Goal: Task Accomplishment & Management: Use online tool/utility

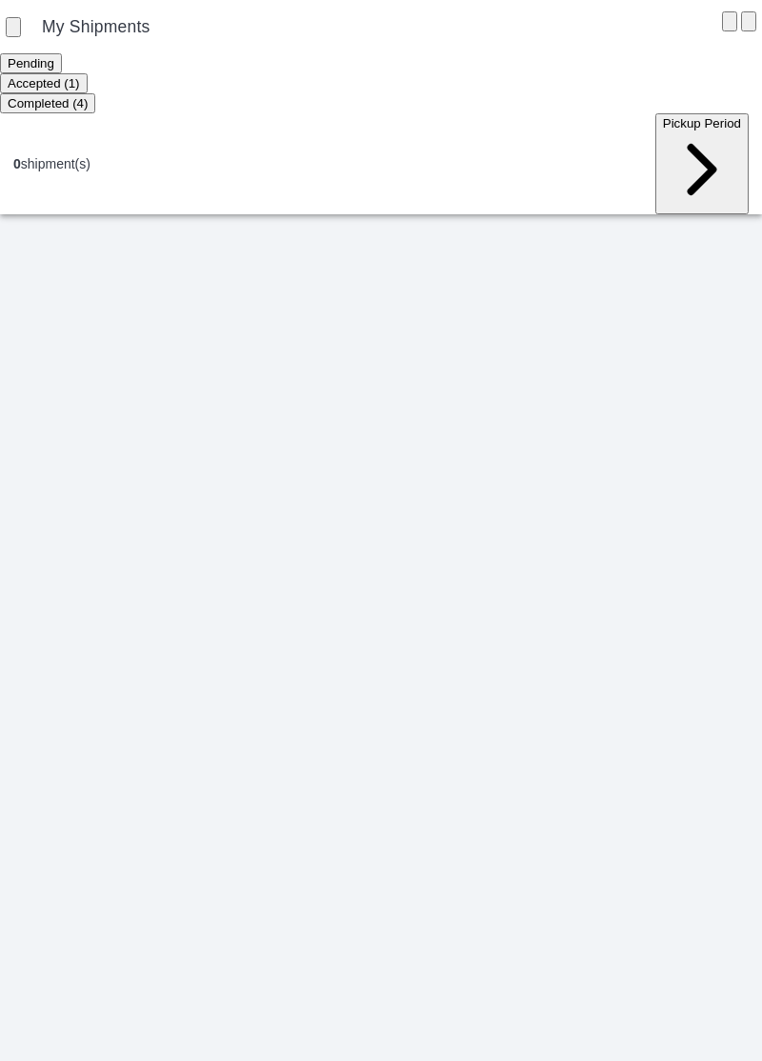
click at [88, 78] on ion-segment-button "Accepted (1)" at bounding box center [44, 82] width 88 height 15
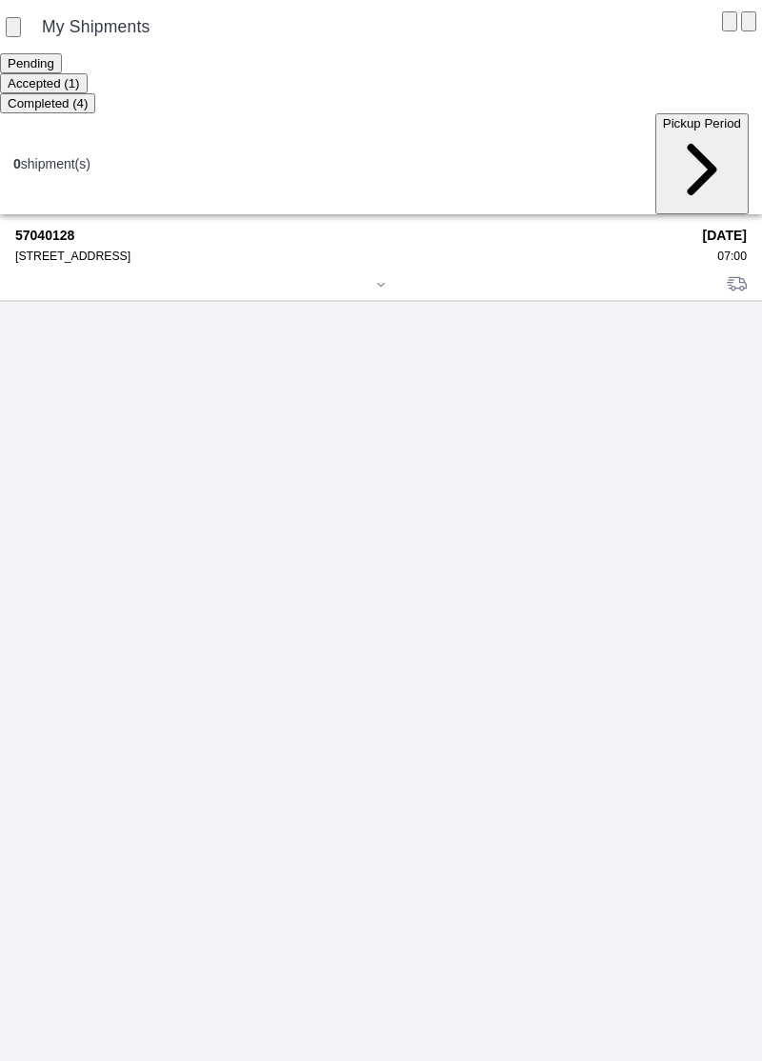
click at [82, 249] on div "[STREET_ADDRESS]" at bounding box center [352, 255] width 674 height 13
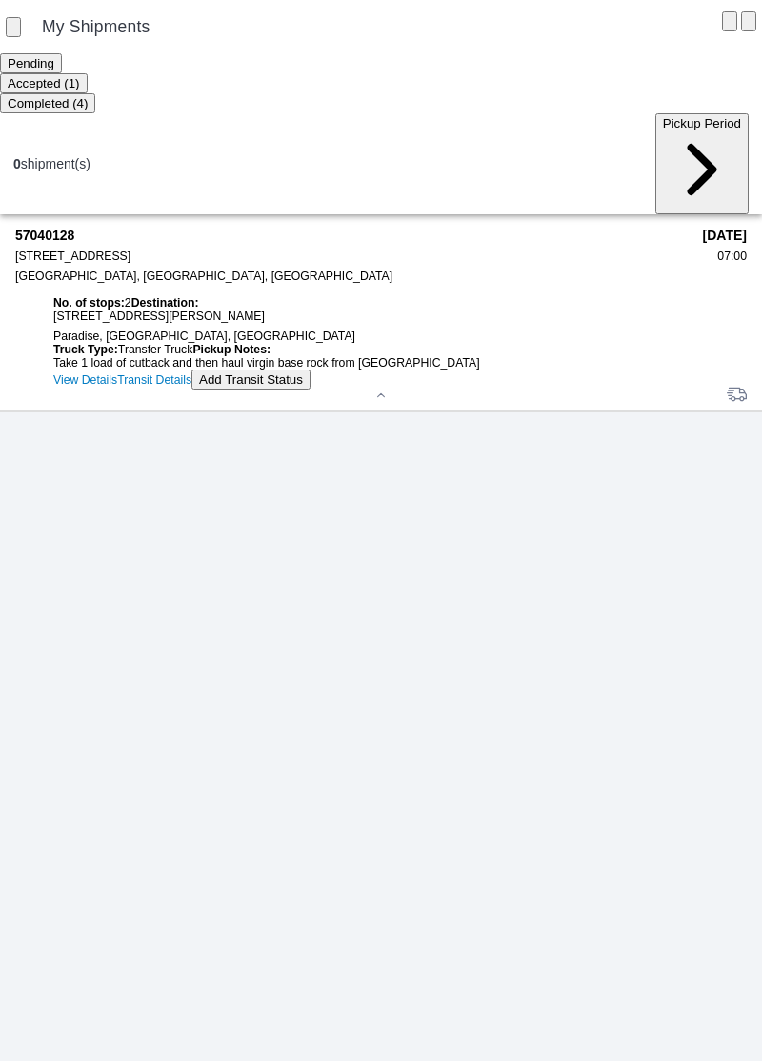
click at [191, 389] on button "Add Transit Status" at bounding box center [250, 379] width 119 height 20
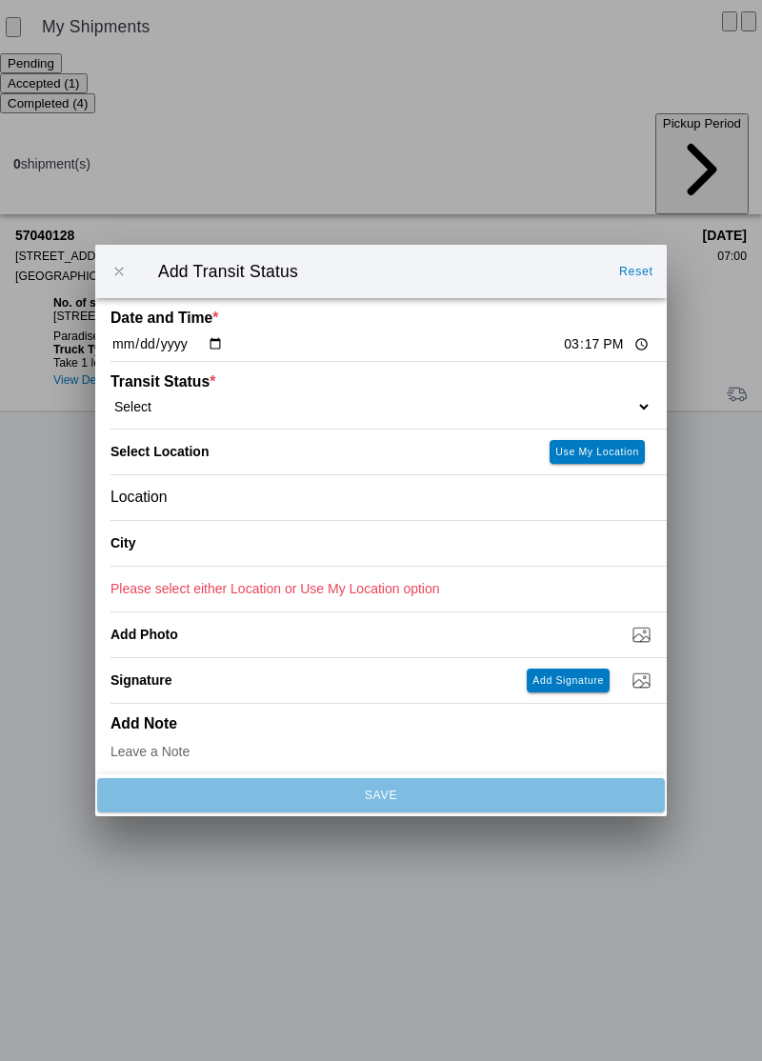
click at [562, 348] on input "15:17" at bounding box center [606, 344] width 89 height 20
type input "07:00"
click at [196, 413] on select "Select Arrive at Drop Off Arrive at Pickup Break Start Break Stop Depart Drop O…" at bounding box center [380, 406] width 541 height 17
select select "ARVPULOC"
click at [236, 509] on div "Location" at bounding box center [380, 497] width 541 height 45
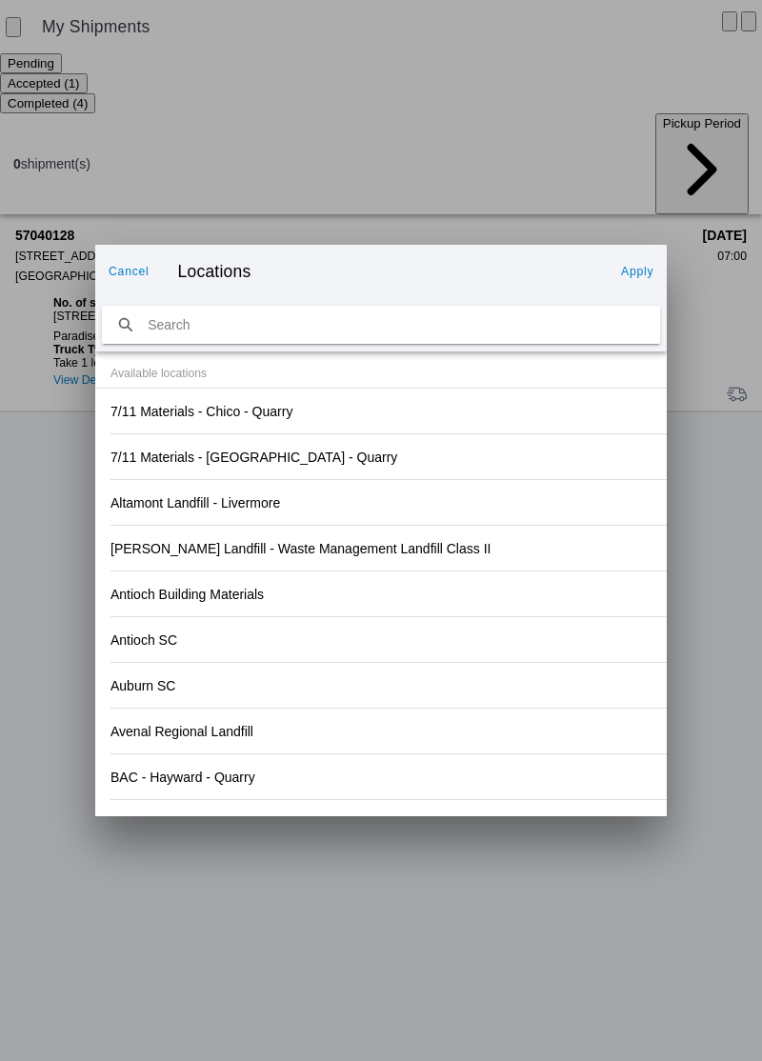
click at [502, 645] on div "Antioch SC" at bounding box center [380, 639] width 541 height 45
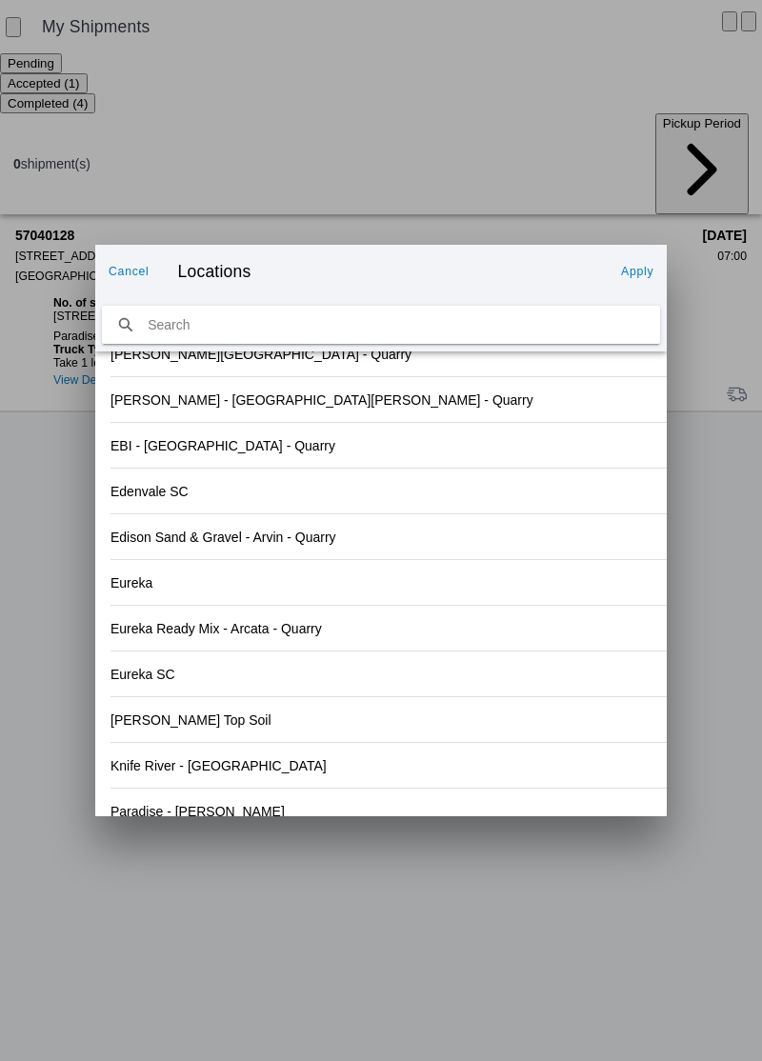
scroll to position [1985, 0]
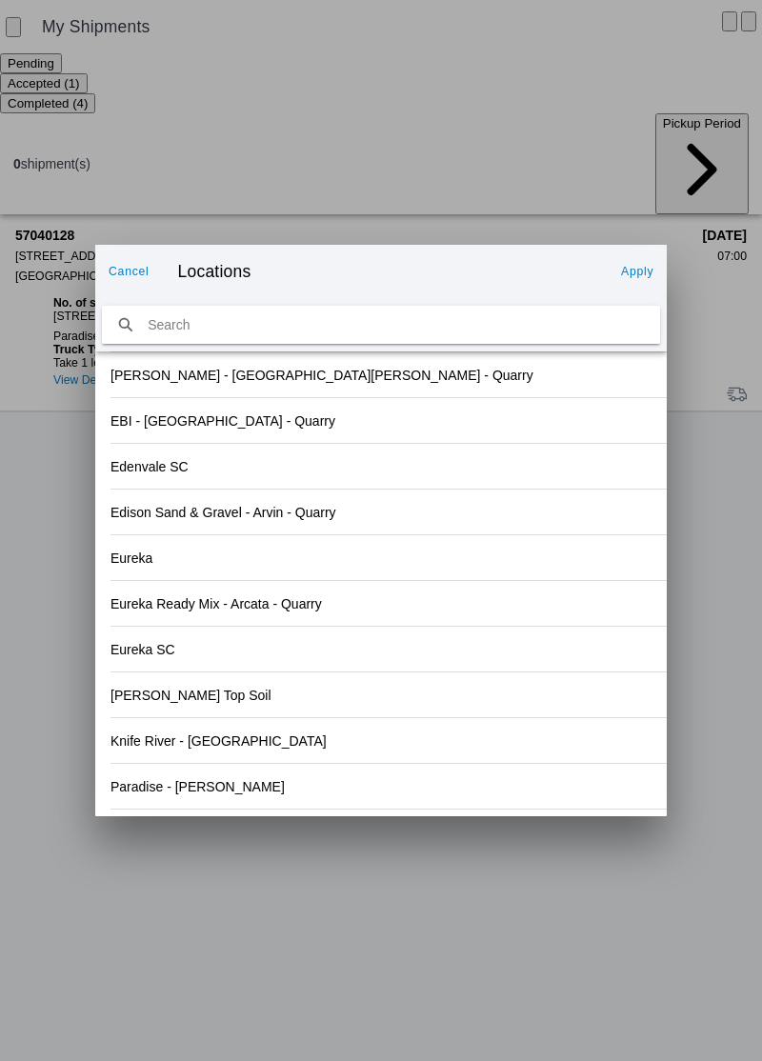
click at [239, 749] on div "Knife River - [GEOGRAPHIC_DATA]" at bounding box center [380, 740] width 541 height 45
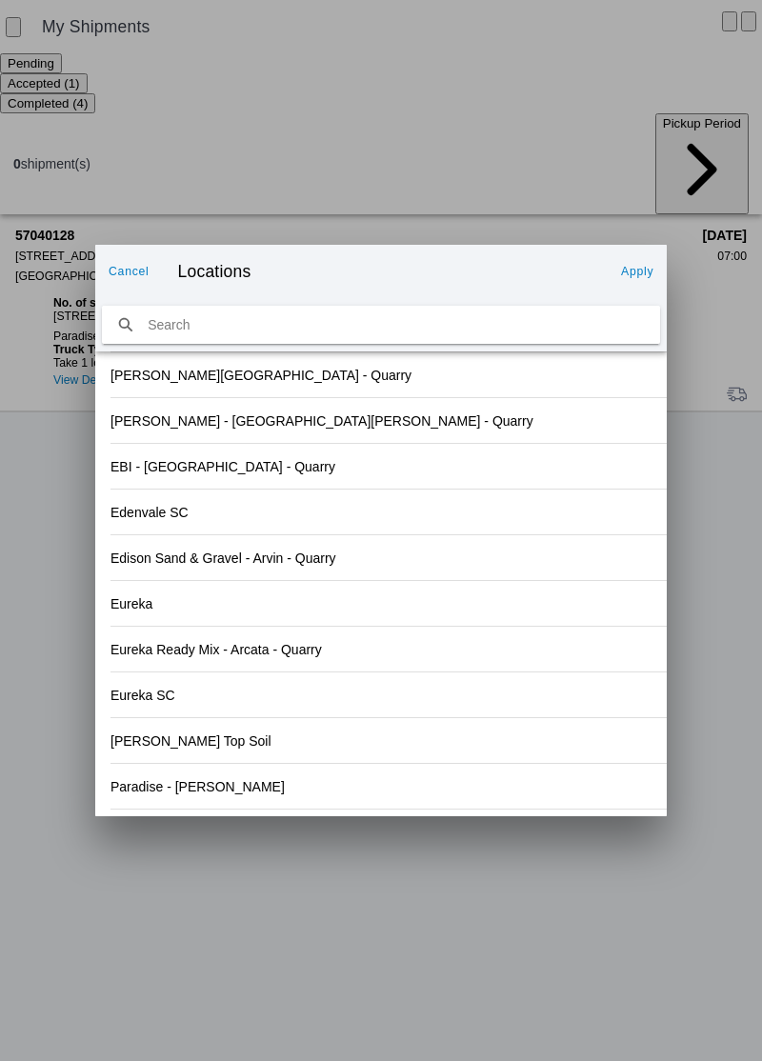
click at [0, 0] on slot "Apply" at bounding box center [0, 0] width 0 height 0
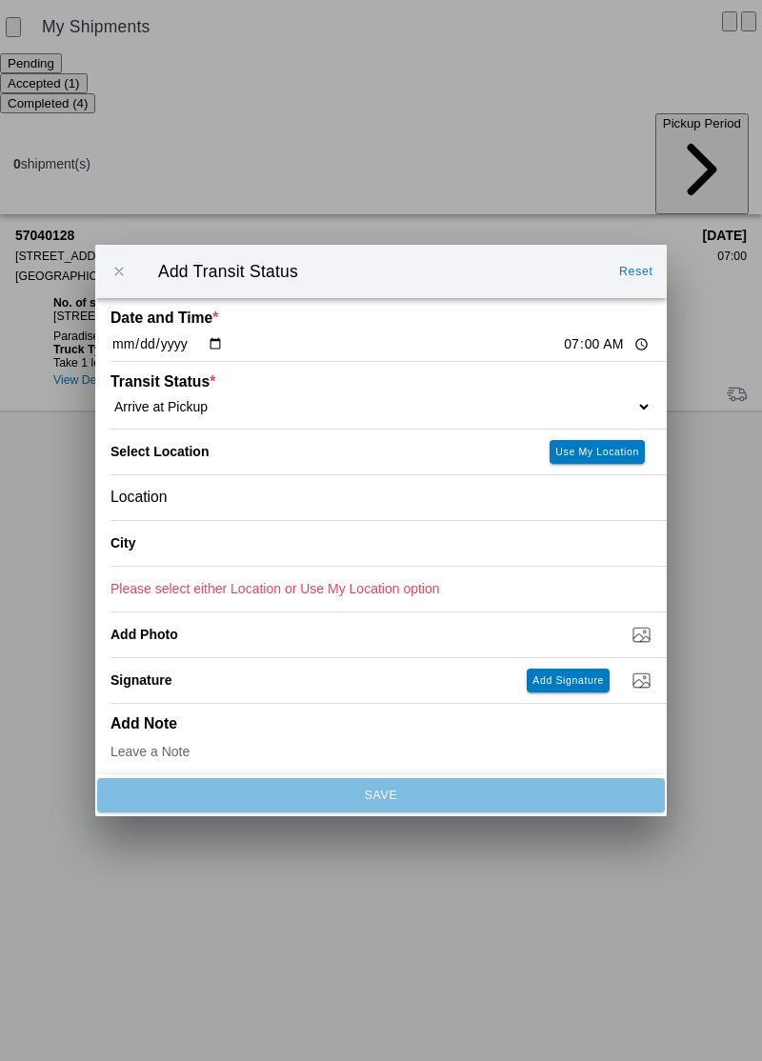
type input "Chico"
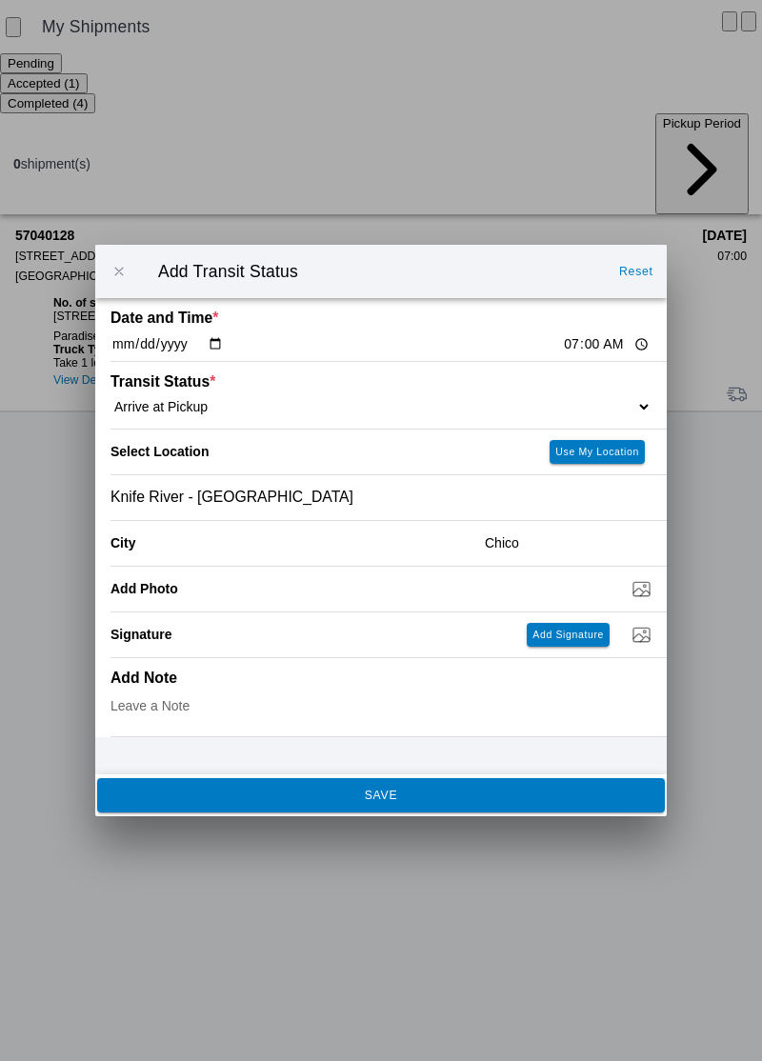
click at [548, 797] on span "SAVE" at bounding box center [380, 794] width 542 height 11
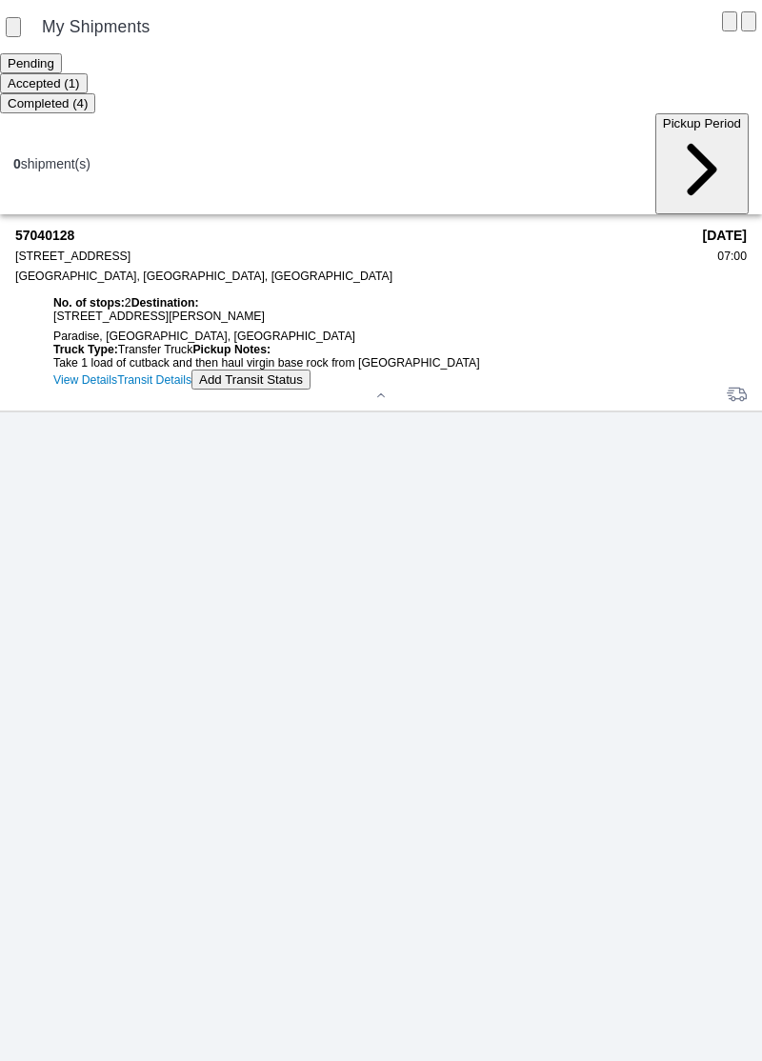
click at [0, 0] on slot "Add Transit Status" at bounding box center [0, 0] width 0 height 0
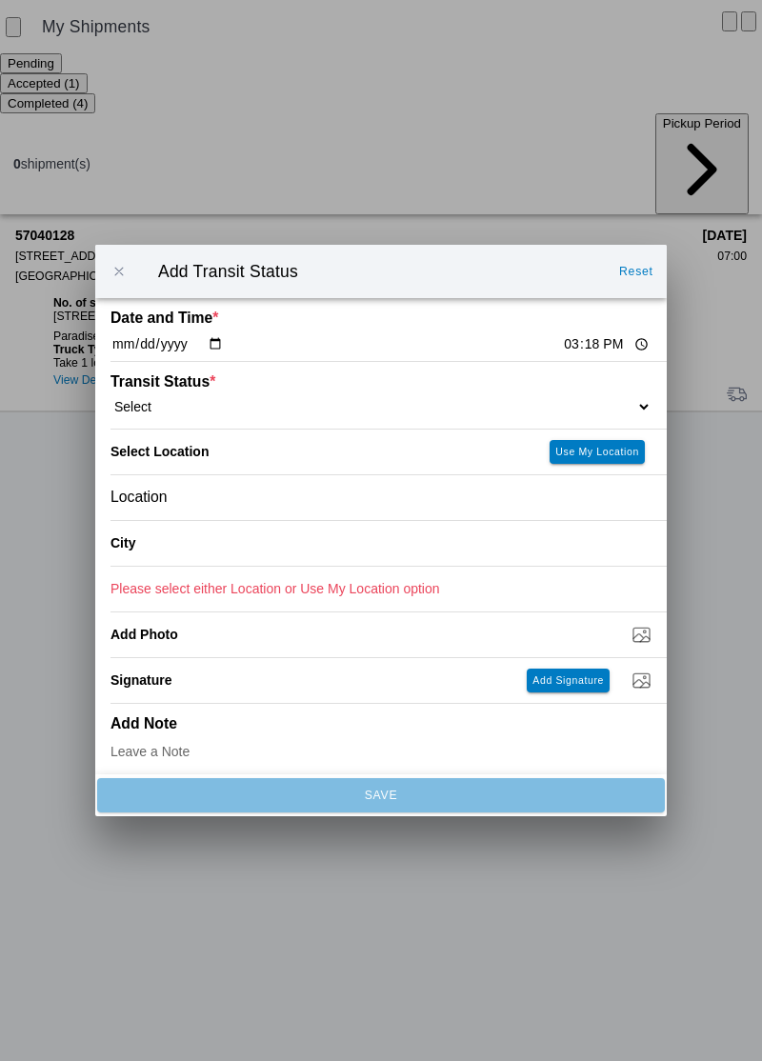
click at [562, 352] on input "15:18" at bounding box center [606, 344] width 89 height 20
type input "07:10"
click at [219, 407] on select "Select Arrive at Drop Off Arrive at Pickup Break Start Break Stop Depart Drop O…" at bounding box center [380, 406] width 541 height 17
select select "DPTPULOC"
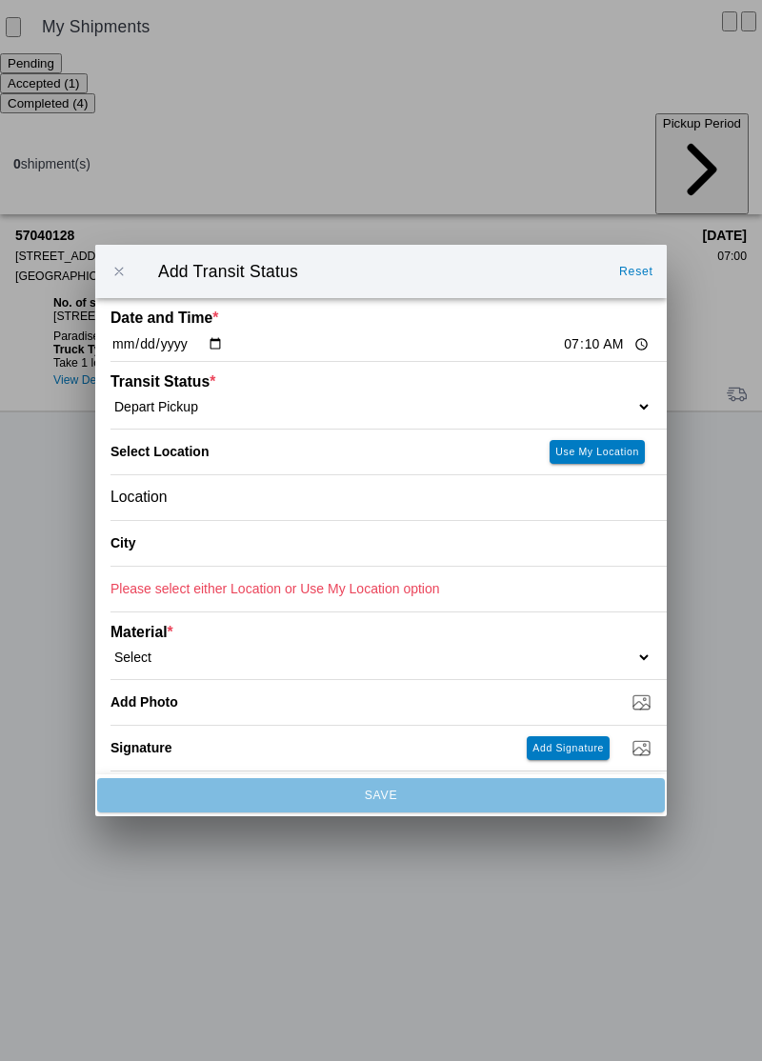
click at [238, 495] on div "Location" at bounding box center [380, 497] width 541 height 45
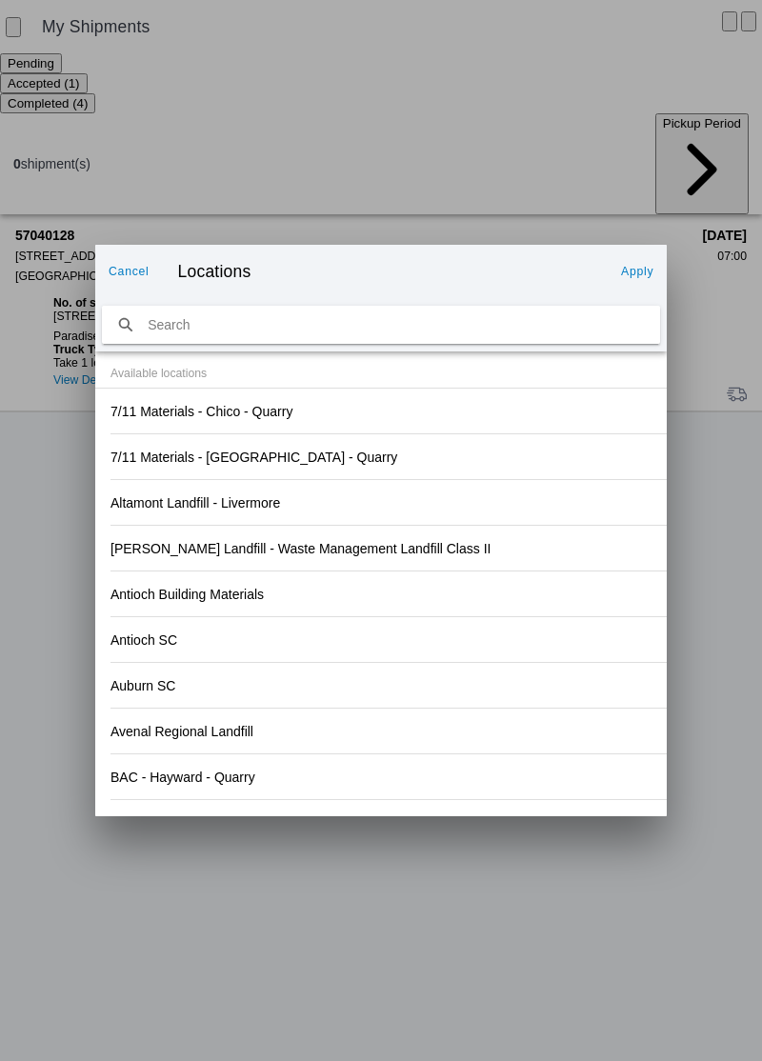
click at [543, 666] on div "Auburn SC" at bounding box center [380, 685] width 541 height 45
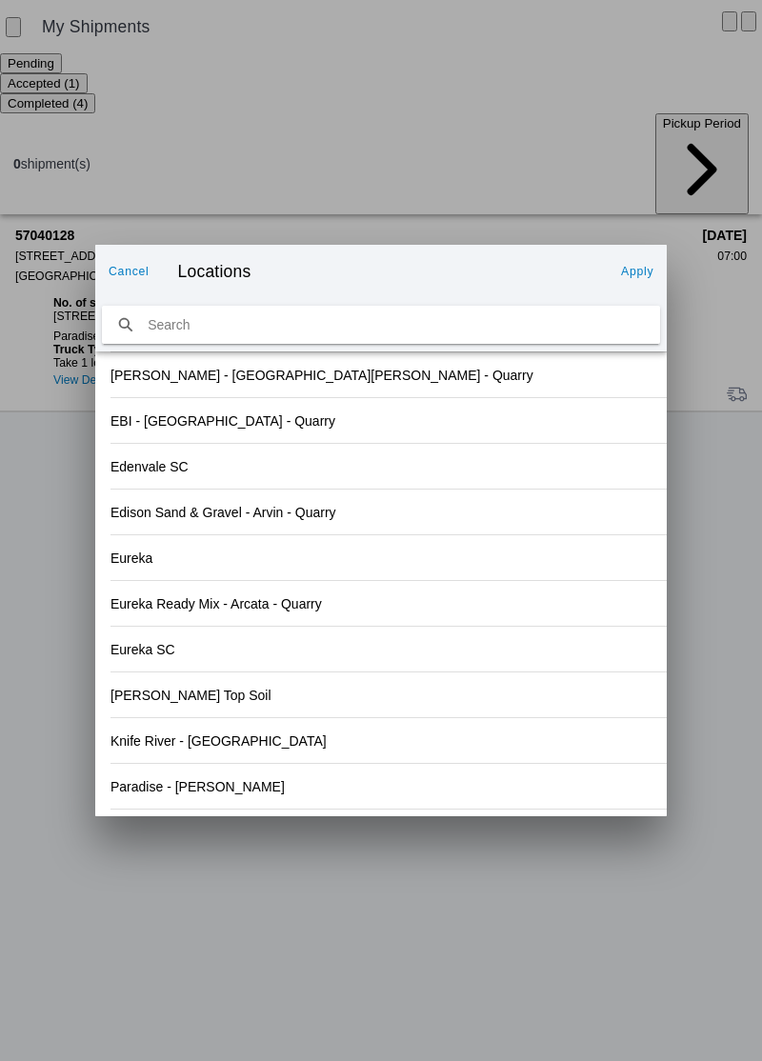
click at [287, 750] on div "Knife River - [GEOGRAPHIC_DATA]" at bounding box center [380, 740] width 541 height 45
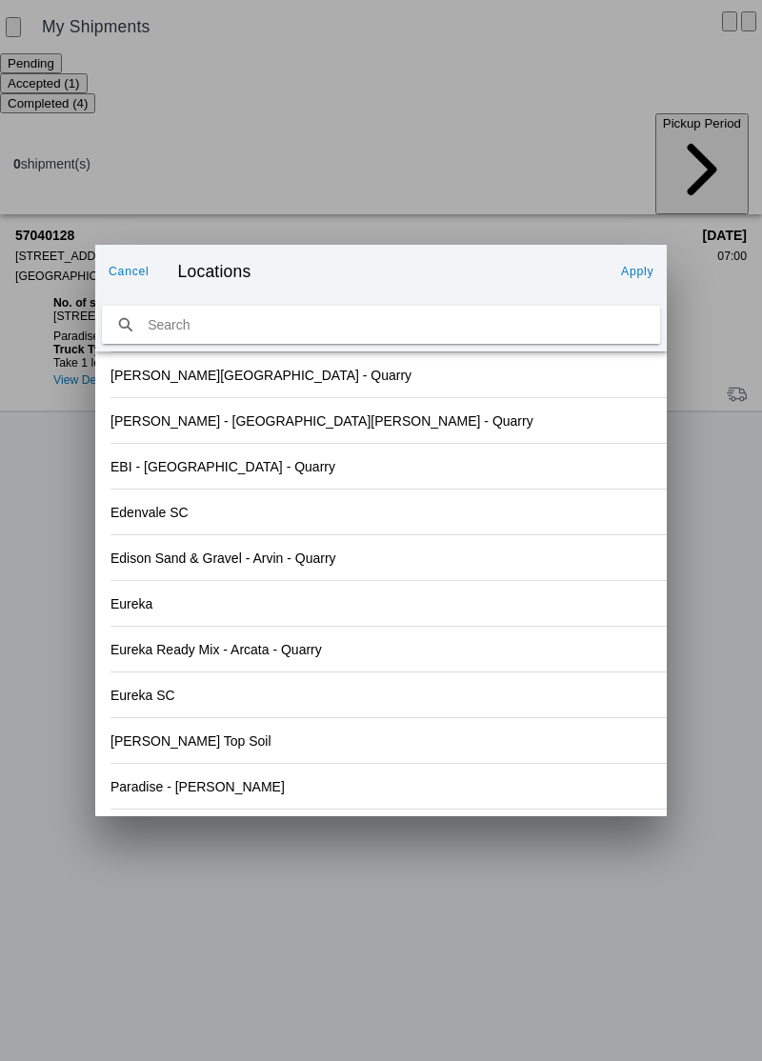
click at [0, 0] on slot "Apply" at bounding box center [0, 0] width 0 height 0
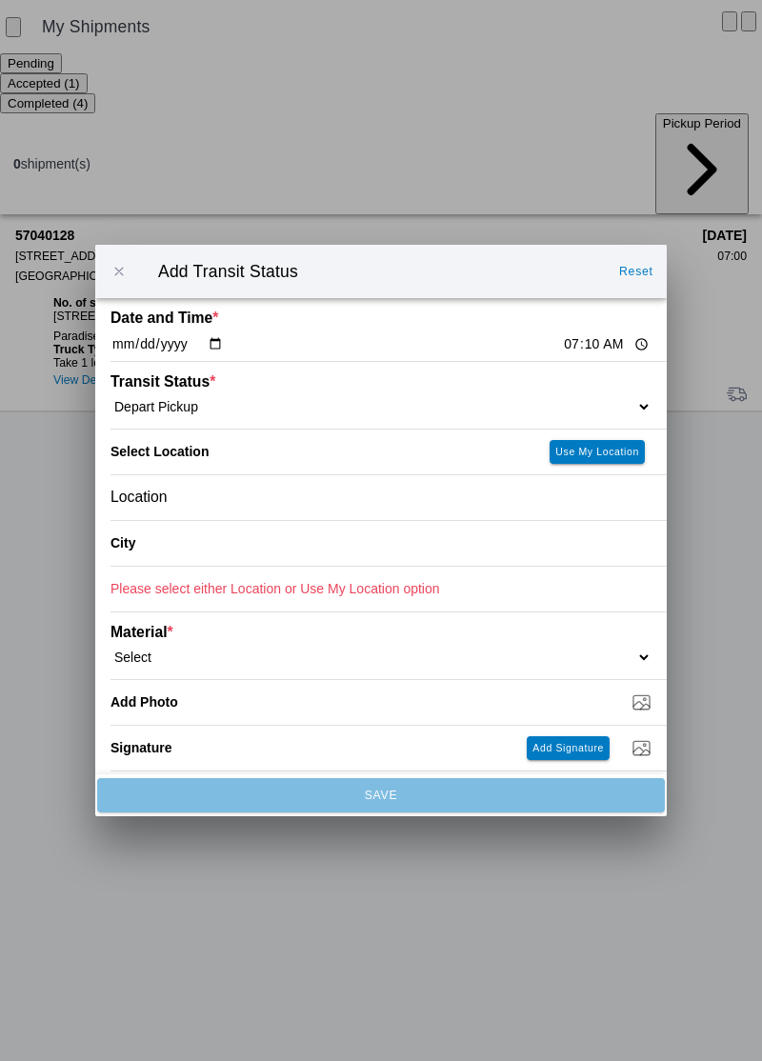
type input "Chico"
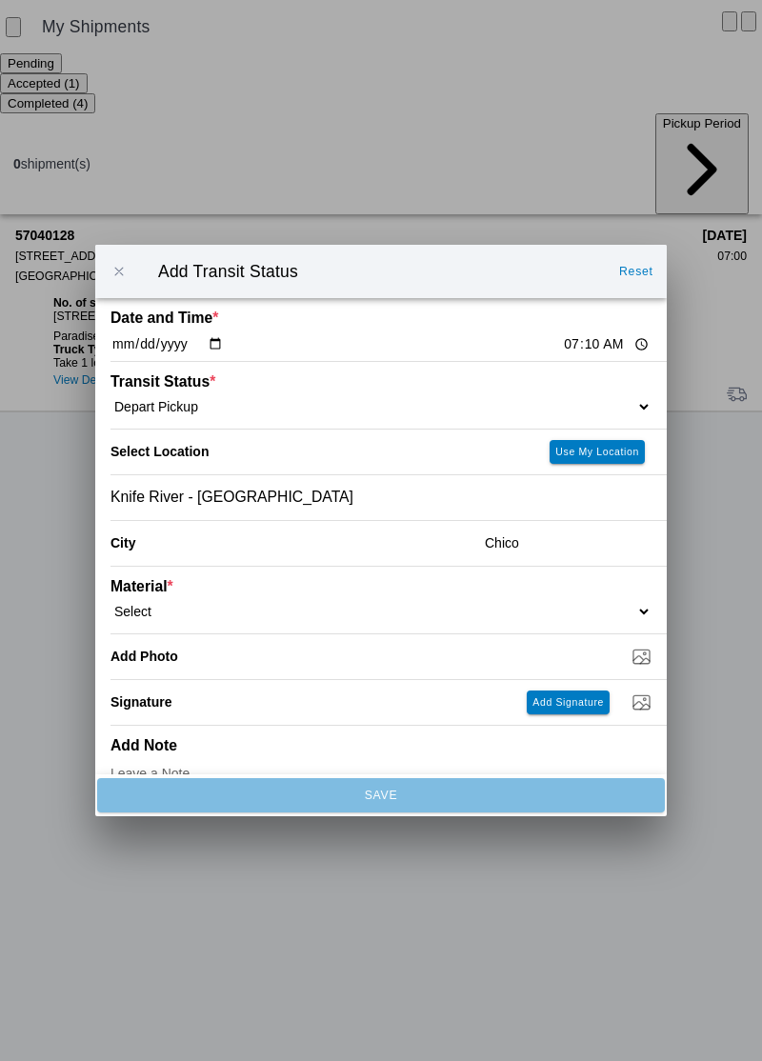
click at [258, 615] on select "Select 1" x 3" Rock 1" x 4" Rock 2" x 4" Rock Asphalt Cold Patch Backfill Spec …" at bounding box center [380, 611] width 541 height 17
select select "708648"
click at [308, 664] on input "Dump / Quarry Tag *" at bounding box center [388, 656] width 556 height 21
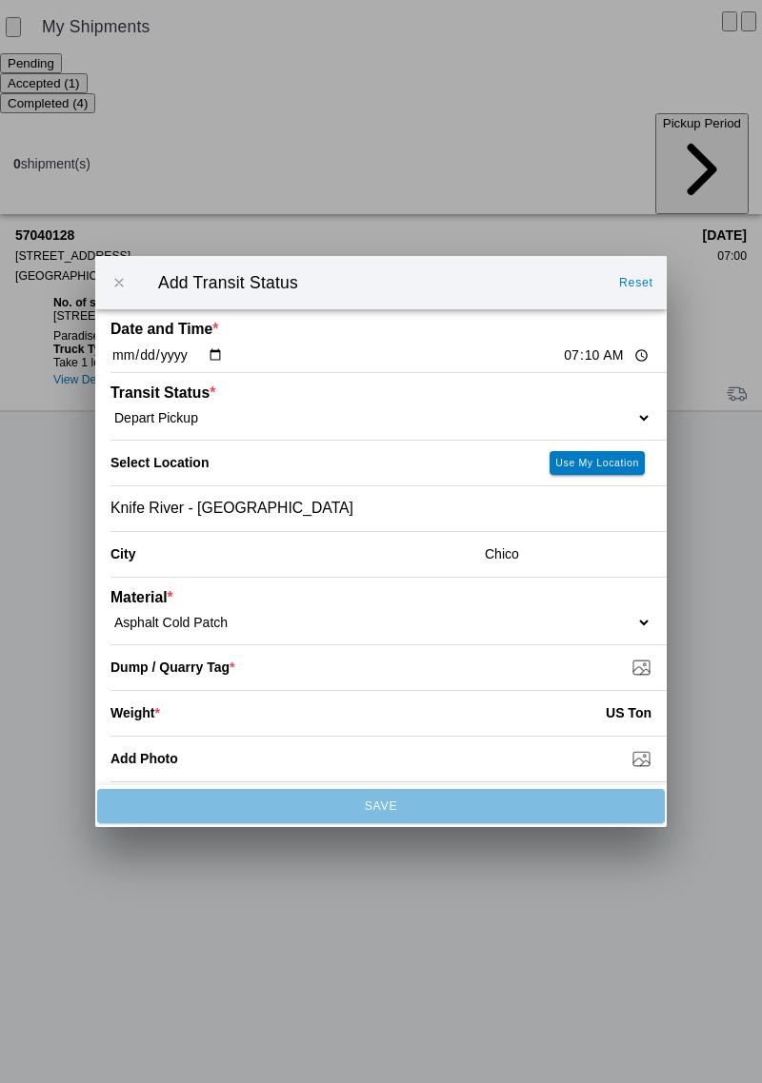
type input "C:\fakepath\17598755366115827578138262994177.jpg"
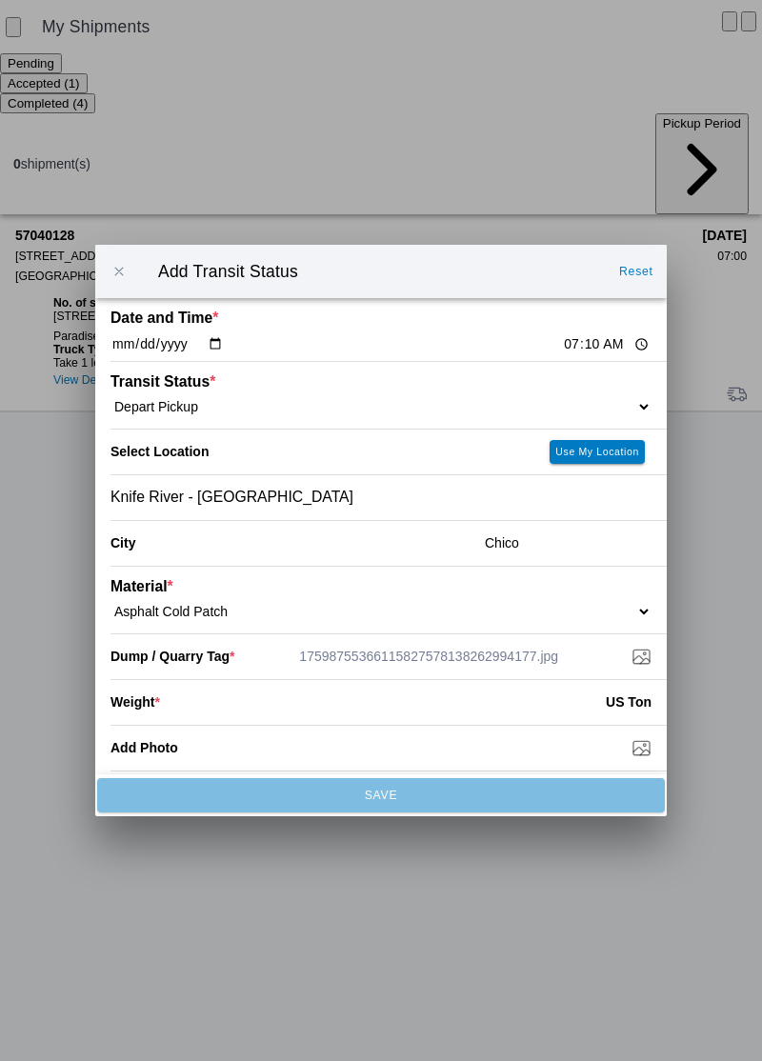
click at [227, 705] on input "number" at bounding box center [383, 702] width 446 height 42
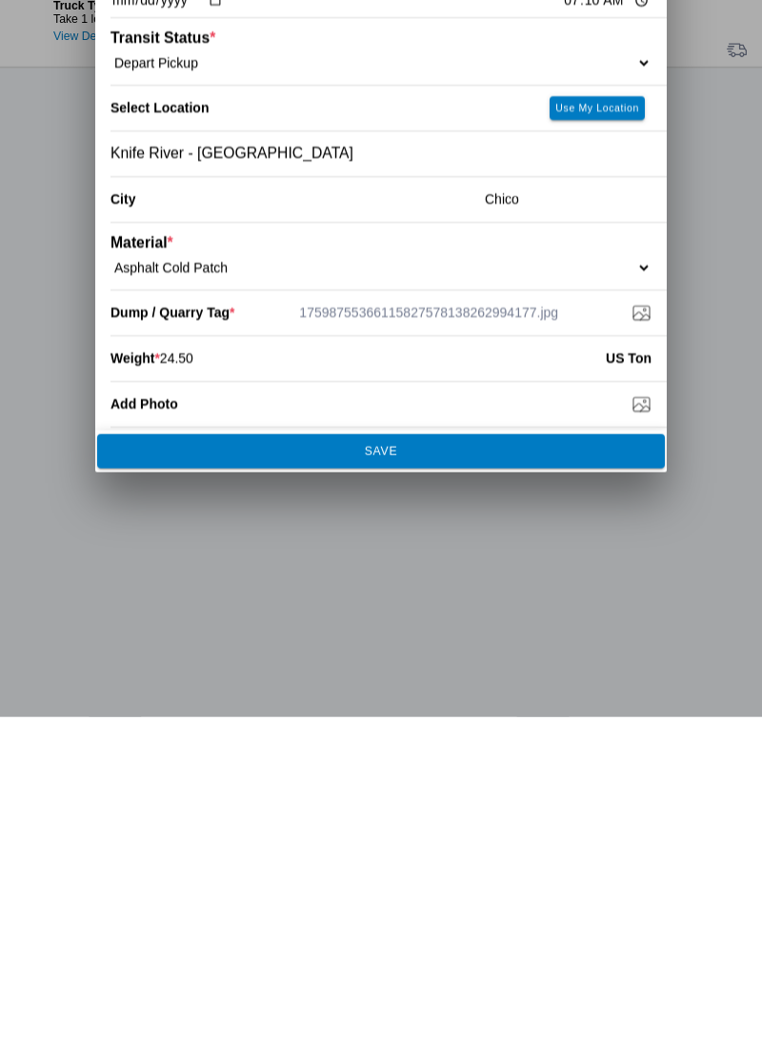
type input "24.50"
click at [419, 807] on button "SAVE" at bounding box center [380, 795] width 567 height 34
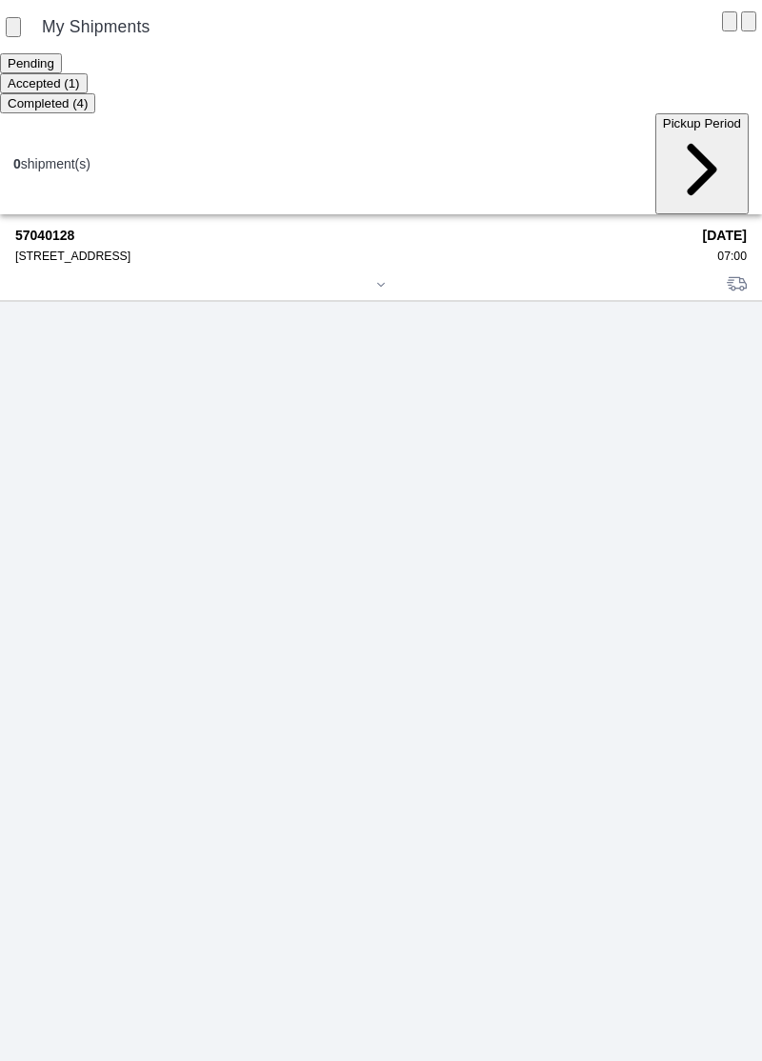
click at [86, 228] on strong "57040128" at bounding box center [352, 235] width 674 height 15
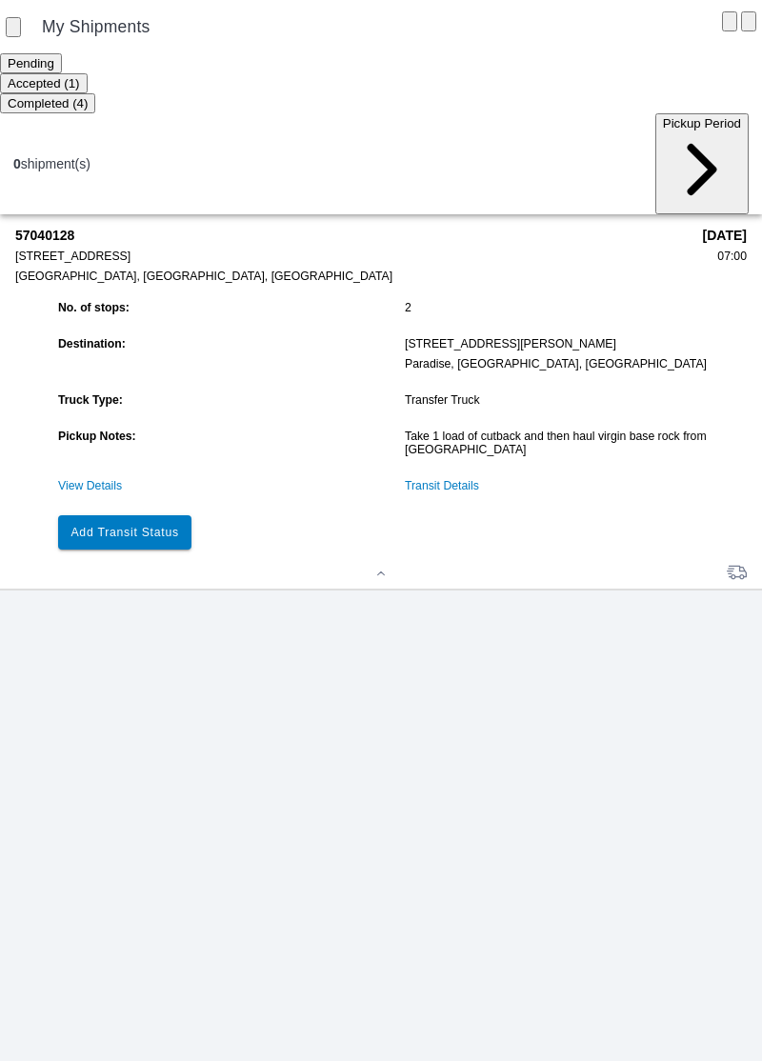
click at [0, 0] on slot "Add Transit Status" at bounding box center [0, 0] width 0 height 0
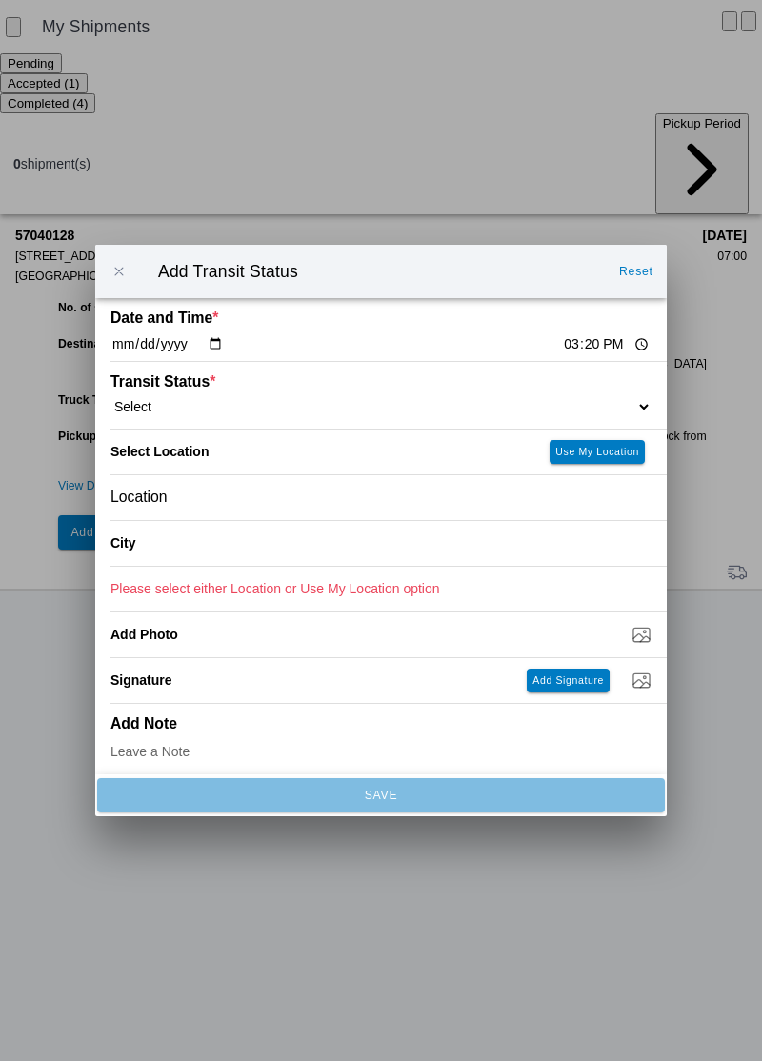
click at [562, 350] on input "15:20" at bounding box center [606, 344] width 89 height 20
type input "07:36"
click at [206, 406] on select "Select Arrive at Drop Off Arrive at Pickup Break Start Break Stop Depart Drop O…" at bounding box center [380, 406] width 541 height 17
select select "ARVDLVLOC"
click at [249, 502] on div "Location" at bounding box center [380, 497] width 541 height 45
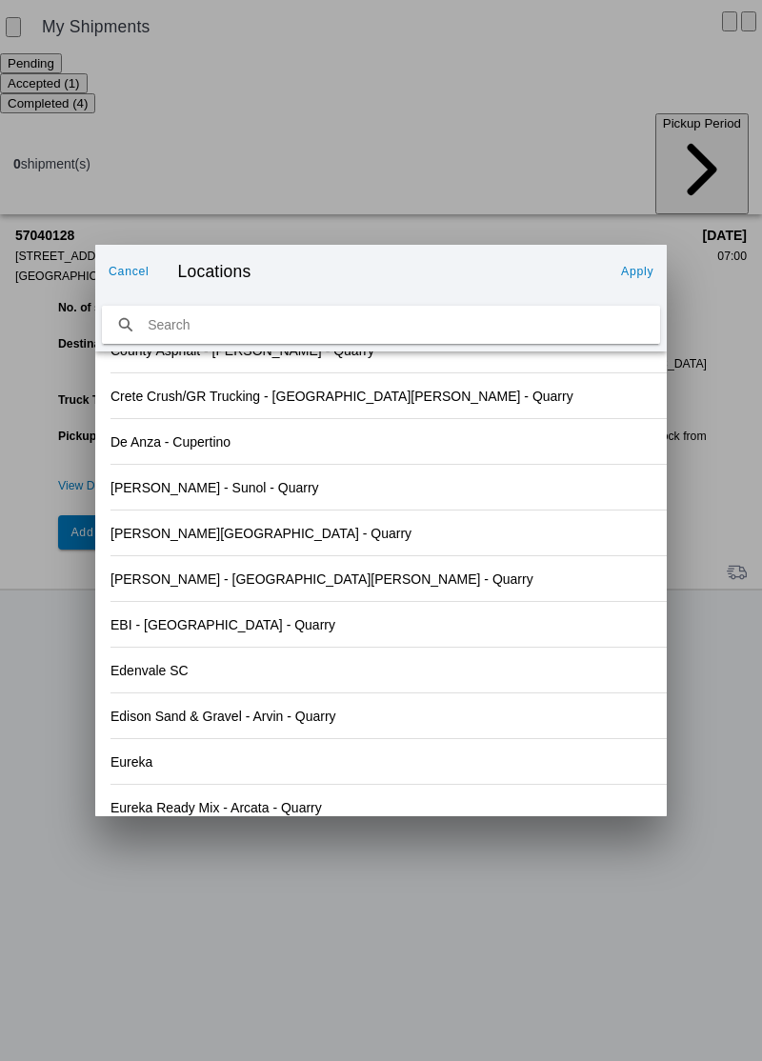
scroll to position [1956, 0]
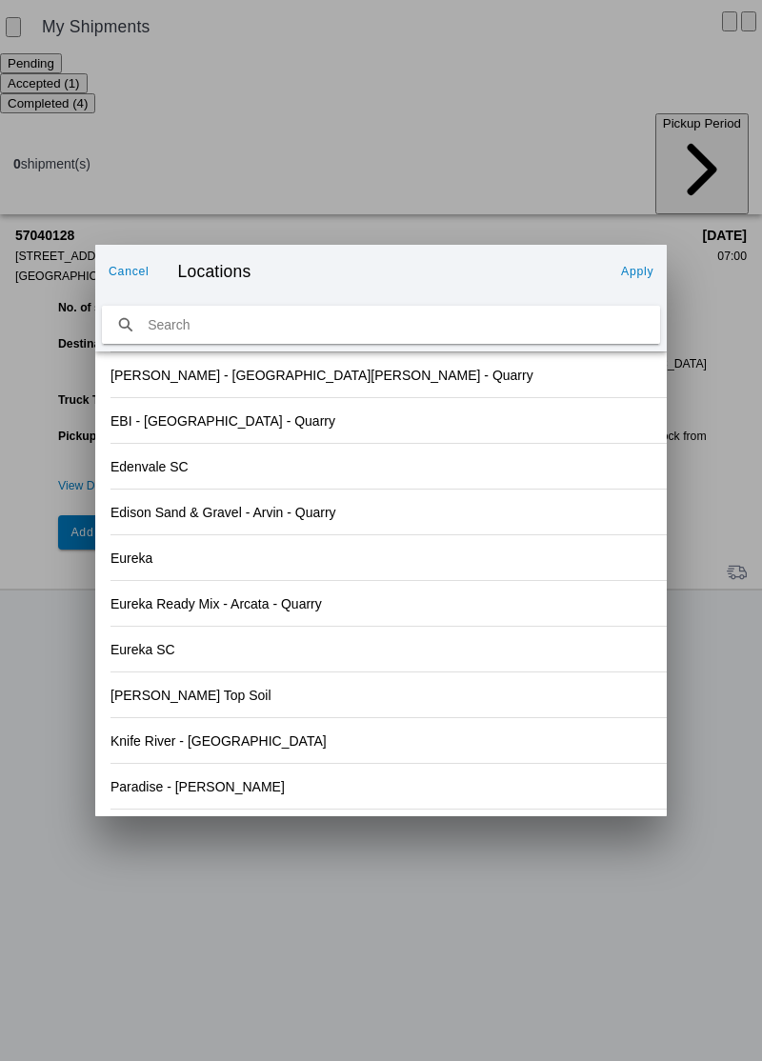
click at [453, 628] on div "Eureka SC" at bounding box center [380, 648] width 541 height 45
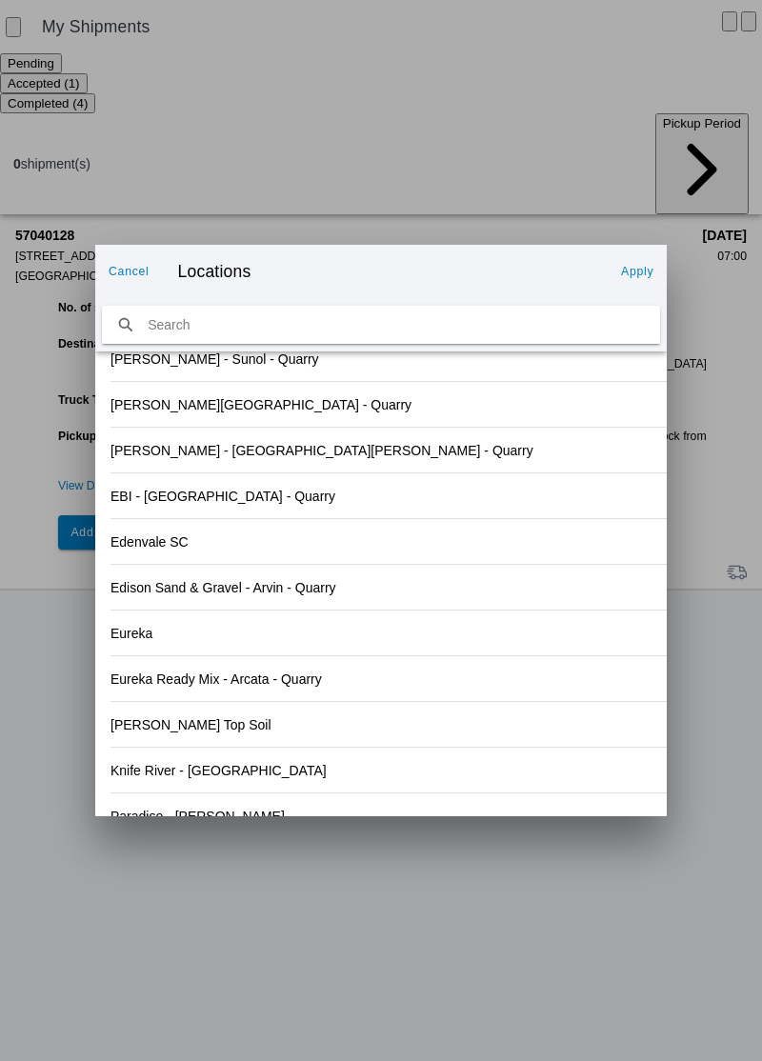
scroll to position [1985, 0]
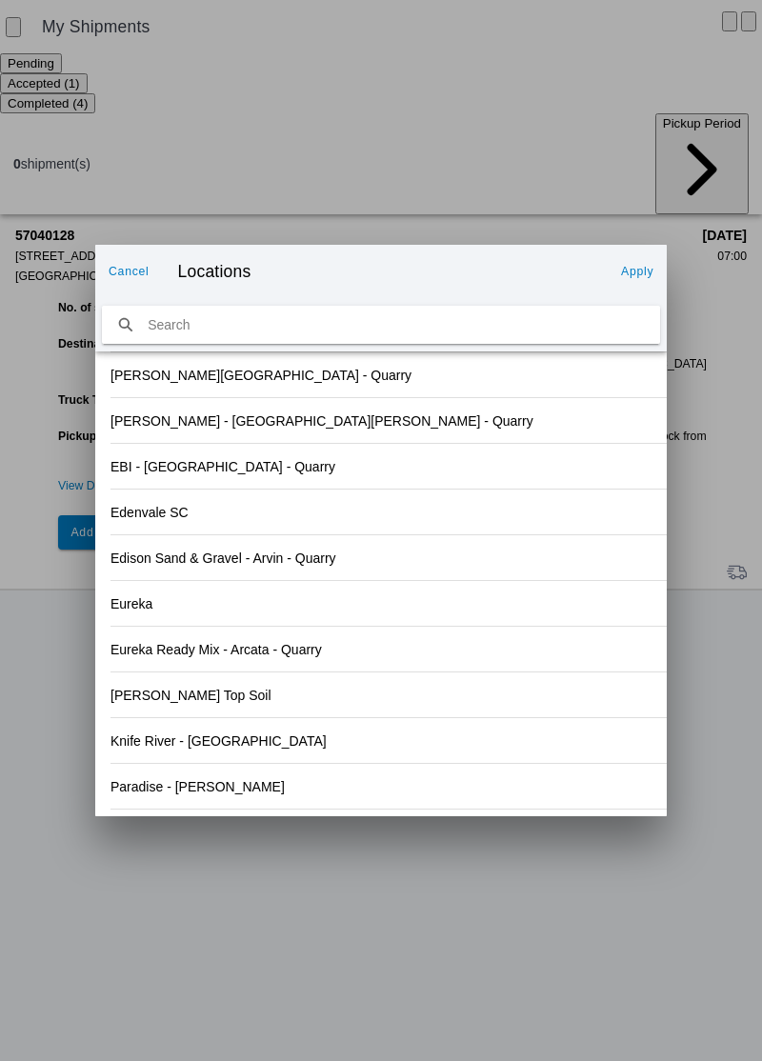
click at [225, 792] on div "Paradise - [PERSON_NAME]" at bounding box center [380, 786] width 541 height 45
click at [634, 306] on input "search text" at bounding box center [381, 325] width 558 height 39
click at [637, 280] on button "Apply" at bounding box center [637, 271] width 48 height 30
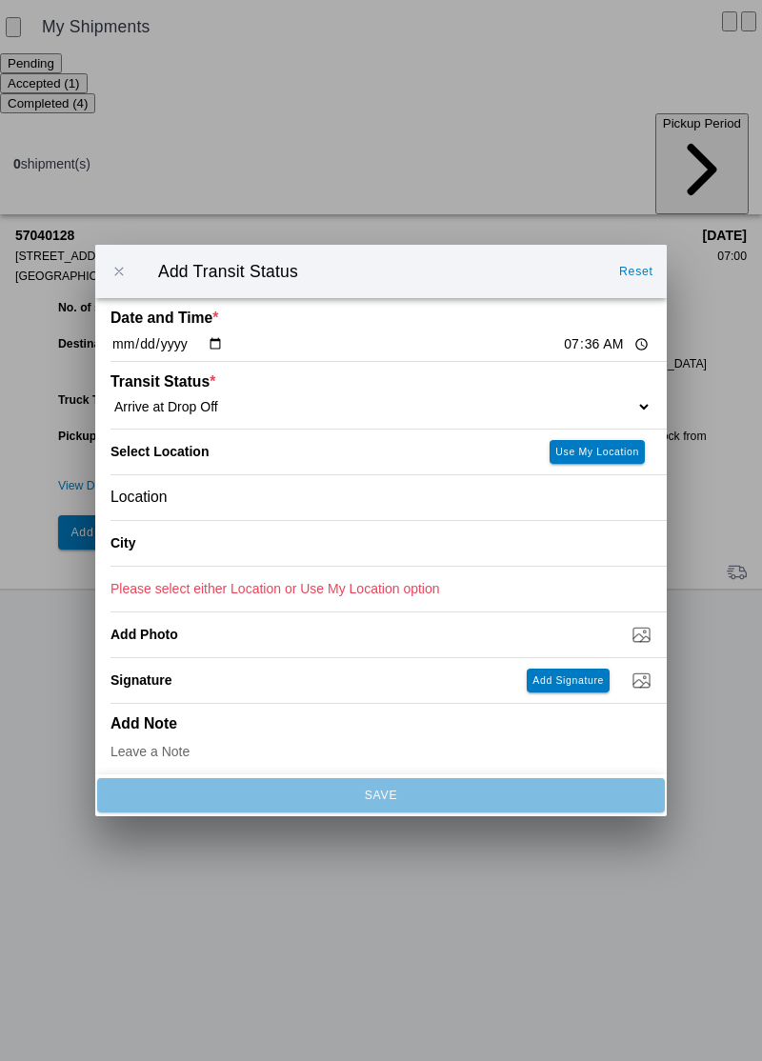
type input "Paradise"
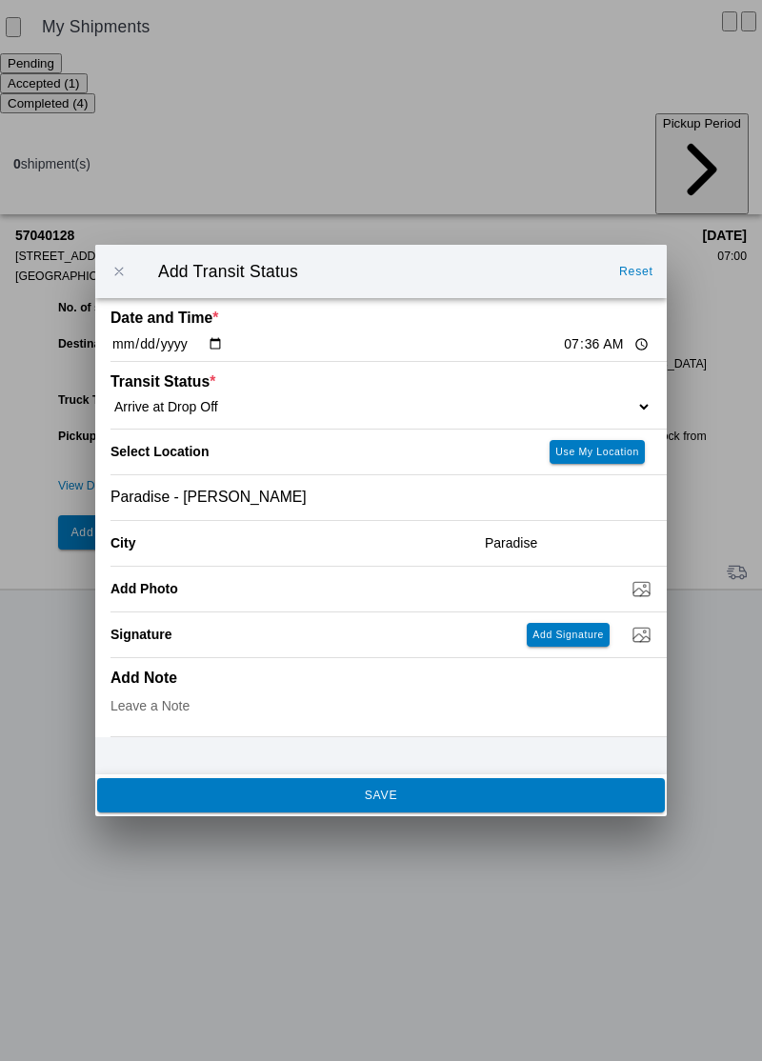
click at [442, 799] on span "SAVE" at bounding box center [380, 794] width 542 height 11
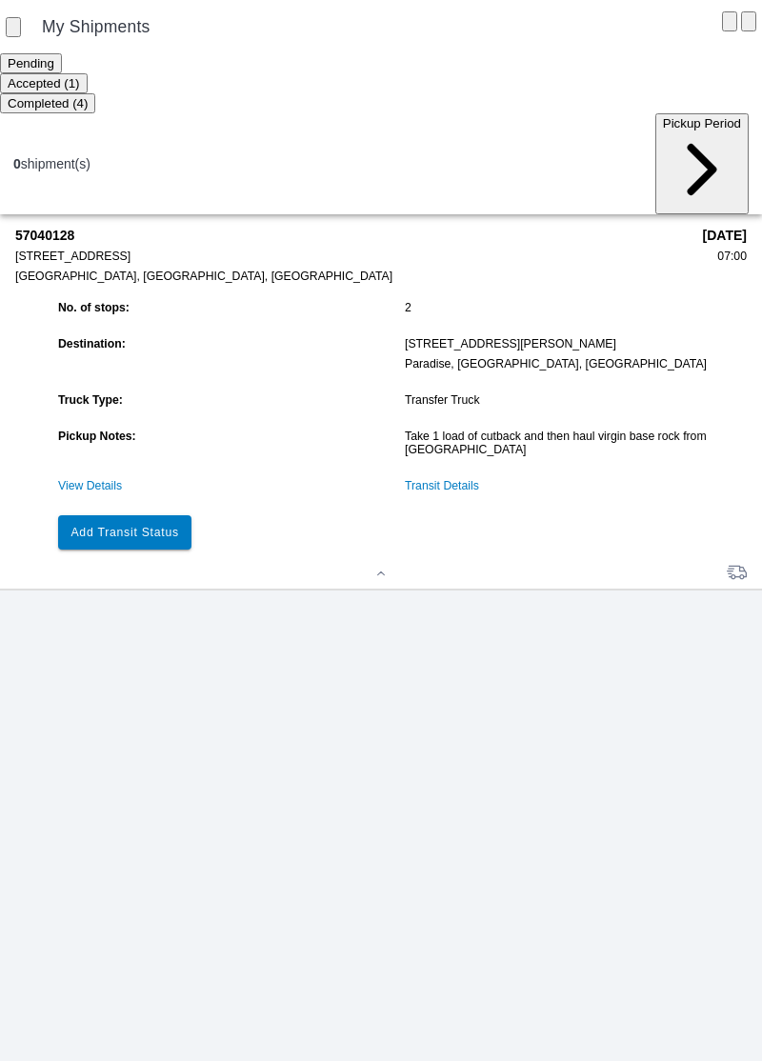
click at [0, 0] on slot "Add Transit Status" at bounding box center [0, 0] width 0 height 0
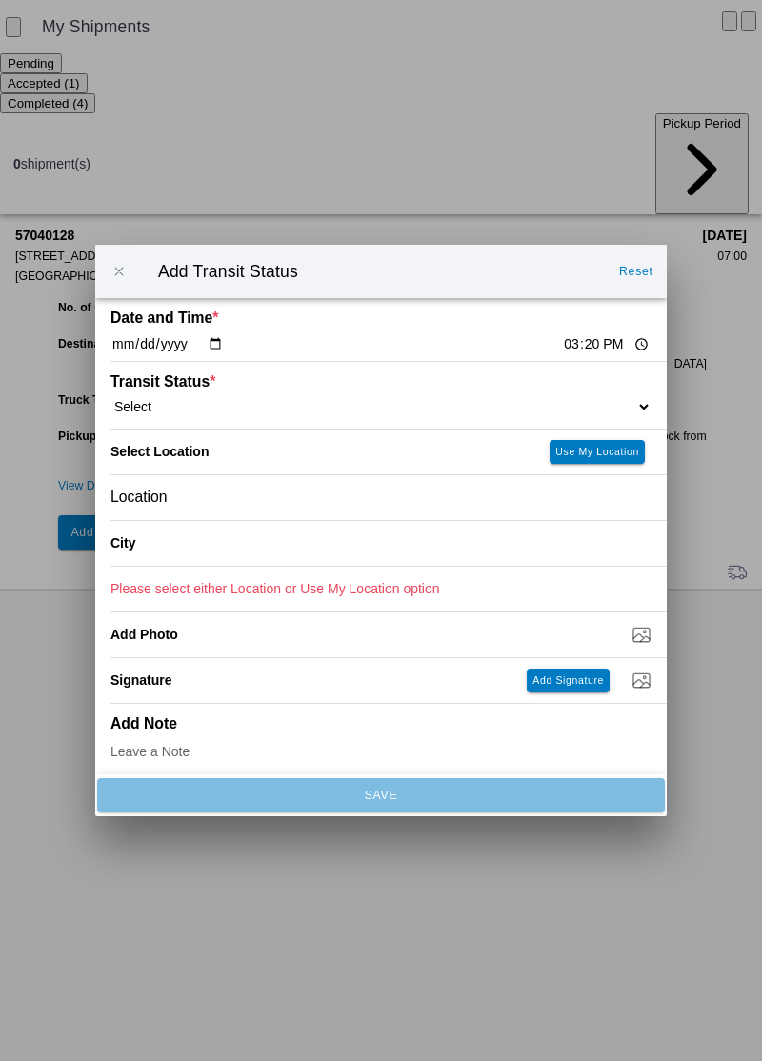
click at [562, 350] on input "15:20" at bounding box center [606, 344] width 89 height 20
type input "07:48"
click at [213, 402] on select "Select Arrive at Drop Off Arrive at Pickup Break Start Break Stop Depart Drop O…" at bounding box center [380, 406] width 541 height 17
select select "DPTDLVLOC"
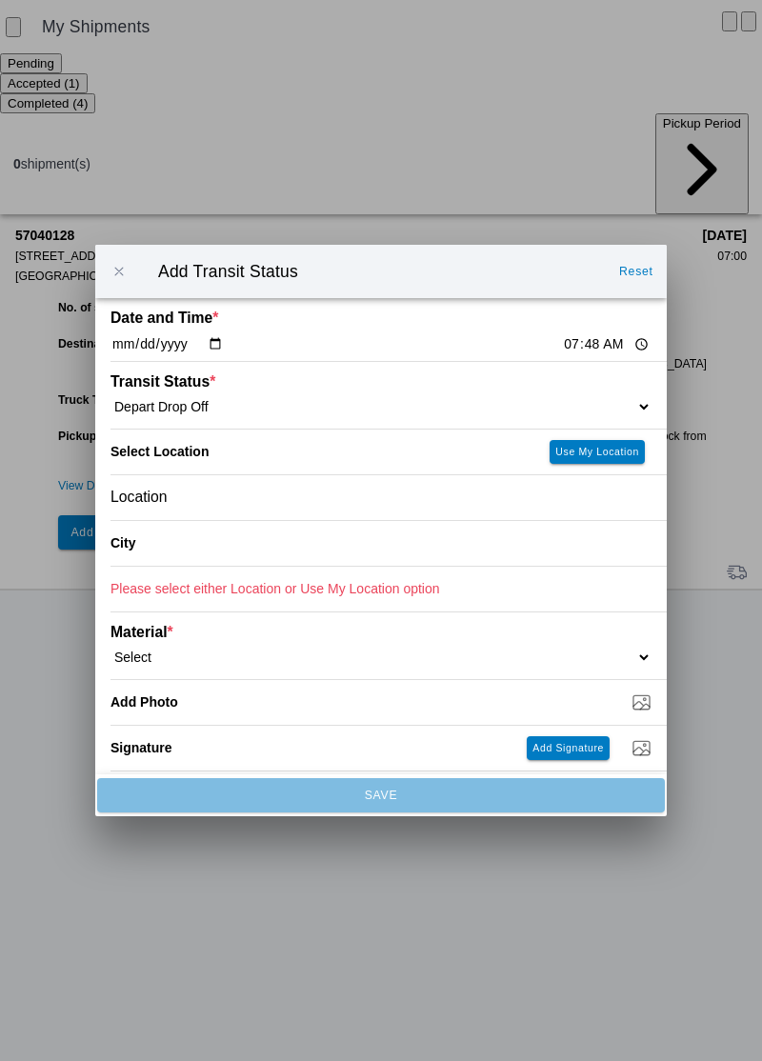
click at [243, 513] on div "Location" at bounding box center [380, 497] width 541 height 45
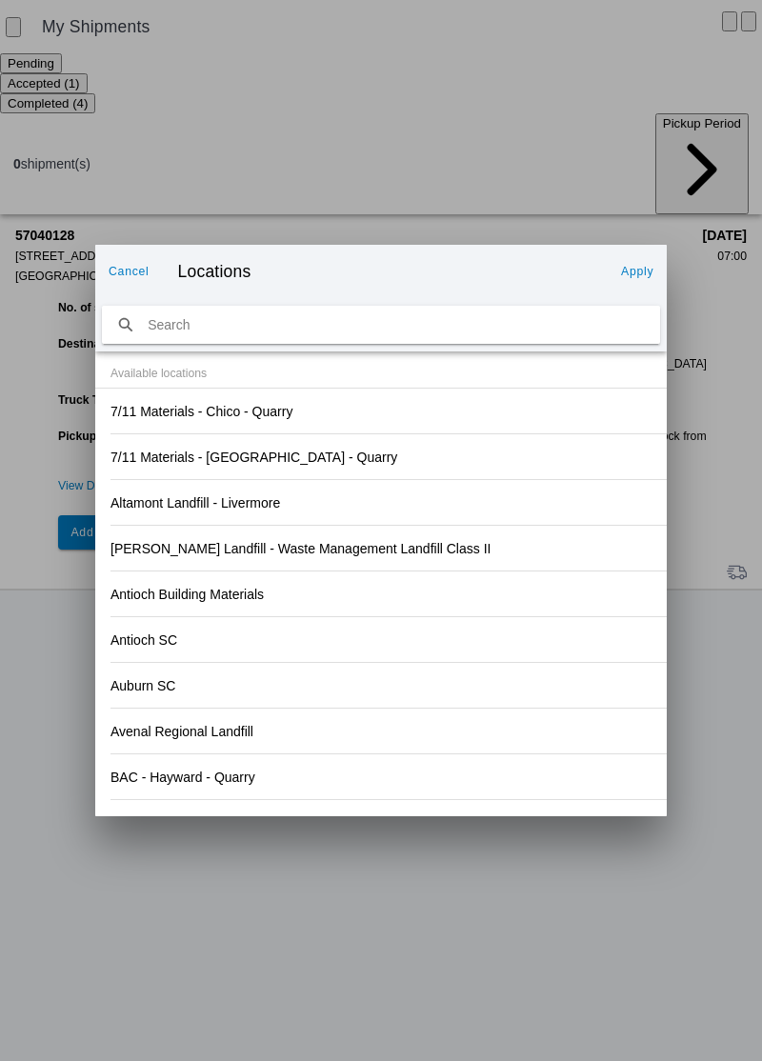
click at [513, 625] on div "Antioch SC" at bounding box center [380, 639] width 541 height 45
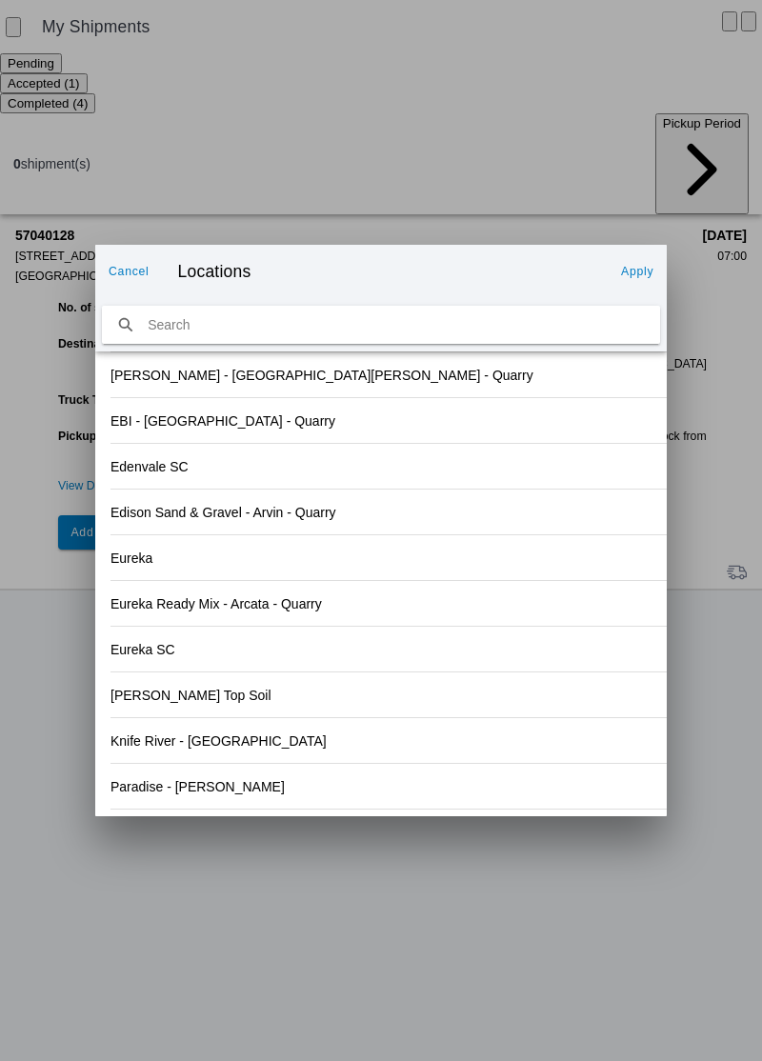
click at [229, 799] on div "Paradise - [PERSON_NAME]" at bounding box center [380, 786] width 541 height 45
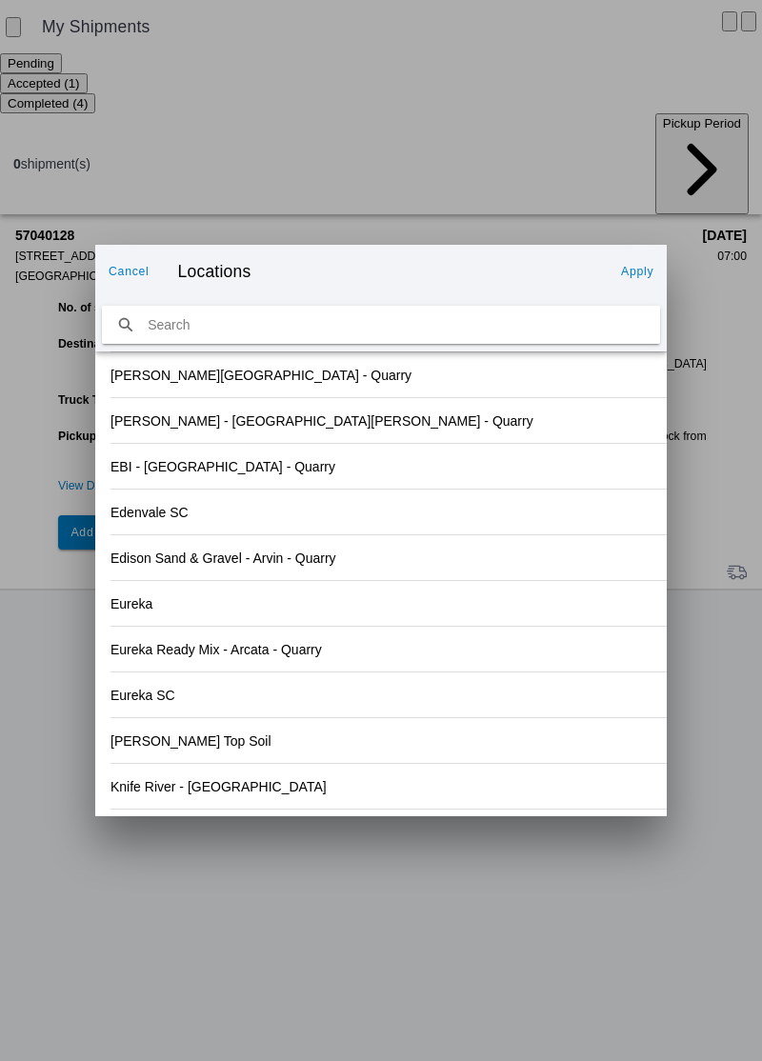
click at [0, 0] on slot "Apply" at bounding box center [0, 0] width 0 height 0
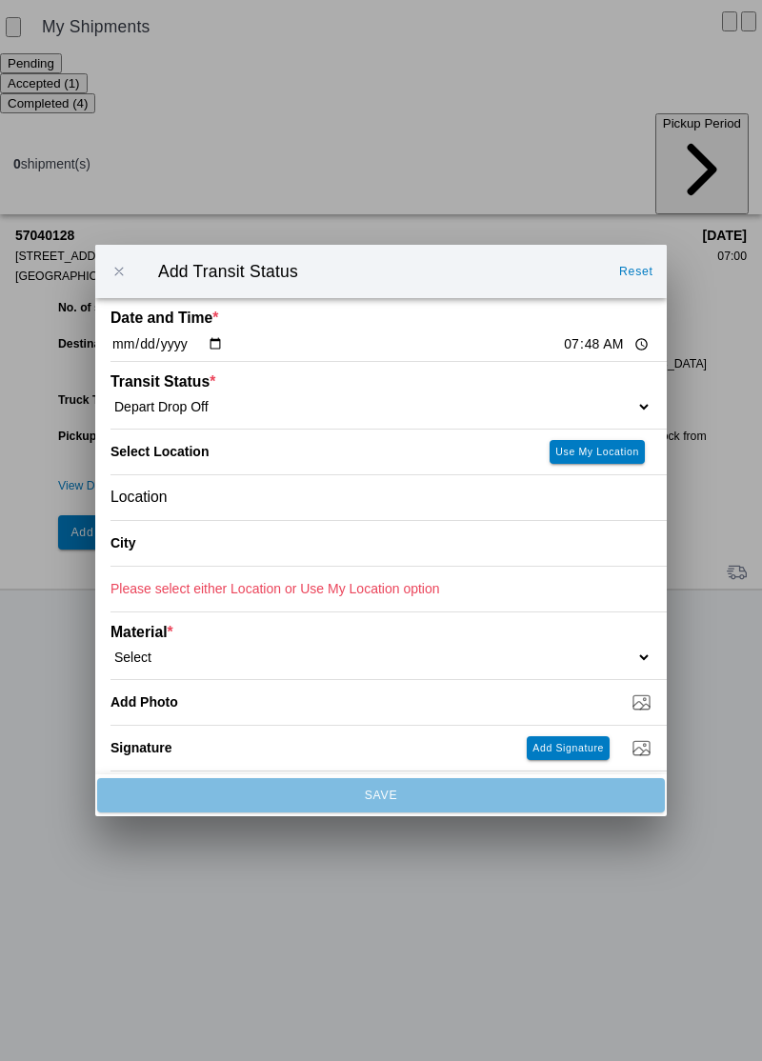
type input "Paradise"
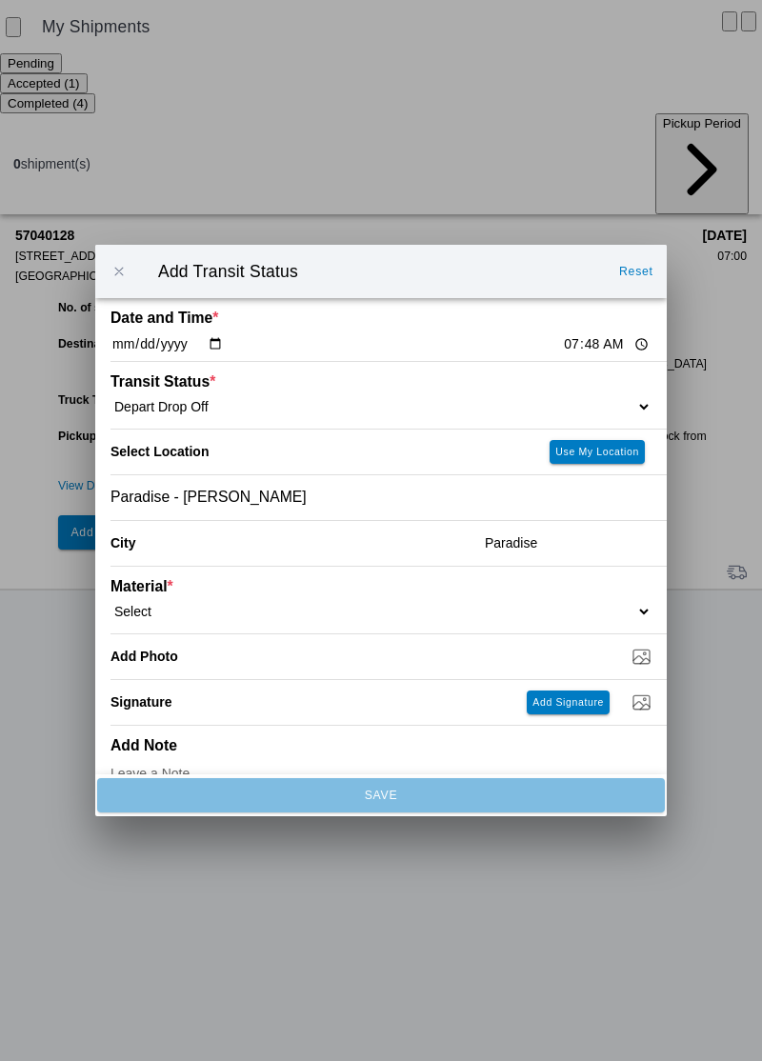
click at [226, 613] on select "Select 1" x 3" Rock 1" x 4" Rock 2" x 4" Rock Asphalt Cold Patch Backfill Spec …" at bounding box center [380, 611] width 541 height 17
select select "708648"
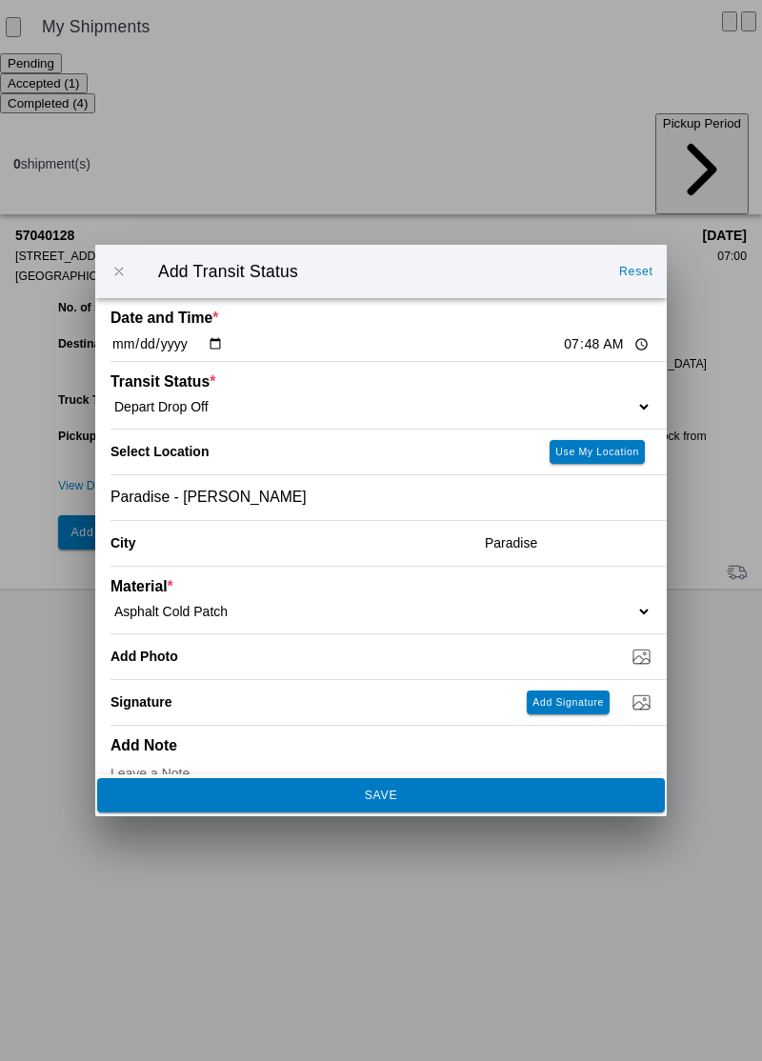
click at [0, 0] on slot "SAVE" at bounding box center [0, 0] width 0 height 0
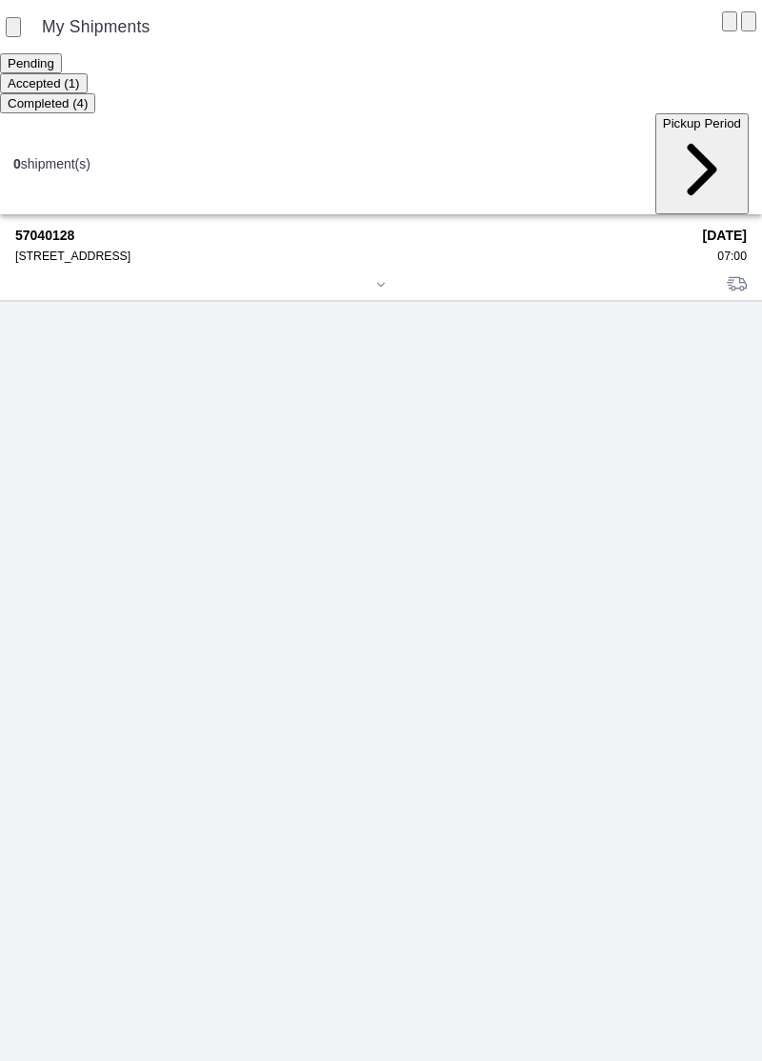
click at [80, 228] on div "57040128 [STREET_ADDRESS]" at bounding box center [352, 245] width 674 height 35
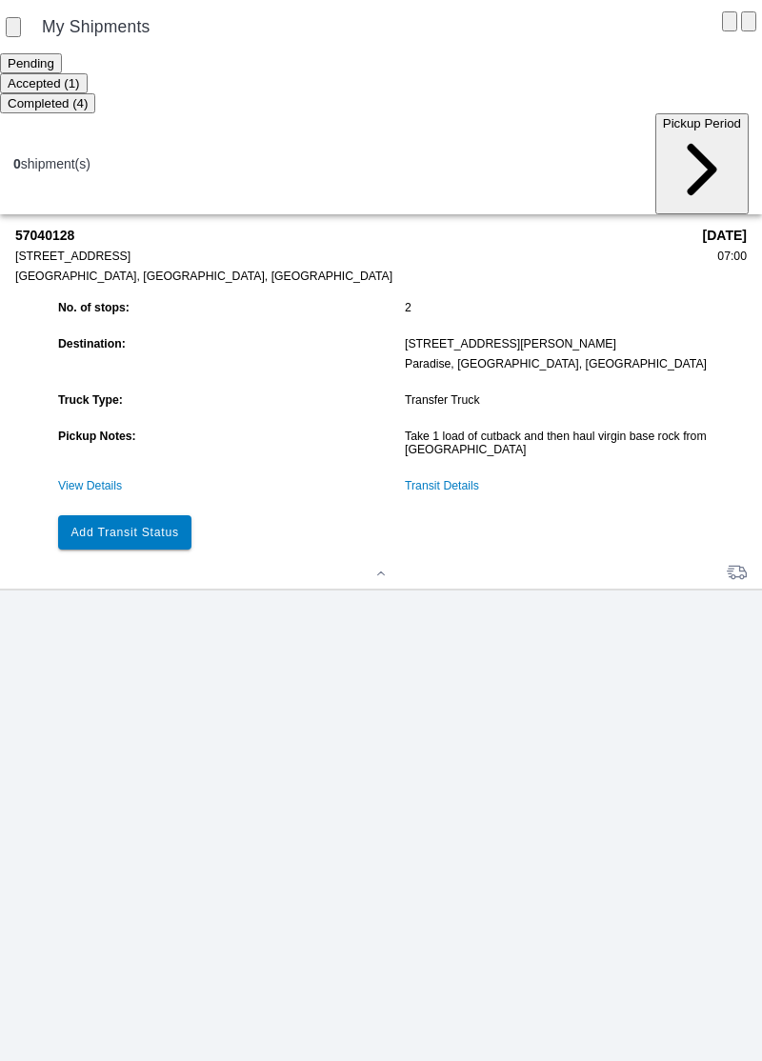
click at [0, 0] on slot "Add Transit Status" at bounding box center [0, 0] width 0 height 0
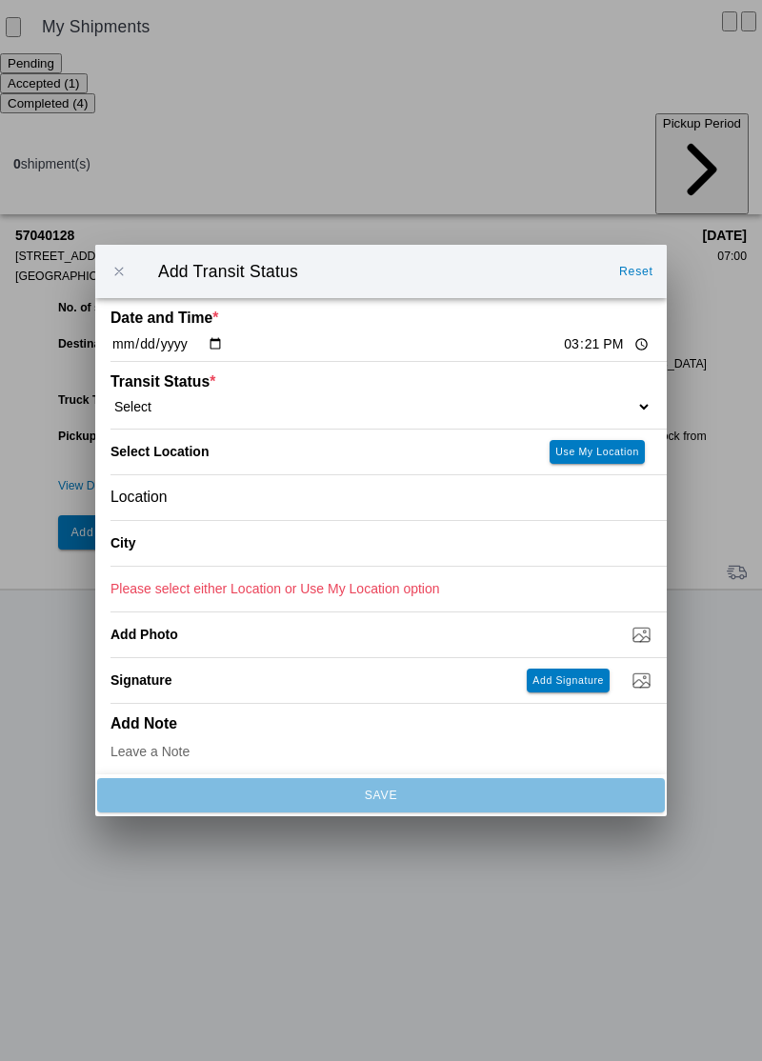
click at [564, 340] on input "15:21" at bounding box center [606, 344] width 89 height 20
click at [126, 266] on span "button" at bounding box center [118, 271] width 17 height 17
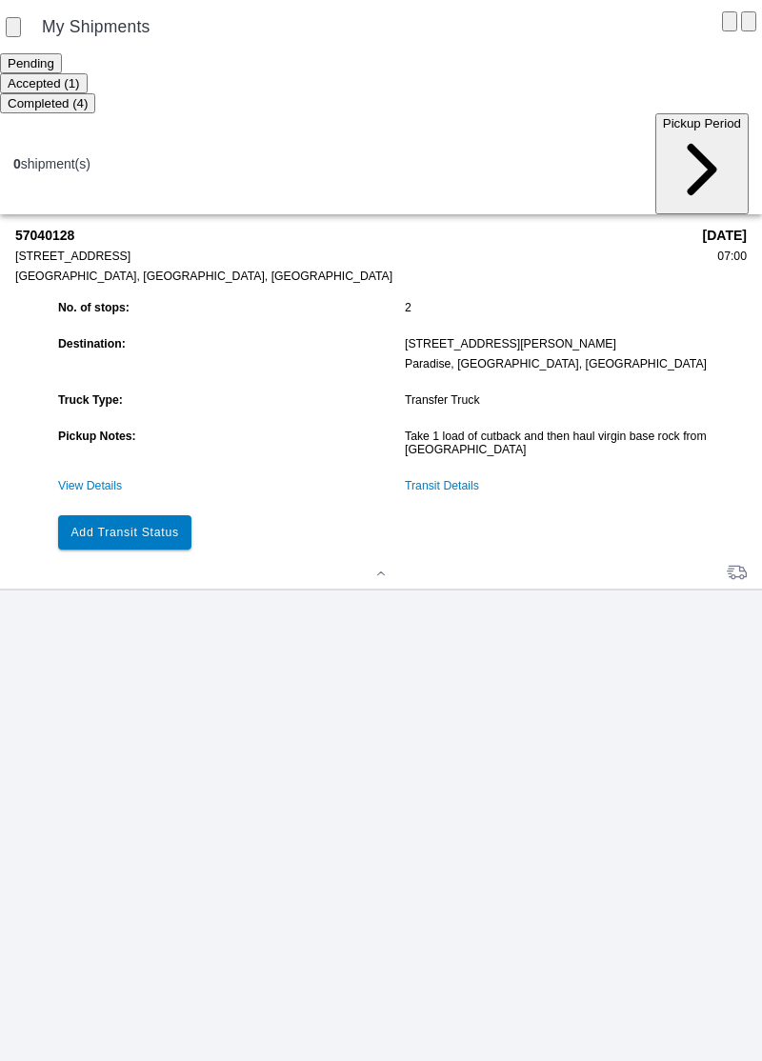
click at [461, 479] on link "Transit Details" at bounding box center [442, 485] width 74 height 13
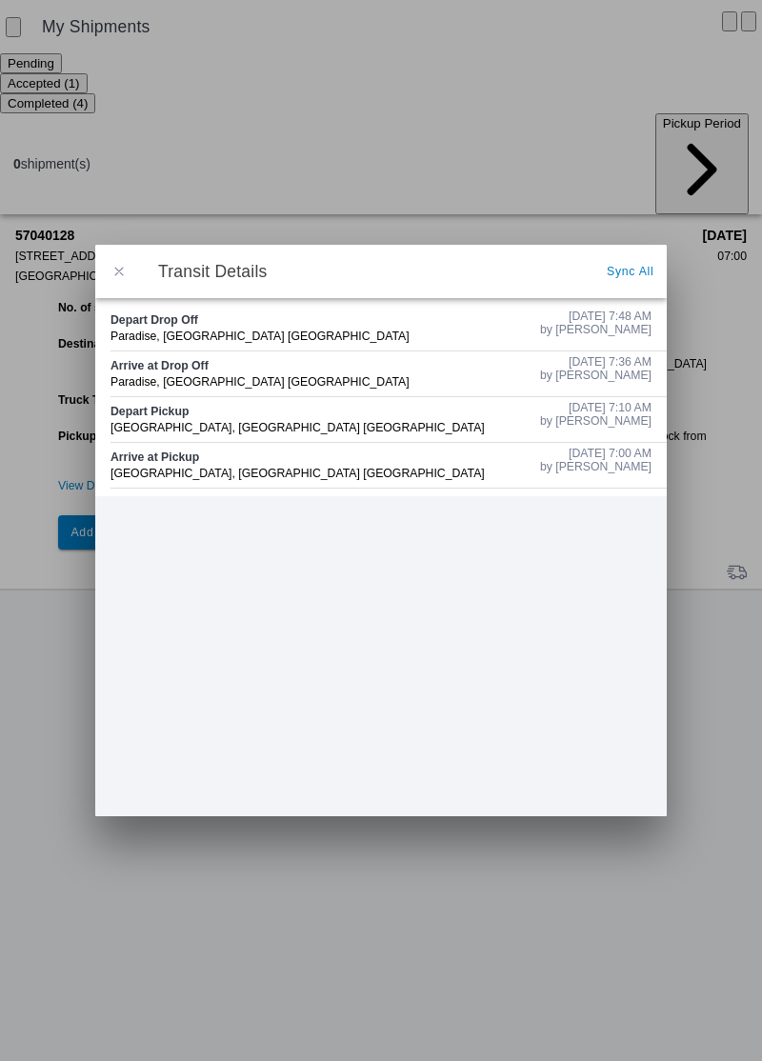
click at [109, 271] on button "button" at bounding box center [119, 271] width 40 height 40
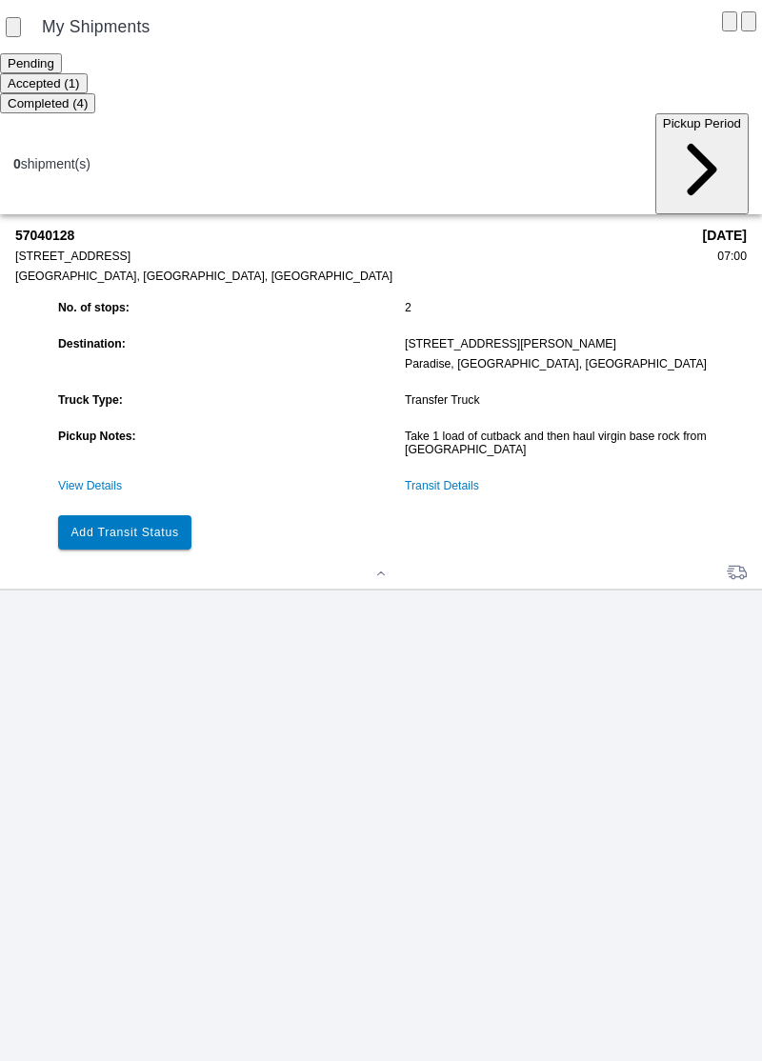
click at [168, 515] on button "Add Transit Status" at bounding box center [124, 532] width 133 height 34
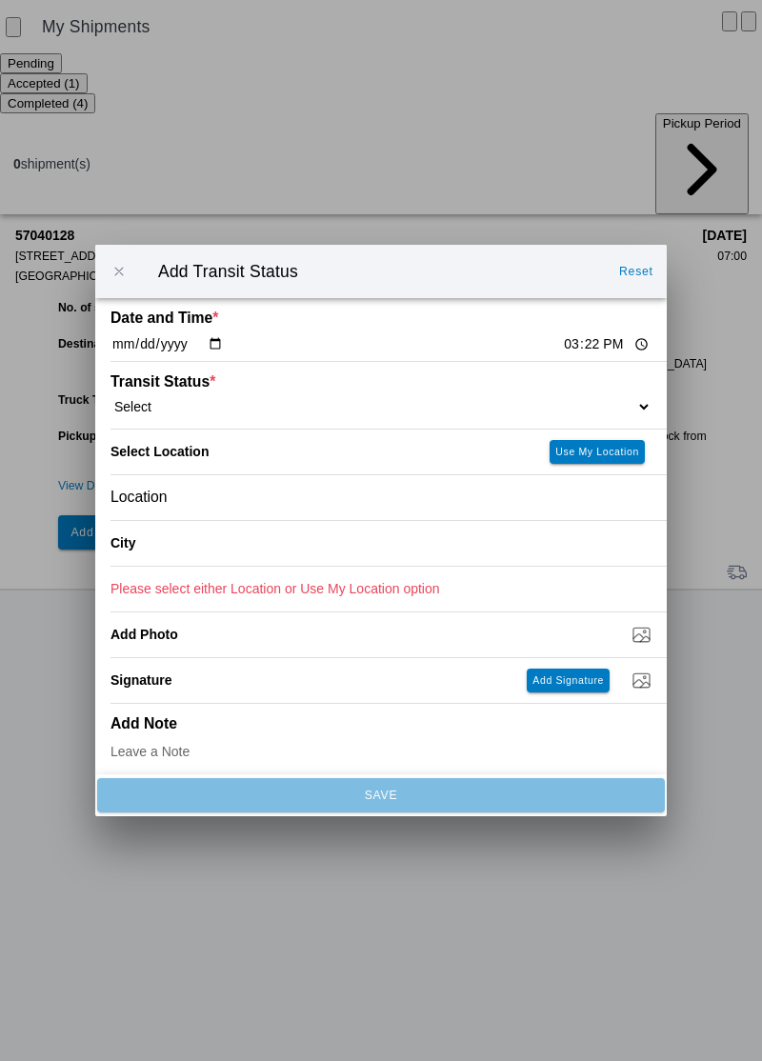
click at [562, 345] on input "15:22" at bounding box center [606, 344] width 89 height 20
type input "08:40"
click at [242, 407] on select "Select Arrive at Drop Off Arrive at Pickup Break Start Break Stop Depart Drop O…" at bounding box center [380, 406] width 541 height 17
select select "ARVPULOC"
click at [269, 509] on div "Location" at bounding box center [380, 497] width 541 height 45
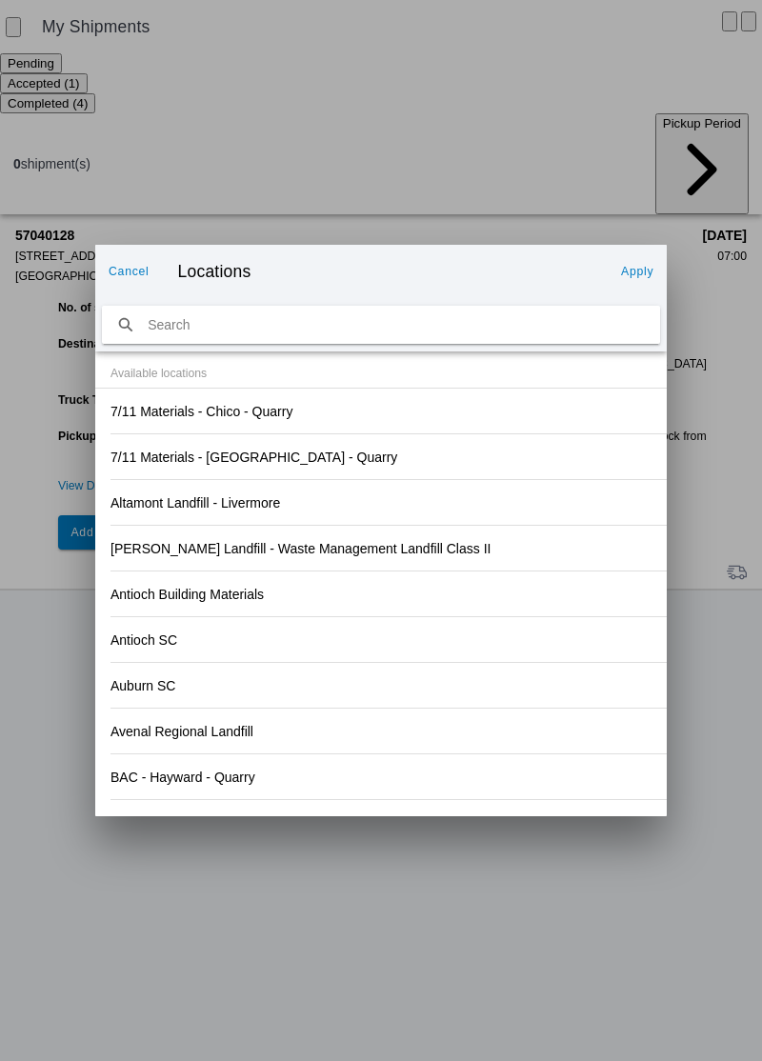
click at [533, 624] on div "Antioch SC" at bounding box center [380, 639] width 541 height 45
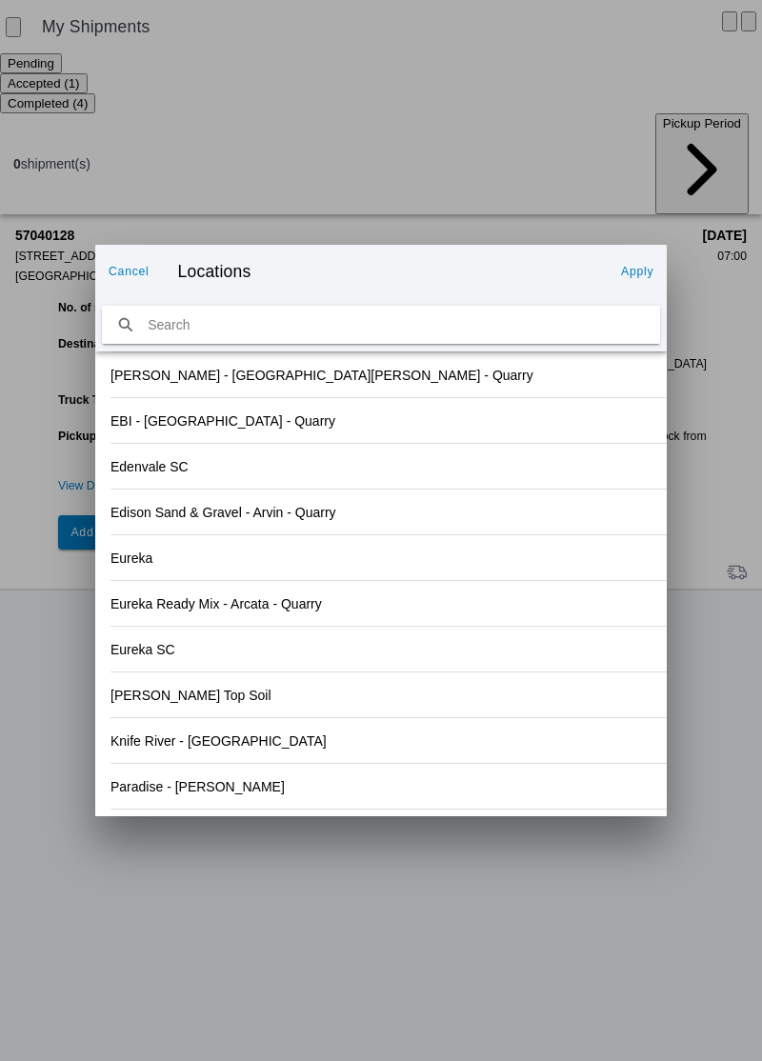
click at [249, 330] on input "search text" at bounding box center [381, 325] width 558 height 39
type input "NV"
type input "c"
click at [325, 319] on input "Orland" at bounding box center [381, 325] width 558 height 39
type input "Orland"
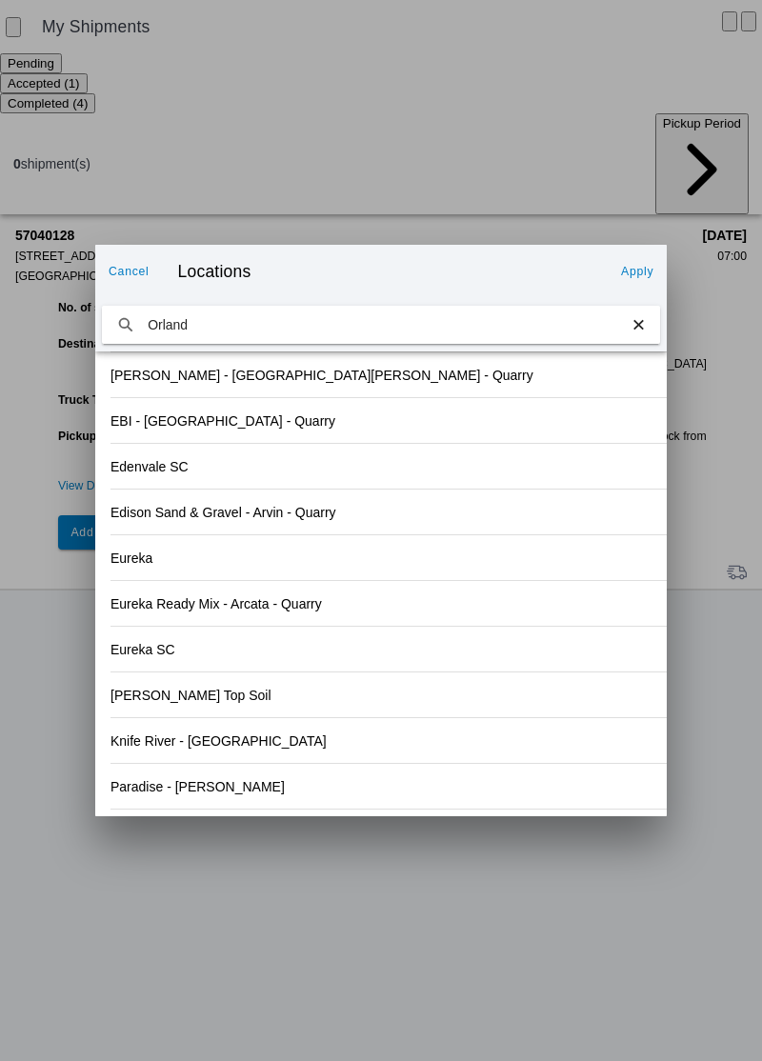
click at [638, 278] on button "Apply" at bounding box center [637, 271] width 48 height 30
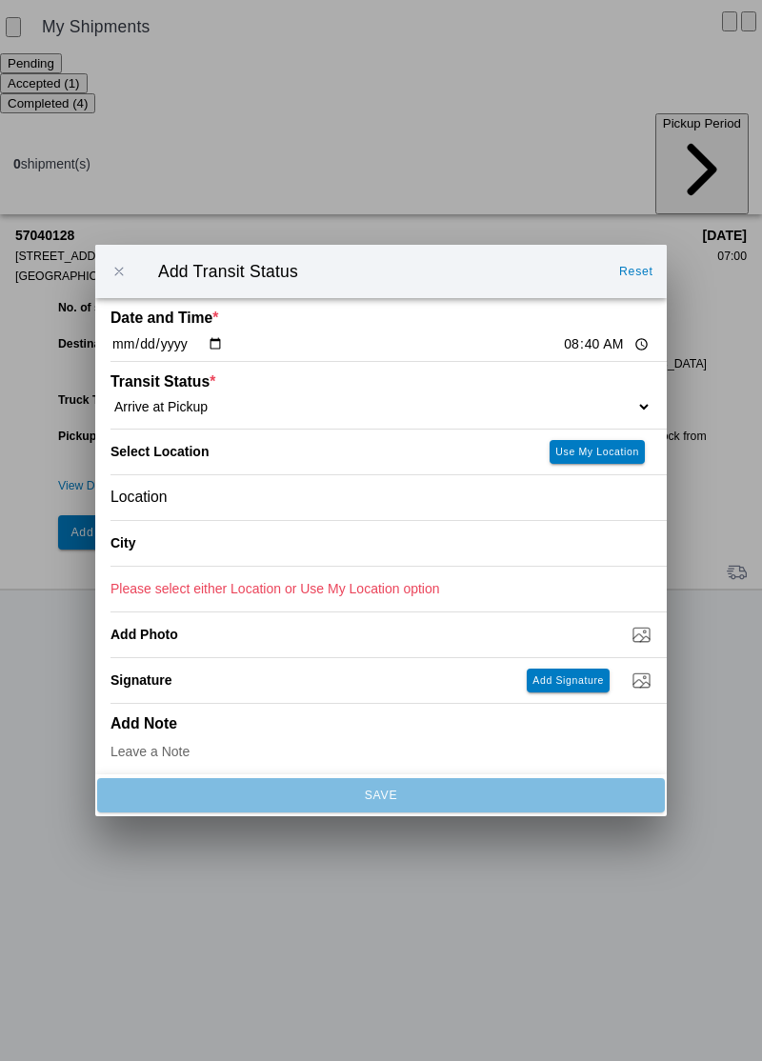
type input "Antioch"
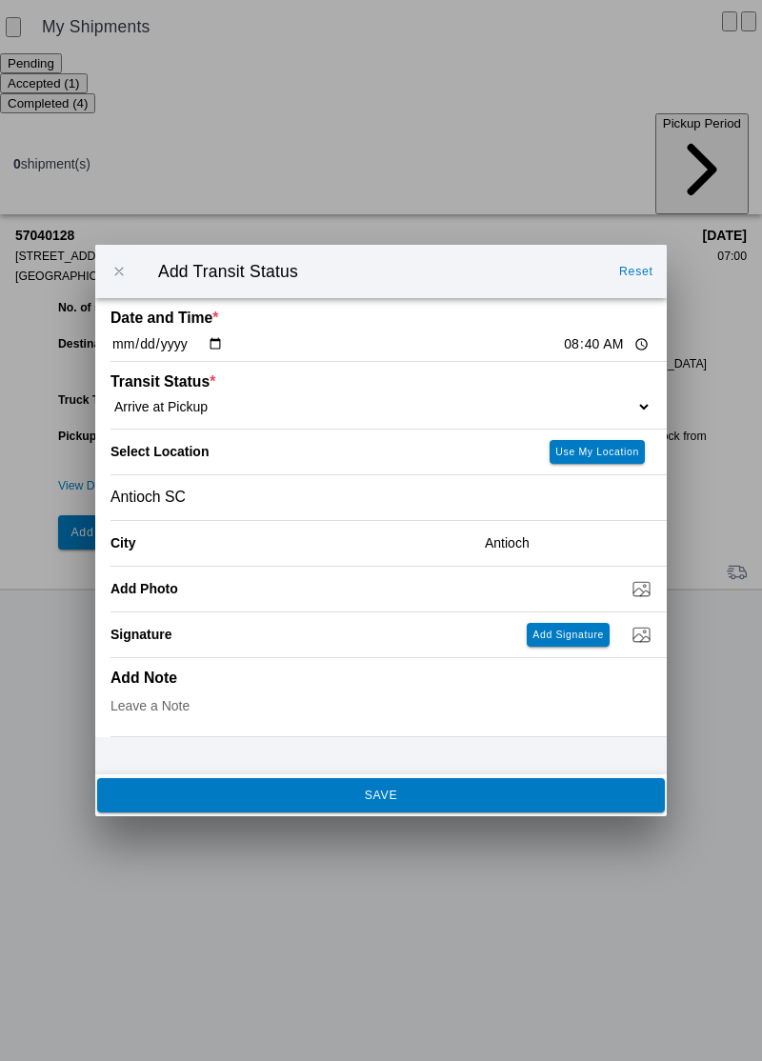
click at [240, 502] on div "Antioch SC" at bounding box center [380, 497] width 541 height 45
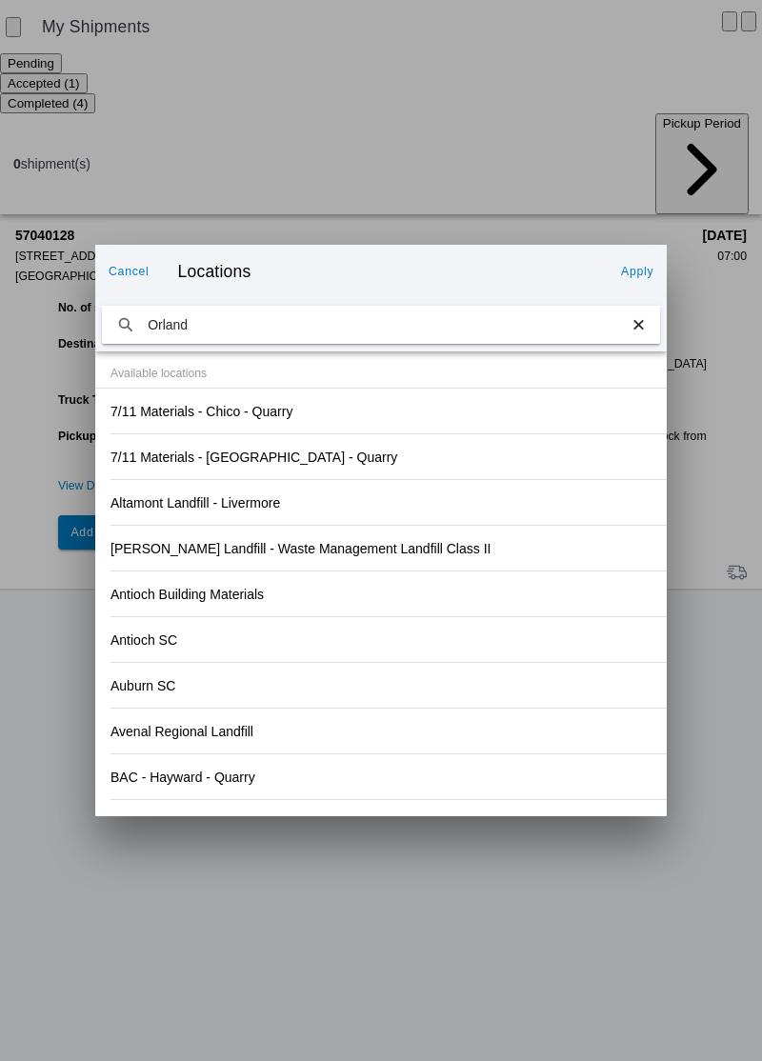
type input "Orland"
click at [0, 0] on slot "Apply" at bounding box center [0, 0] width 0 height 0
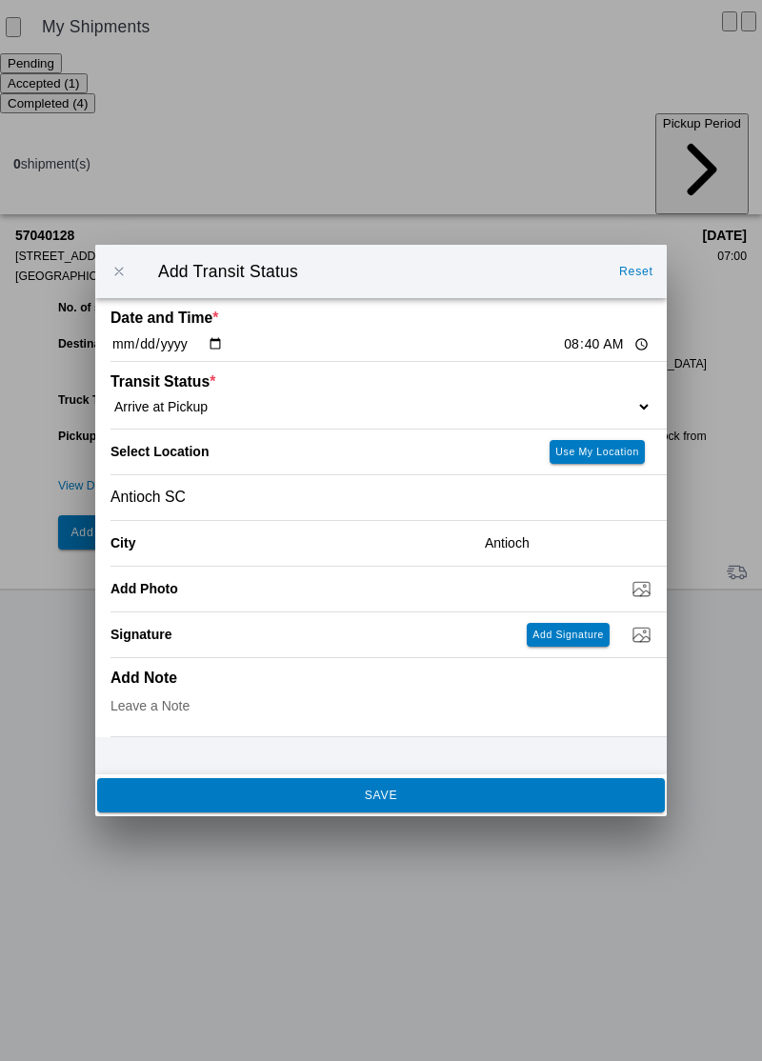
click at [248, 498] on div "Antioch SC" at bounding box center [380, 497] width 541 height 45
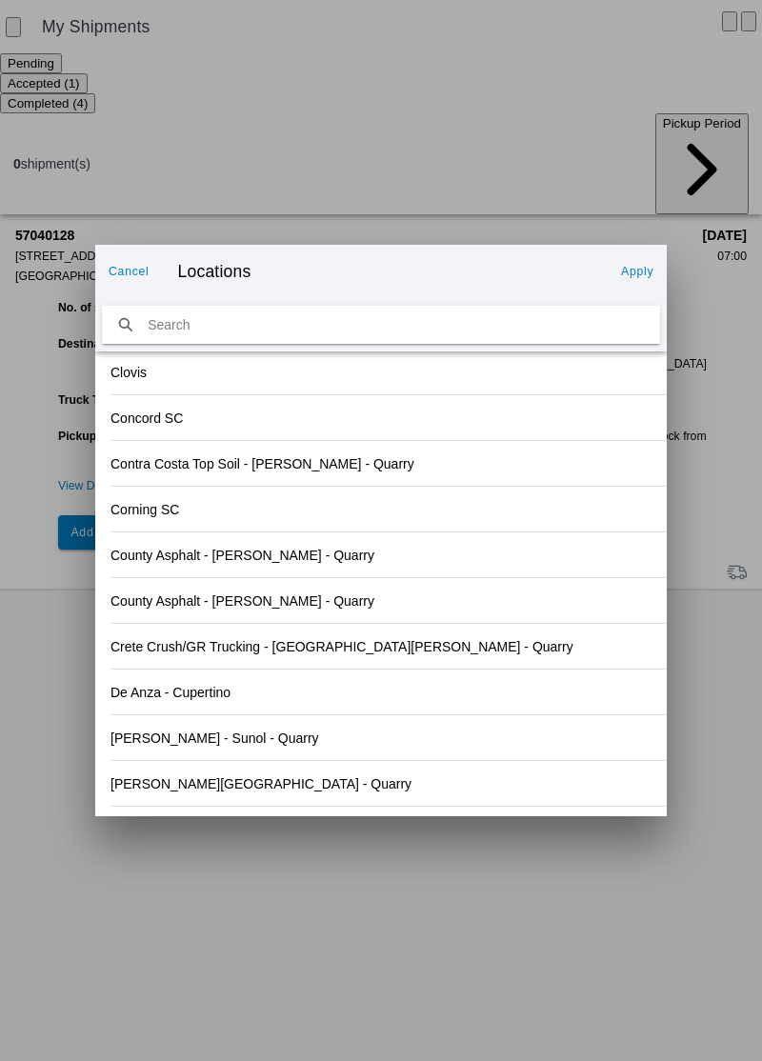
scroll to position [1500, 0]
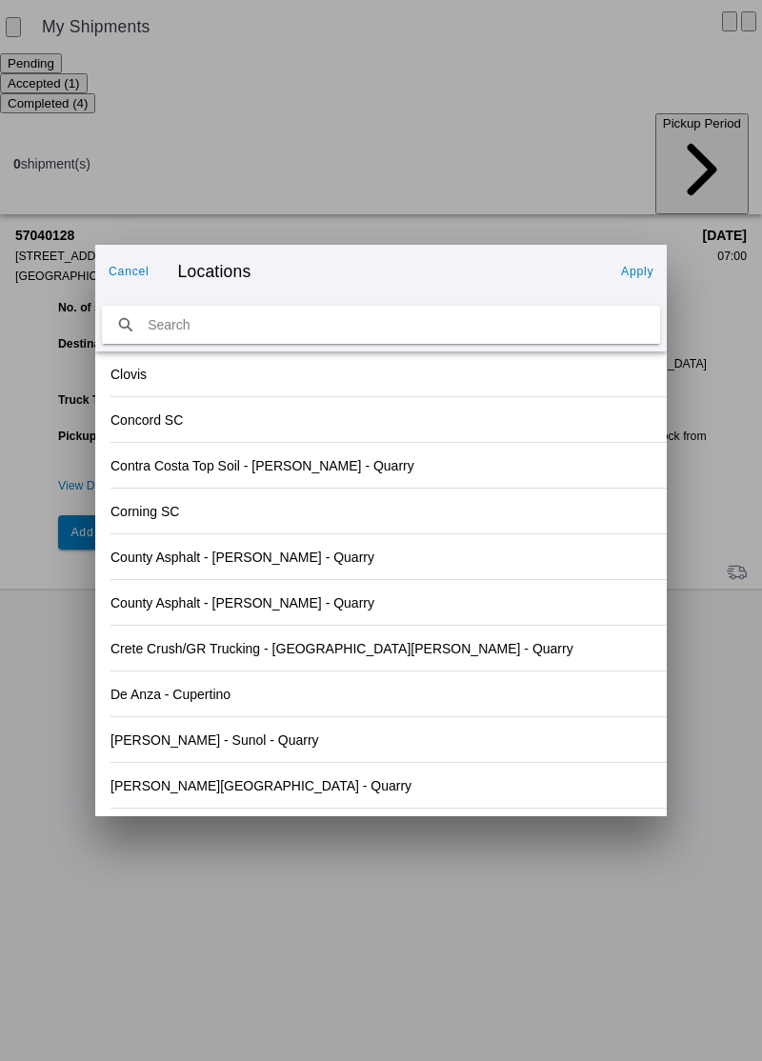
click at [314, 326] on input "search text" at bounding box center [381, 325] width 558 height 39
click at [0, 0] on slot "Cancel" at bounding box center [0, 0] width 0 height 0
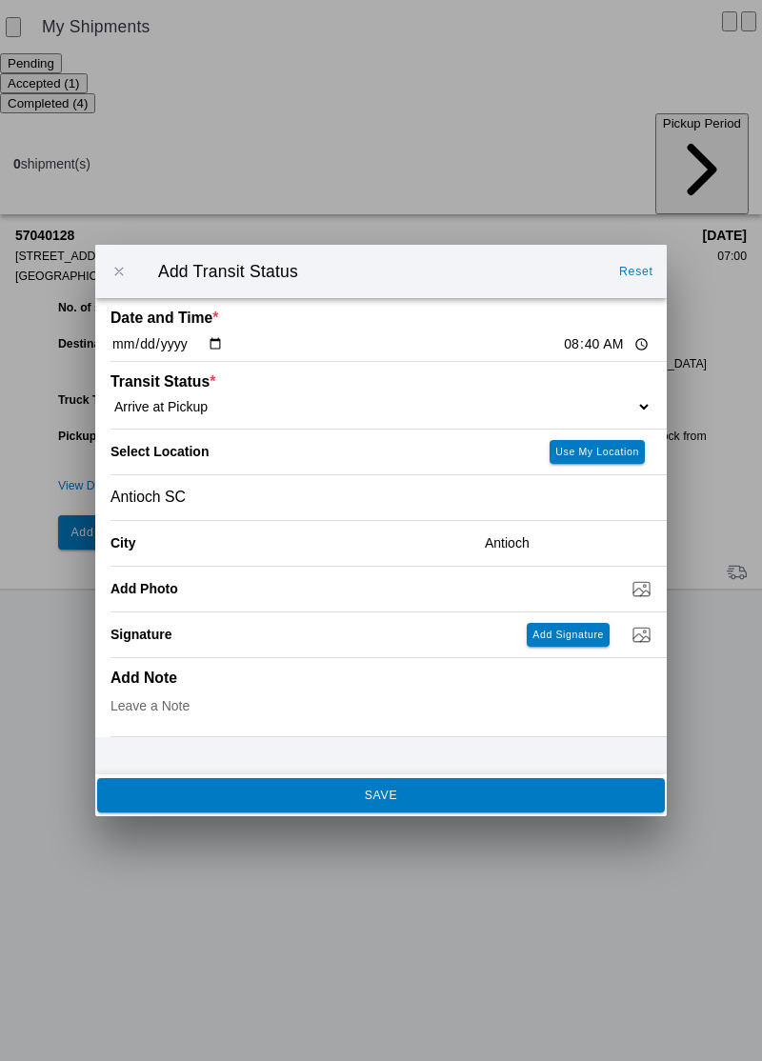
click at [189, 553] on div "City" at bounding box center [289, 543] width 359 height 45
type input "Antiochor"
click at [218, 506] on div "Antioch SC" at bounding box center [380, 497] width 541 height 45
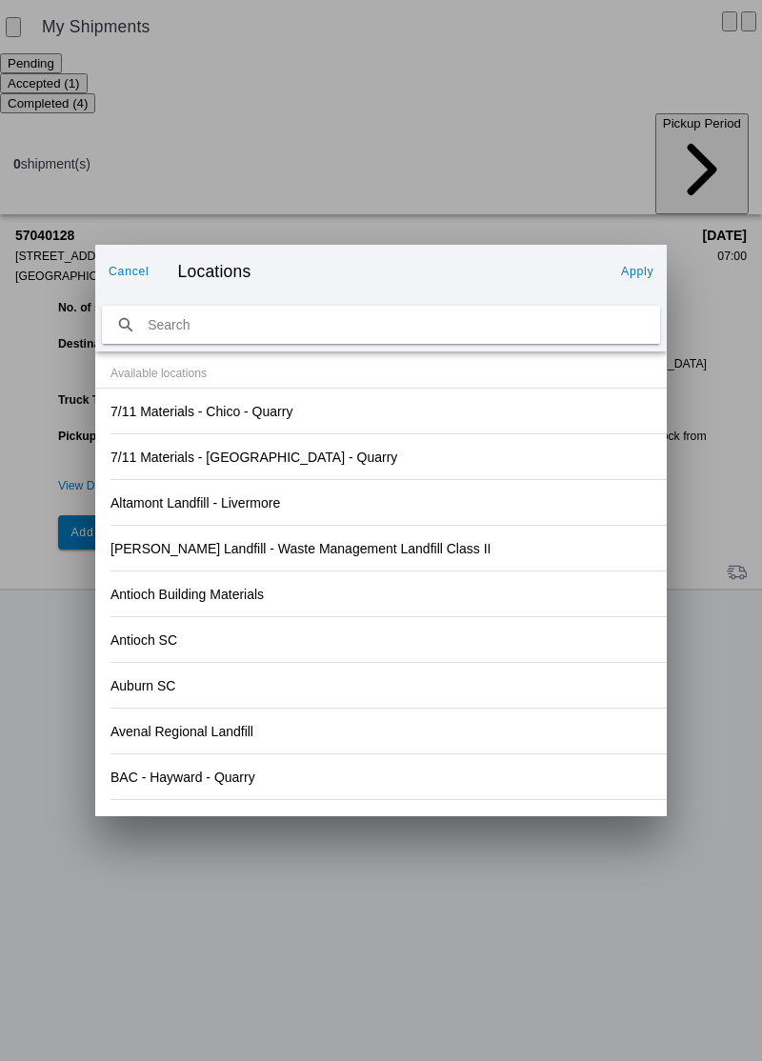
click at [0, 0] on slot "Cancel" at bounding box center [0, 0] width 0 height 0
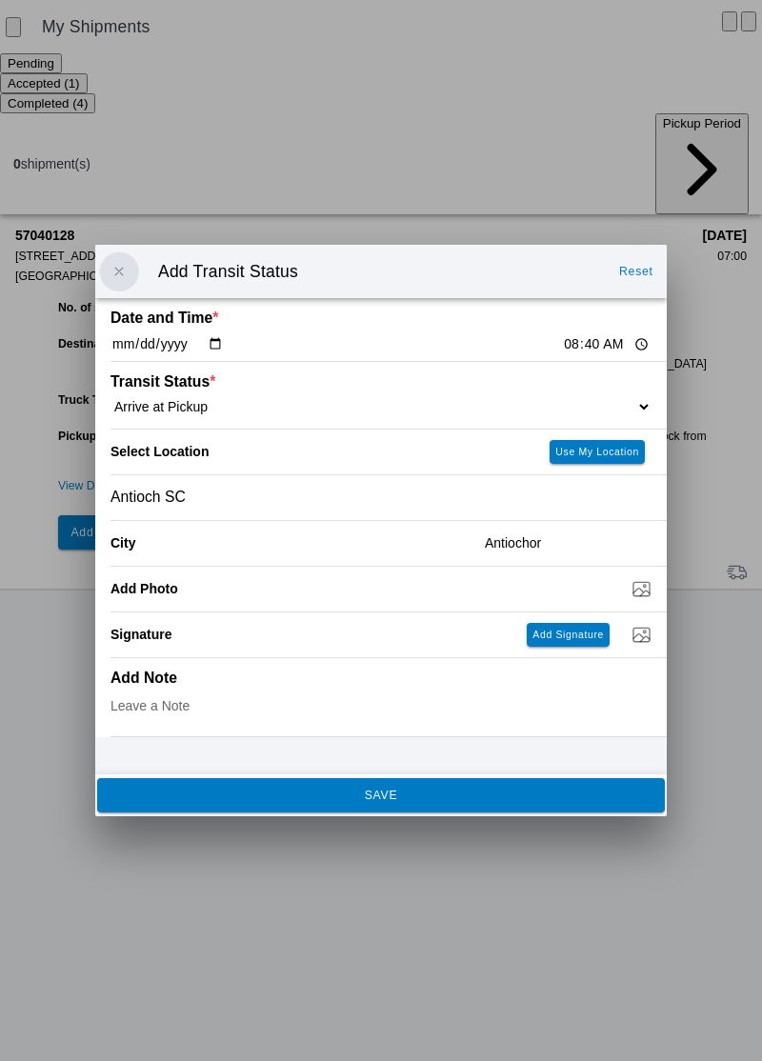
click at [122, 276] on span "button" at bounding box center [118, 271] width 17 height 17
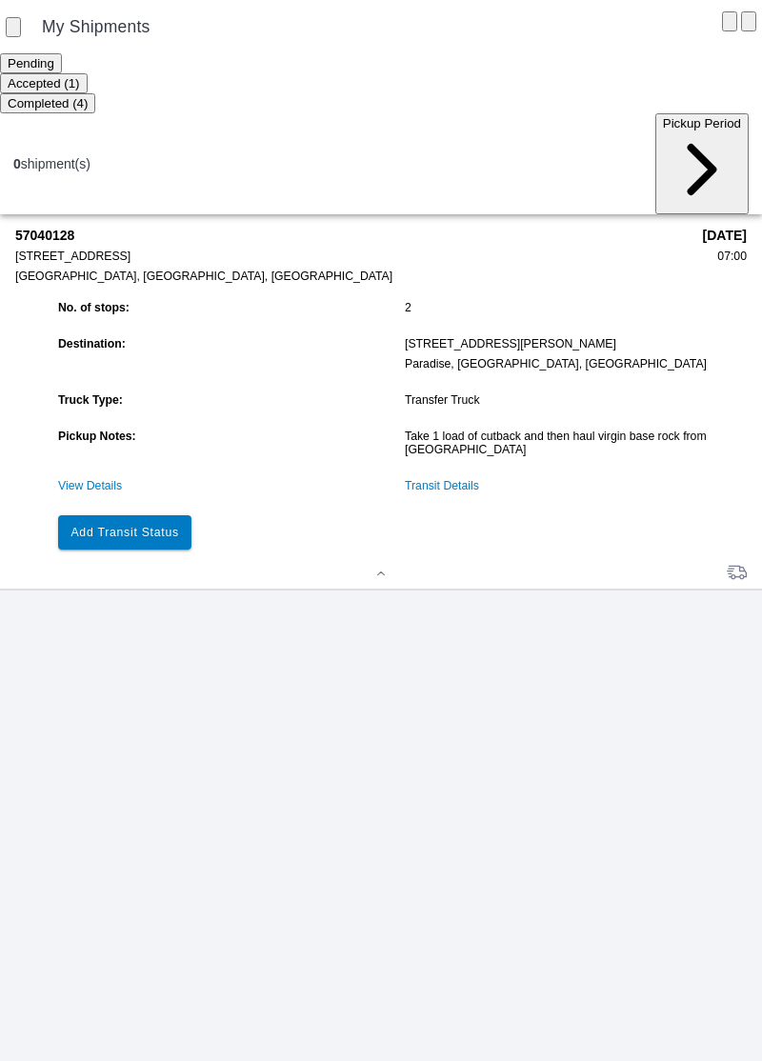
click at [430, 454] on ion-grid "No. of stops: 2 Destination: [STREET_ADDRESS][PERSON_NAME] Truck Type: Transfer…" at bounding box center [399, 425] width 693 height 258
click at [457, 479] on link "Transit Details" at bounding box center [442, 485] width 74 height 13
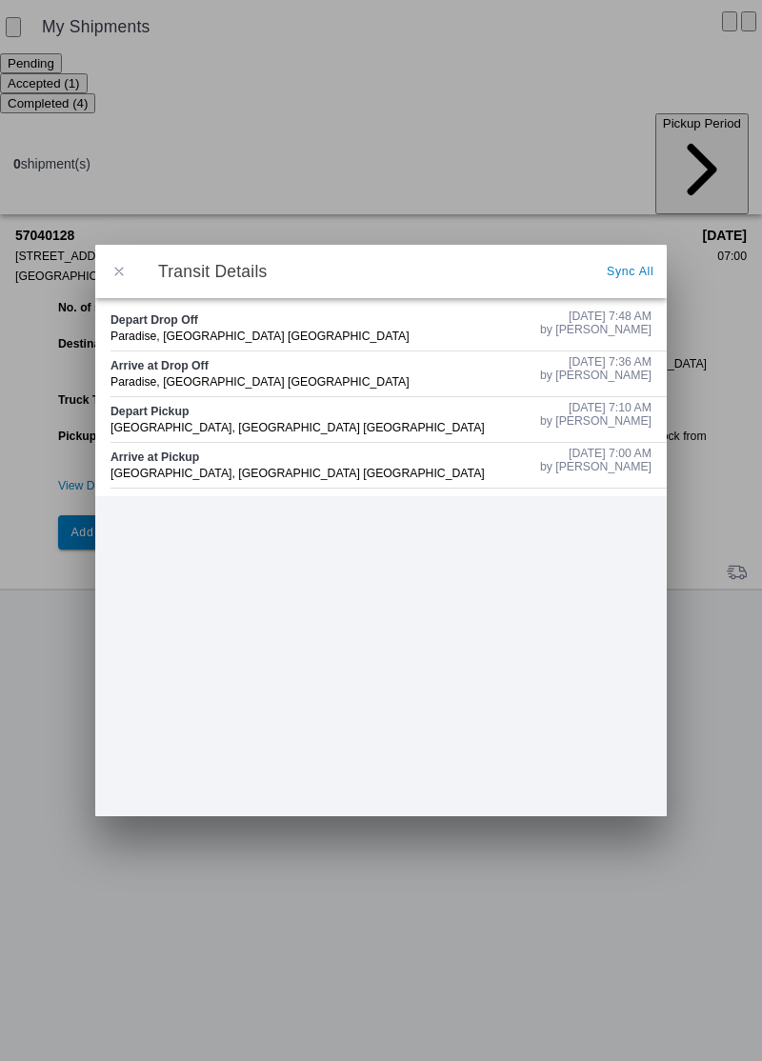
click at [135, 263] on button "button" at bounding box center [119, 271] width 40 height 40
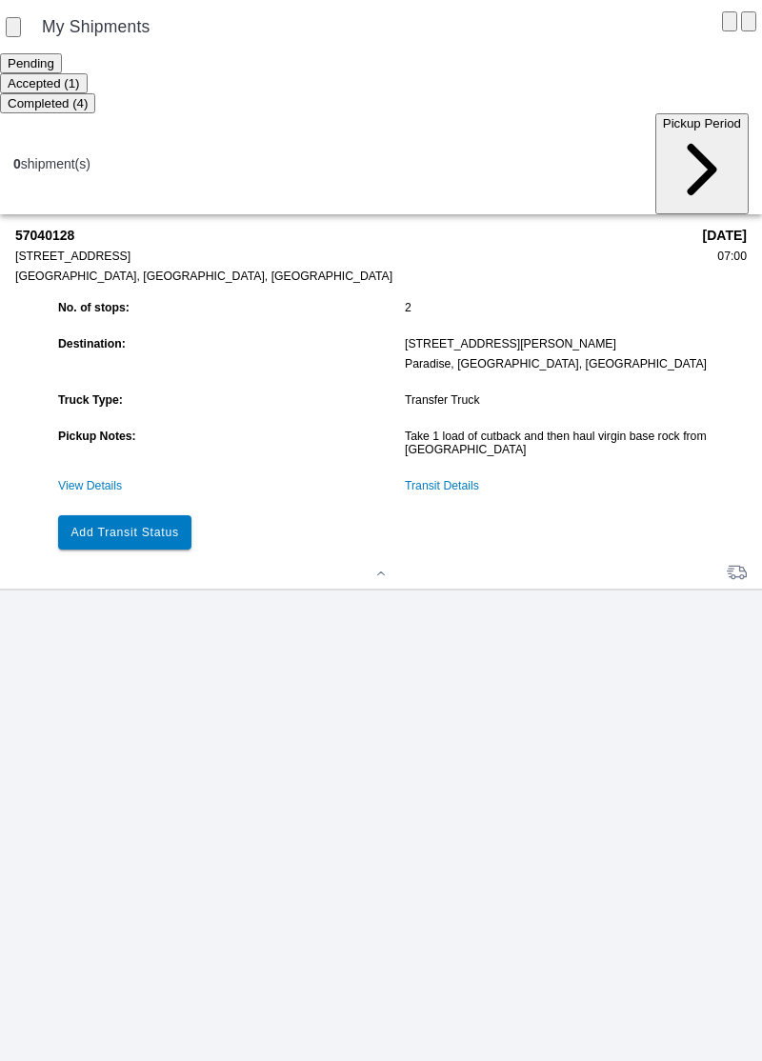
click at [0, 0] on slot "Add Transit Status" at bounding box center [0, 0] width 0 height 0
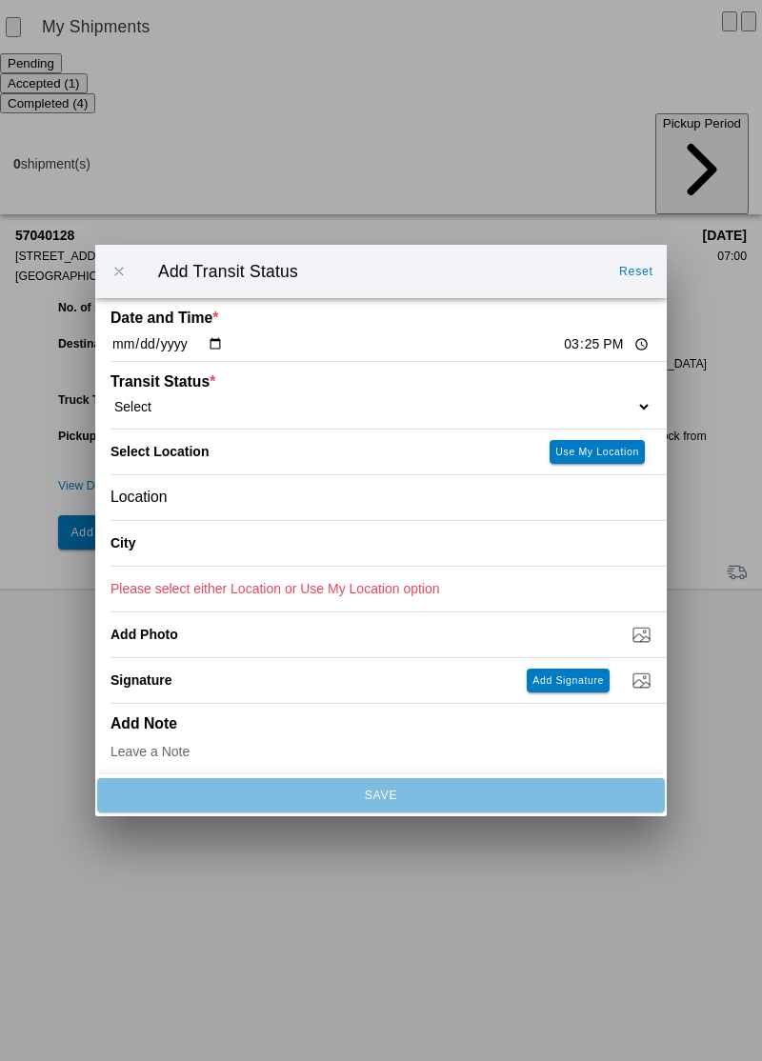
click at [562, 347] on input "15:25" at bounding box center [606, 344] width 89 height 20
type input "08:40"
click at [224, 413] on select "Select Arrive at Drop Off Arrive at Pickup Break Start Break Stop Depart Drop O…" at bounding box center [380, 406] width 541 height 17
select select "ARVPULOC"
click at [213, 554] on div "City" at bounding box center [289, 543] width 359 height 45
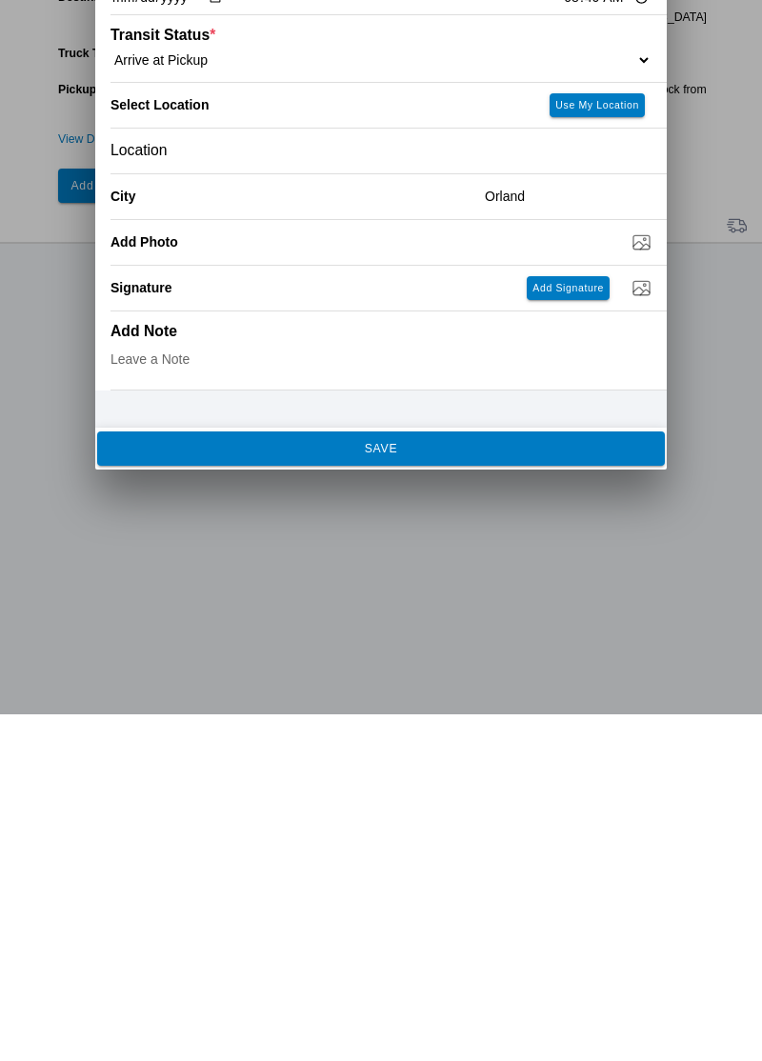
type input "Orland"
click at [420, 812] on button "SAVE" at bounding box center [380, 795] width 567 height 34
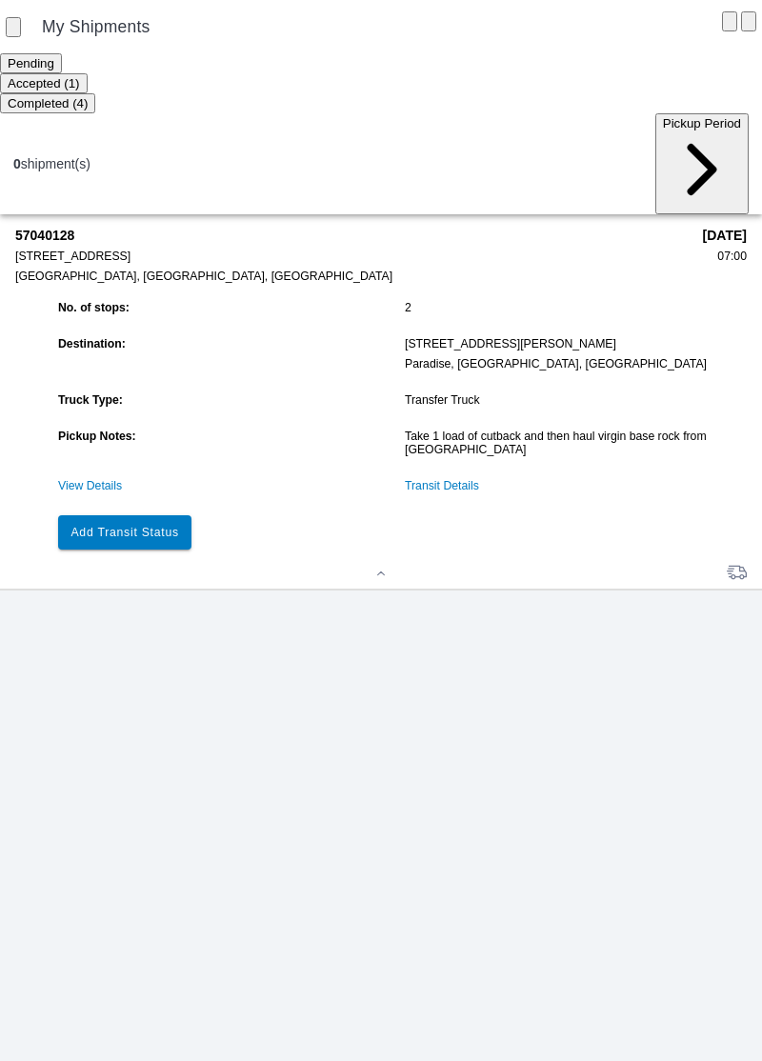
click at [0, 0] on slot "Add Transit Status" at bounding box center [0, 0] width 0 height 0
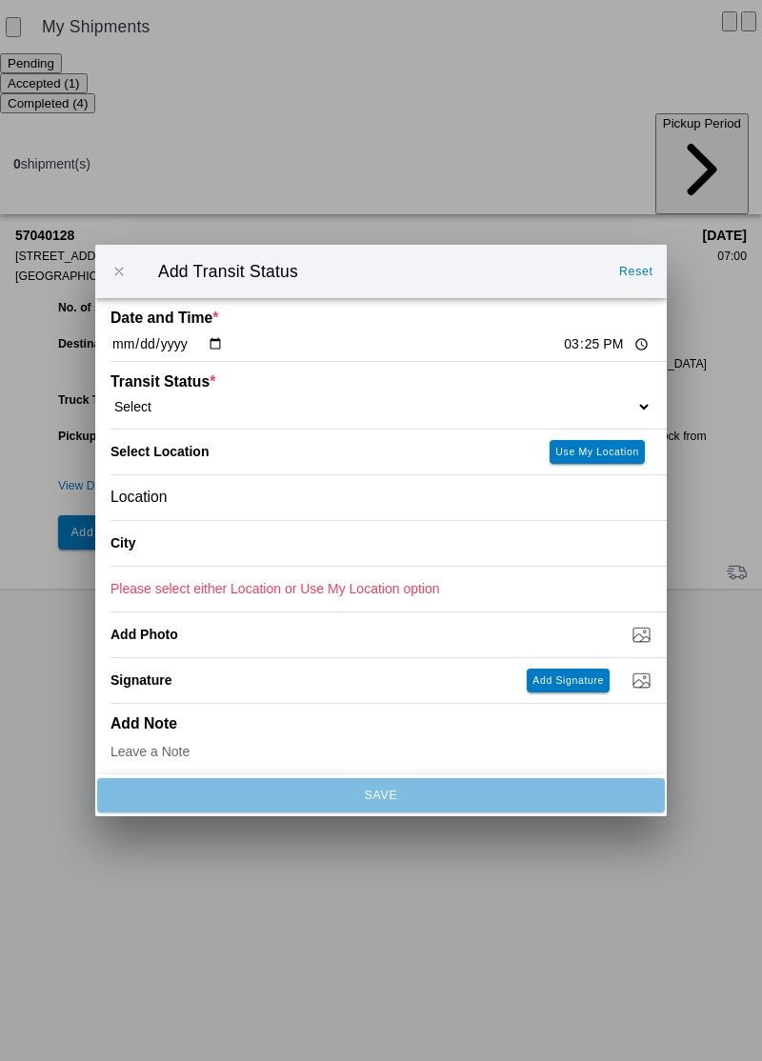
click at [562, 354] on input "15:25" at bounding box center [606, 344] width 89 height 20
type input "08:51"
click at [221, 415] on select "Select Arrive at Drop Off Arrive at Pickup Break Start Break Stop Depart Drop O…" at bounding box center [380, 406] width 541 height 17
select select "DPTPULOC"
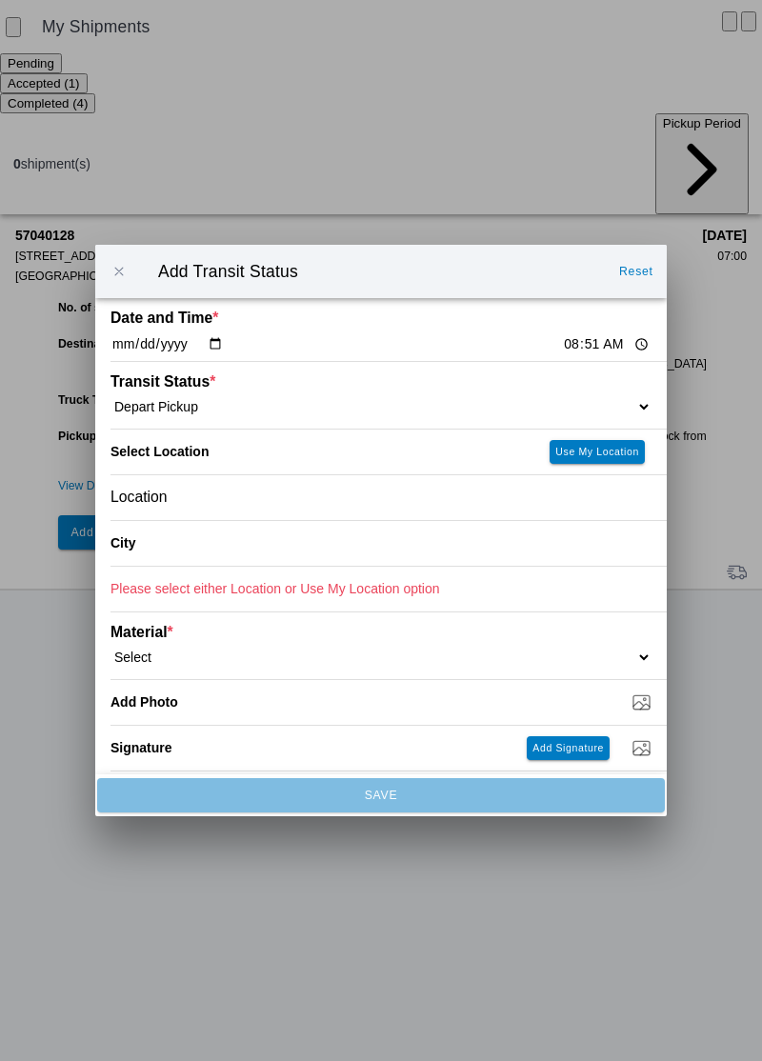
click at [209, 566] on div "City" at bounding box center [289, 543] width 359 height 45
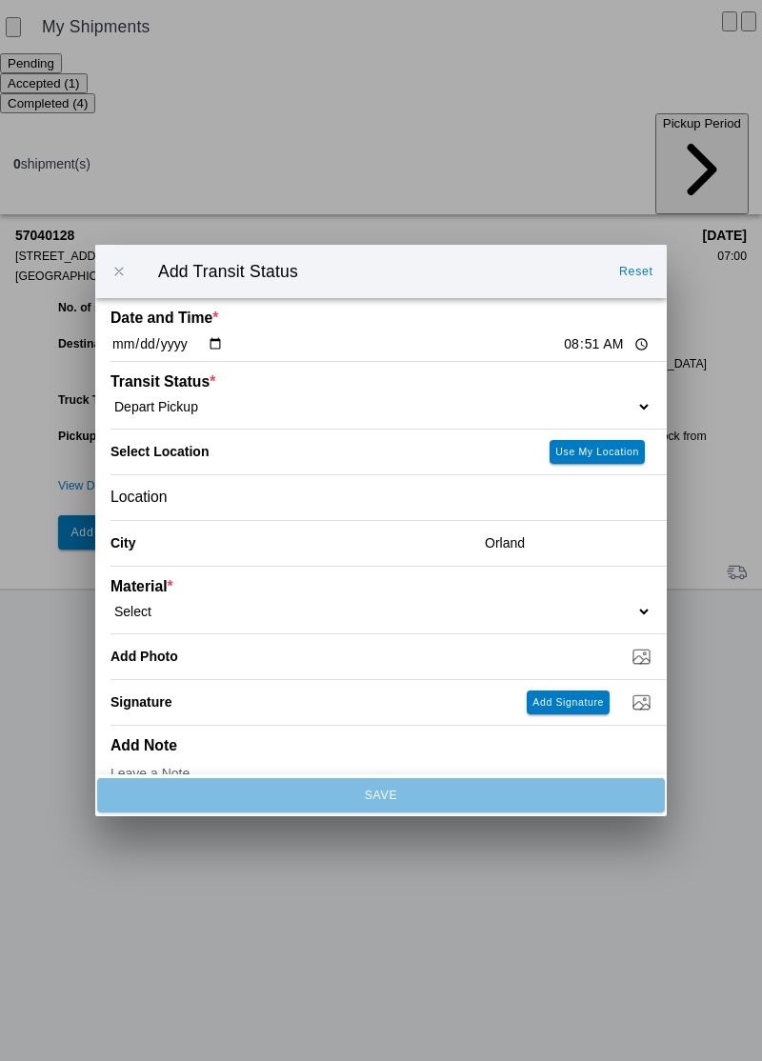
scroll to position [30, 0]
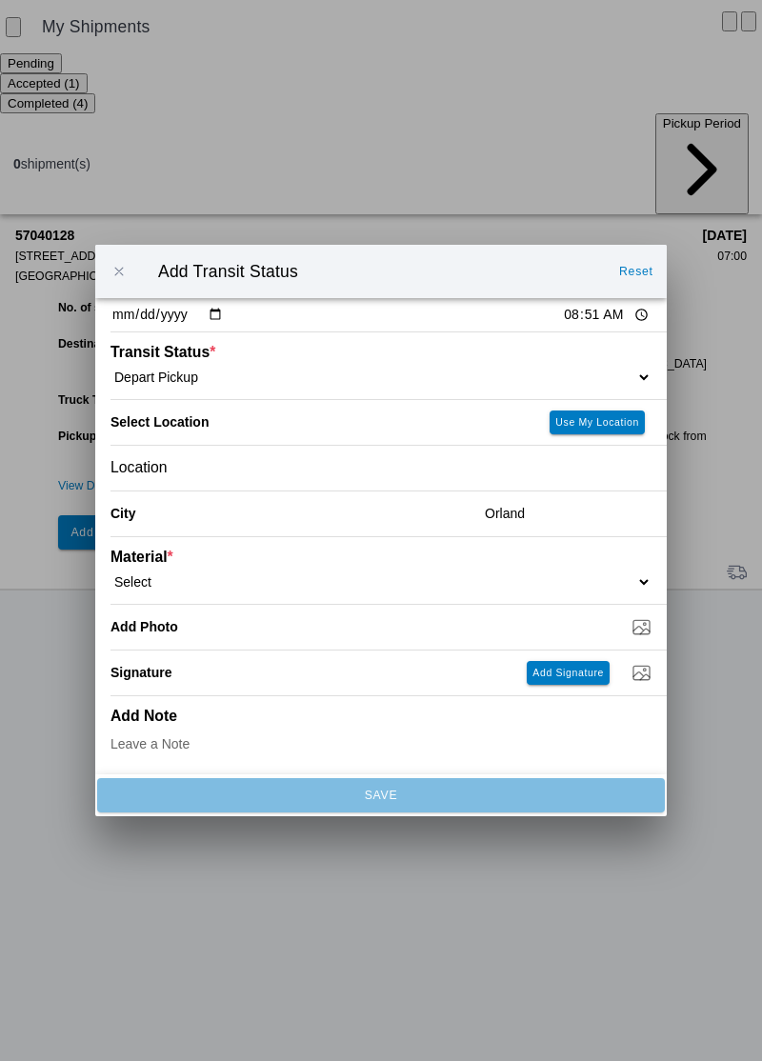
type input "Orland"
click at [213, 590] on select "Select 1" x 3" Rock 1" x 4" Rock 2" x 4" Rock Asphalt Cold Patch Backfill Spec …" at bounding box center [380, 581] width 541 height 17
select select "708651"
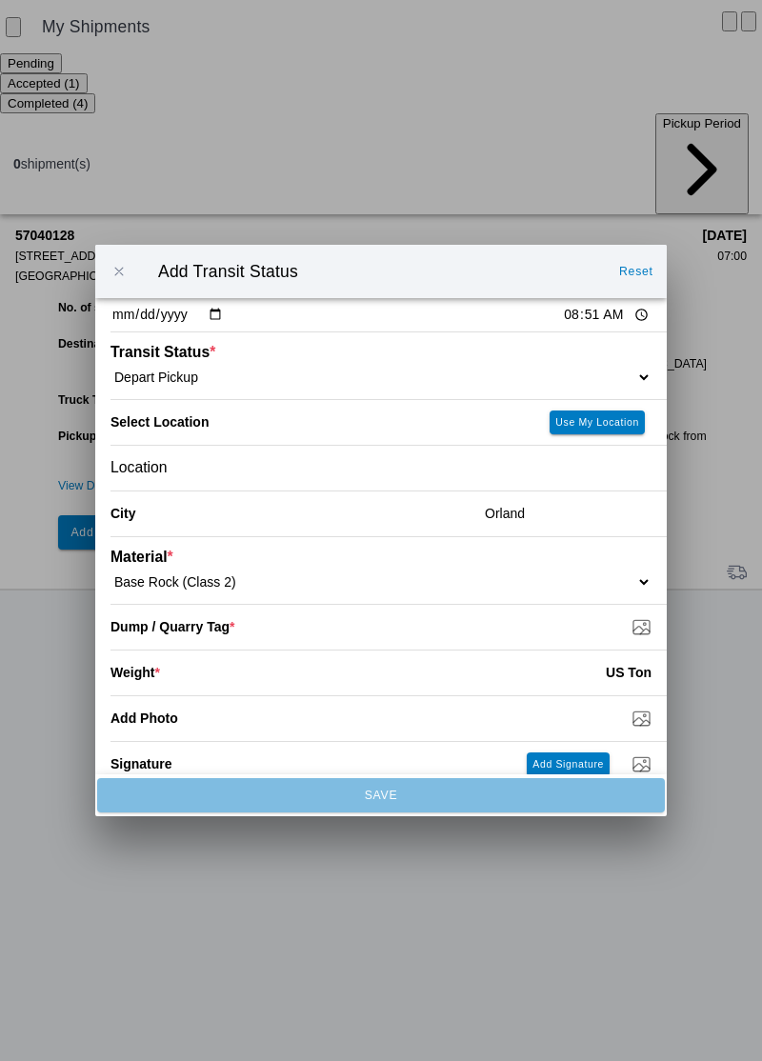
click at [291, 637] on input "Dump / Quarry Tag *" at bounding box center [388, 626] width 556 height 21
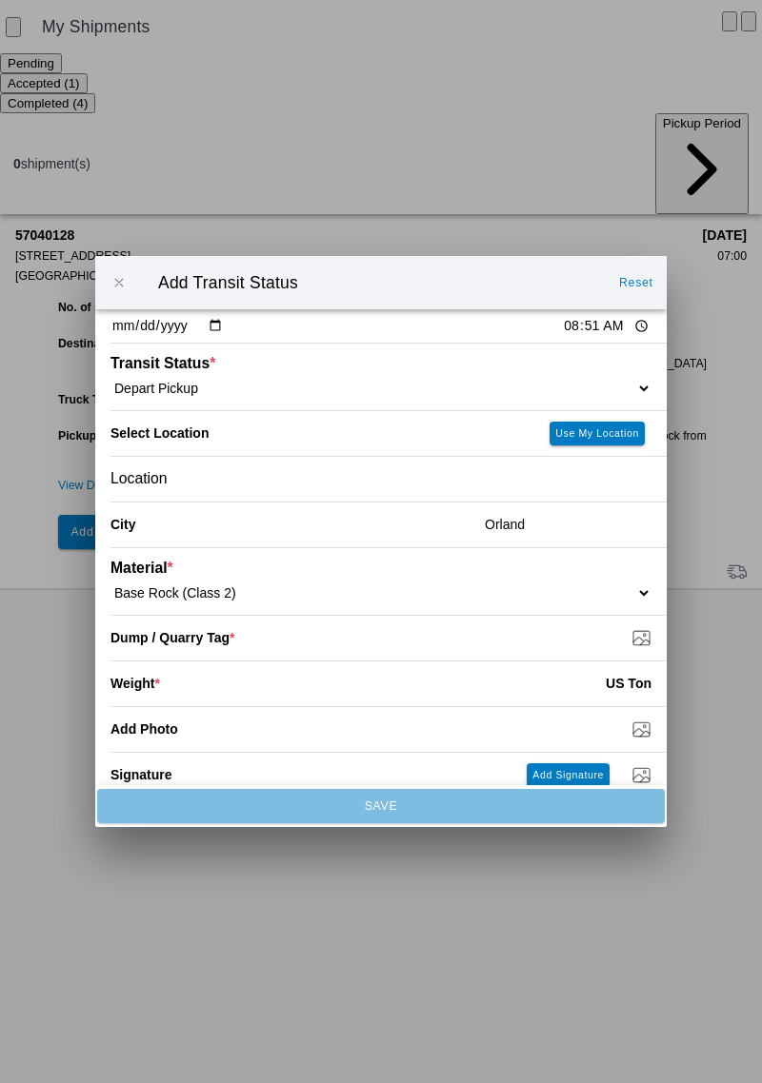
type input "C:\fakepath\1759875964145954276087268548388.jpg"
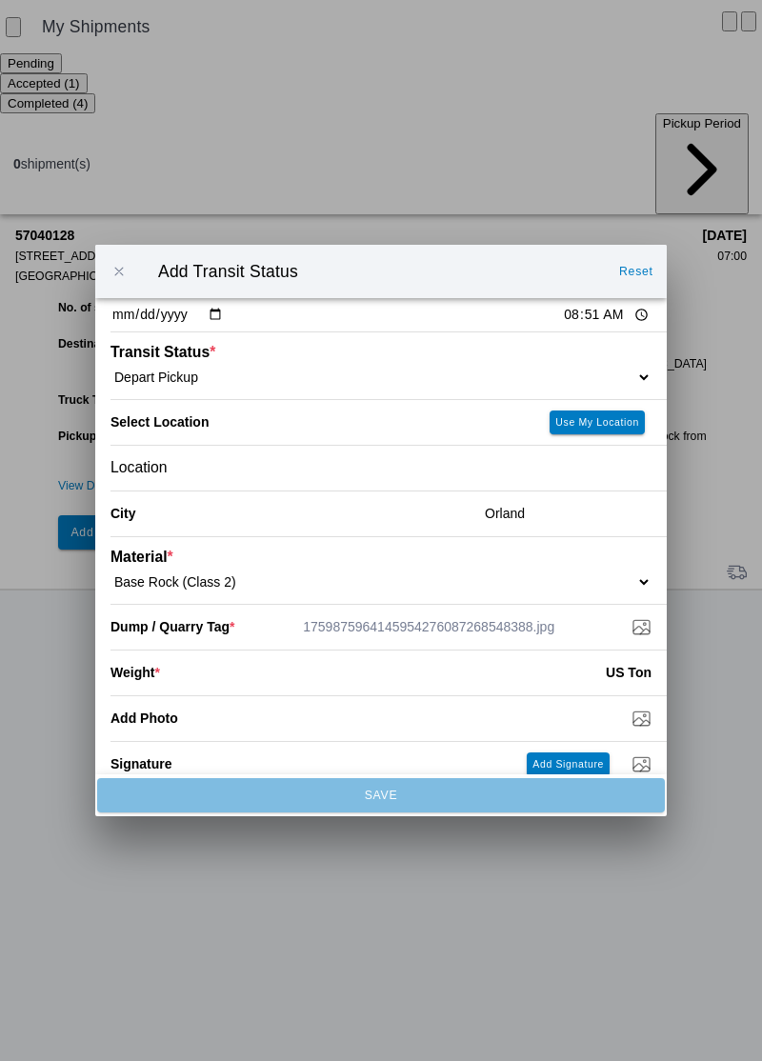
click at [237, 693] on input "number" at bounding box center [383, 672] width 446 height 42
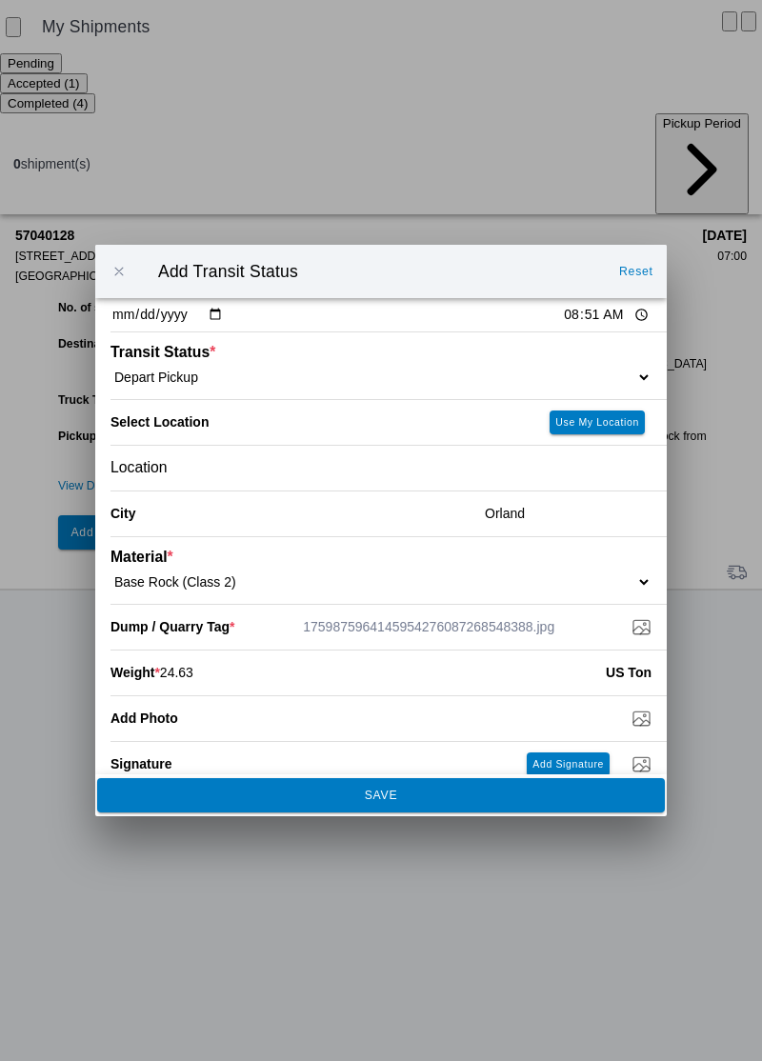
type input "24.63"
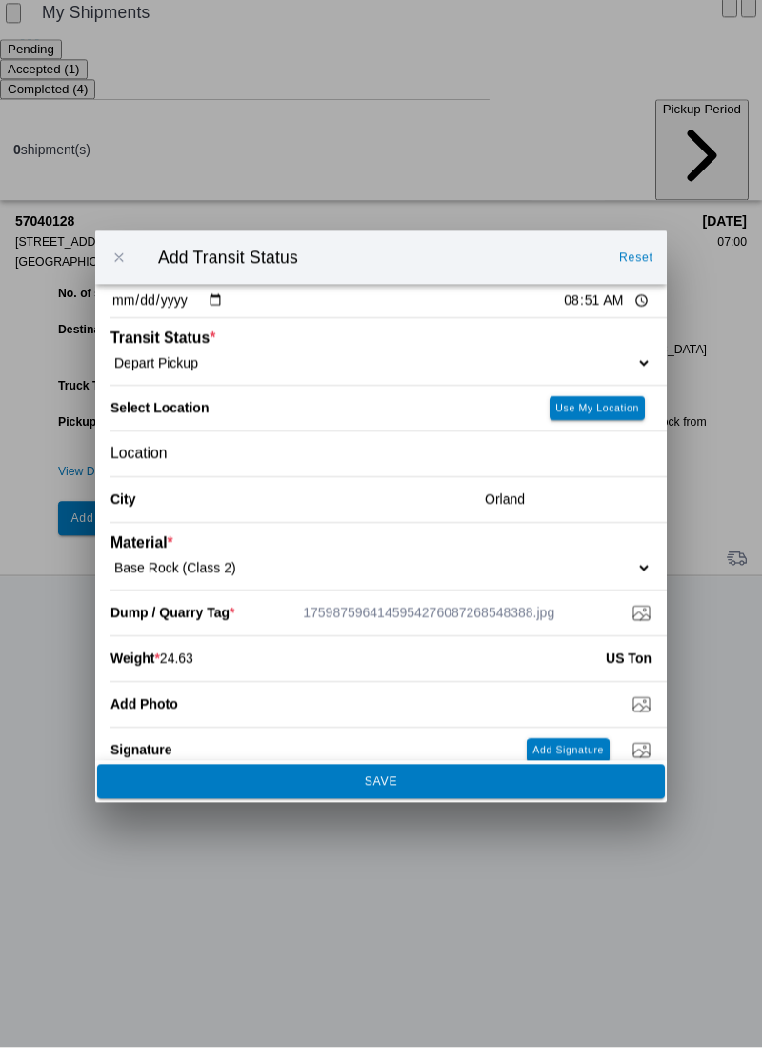
scroll to position [121, 0]
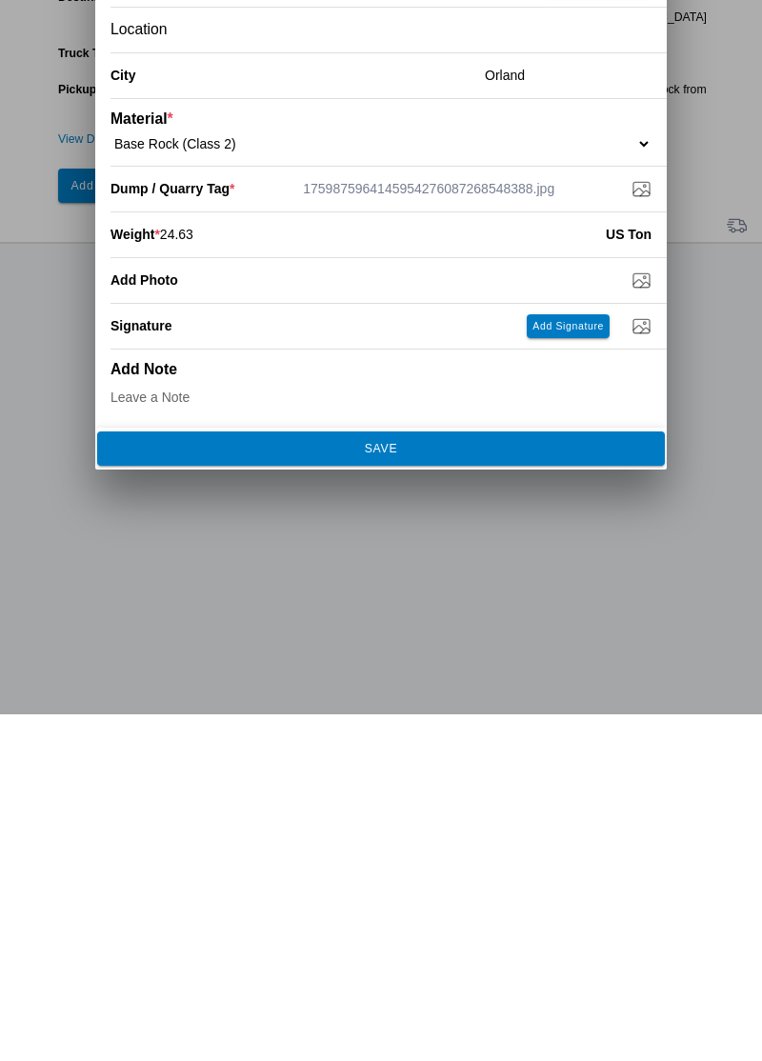
click at [456, 801] on span "SAVE" at bounding box center [380, 794] width 542 height 11
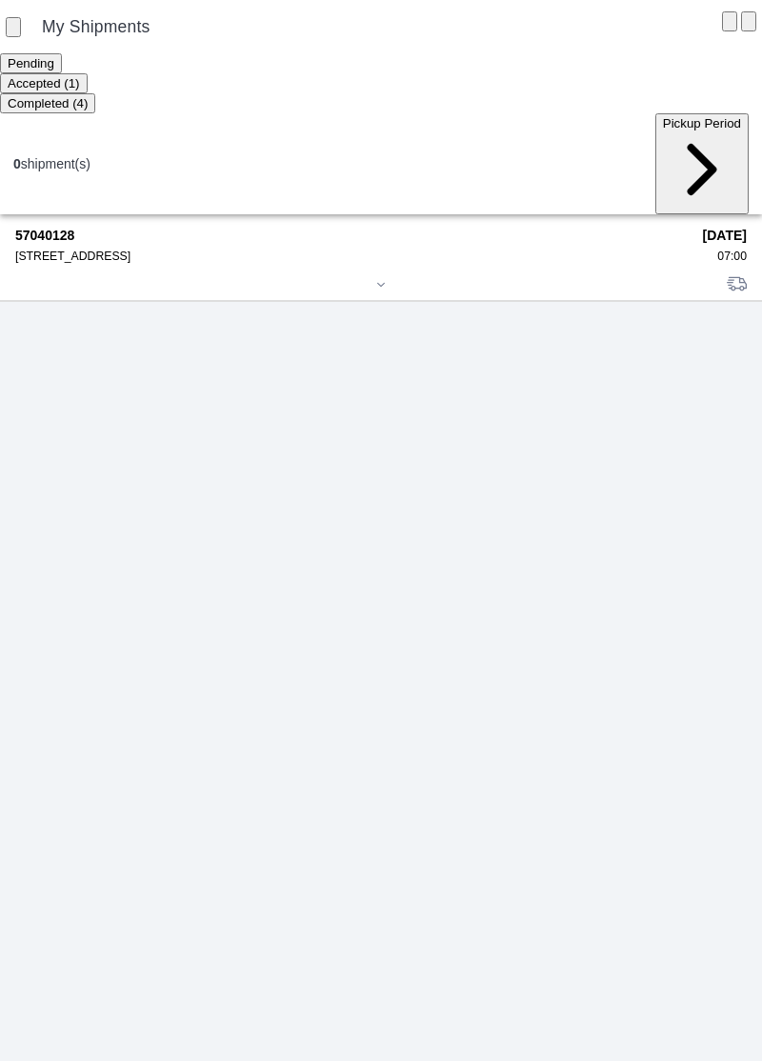
click at [99, 228] on div "57040128 [STREET_ADDRESS]" at bounding box center [352, 245] width 674 height 35
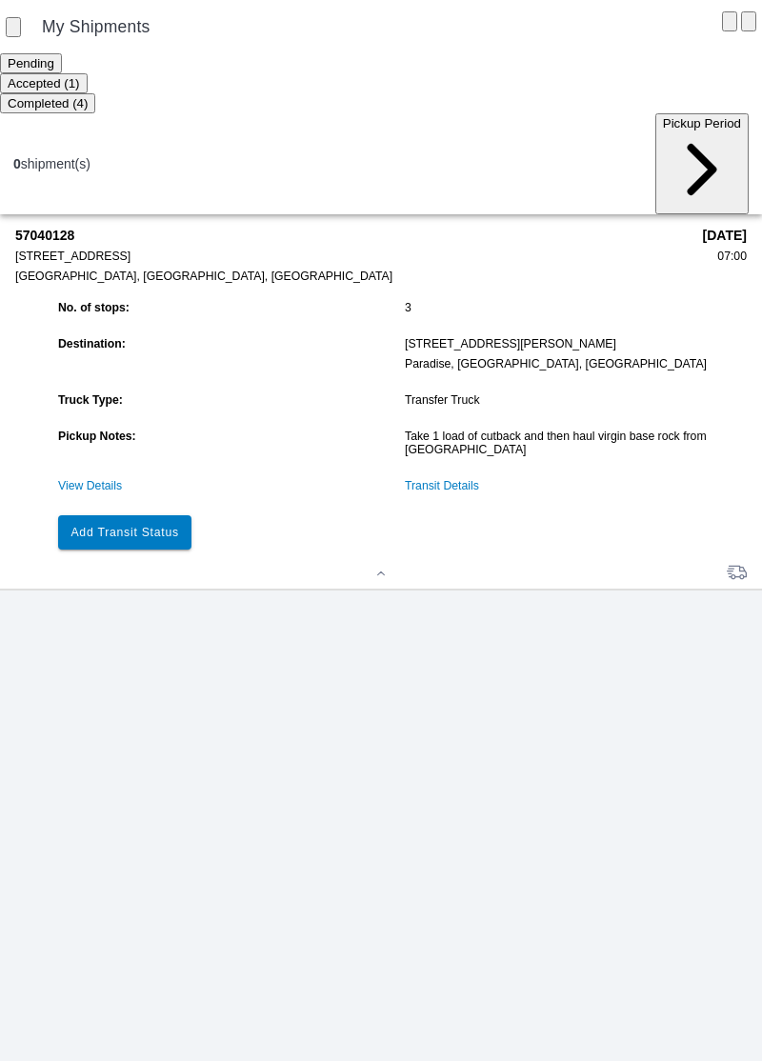
click at [0, 0] on slot "Add Transit Status" at bounding box center [0, 0] width 0 height 0
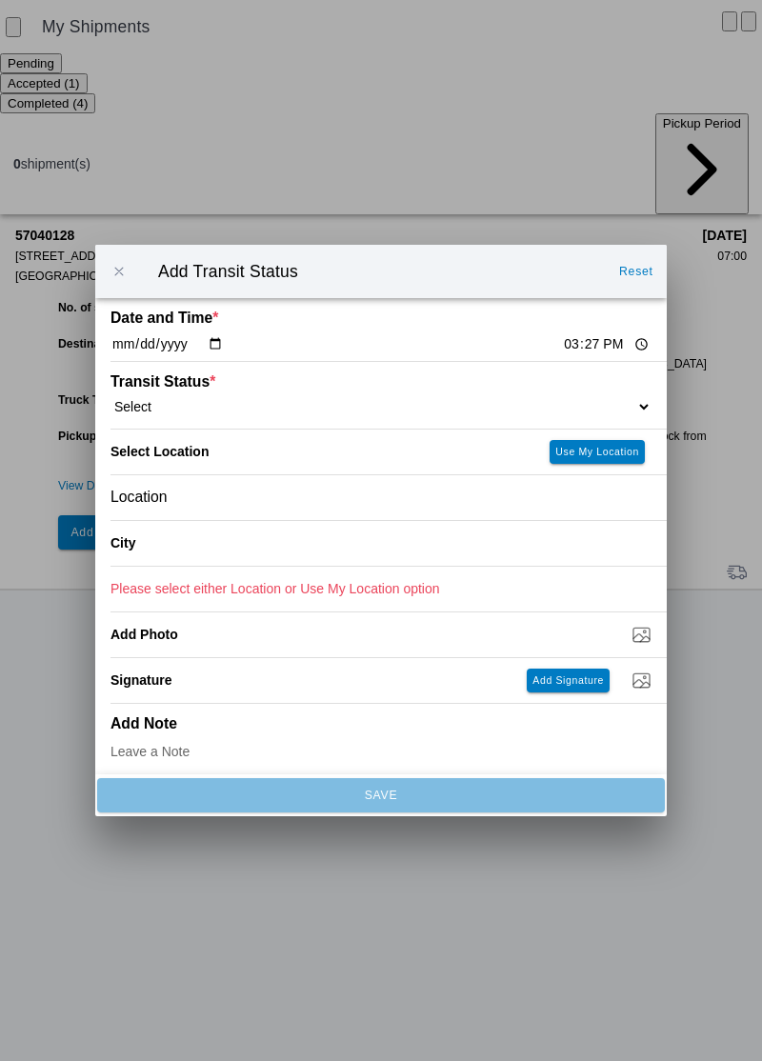
click at [572, 354] on input "15:27" at bounding box center [606, 344] width 89 height 20
type input "10:04"
click at [196, 415] on select "Select Arrive at Drop Off Arrive at Pickup Break Start Break Stop Depart Drop O…" at bounding box center [380, 406] width 541 height 17
select select "ARVDLVLOC"
click at [221, 520] on div "Location" at bounding box center [380, 497] width 541 height 45
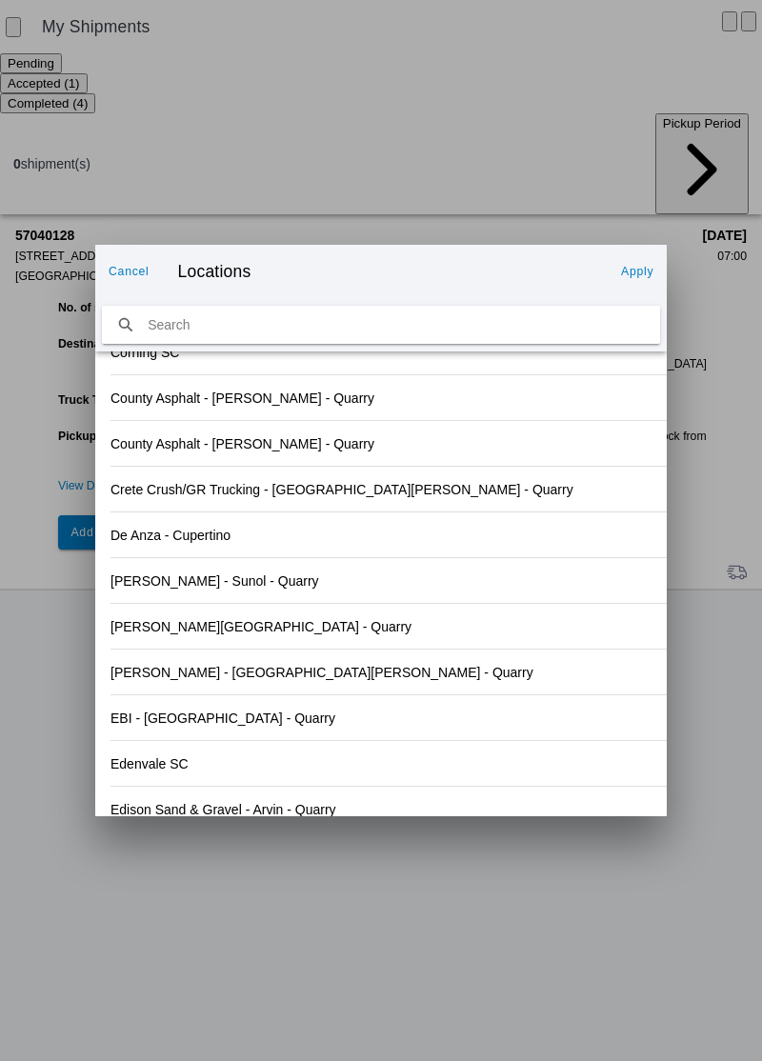
scroll to position [2001, 0]
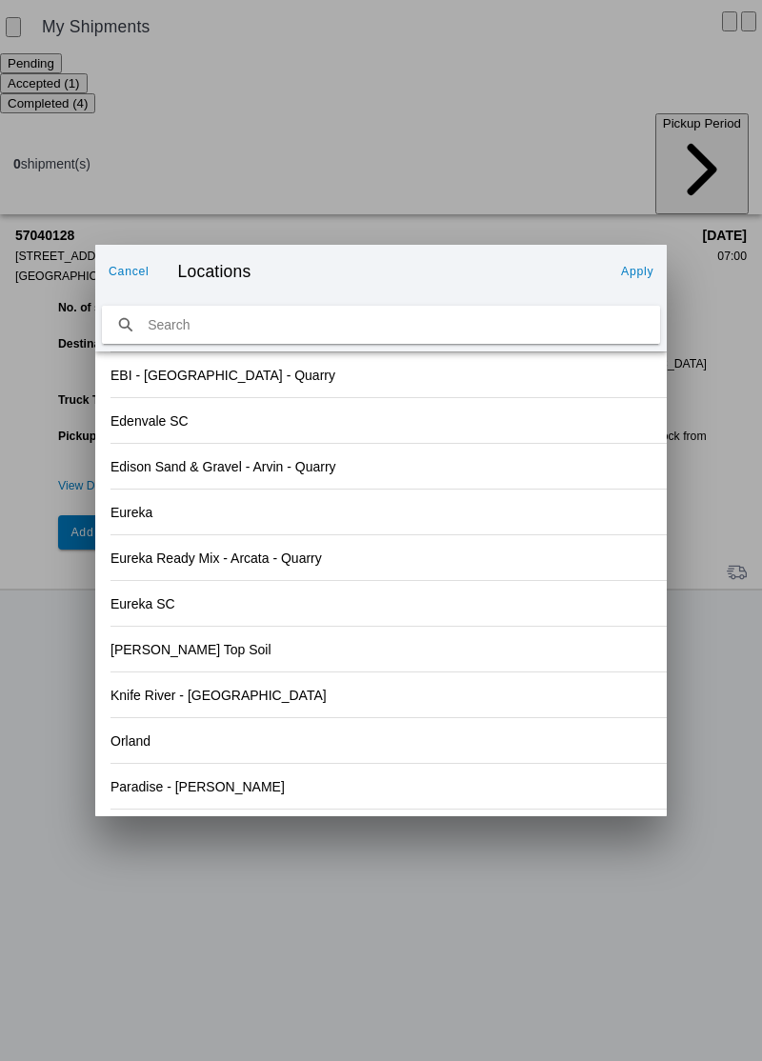
click at [535, 671] on div "[PERSON_NAME] Top Soil" at bounding box center [380, 648] width 541 height 45
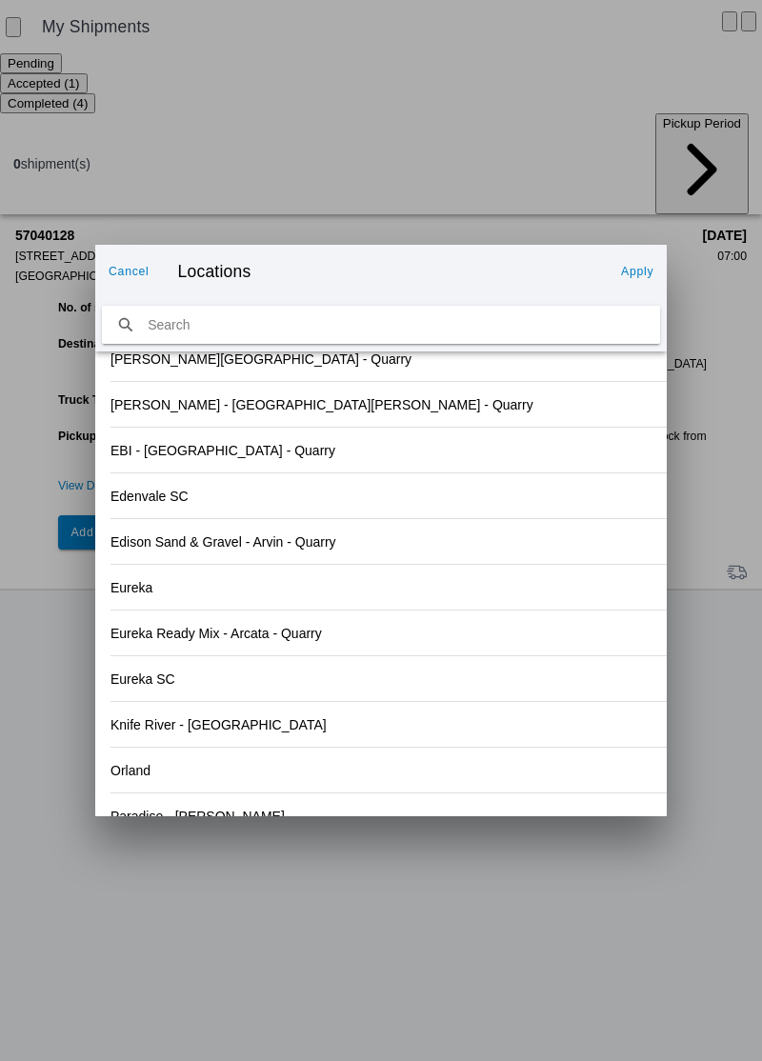
scroll to position [2031, 0]
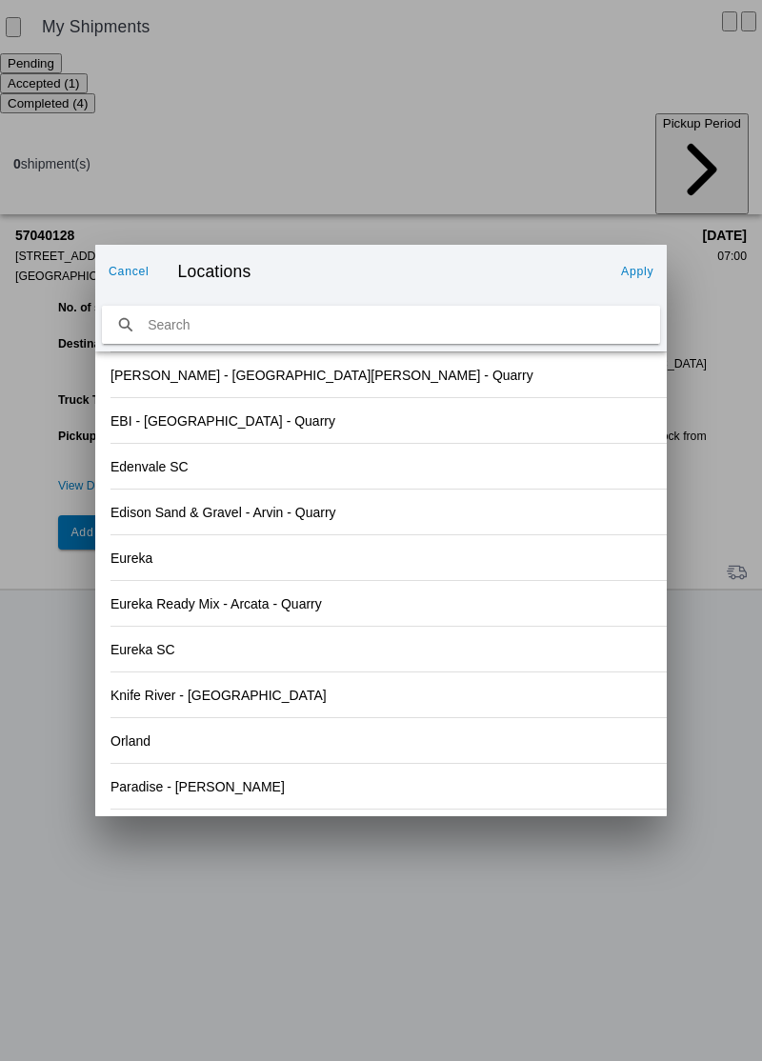
click at [205, 808] on div "Paradise - [PERSON_NAME]" at bounding box center [380, 786] width 541 height 45
click at [0, 0] on slot "Apply" at bounding box center [0, 0] width 0 height 0
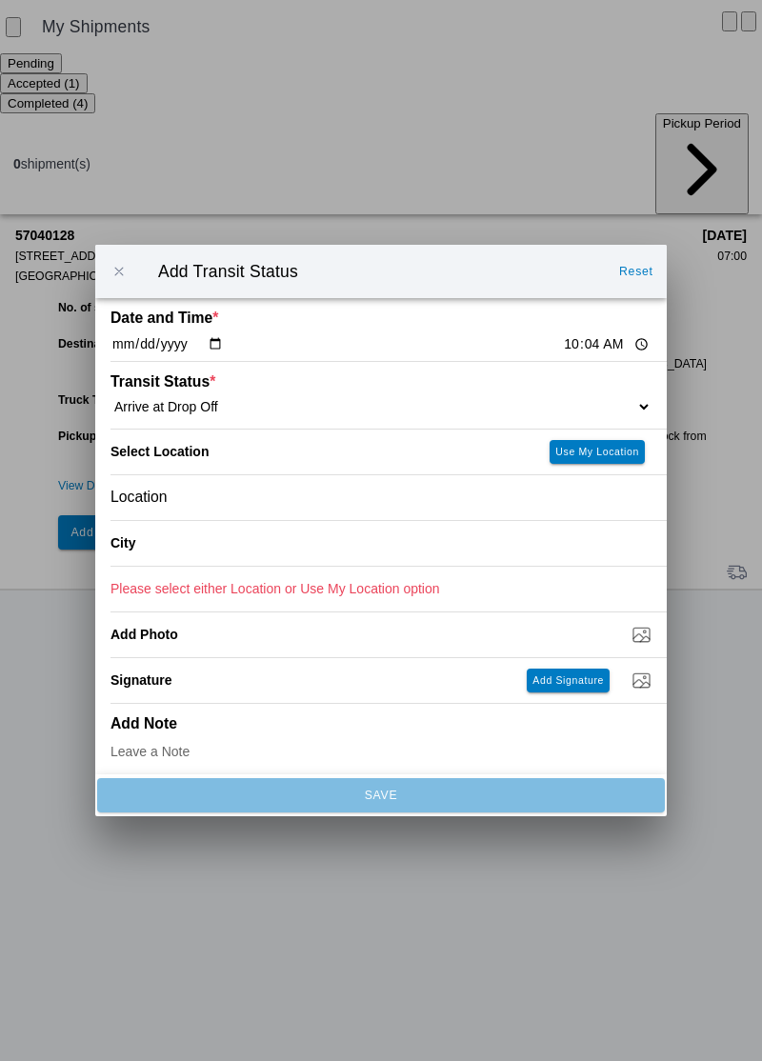
type input "Paradise"
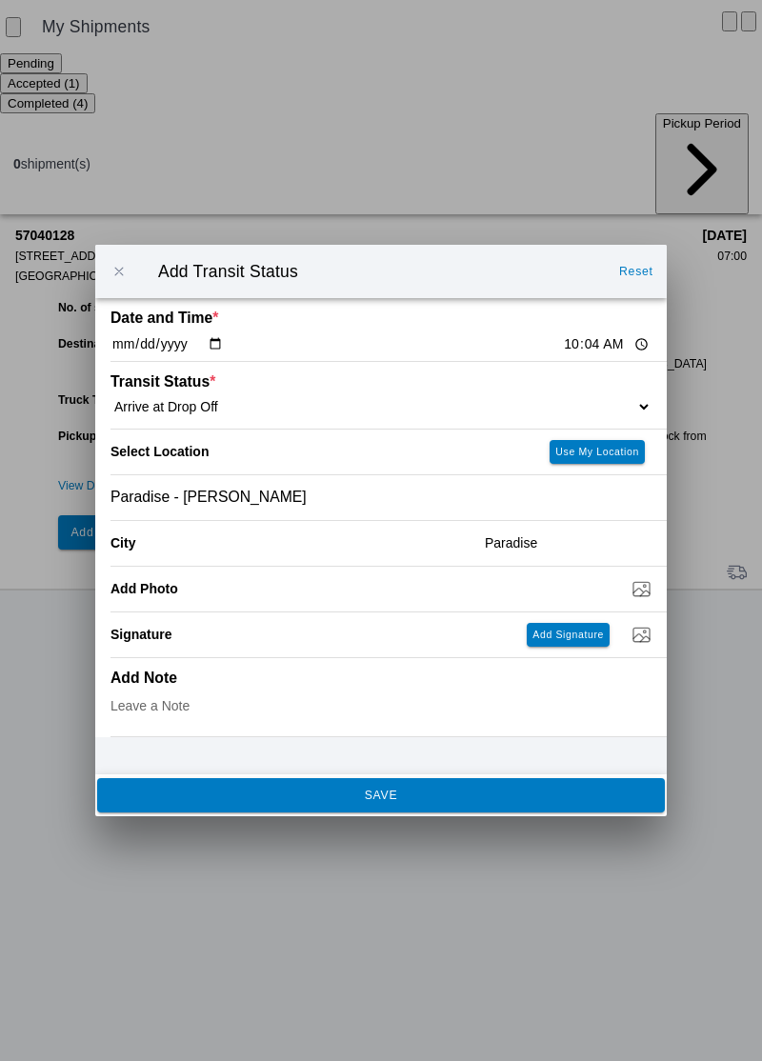
click at [427, 801] on span "SAVE" at bounding box center [380, 794] width 542 height 11
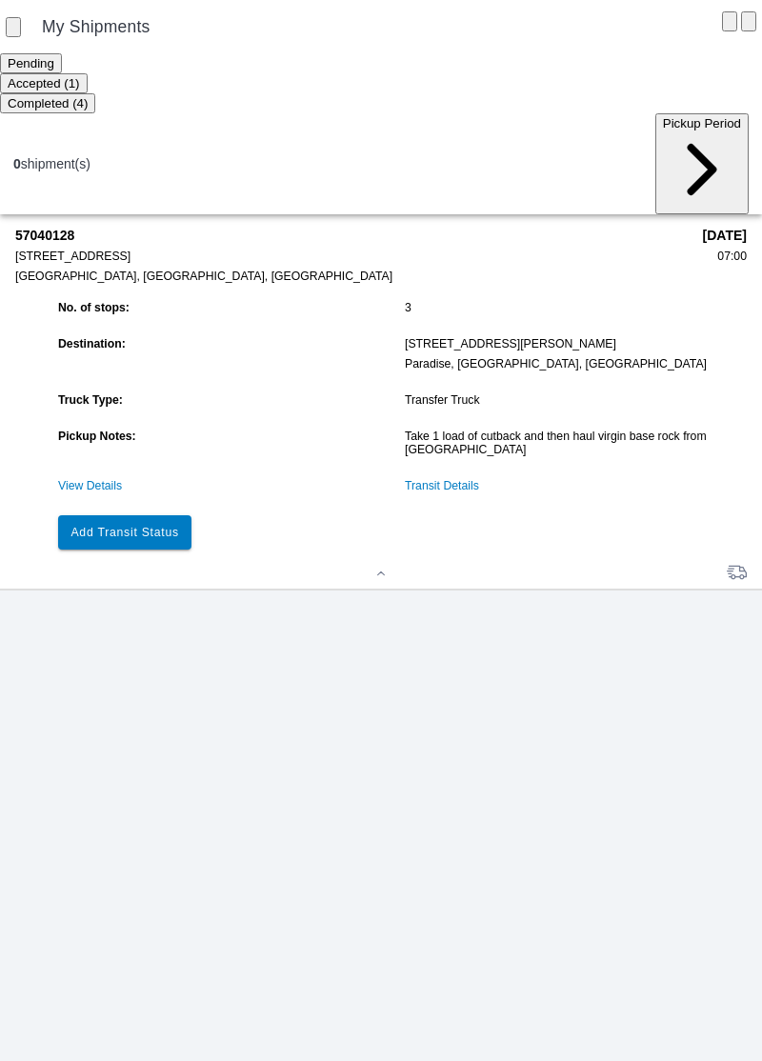
click at [174, 515] on button "Add Transit Status" at bounding box center [124, 532] width 133 height 34
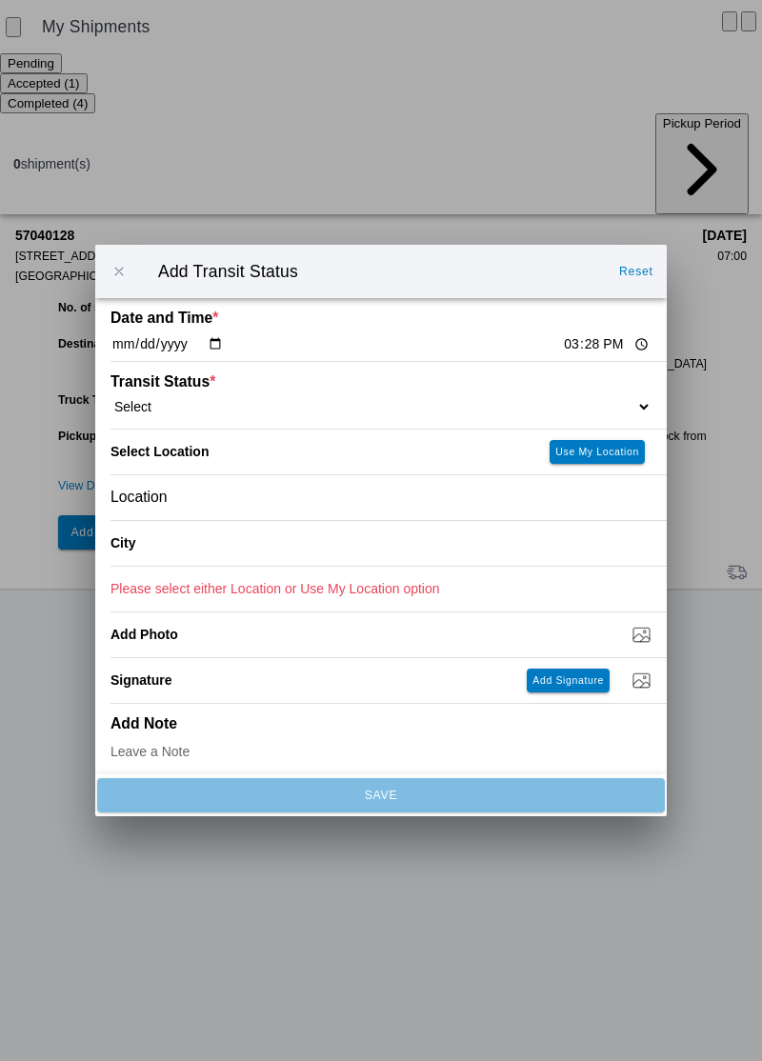
click at [562, 354] on input "15:28" at bounding box center [606, 344] width 89 height 20
type input "10:15"
click at [193, 415] on select "Select Arrive at Drop Off Arrive at Pickup Break Start Break Stop Depart Drop O…" at bounding box center [380, 406] width 541 height 17
select select "DPTDLVLOC"
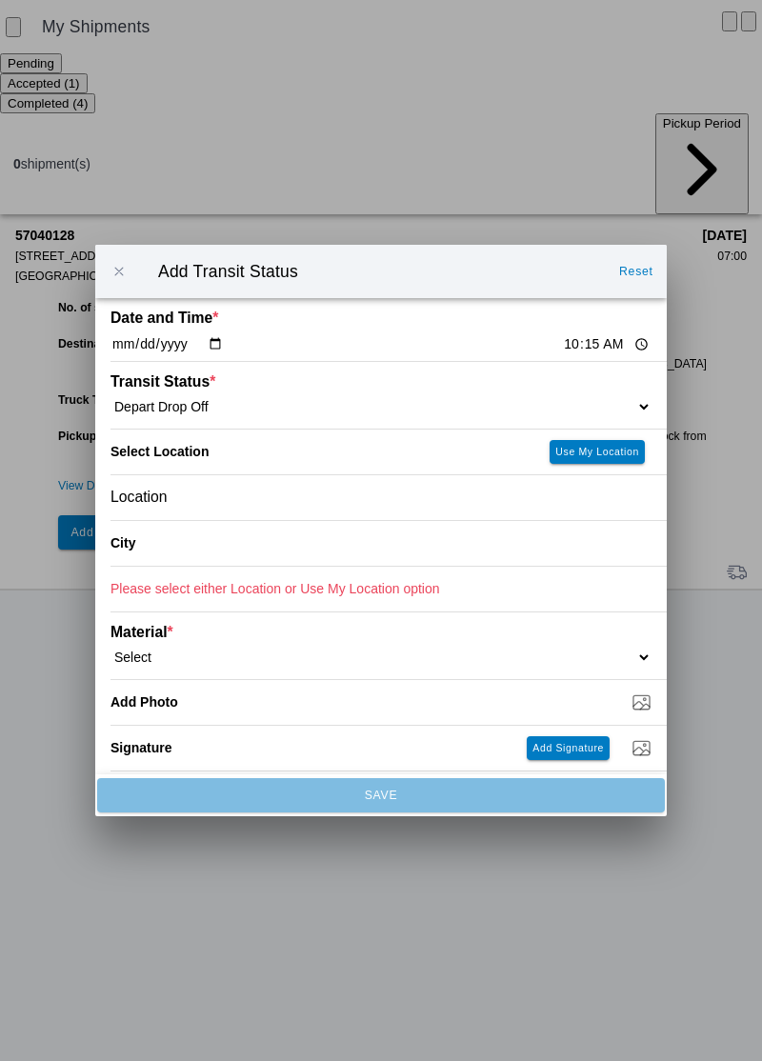
click at [221, 520] on div "Location" at bounding box center [380, 497] width 541 height 45
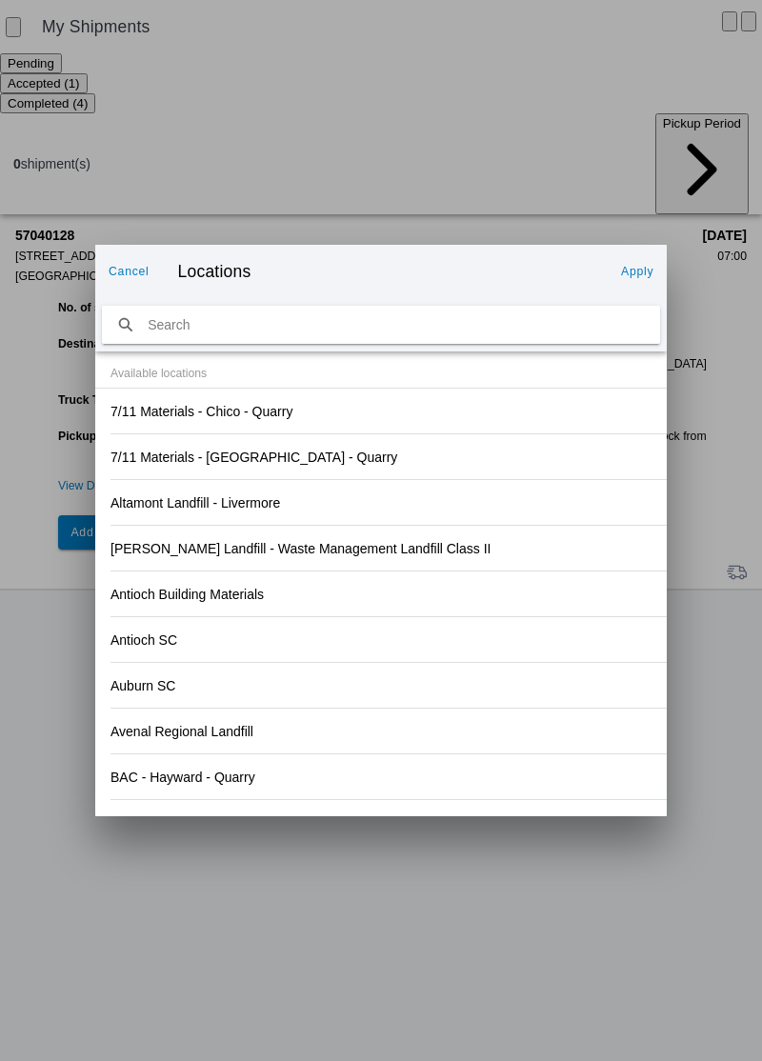
click at [537, 707] on div "Auburn SC" at bounding box center [380, 685] width 541 height 45
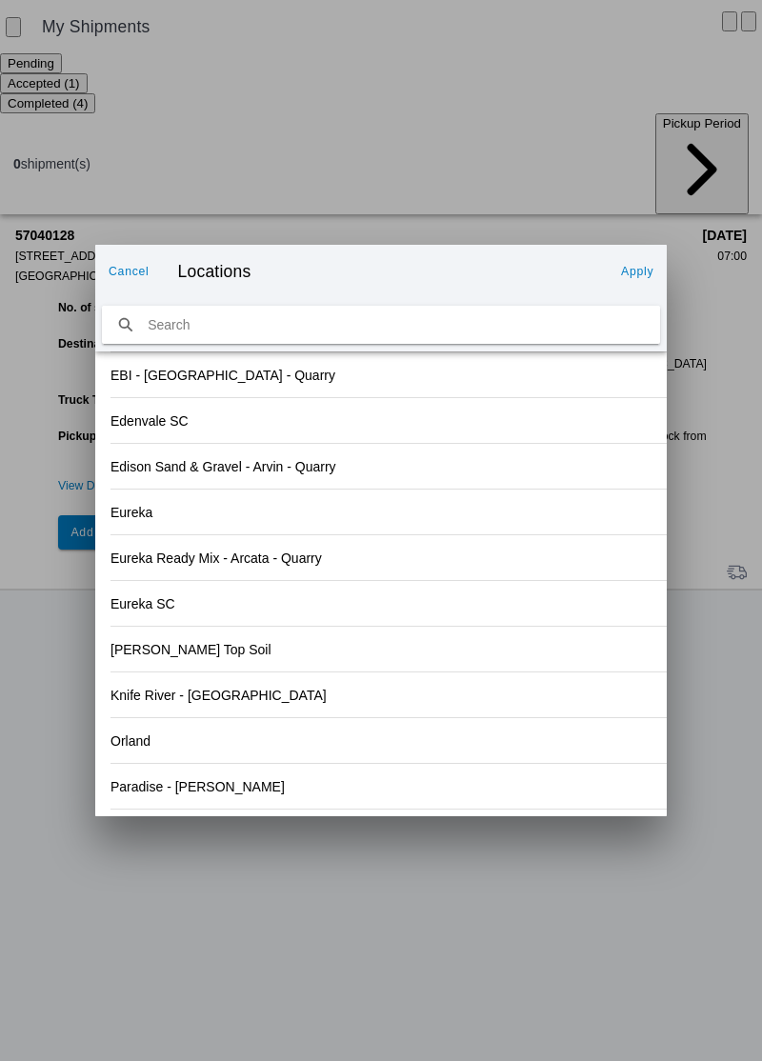
click at [203, 808] on div "Paradise - [PERSON_NAME]" at bounding box center [380, 786] width 541 height 45
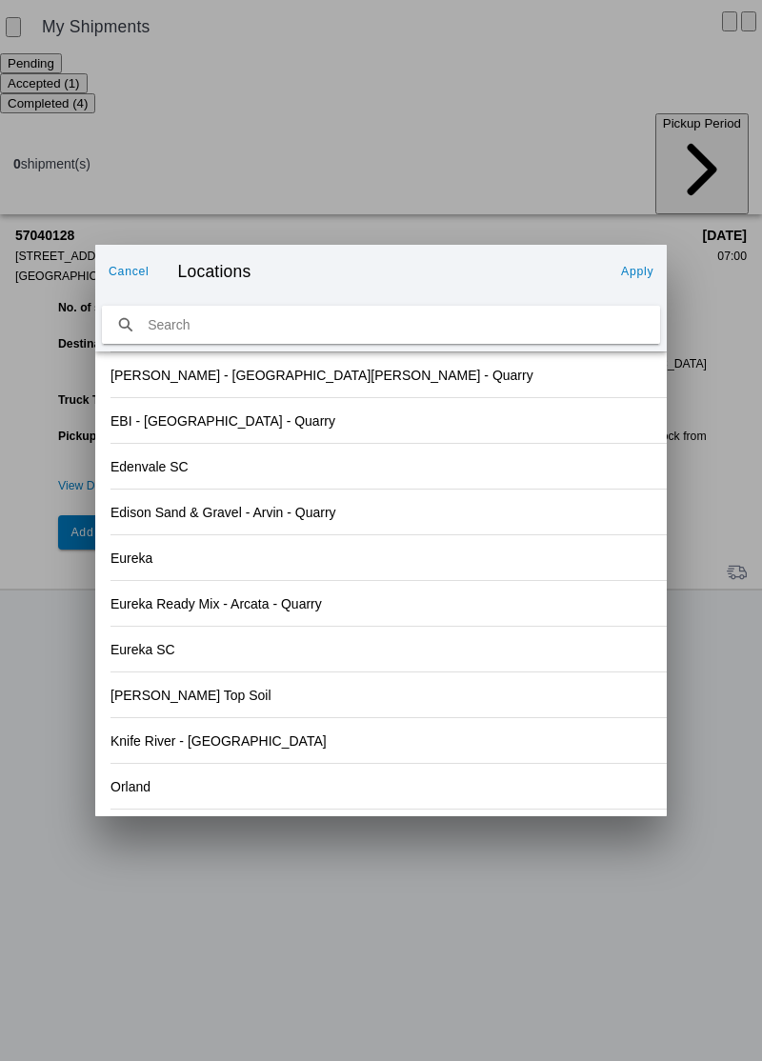
click at [0, 0] on slot "Apply" at bounding box center [0, 0] width 0 height 0
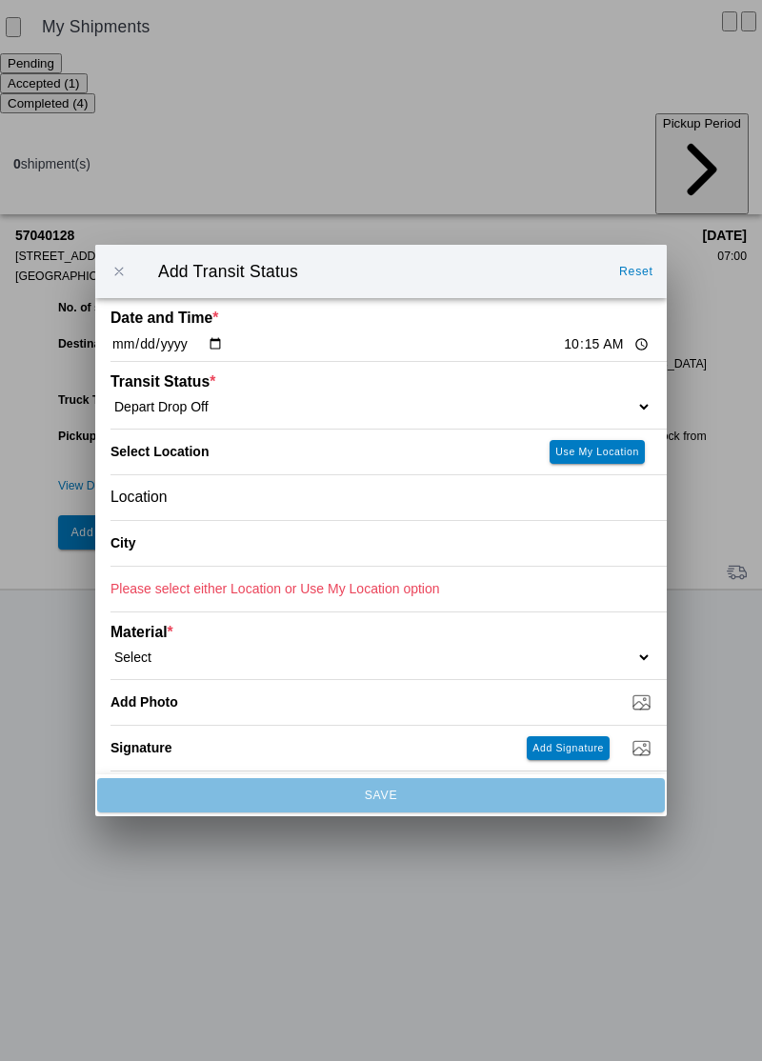
type input "Paradise"
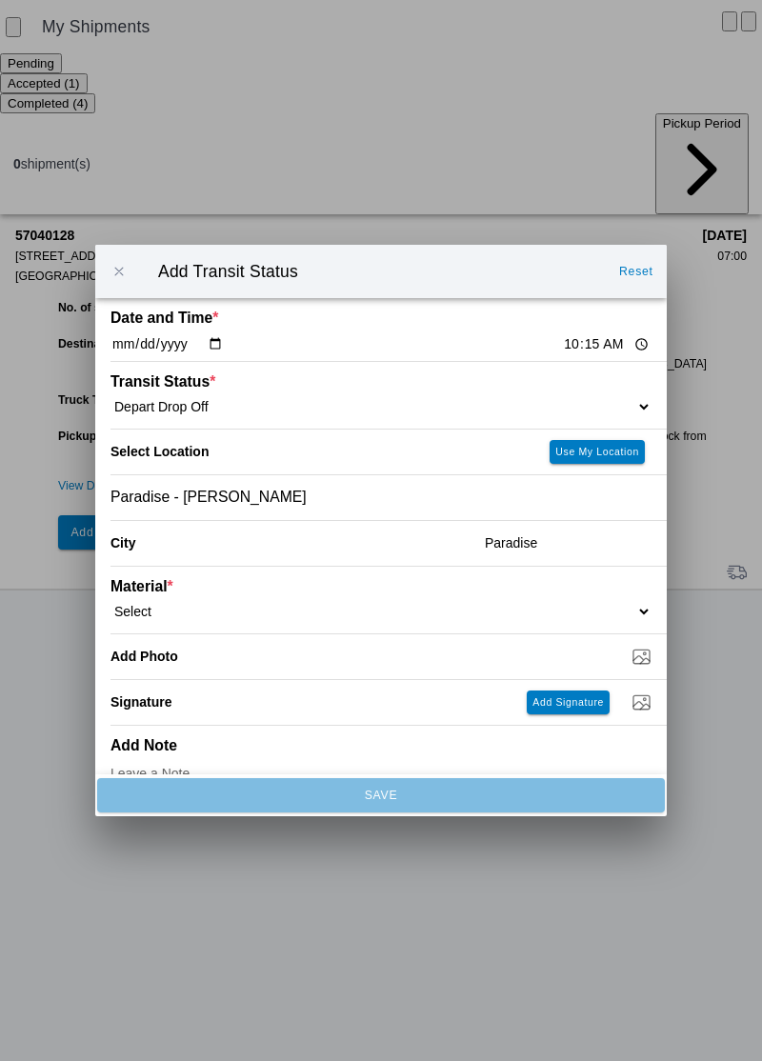
click at [227, 620] on select "Select 1" x 3" Rock 1" x 4" Rock 2" x 4" Rock Asphalt Cold Patch Backfill Spec …" at bounding box center [380, 611] width 541 height 17
select select "708651"
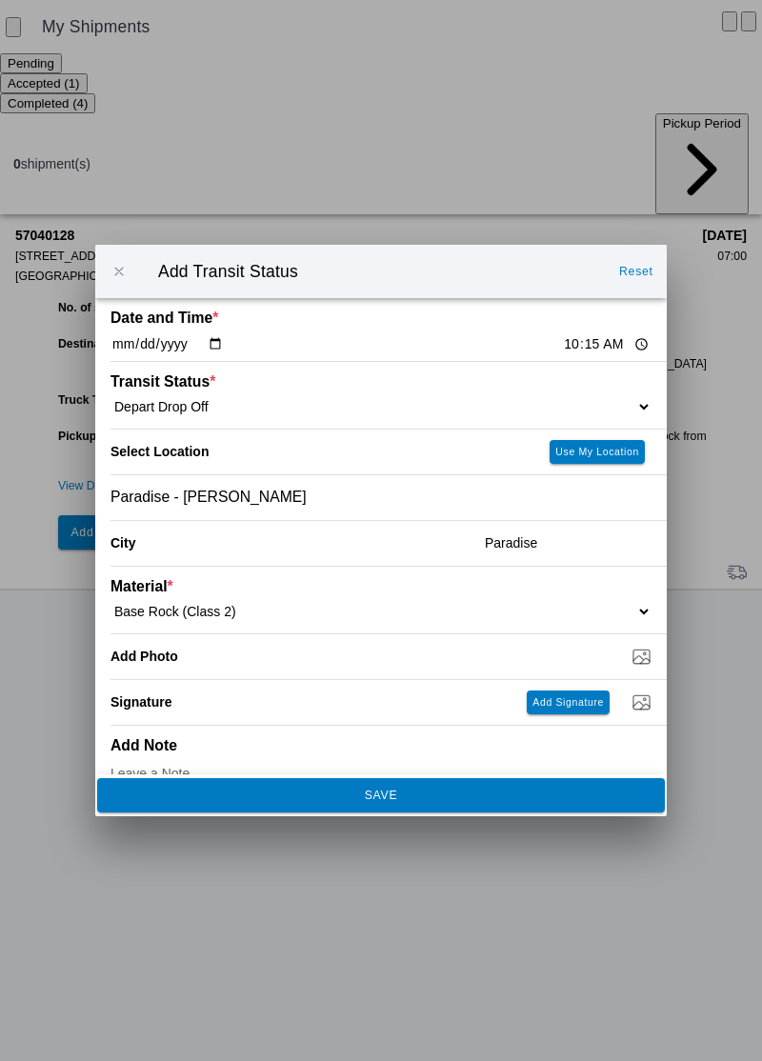
click at [427, 801] on span "SAVE" at bounding box center [380, 794] width 542 height 11
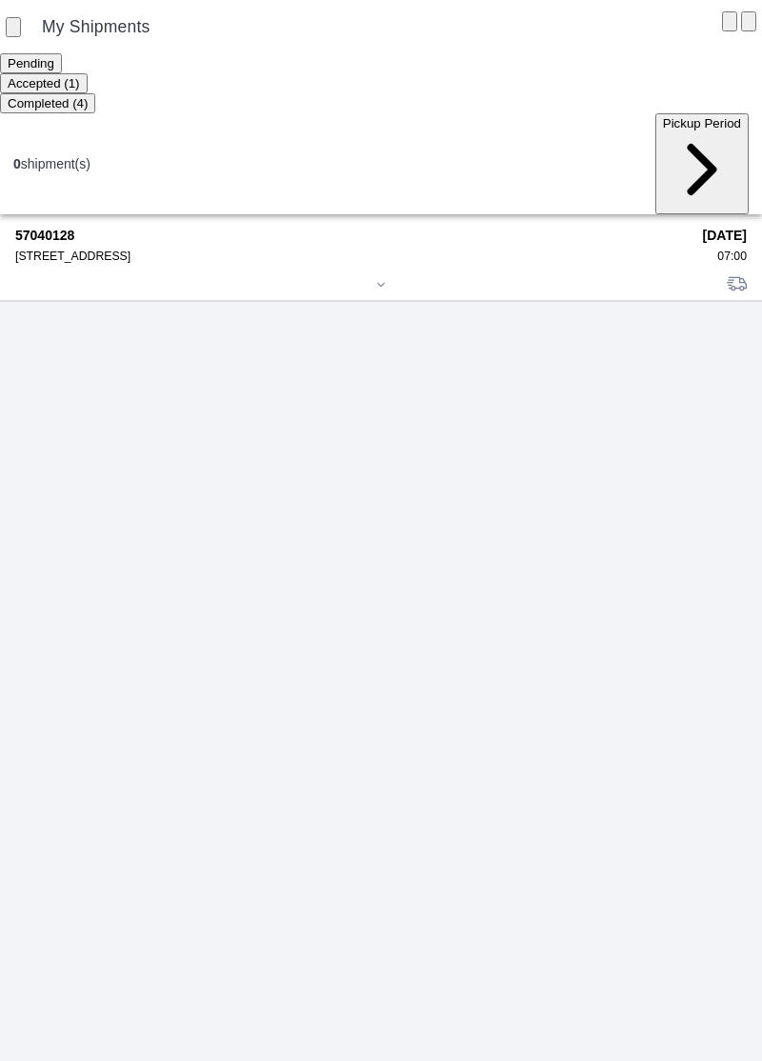
click at [85, 228] on div "57040128 [STREET_ADDRESS]" at bounding box center [352, 245] width 674 height 35
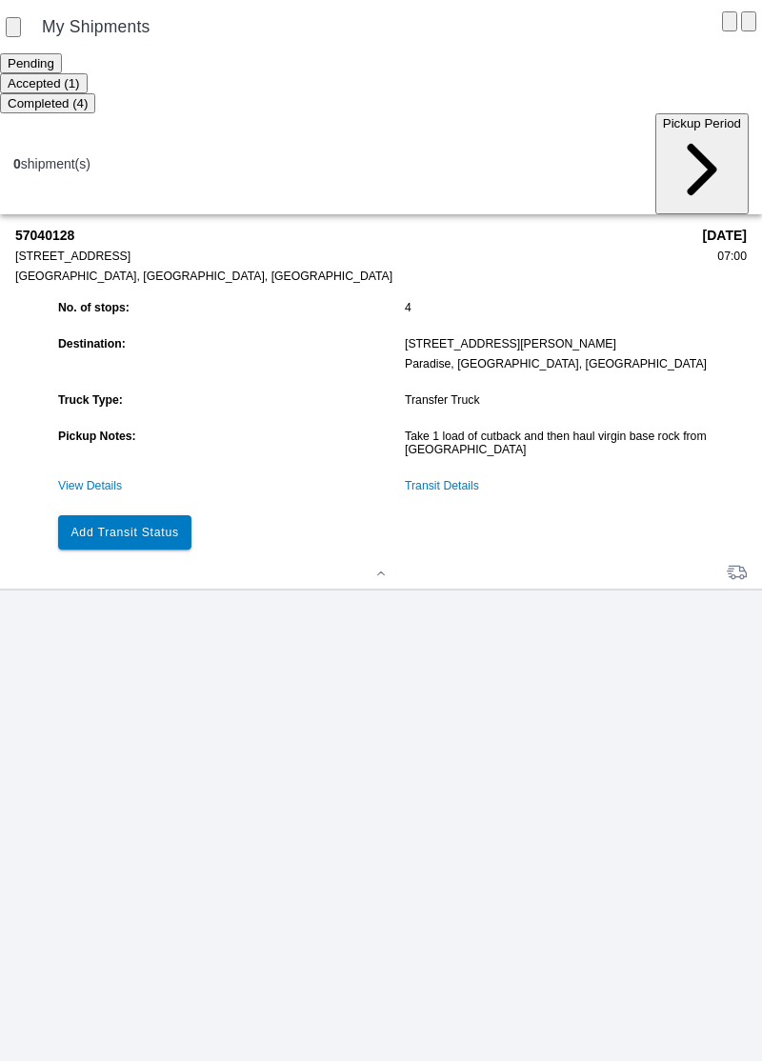
click at [0, 0] on slot "Add Transit Status" at bounding box center [0, 0] width 0 height 0
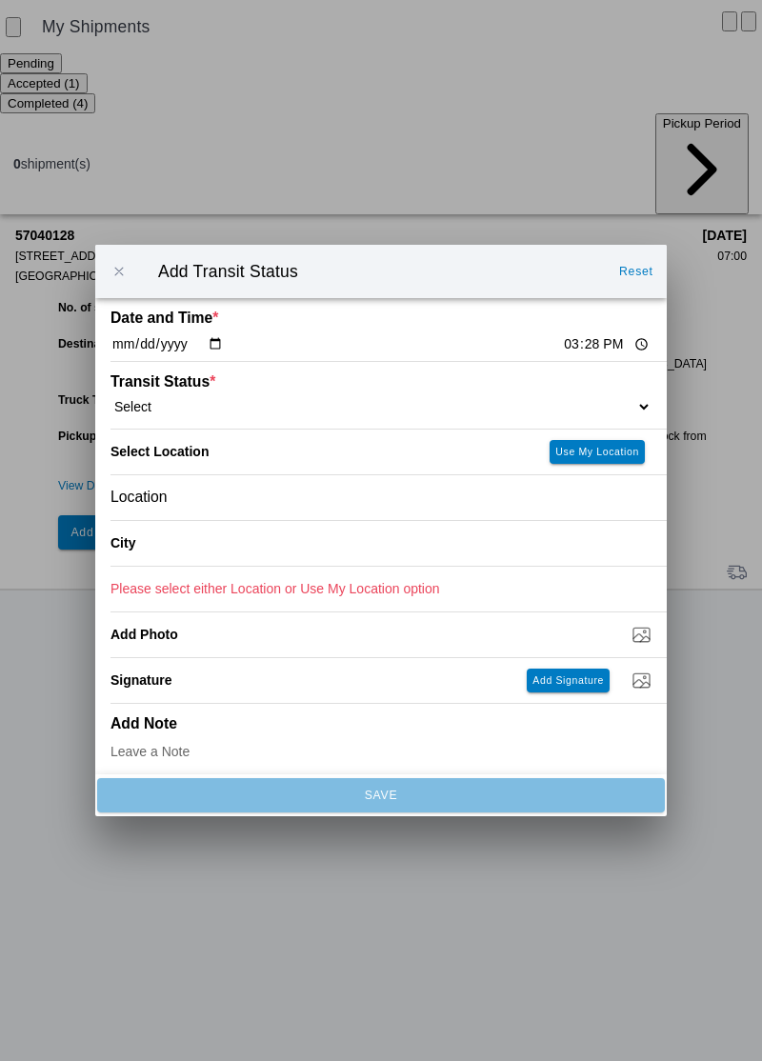
click at [562, 354] on input "15:28" at bounding box center [606, 344] width 89 height 20
type input "11:02"
click at [218, 390] on ion-label "Transit Status *" at bounding box center [313, 381] width 406 height 17
click at [172, 415] on select "Select Arrive at Drop Off Arrive at Pickup Break Start Break Stop Depart Drop O…" at bounding box center [380, 406] width 541 height 17
select select "ARVPULOC"
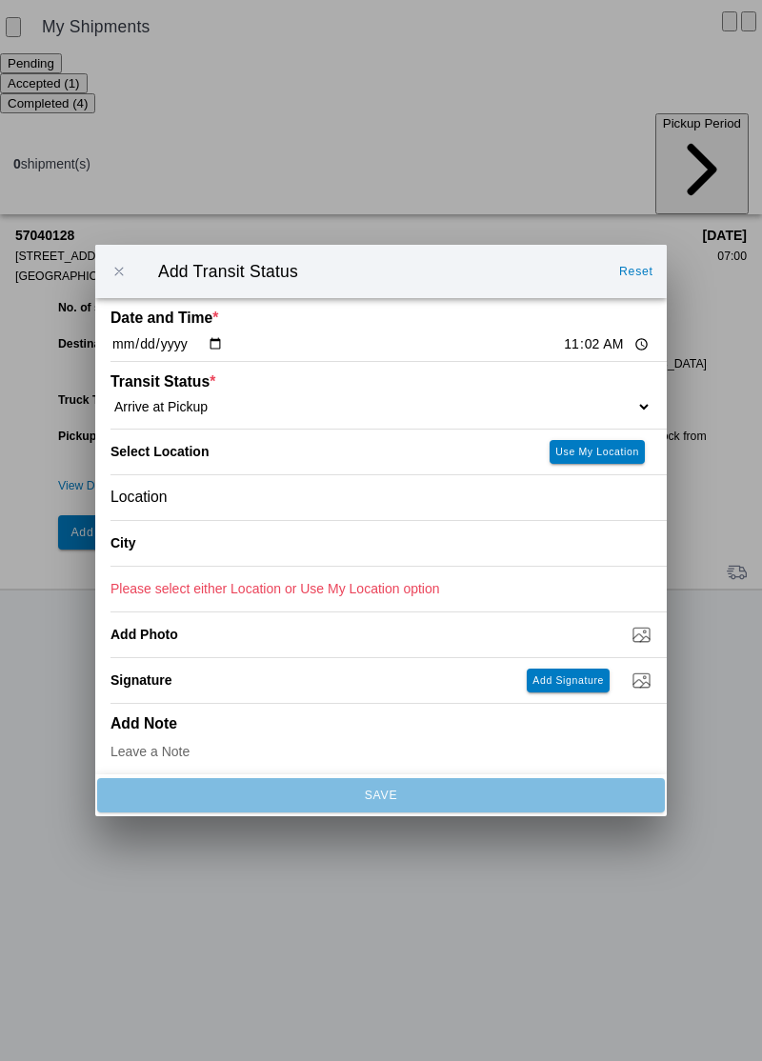
click at [237, 520] on div "Location" at bounding box center [380, 497] width 541 height 45
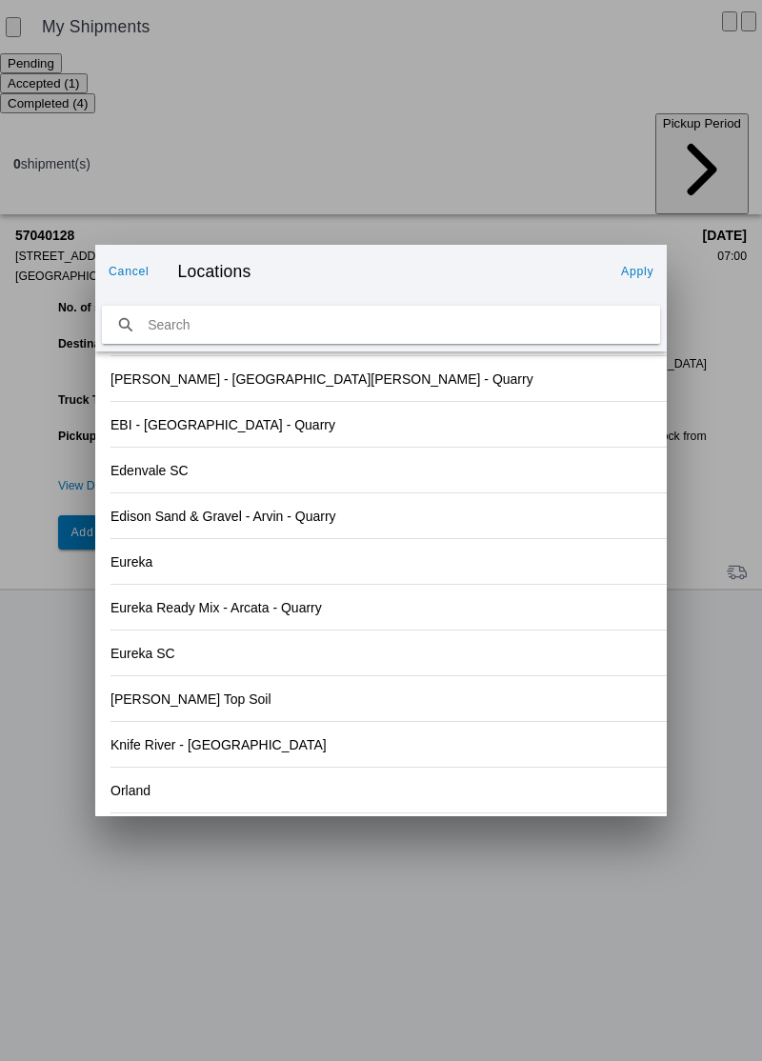
scroll to position [2001, 0]
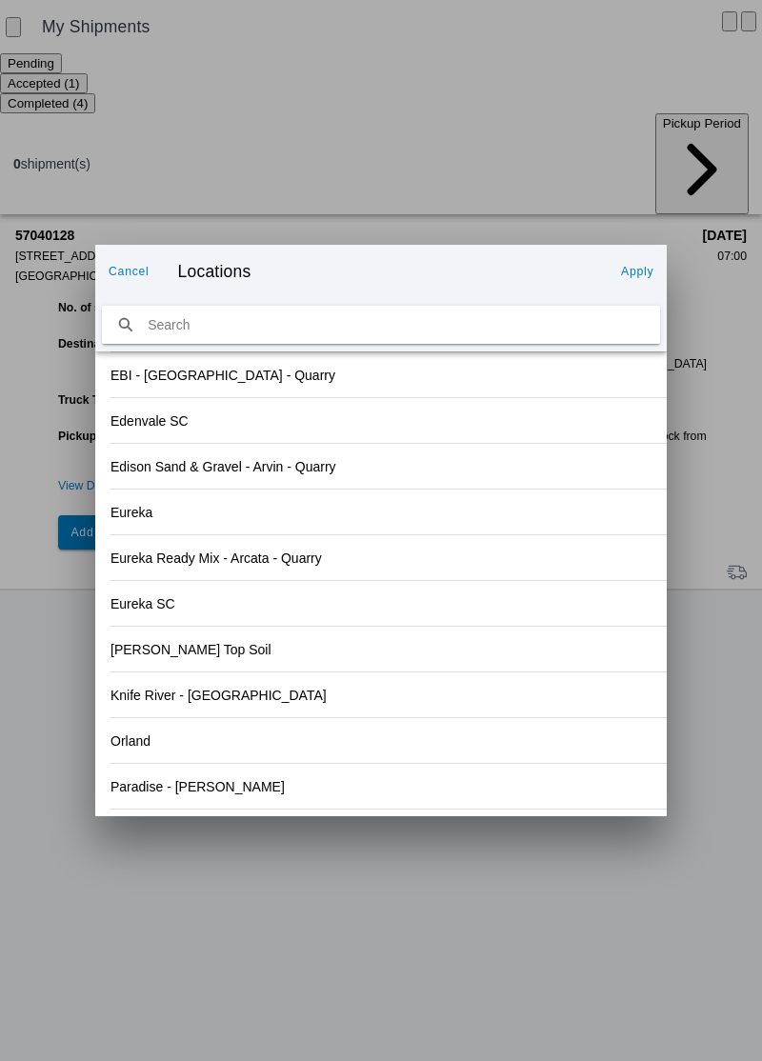
click at [140, 763] on div "Orland" at bounding box center [380, 740] width 541 height 45
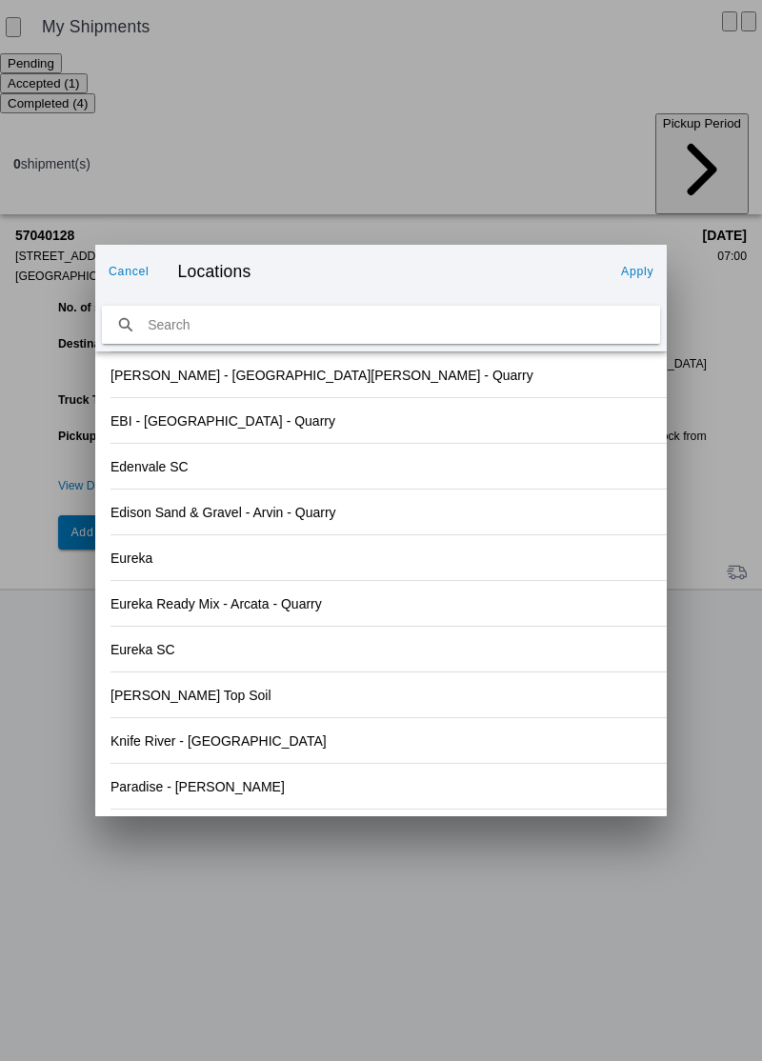
click at [655, 287] on button "Apply" at bounding box center [637, 271] width 48 height 30
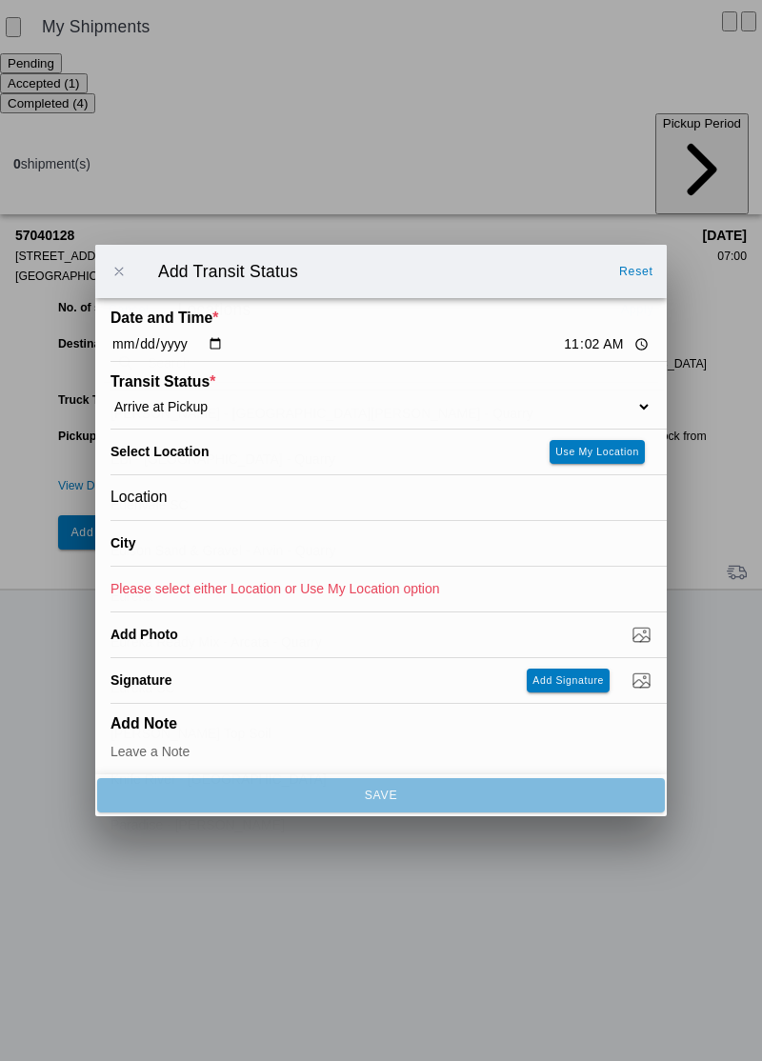
type input "Orland"
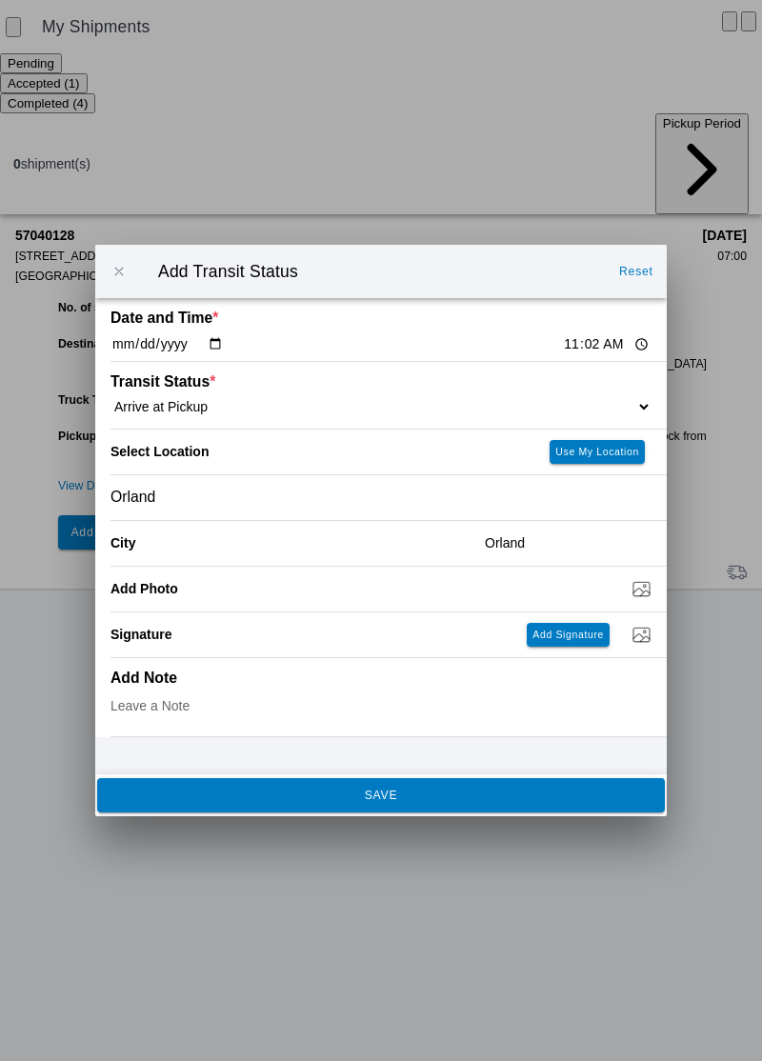
click at [402, 812] on button "SAVE" at bounding box center [380, 795] width 567 height 34
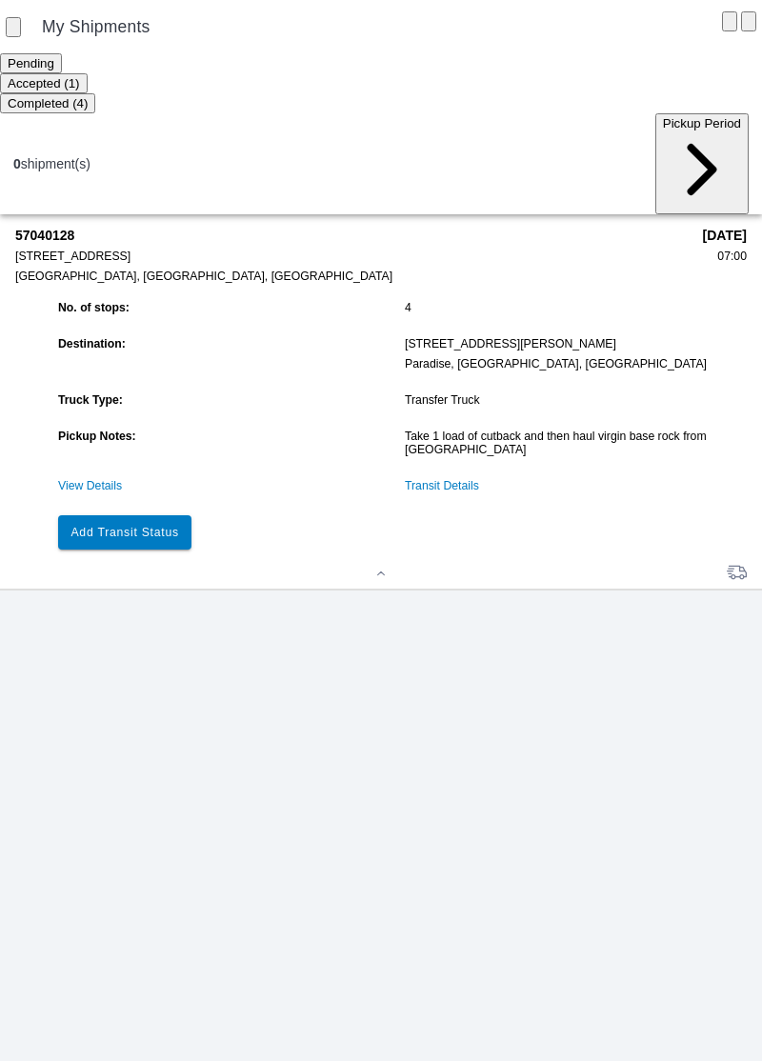
click at [0, 0] on slot "Add Transit Status" at bounding box center [0, 0] width 0 height 0
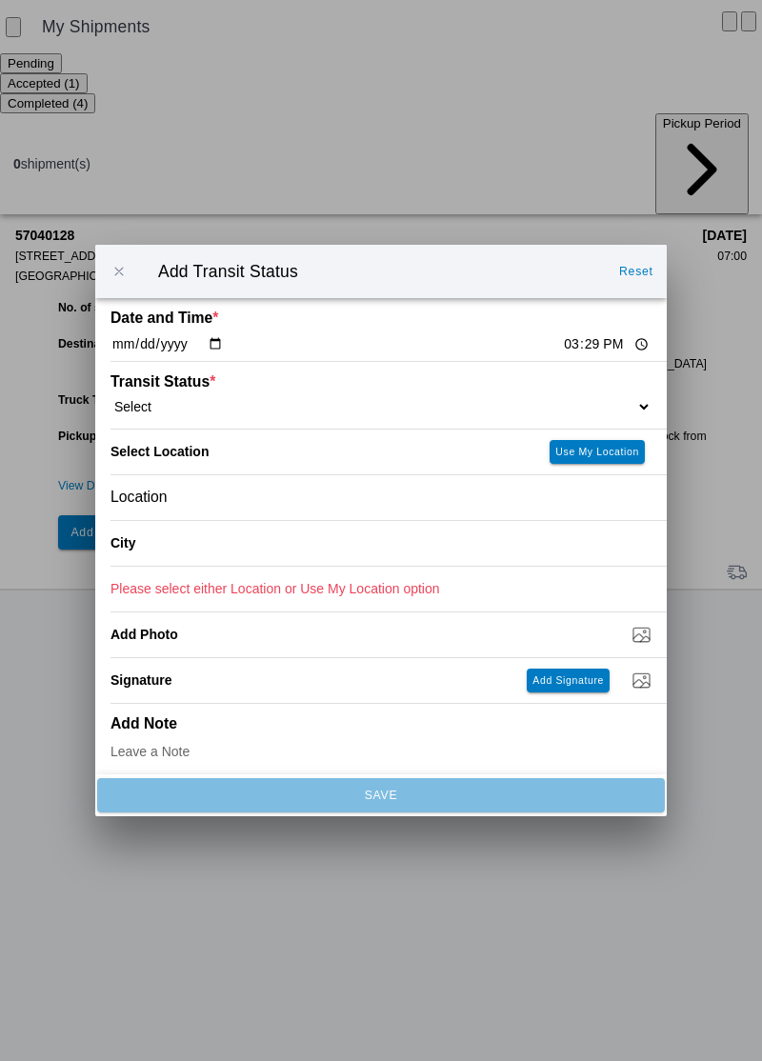
click at [562, 354] on input "15:29" at bounding box center [606, 344] width 89 height 20
type input "11:02"
click at [185, 415] on select "Select Arrive at Drop Off Arrive at Pickup Break Start Break Stop Depart Drop O…" at bounding box center [380, 406] width 541 height 17
select select "BREAKSTART"
click at [222, 520] on div "Location" at bounding box center [380, 497] width 541 height 45
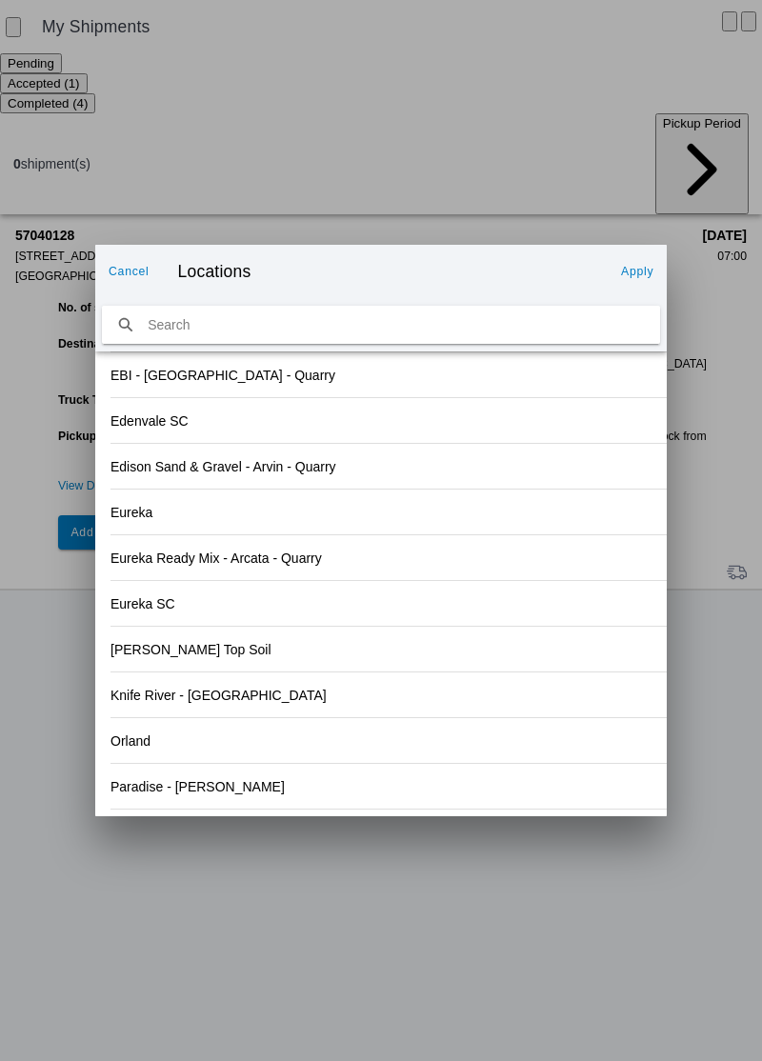
click at [167, 763] on div "Orland" at bounding box center [380, 740] width 541 height 45
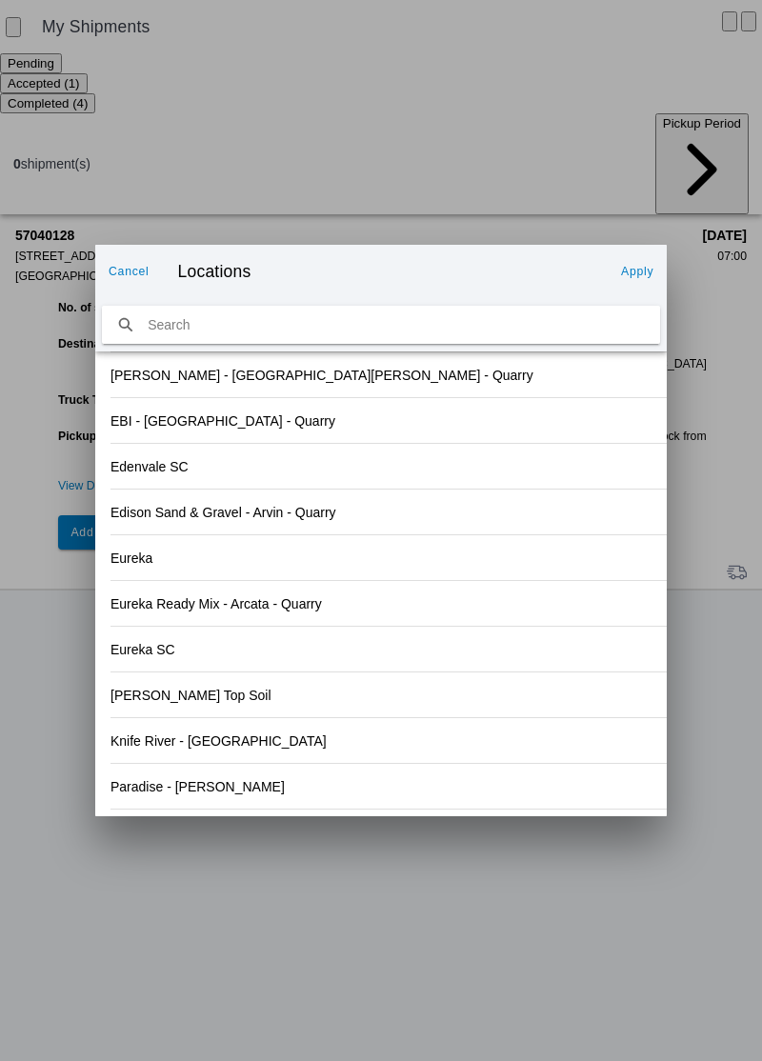
click at [0, 0] on slot "Apply" at bounding box center [0, 0] width 0 height 0
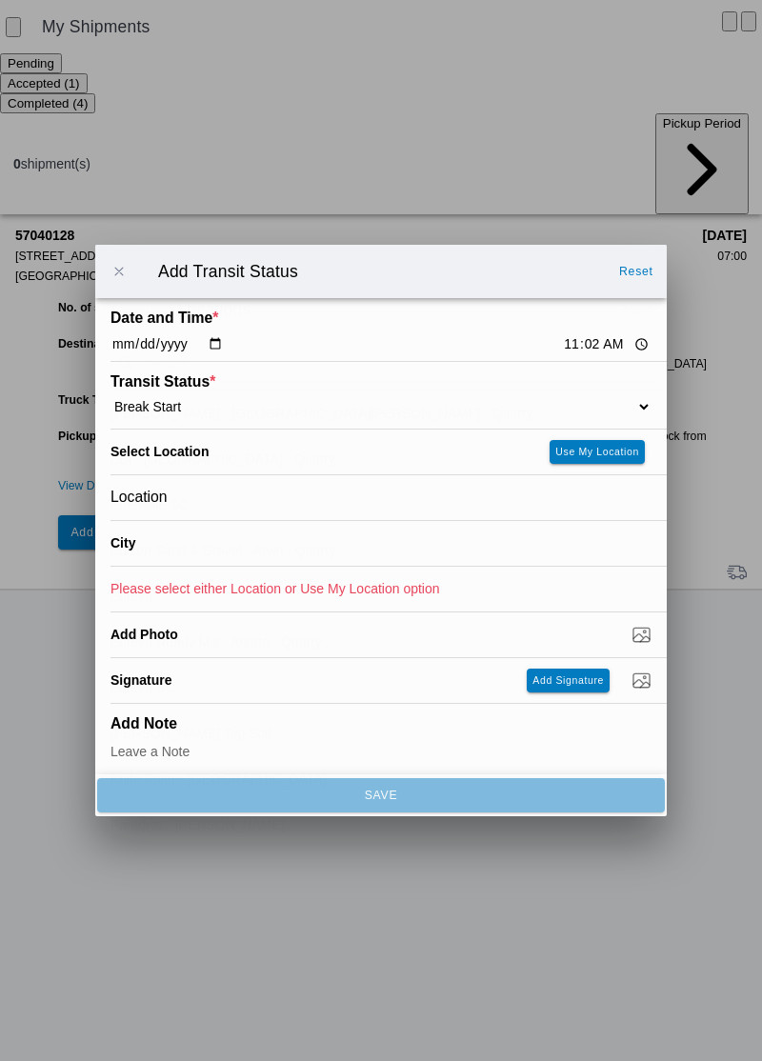
type input "Orland"
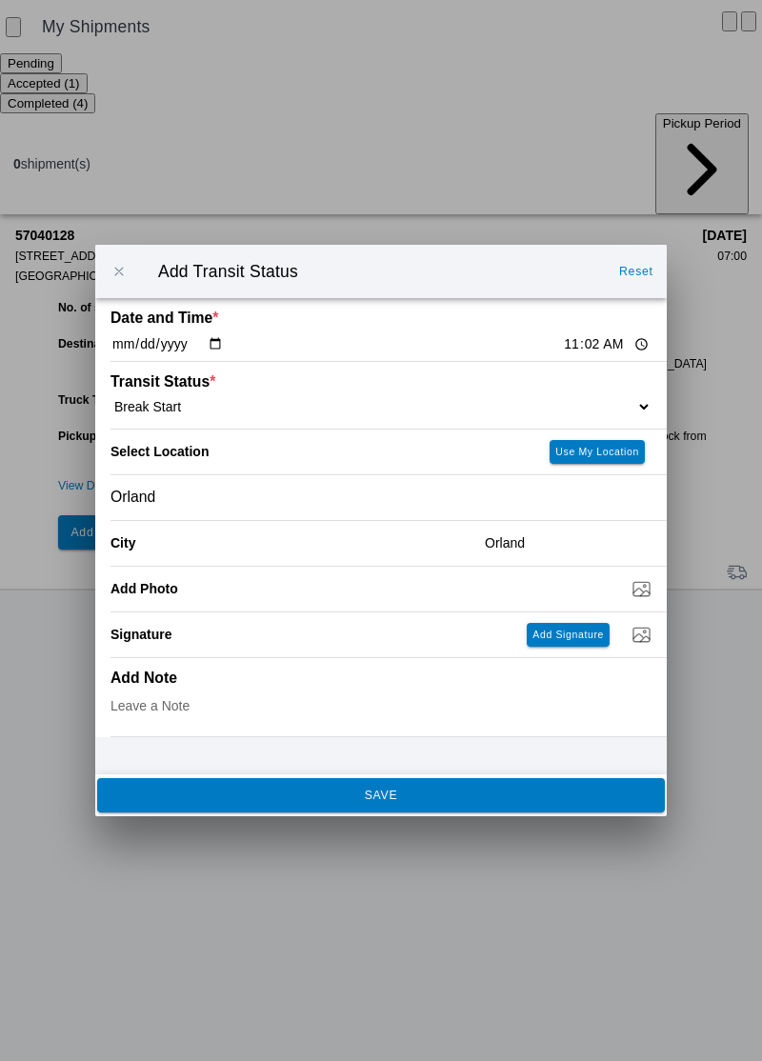
click at [410, 801] on span "SAVE" at bounding box center [380, 794] width 542 height 11
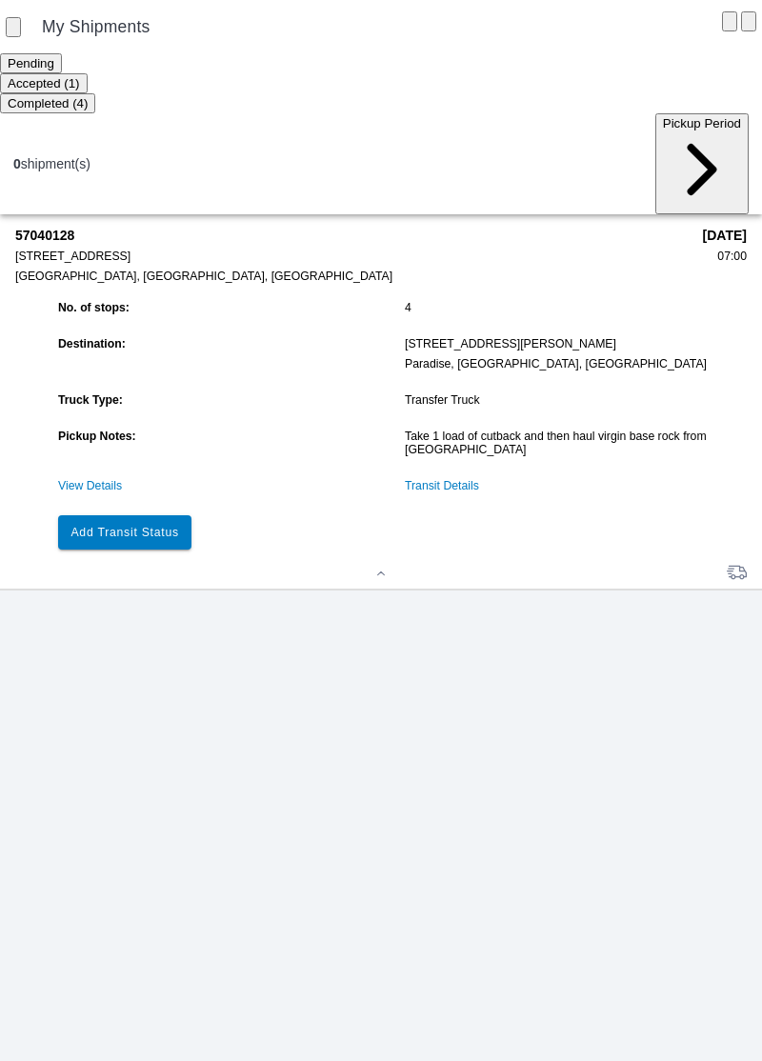
click at [0, 0] on slot "Add Transit Status" at bounding box center [0, 0] width 0 height 0
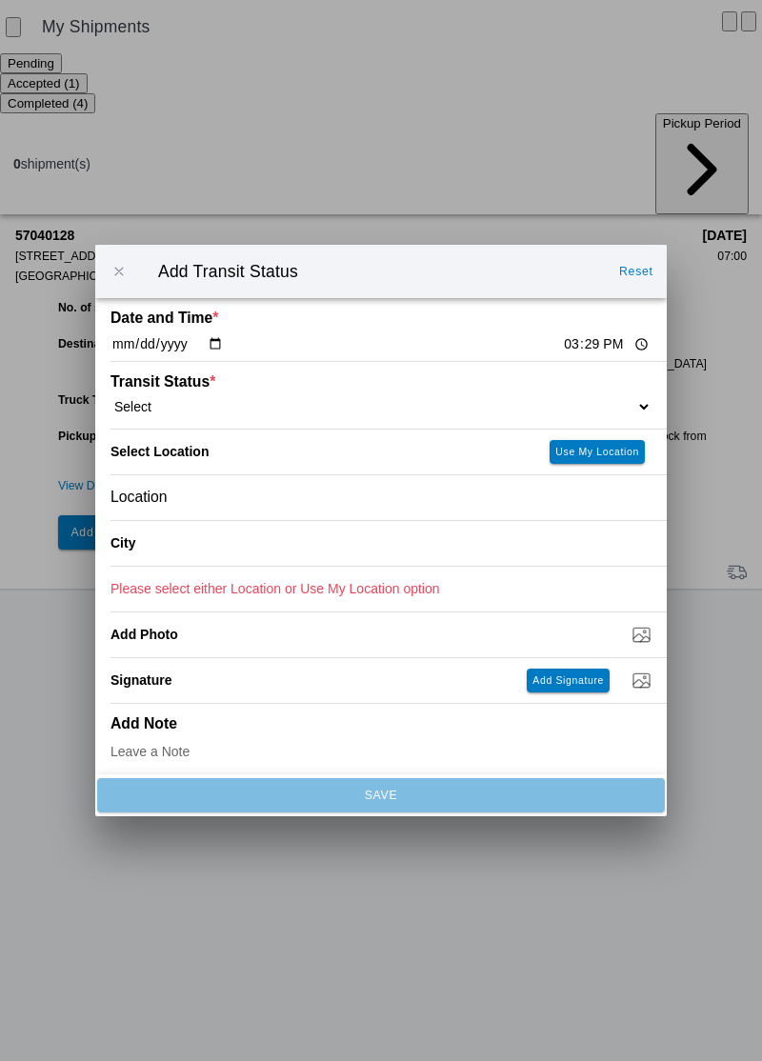
click at [566, 354] on input "15:29" at bounding box center [606, 344] width 89 height 20
type input "11:32"
click at [167, 415] on select "Select Arrive at Drop Off Arrive at Pickup Break Start Break Stop Depart Drop O…" at bounding box center [380, 406] width 541 height 17
select select "BREAKSTOP"
click at [203, 520] on div "Location" at bounding box center [380, 497] width 541 height 45
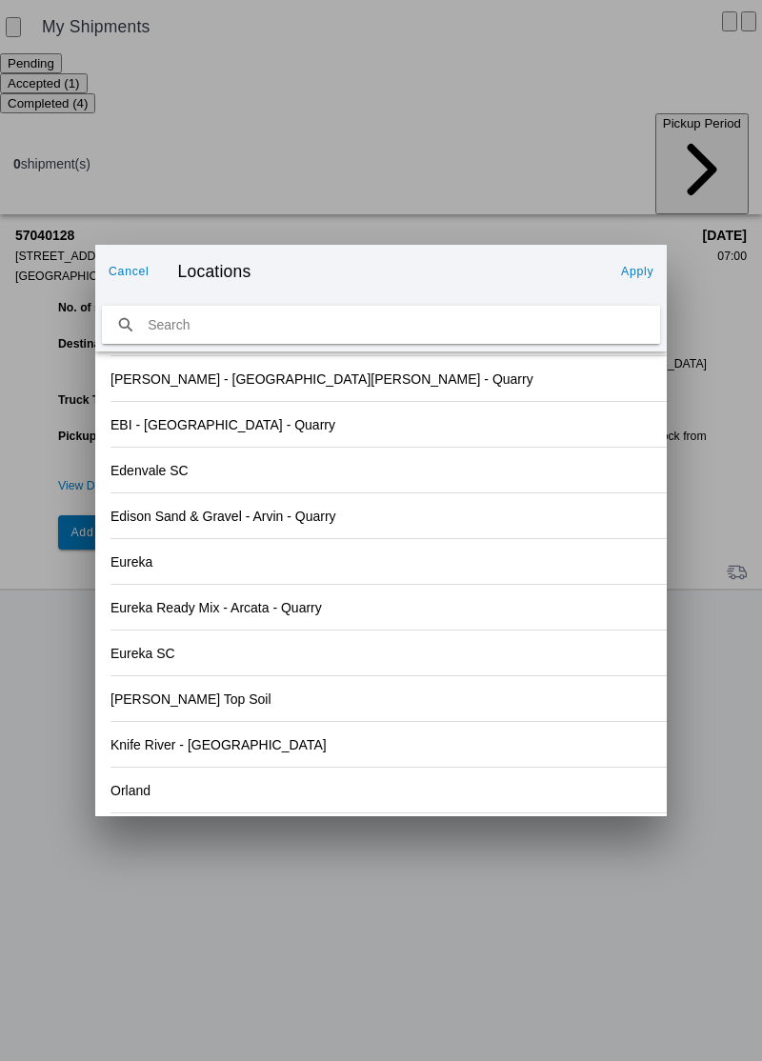
scroll to position [2001, 0]
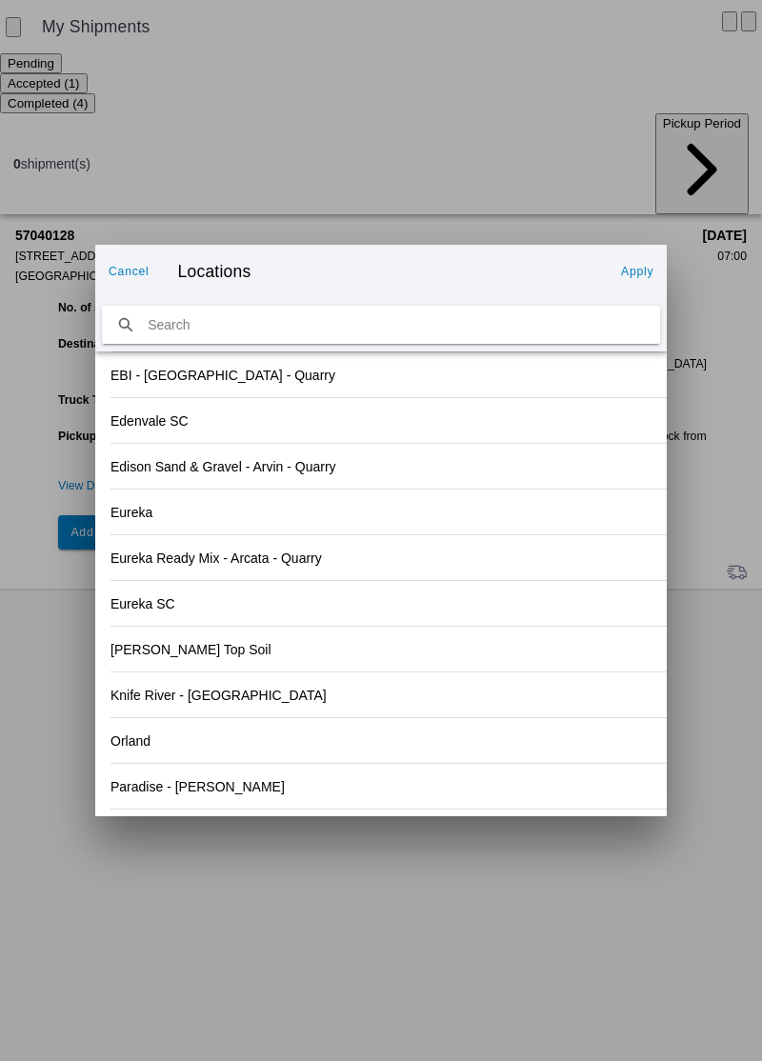
click at [157, 763] on div "Orland" at bounding box center [380, 740] width 541 height 45
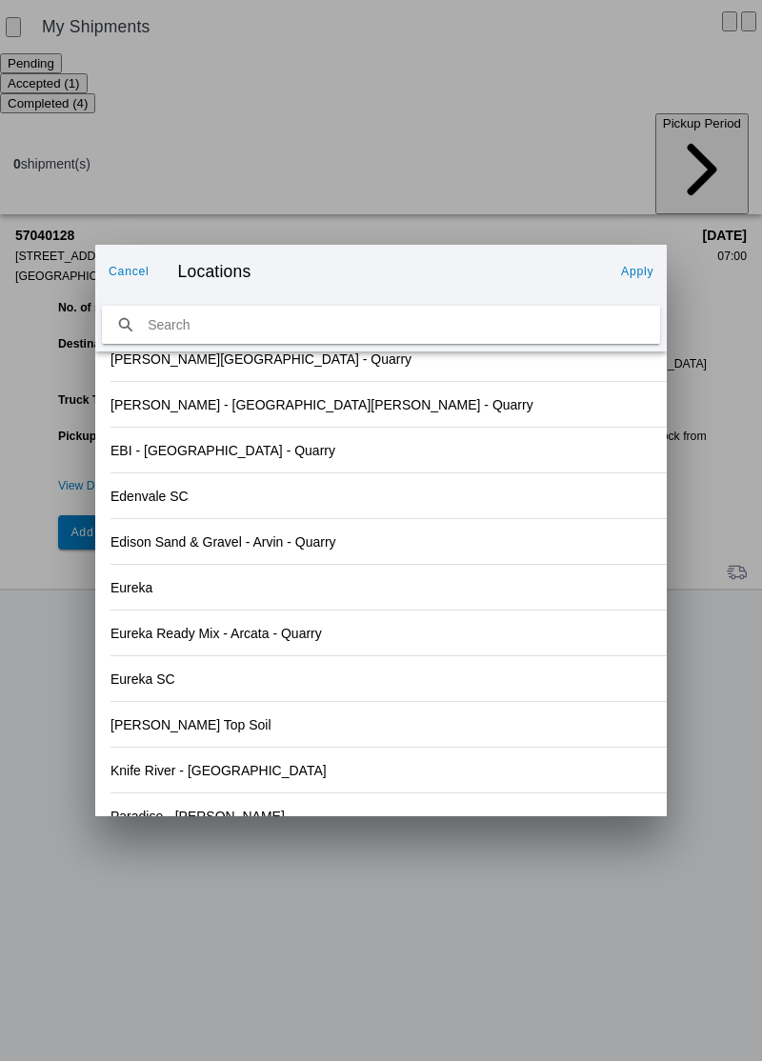
scroll to position [2031, 0]
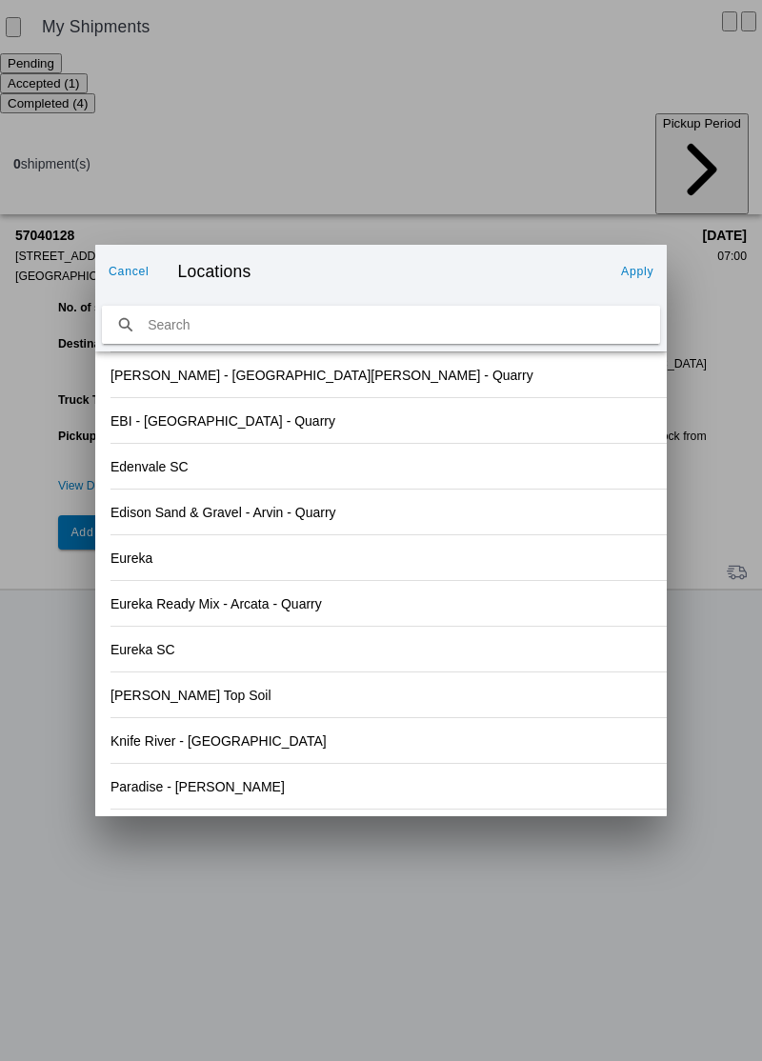
click at [0, 0] on slot "Apply" at bounding box center [0, 0] width 0 height 0
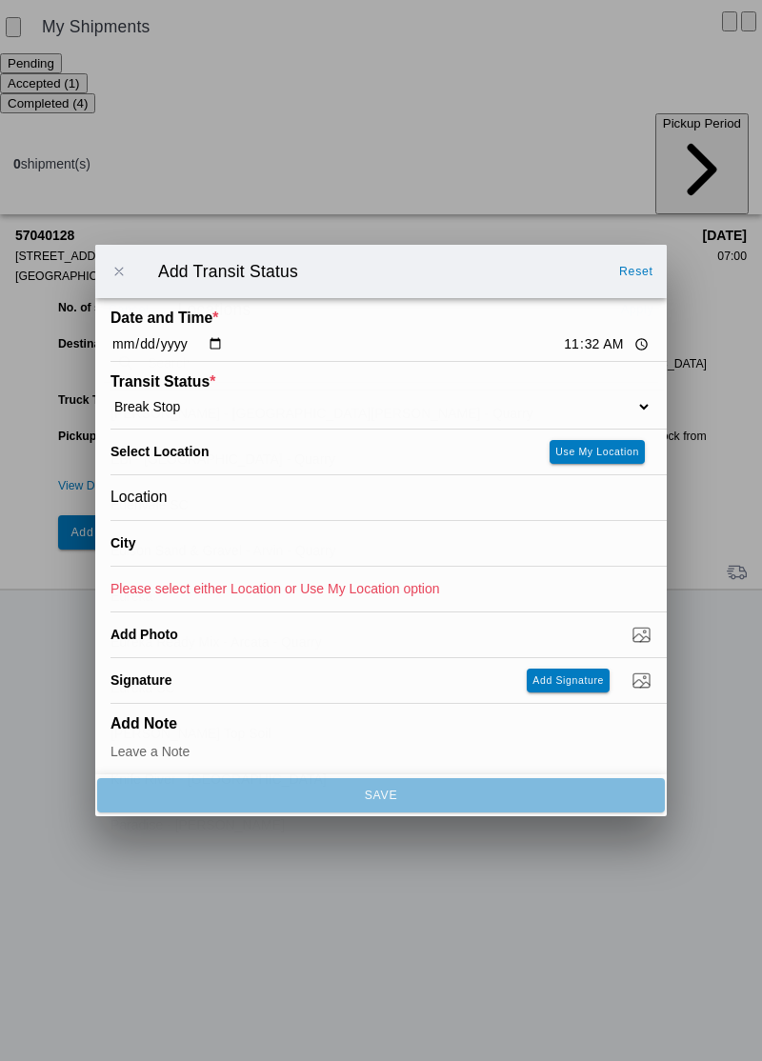
type input "Orland"
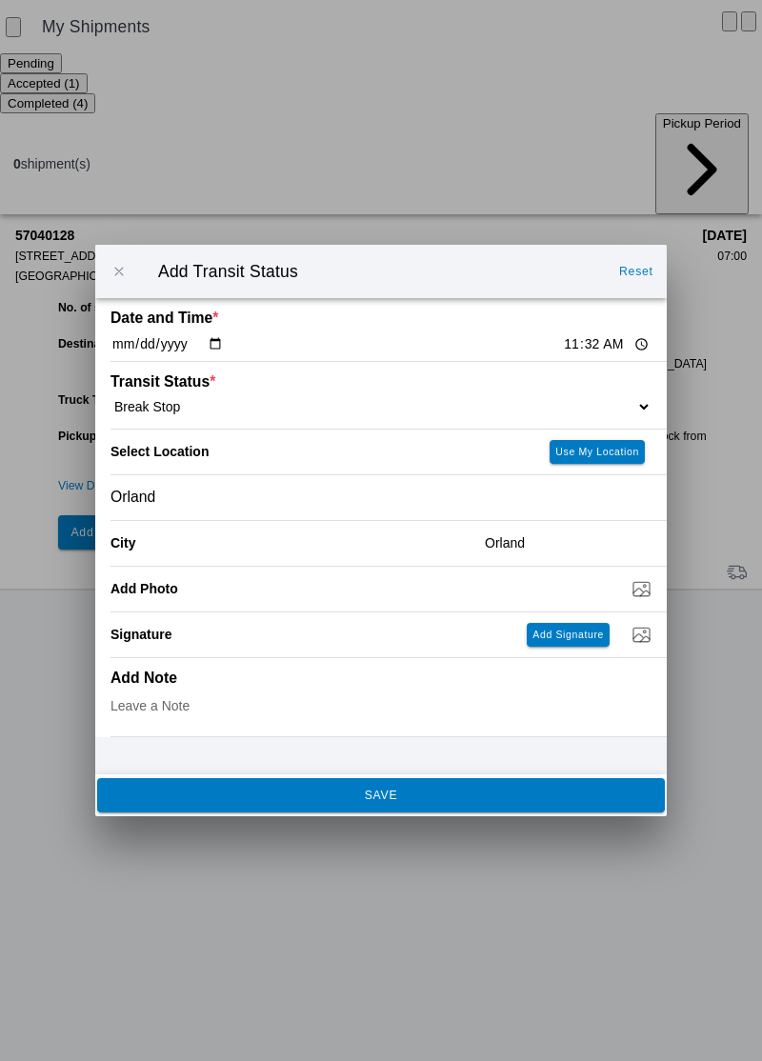
click at [417, 812] on button "SAVE" at bounding box center [380, 795] width 567 height 34
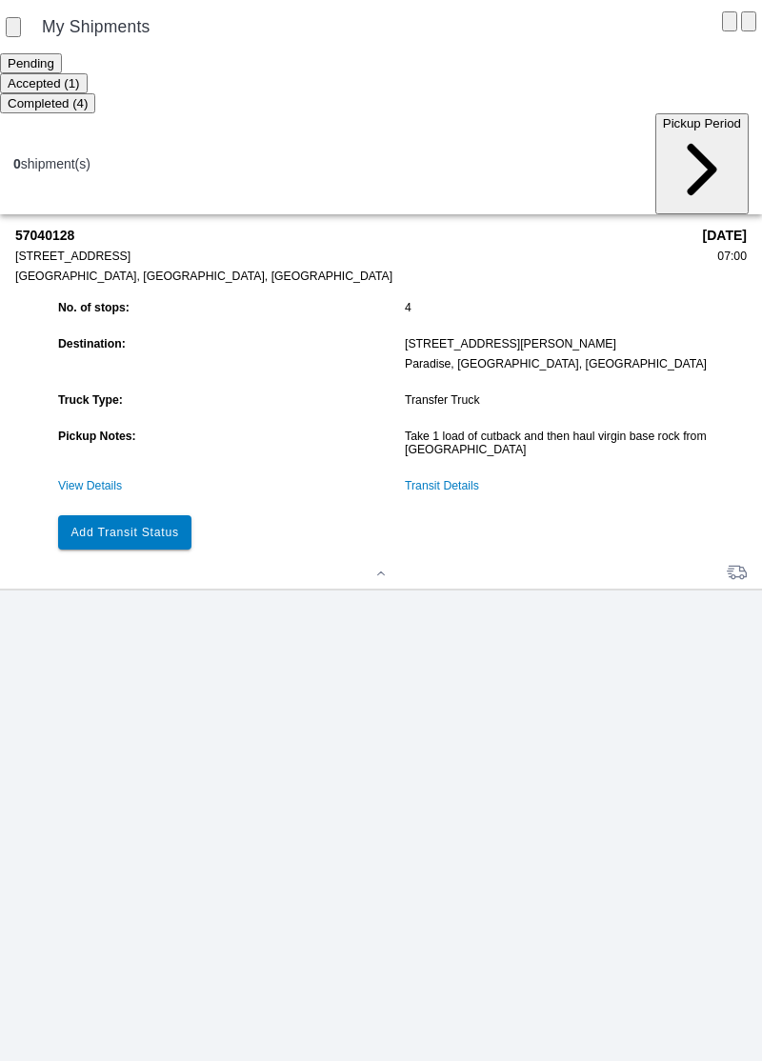
click at [0, 0] on slot "Add Transit Status" at bounding box center [0, 0] width 0 height 0
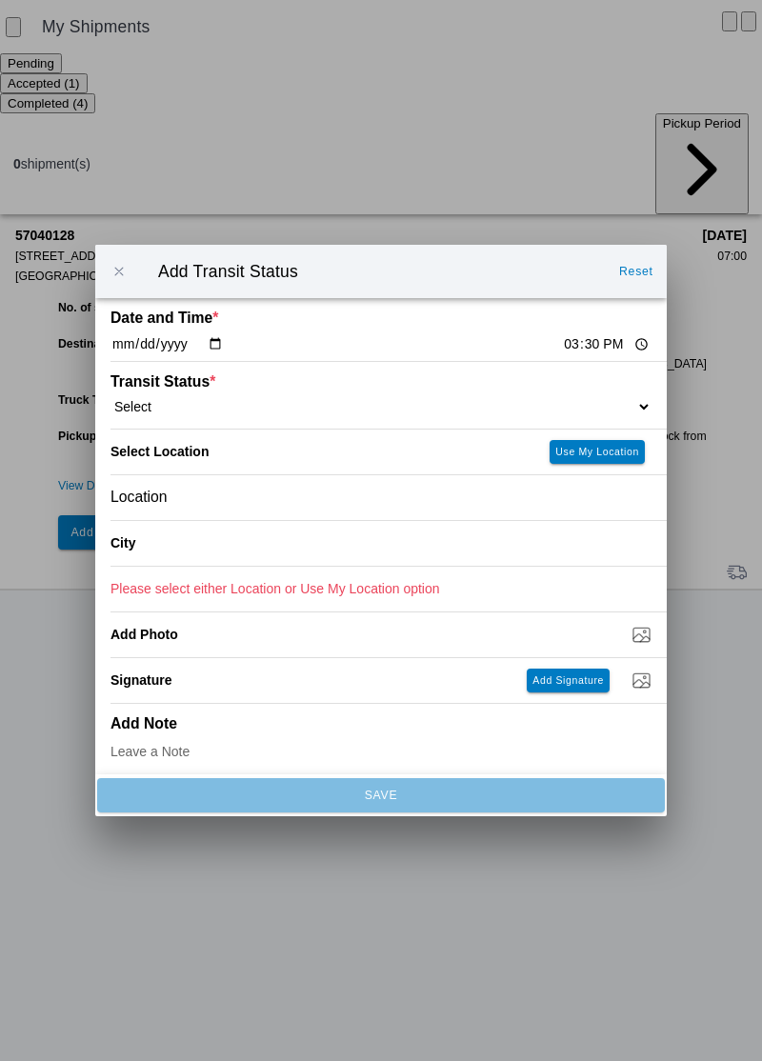
click at [105, 291] on button "button" at bounding box center [119, 271] width 40 height 40
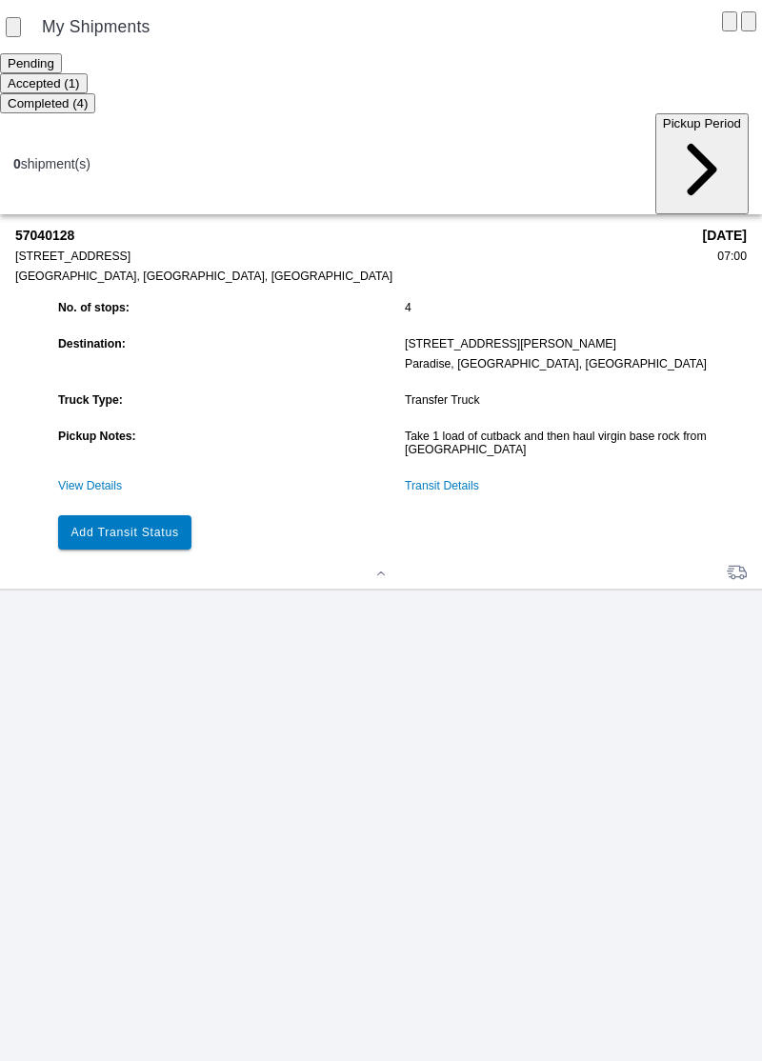
click at [451, 479] on link "Transit Details" at bounding box center [442, 485] width 74 height 13
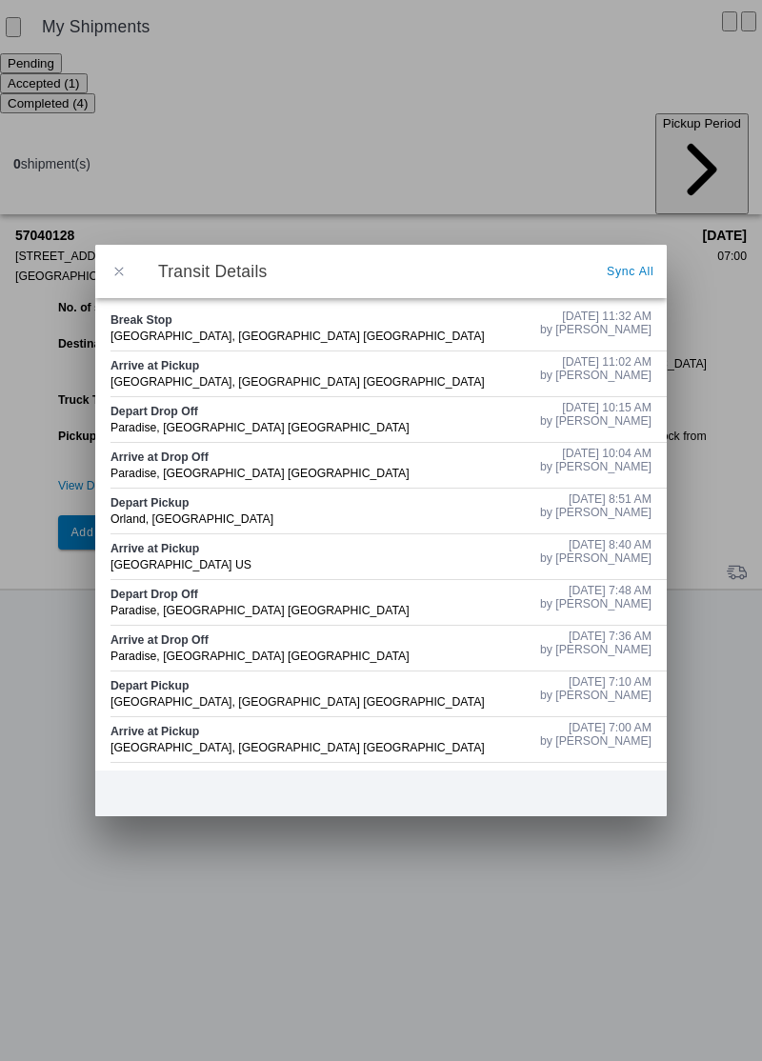
click at [114, 280] on span "button" at bounding box center [118, 271] width 17 height 17
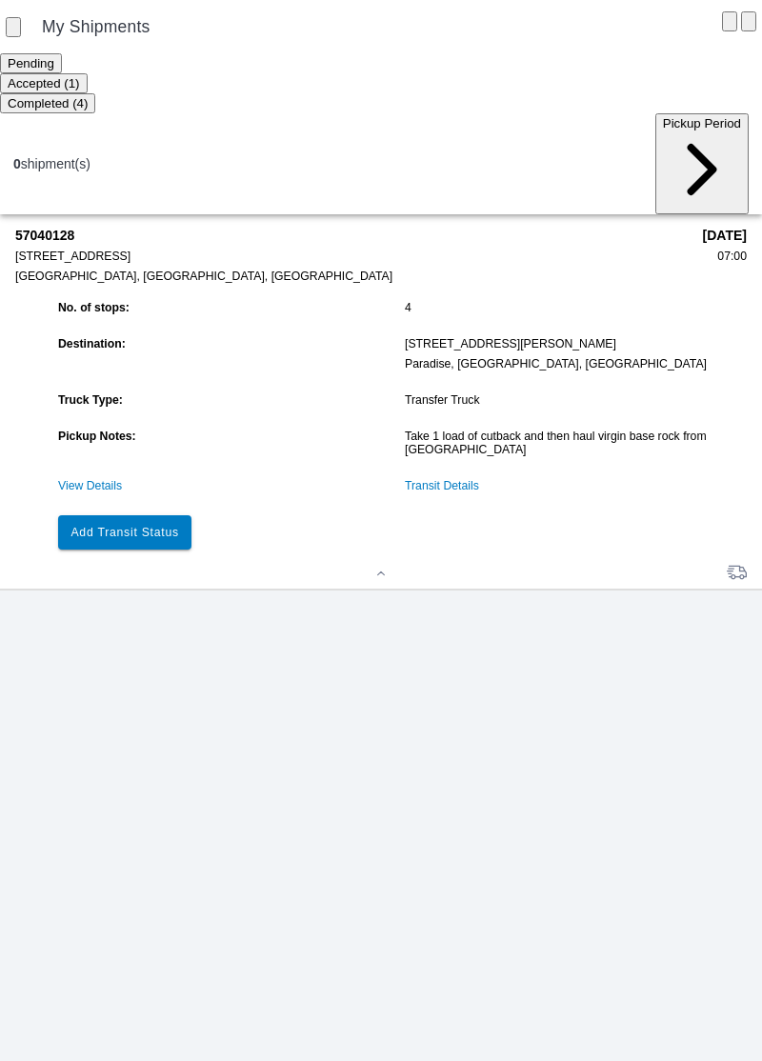
click at [0, 0] on slot "Add Transit Status" at bounding box center [0, 0] width 0 height 0
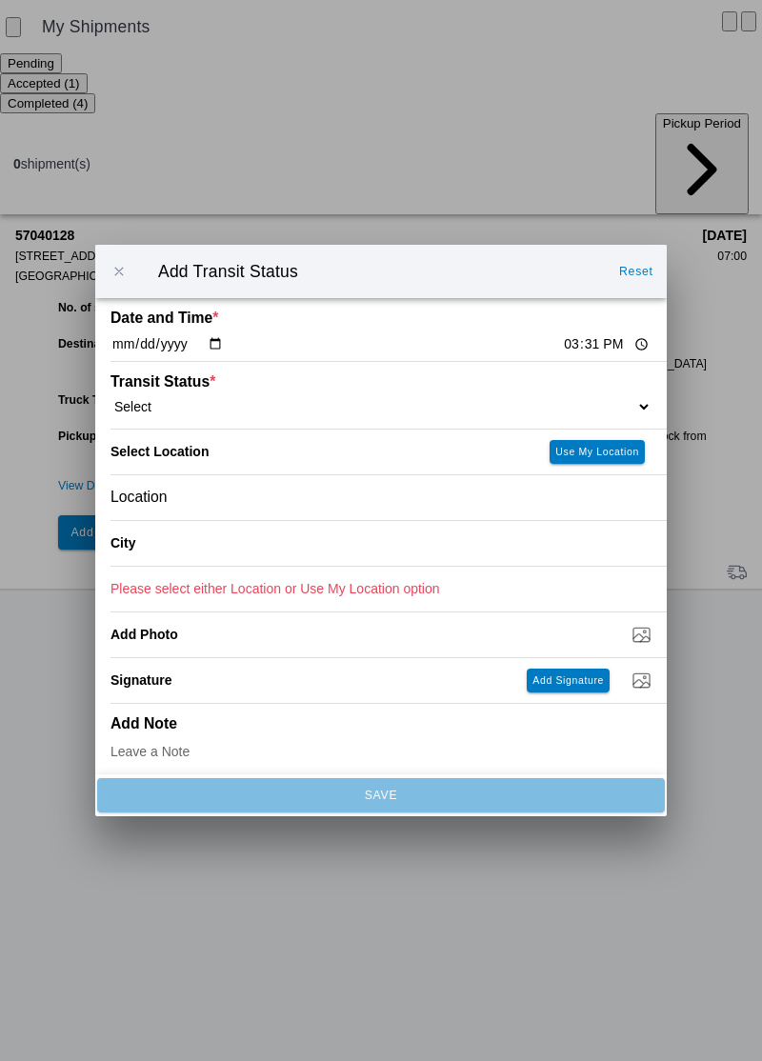
click at [562, 354] on input "15:31" at bounding box center [606, 344] width 89 height 20
type input "11:32"
click at [185, 415] on select "Select Arrive at Drop Off Arrive at Pickup Break Start Break Stop Depart Drop O…" at bounding box center [380, 406] width 541 height 17
select select "DPTPULOC"
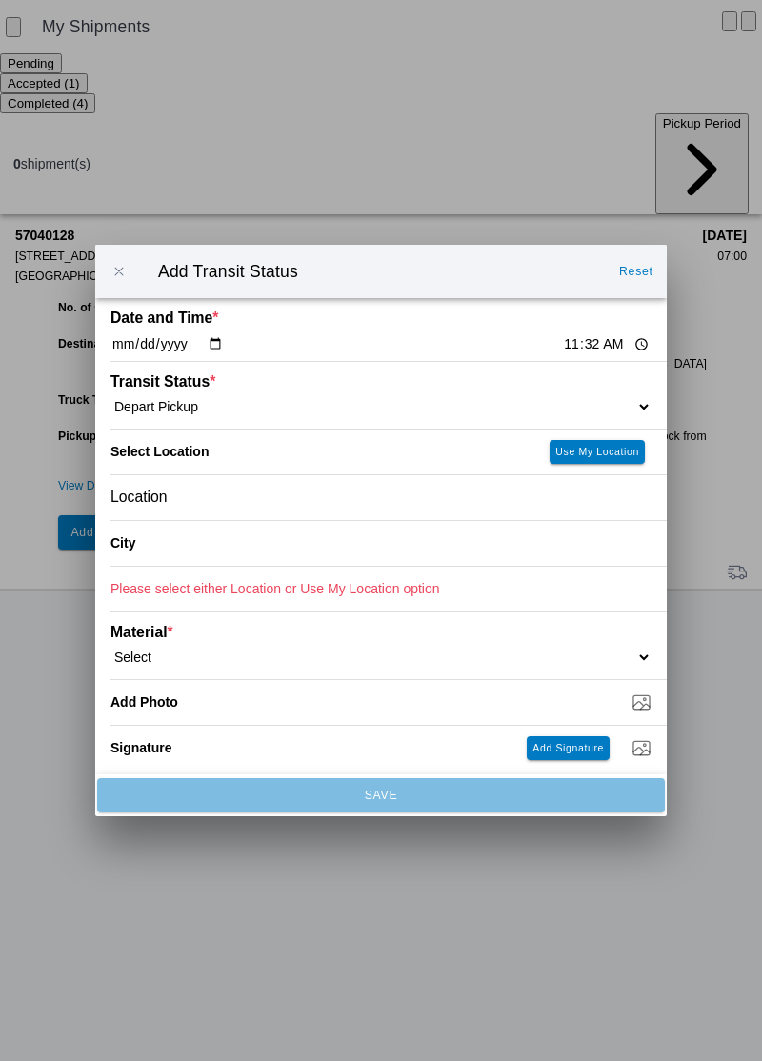
click at [208, 520] on div "Location" at bounding box center [380, 497] width 541 height 45
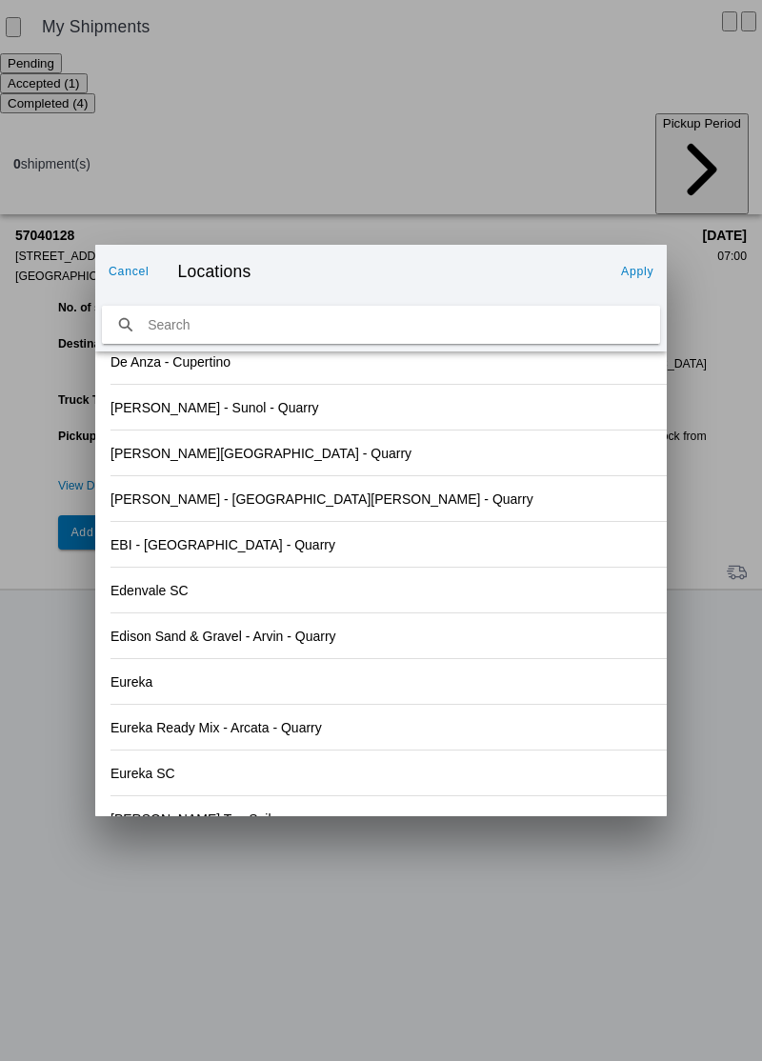
scroll to position [2001, 0]
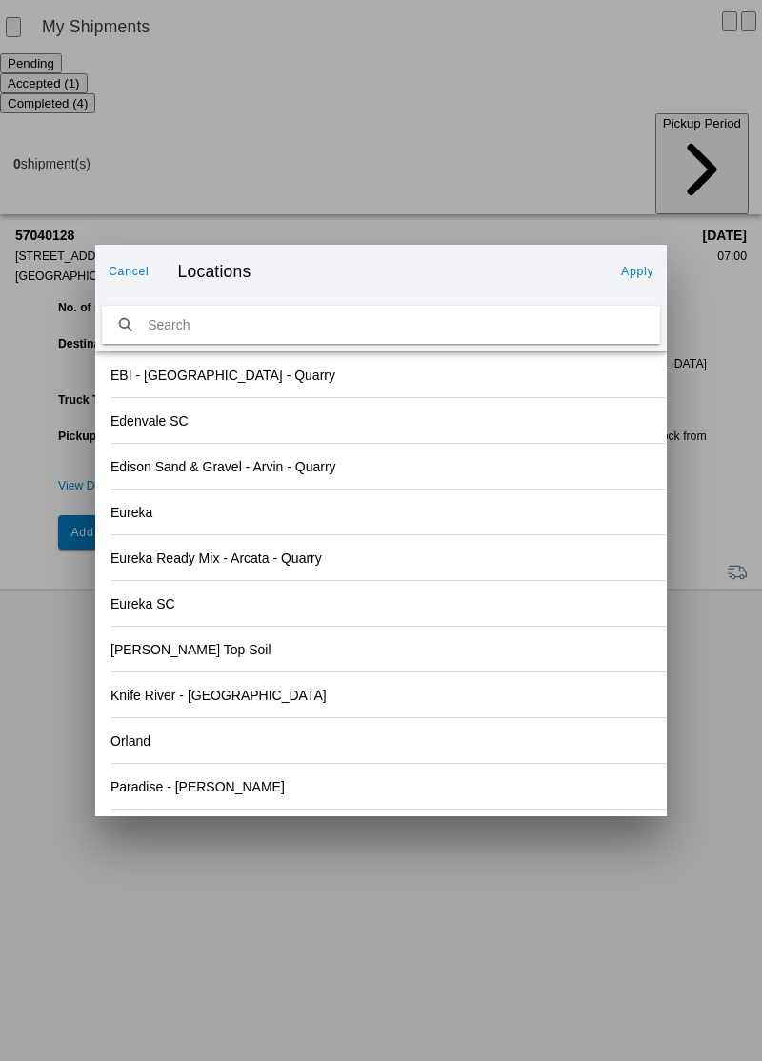
click at [130, 763] on div "Orland" at bounding box center [380, 740] width 541 height 45
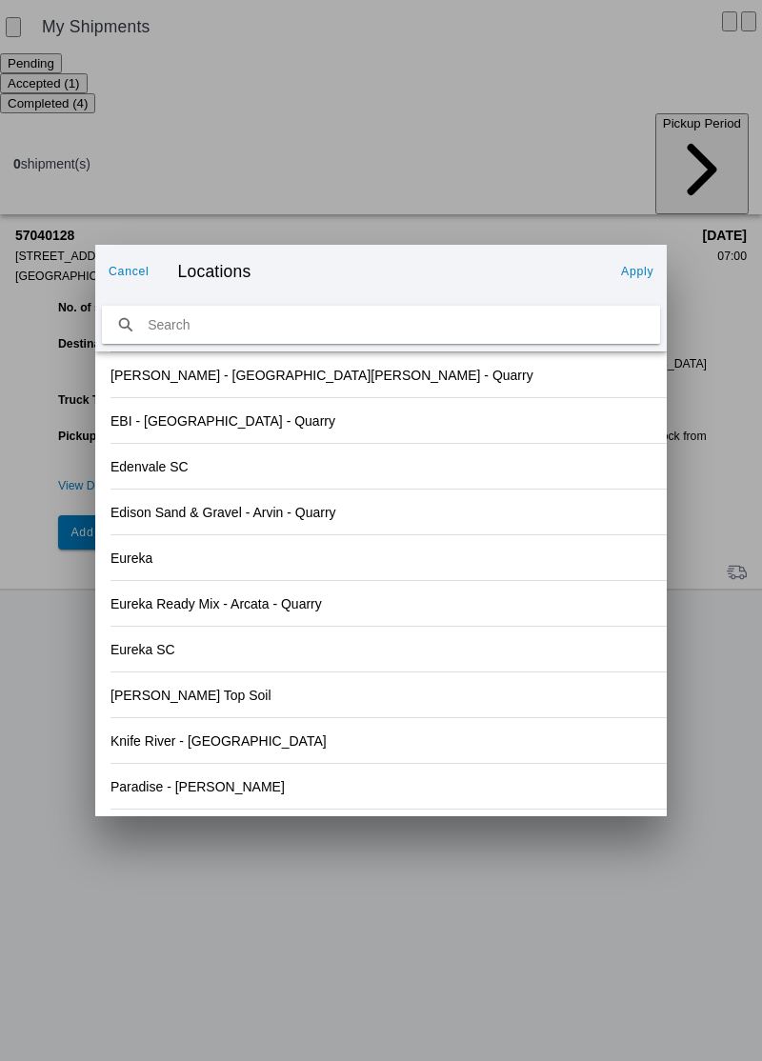
click at [644, 287] on button "Apply" at bounding box center [637, 271] width 48 height 30
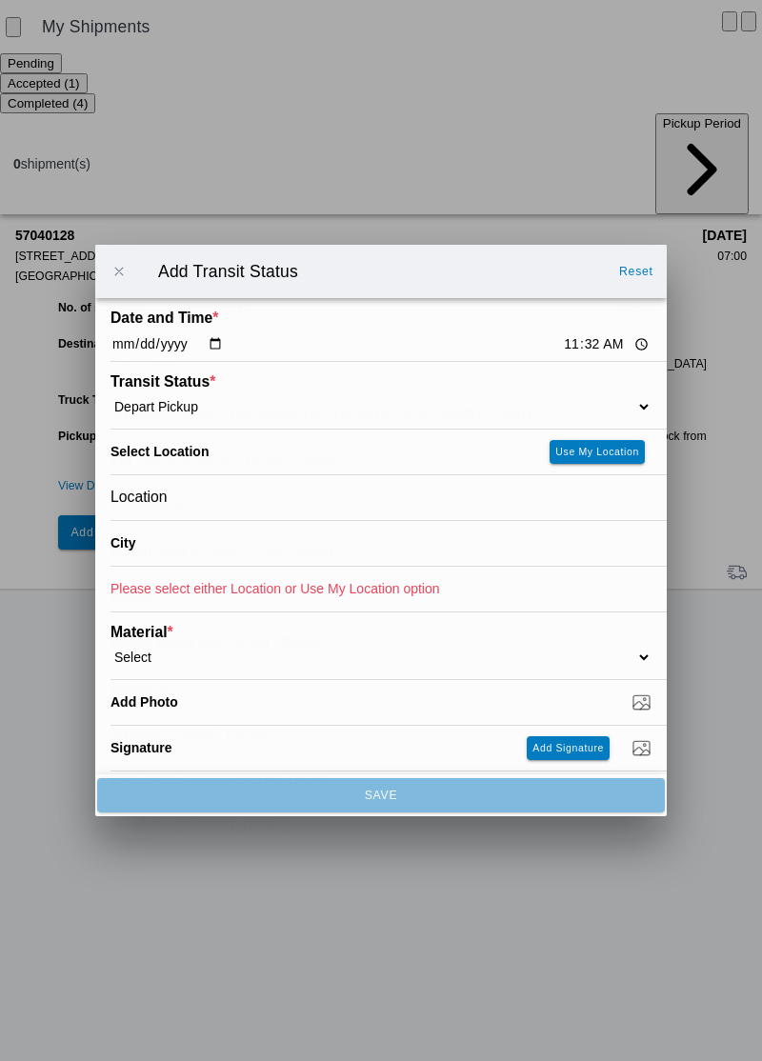
type input "Orland"
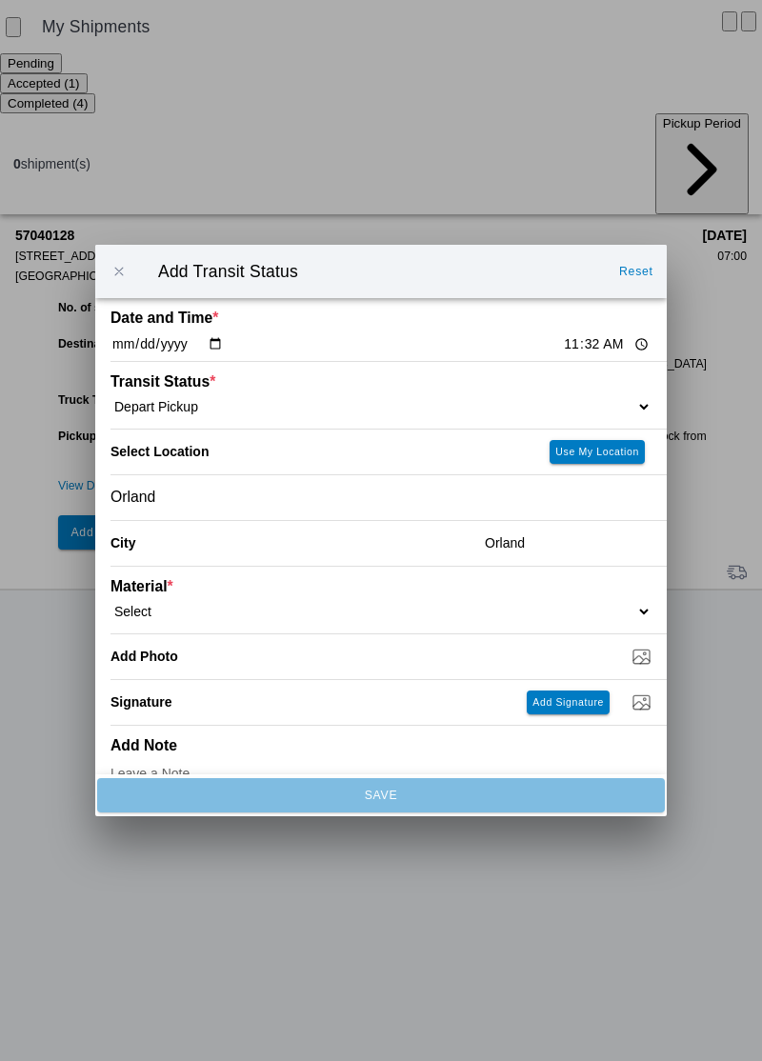
click at [209, 620] on select "Select 1" x 3" Rock 1" x 4" Rock 2" x 4" Rock Asphalt Cold Patch Backfill Spec …" at bounding box center [380, 611] width 541 height 17
select select "708651"
click at [231, 620] on select "Select 1" x 3" Rock 1" x 4" Rock 2" x 4" Rock Asphalt Cold Patch Backfill Spec …" at bounding box center [380, 611] width 541 height 17
click at [0, 55] on ion-backdrop at bounding box center [381, 530] width 762 height 1061
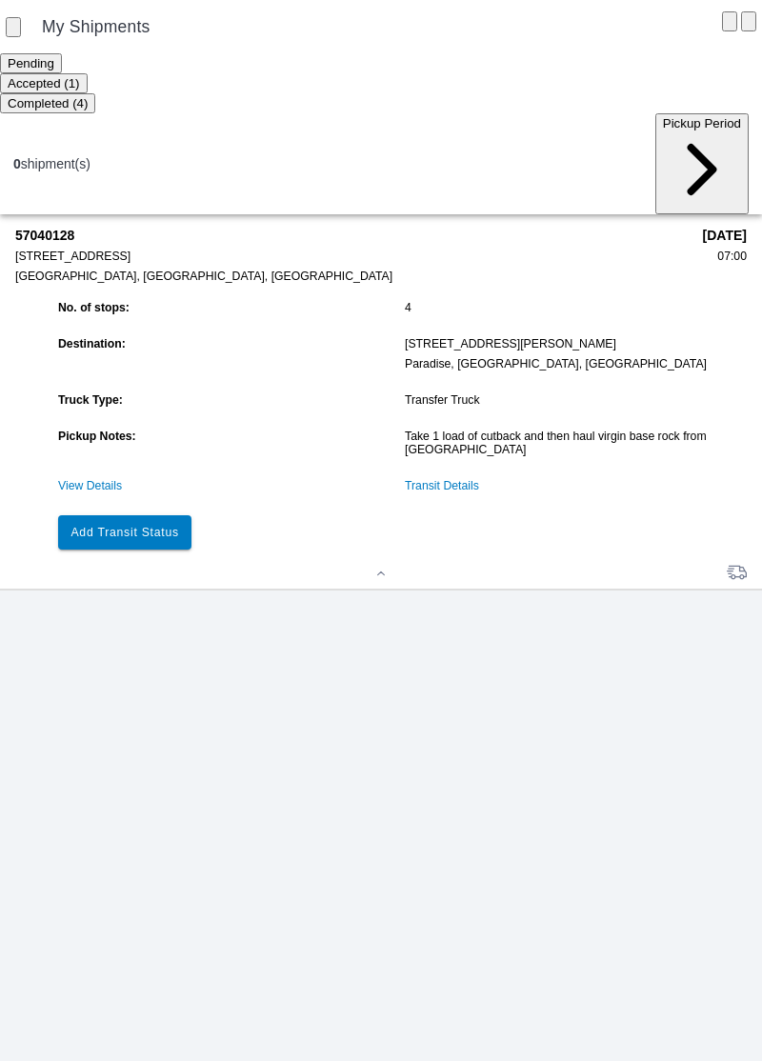
click at [465, 479] on link "Transit Details" at bounding box center [442, 485] width 74 height 13
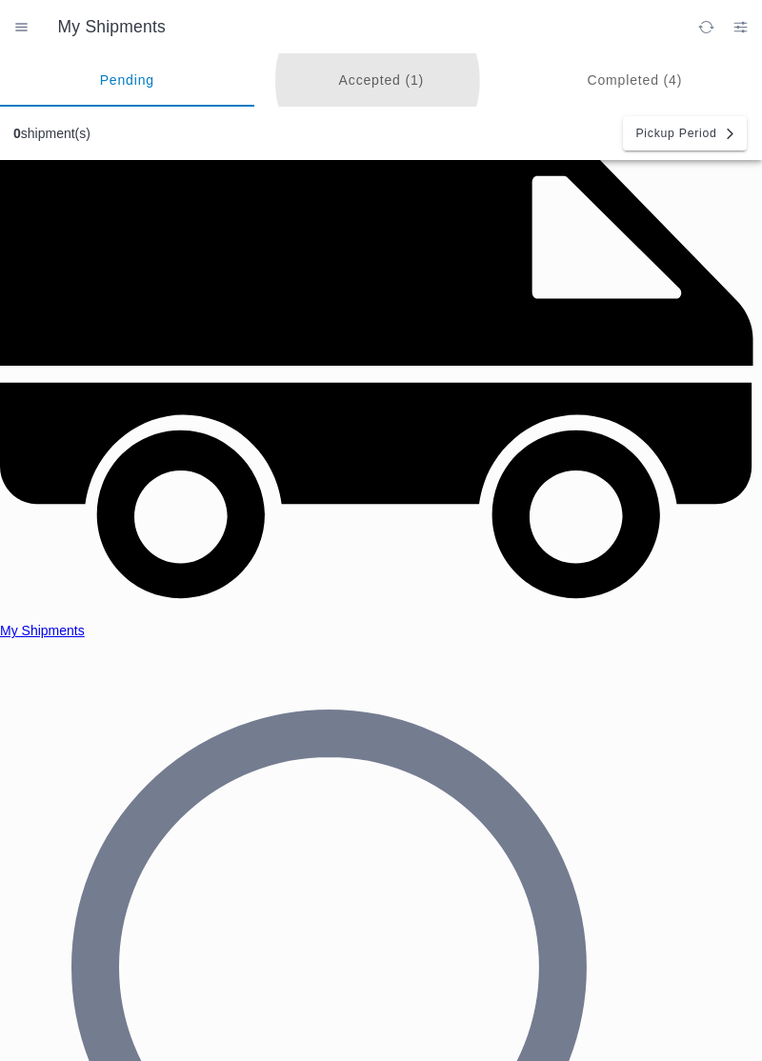
click at [372, 80] on ion-segment-button "Accepted (1)" at bounding box center [381, 79] width 254 height 53
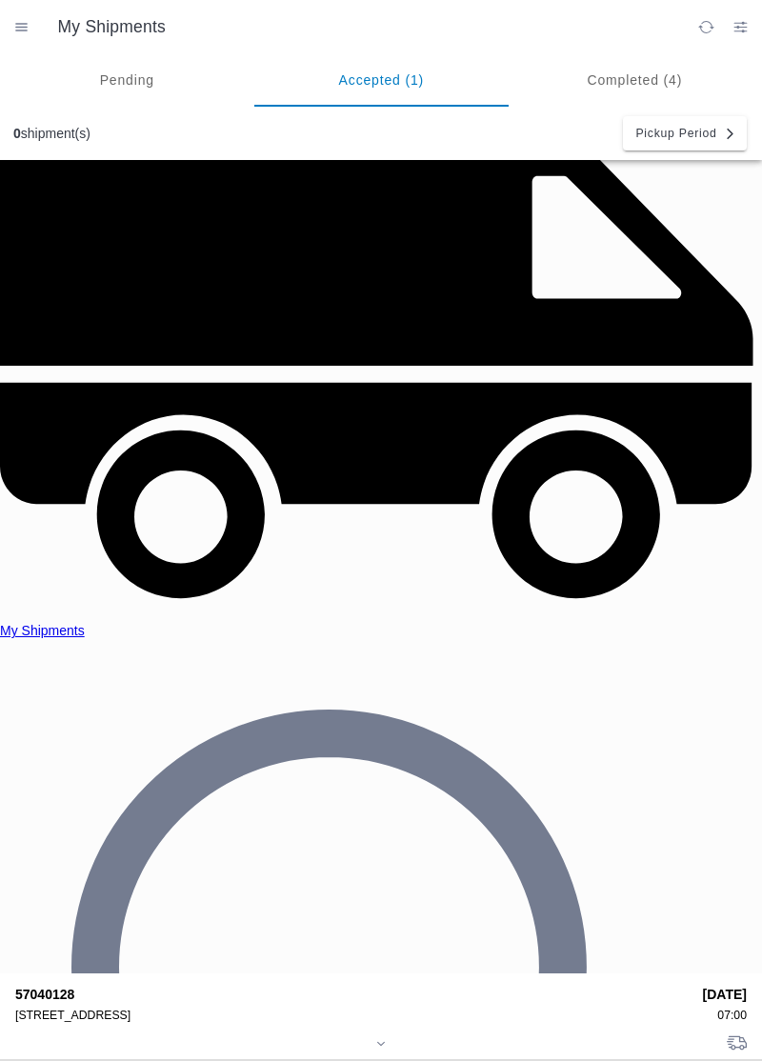
click at [97, 1008] on div "[STREET_ADDRESS]" at bounding box center [352, 1014] width 674 height 13
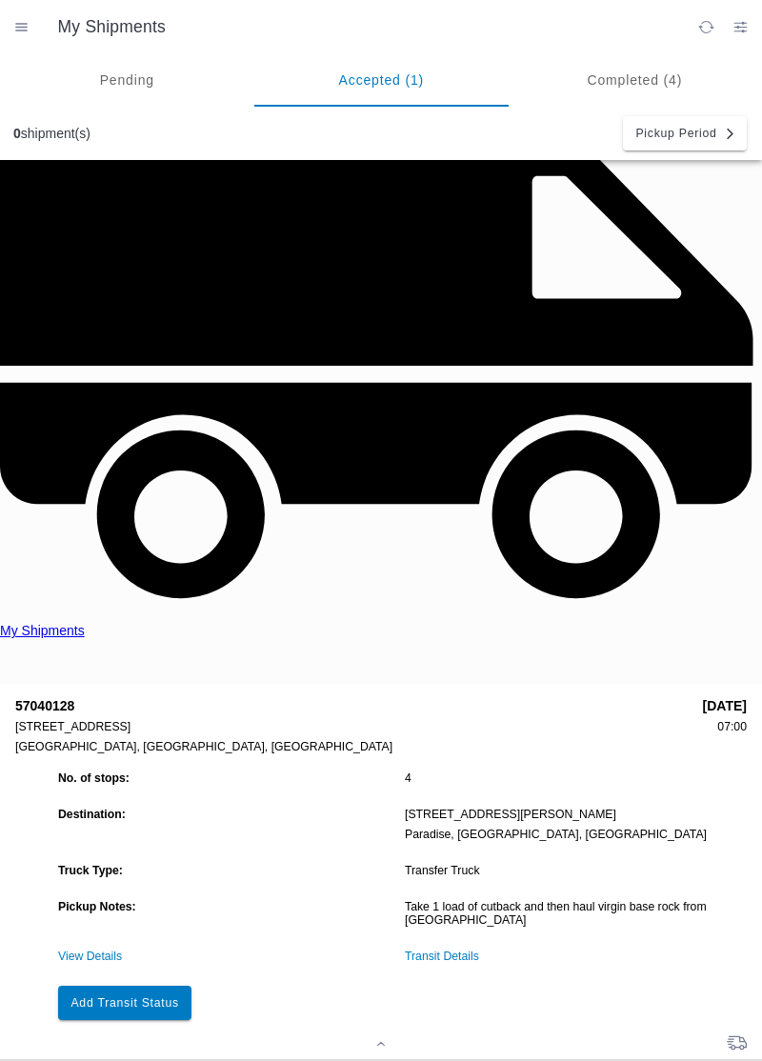
click at [463, 949] on link "Transit Details" at bounding box center [442, 955] width 74 height 13
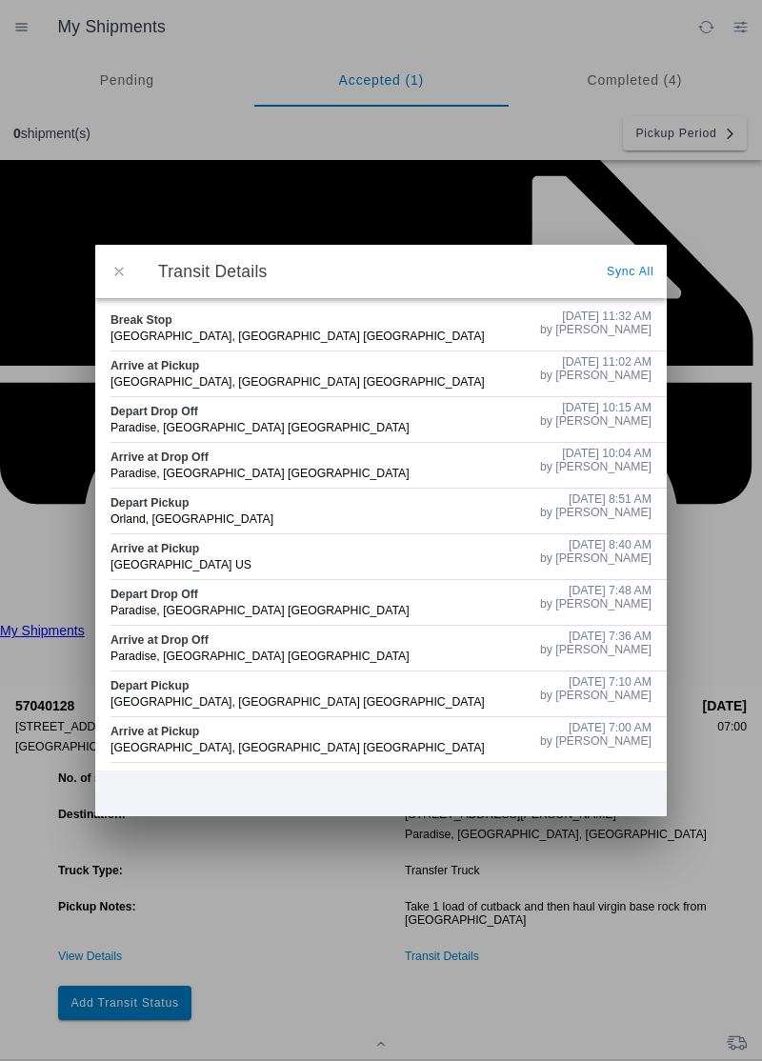
click at [133, 278] on button "button" at bounding box center [119, 271] width 40 height 40
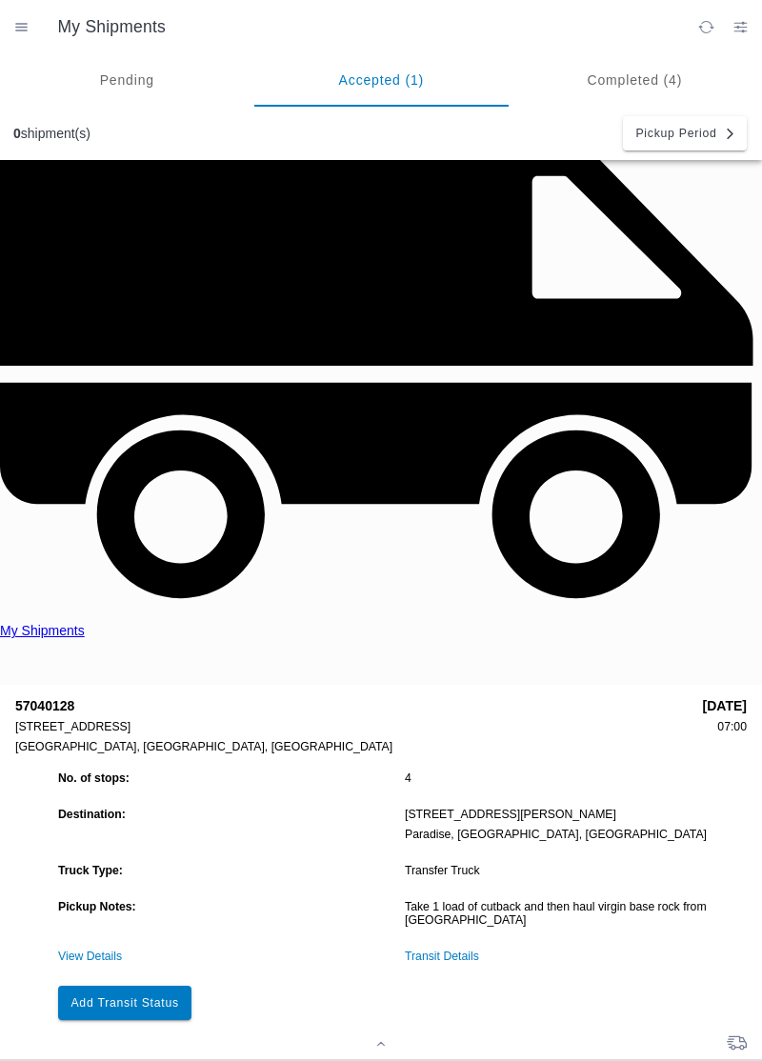
click at [151, 985] on button "Add Transit Status" at bounding box center [124, 1002] width 133 height 34
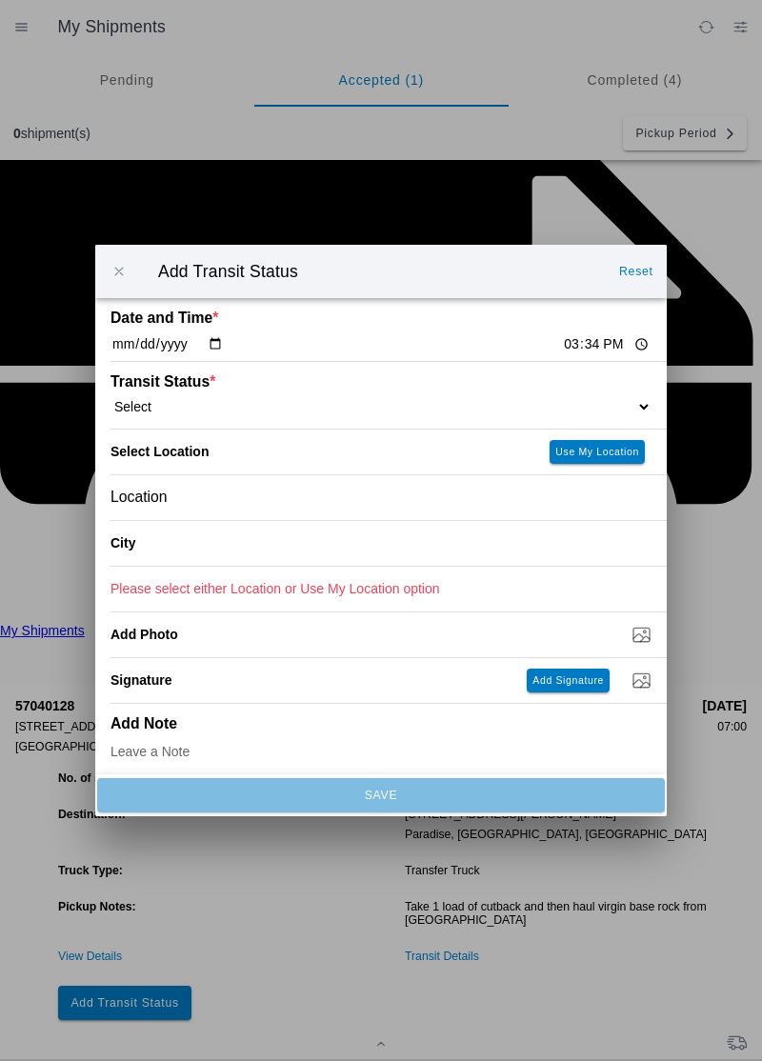
click at [562, 350] on input "15:34" at bounding box center [606, 344] width 89 height 20
type input "11:02"
click at [202, 407] on select "Select Arrive at Drop Off Arrive at Pickup Break Start Break Stop Depart Drop O…" at bounding box center [380, 406] width 541 height 17
select select "BREAKSTART"
click at [248, 505] on div "Location" at bounding box center [380, 497] width 541 height 45
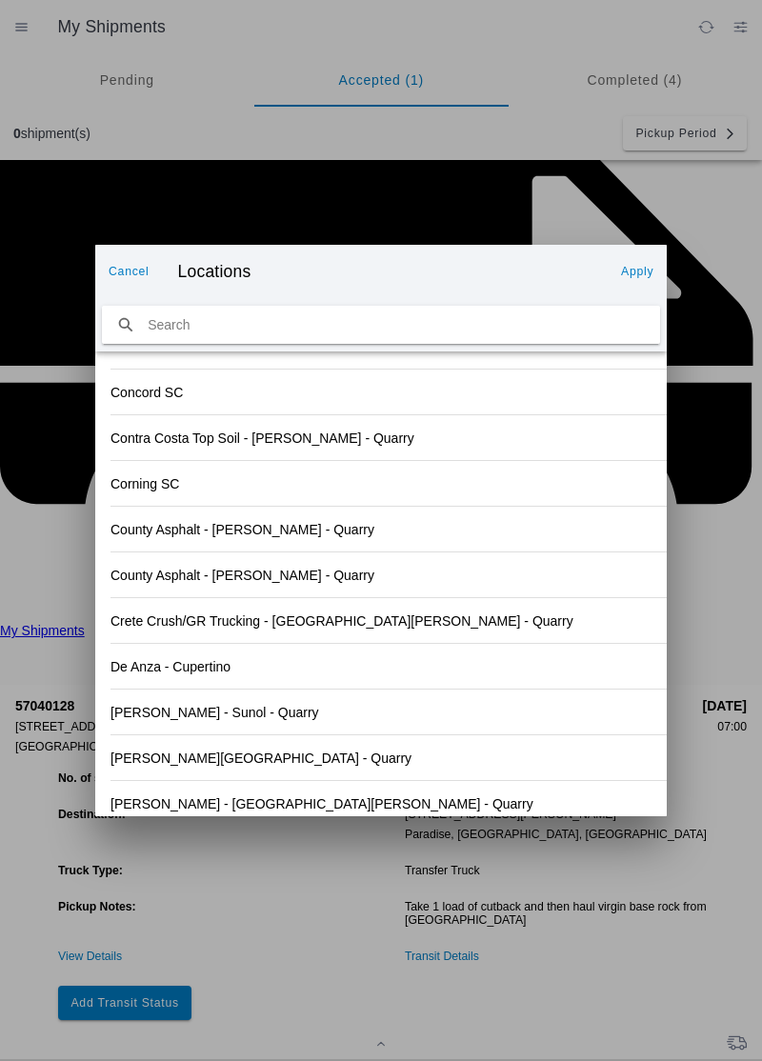
scroll to position [2001, 0]
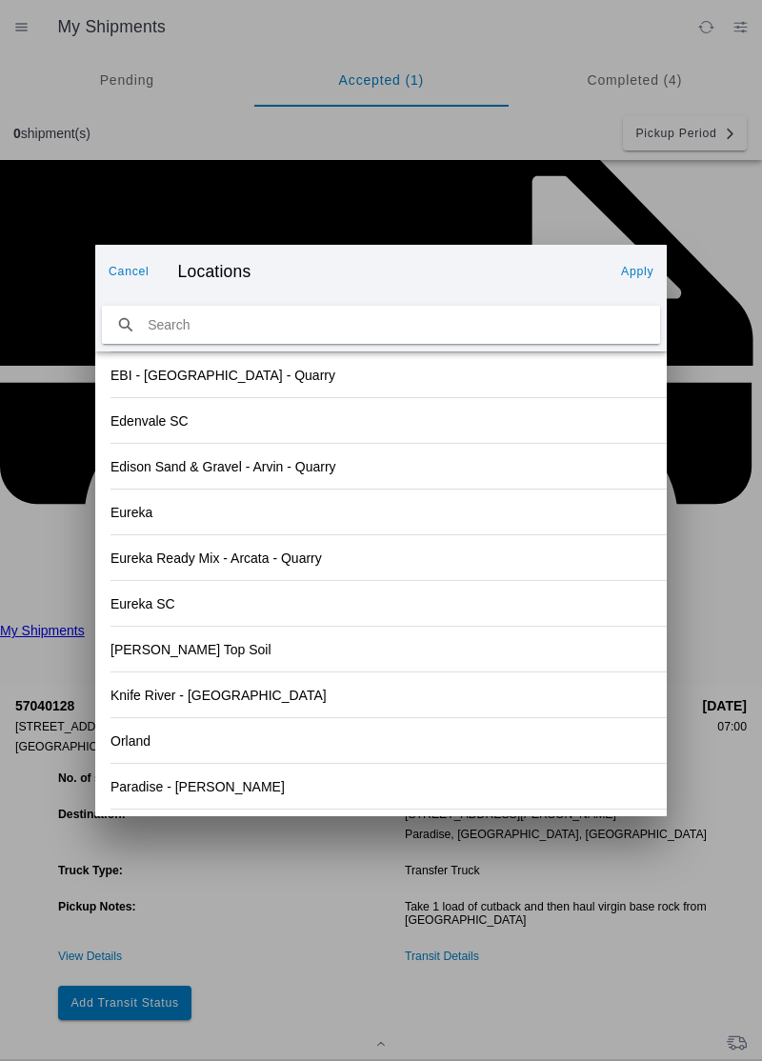
click at [434, 664] on div "[PERSON_NAME] Top Soil" at bounding box center [380, 648] width 541 height 45
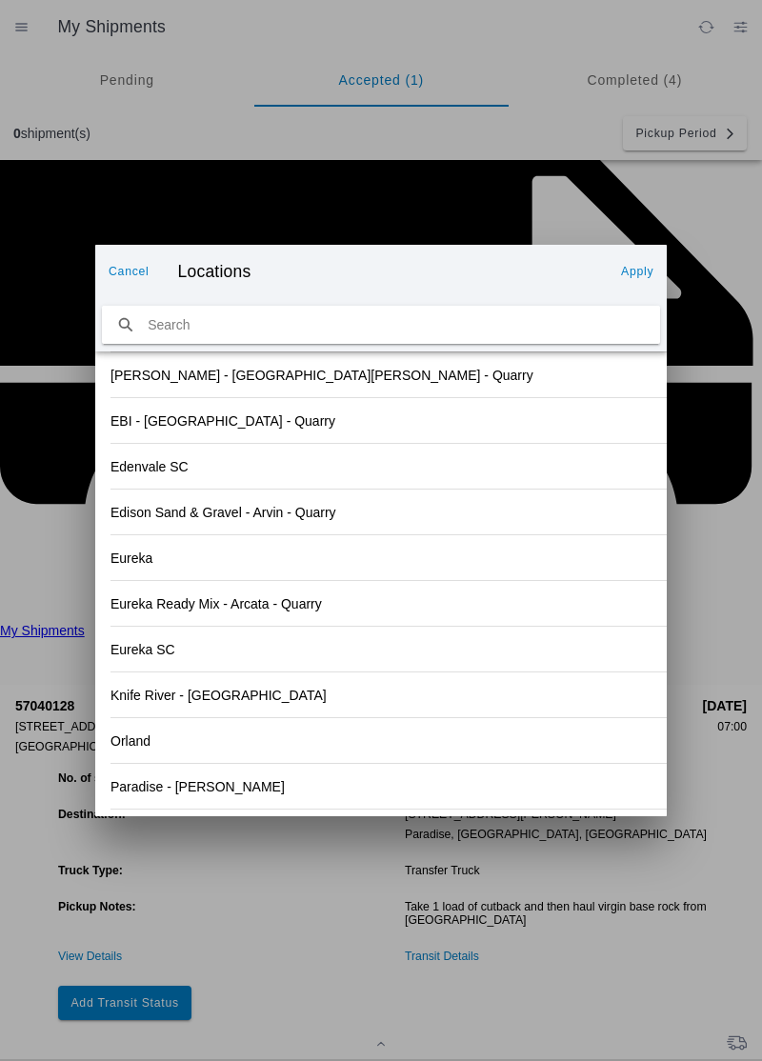
click at [179, 739] on div "Orland" at bounding box center [380, 740] width 541 height 45
click at [0, 0] on slot "Apply" at bounding box center [0, 0] width 0 height 0
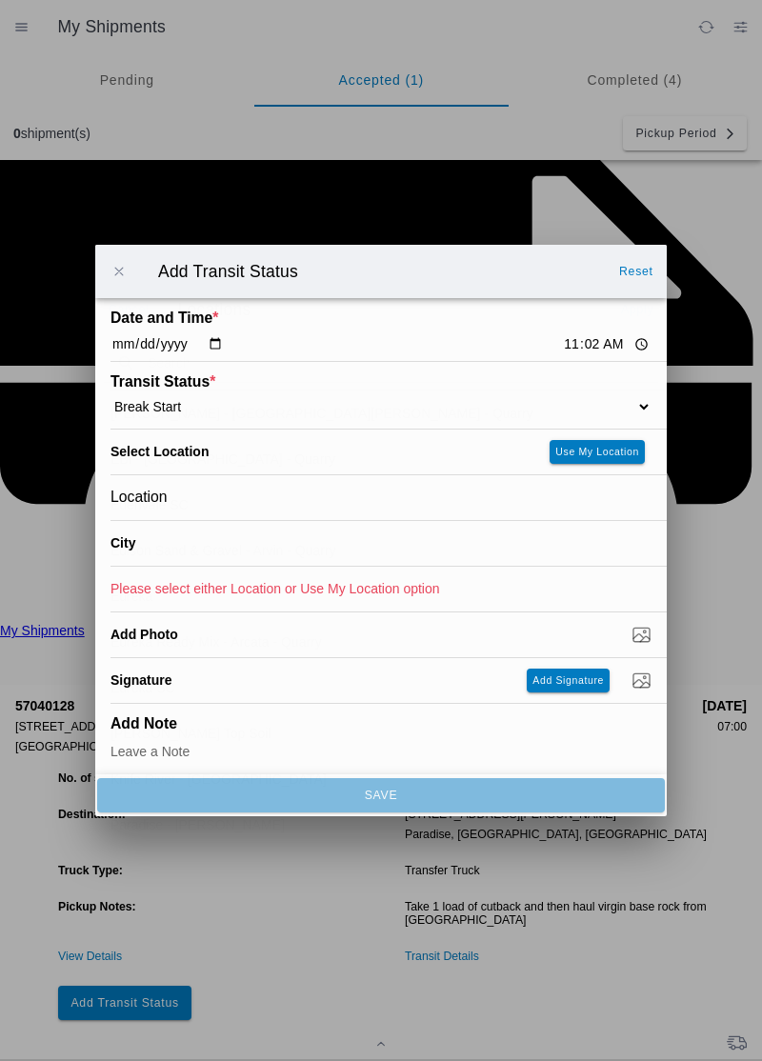
type input "Orland"
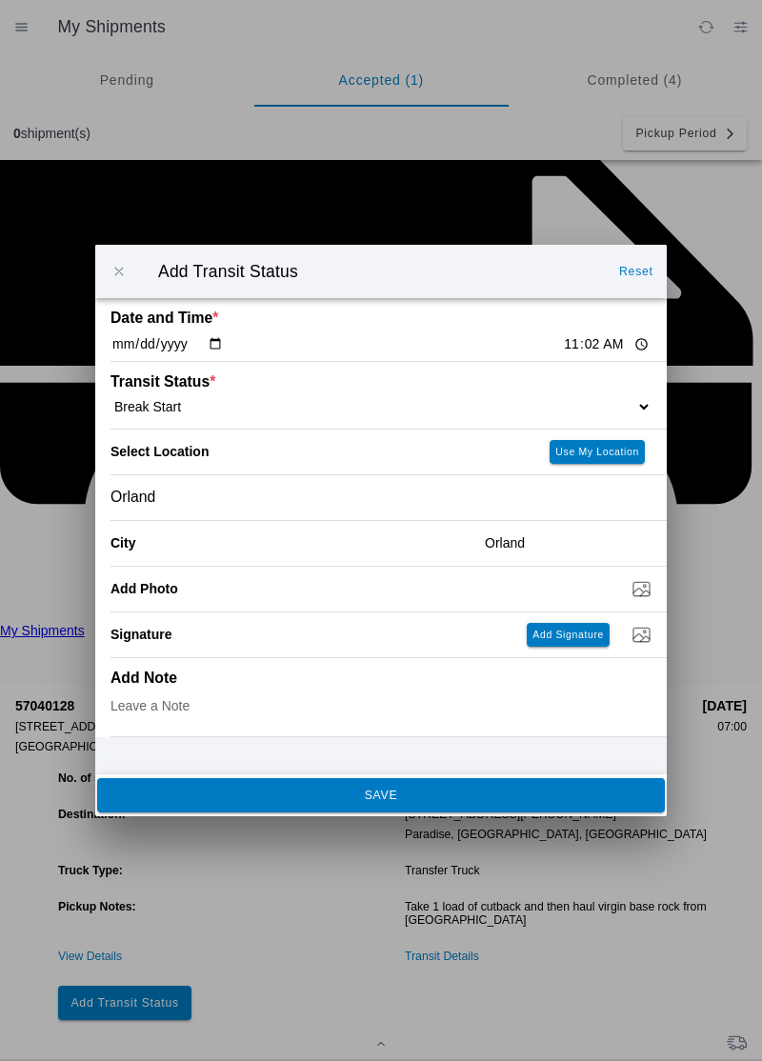
click at [344, 800] on span "SAVE" at bounding box center [380, 794] width 542 height 11
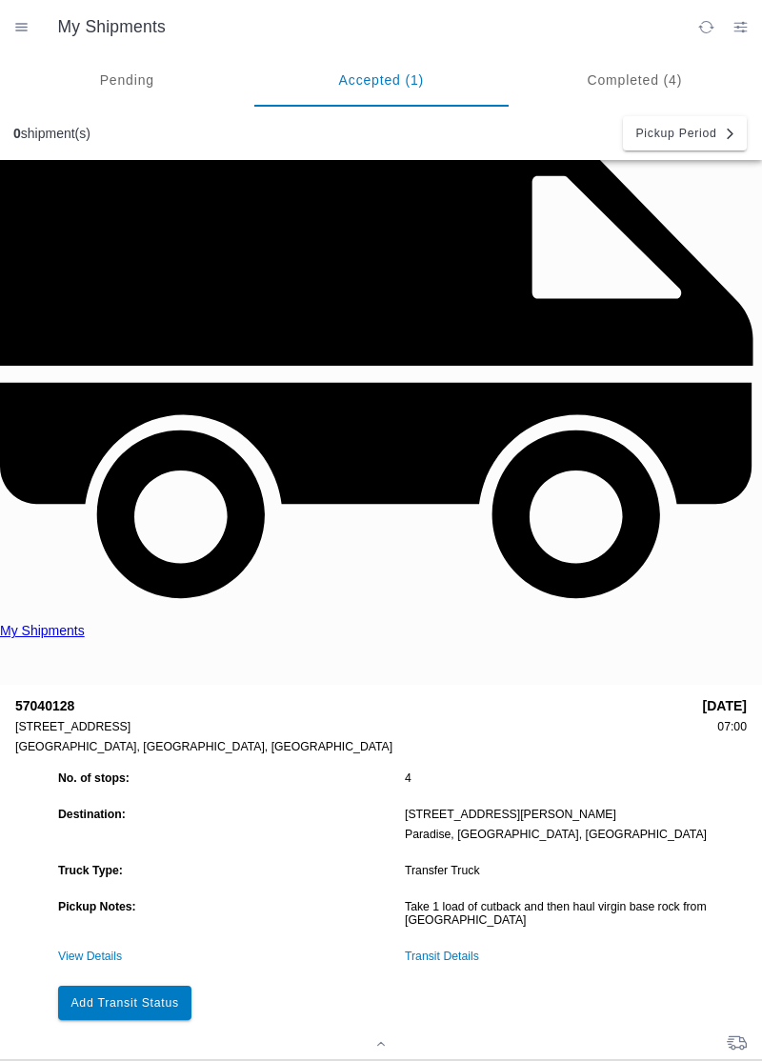
click at [418, 949] on link "Transit Details" at bounding box center [442, 955] width 74 height 13
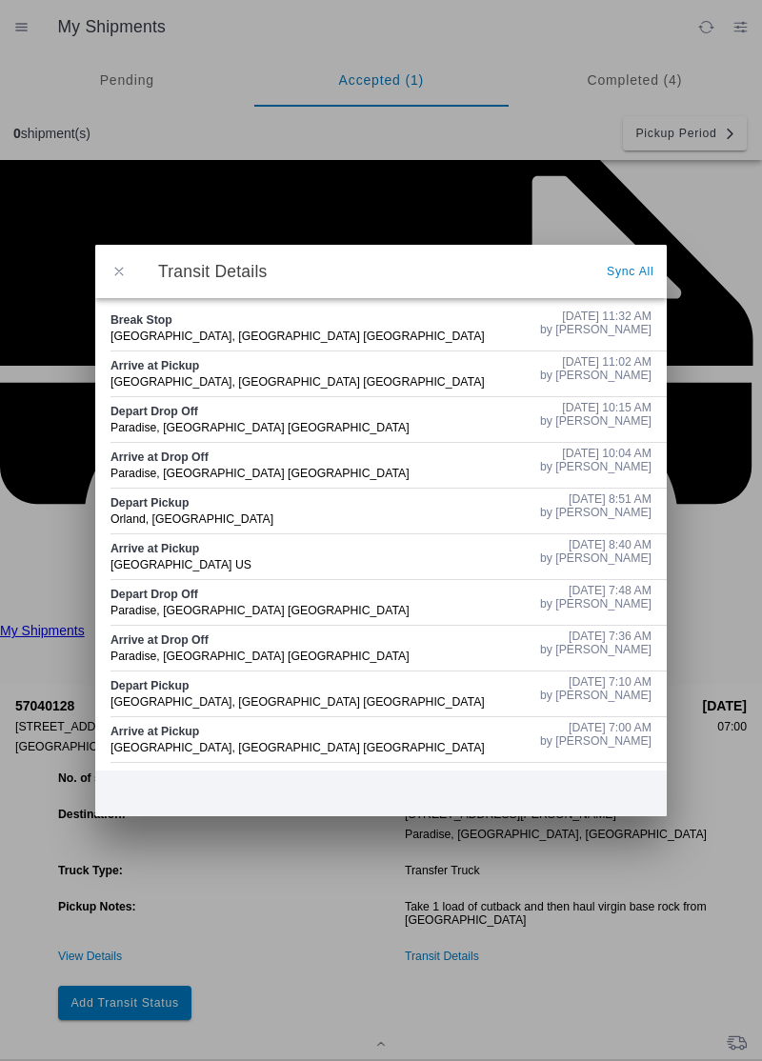
click at [129, 274] on button "button" at bounding box center [119, 271] width 40 height 40
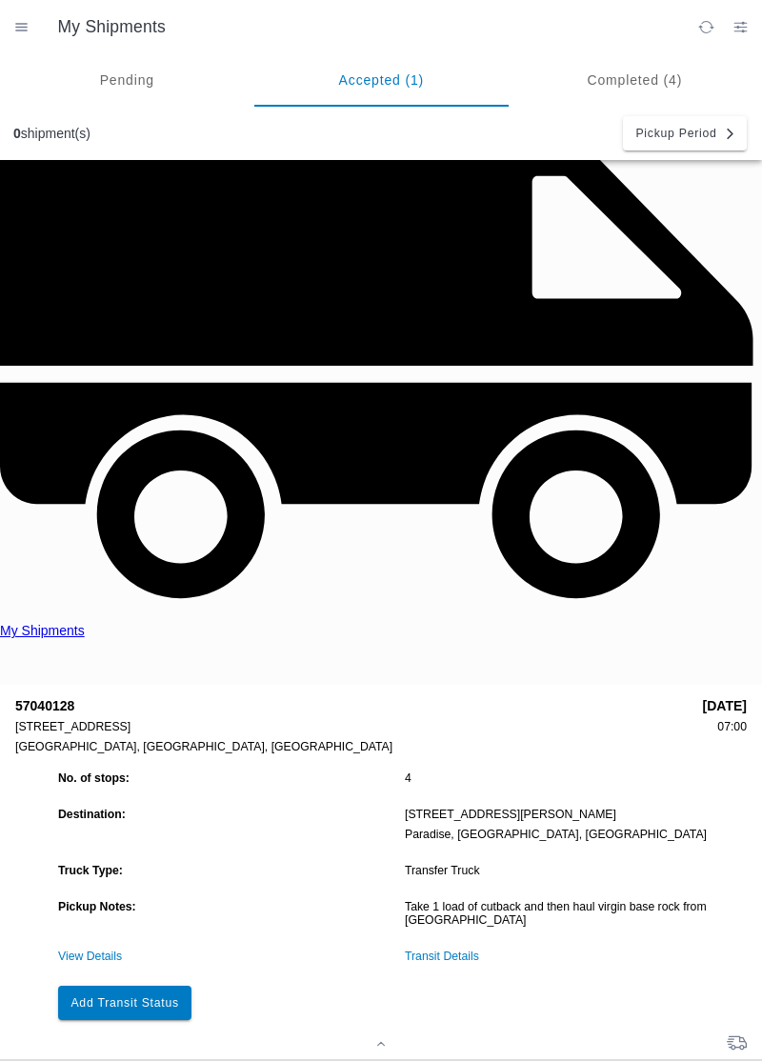
click at [169, 985] on button "Add Transit Status" at bounding box center [124, 1002] width 133 height 34
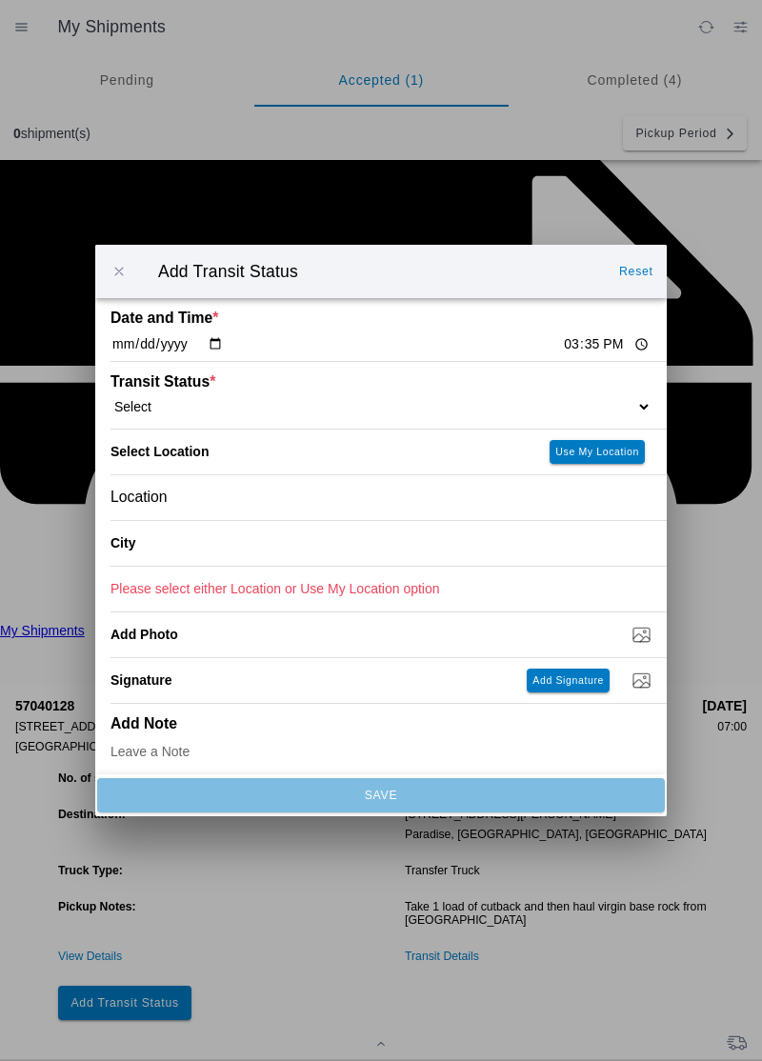
click at [562, 342] on input "15:35" at bounding box center [606, 344] width 89 height 20
click at [584, 337] on input "23:01" at bounding box center [606, 344] width 89 height 20
type input "11:01"
click at [267, 402] on select "Select Arrive at Drop Off Arrive at Pickup Break Start Break Stop Depart Drop O…" at bounding box center [380, 406] width 541 height 17
select select "BREAKSTART"
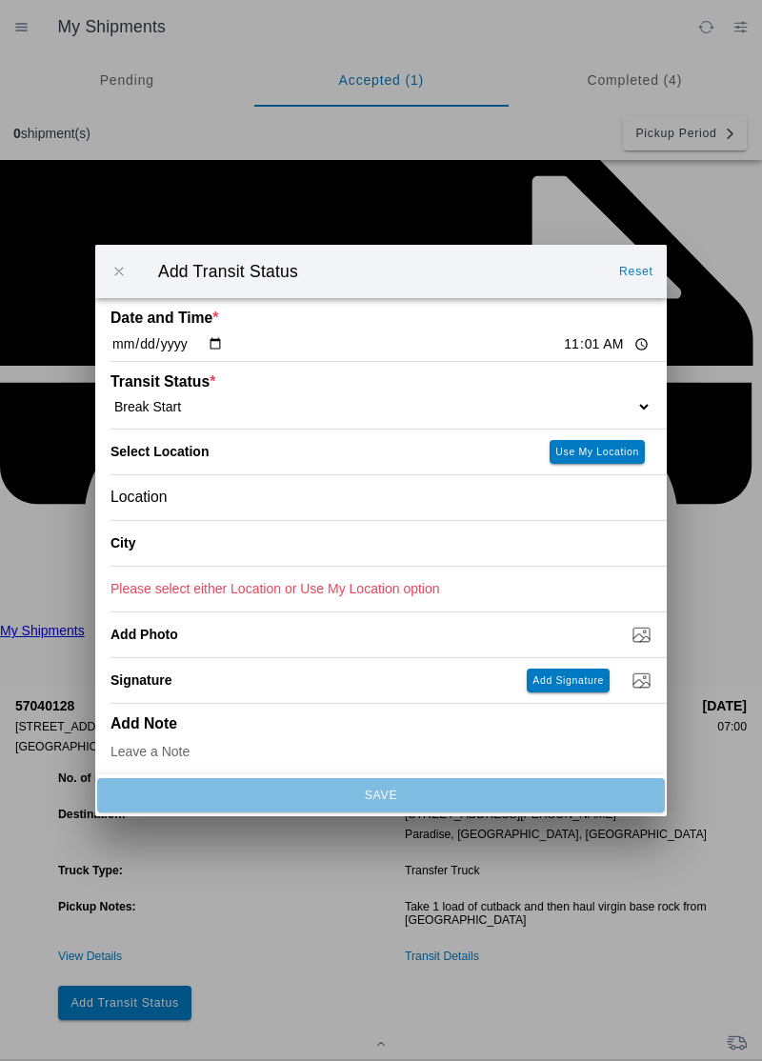
click at [209, 498] on div "Location" at bounding box center [380, 497] width 541 height 45
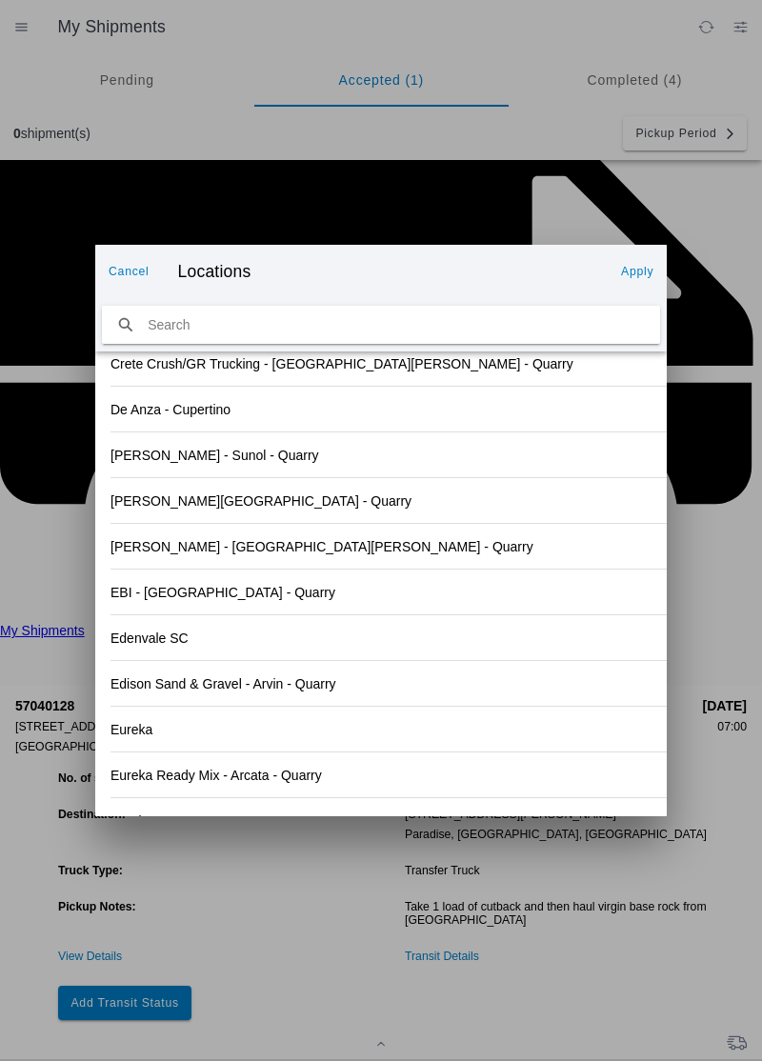
scroll to position [2001, 0]
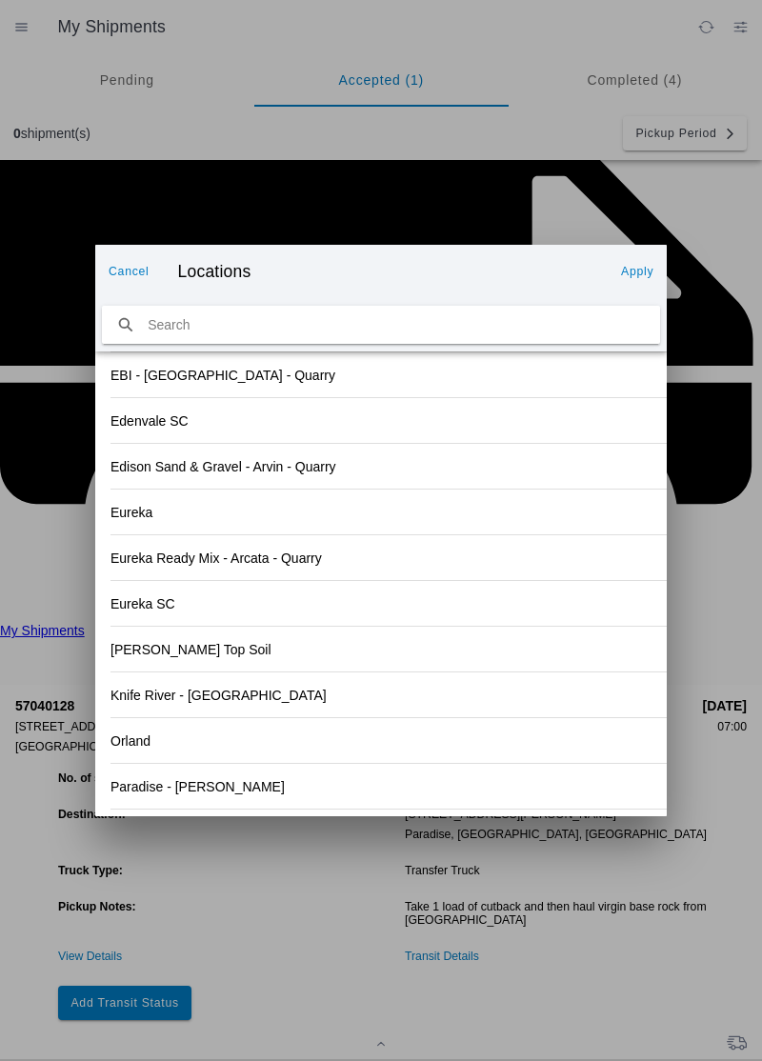
click at [427, 661] on div "[PERSON_NAME] Top Soil" at bounding box center [380, 648] width 541 height 45
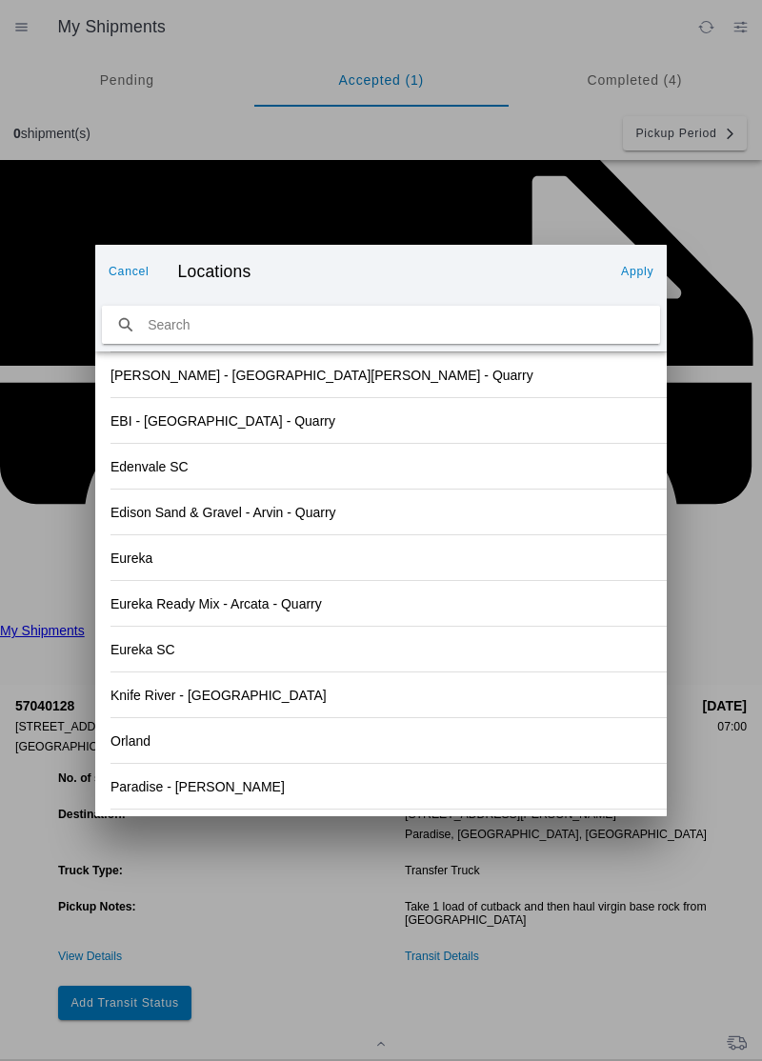
click at [169, 739] on div "Orland" at bounding box center [380, 740] width 541 height 45
click at [0, 0] on slot "Apply" at bounding box center [0, 0] width 0 height 0
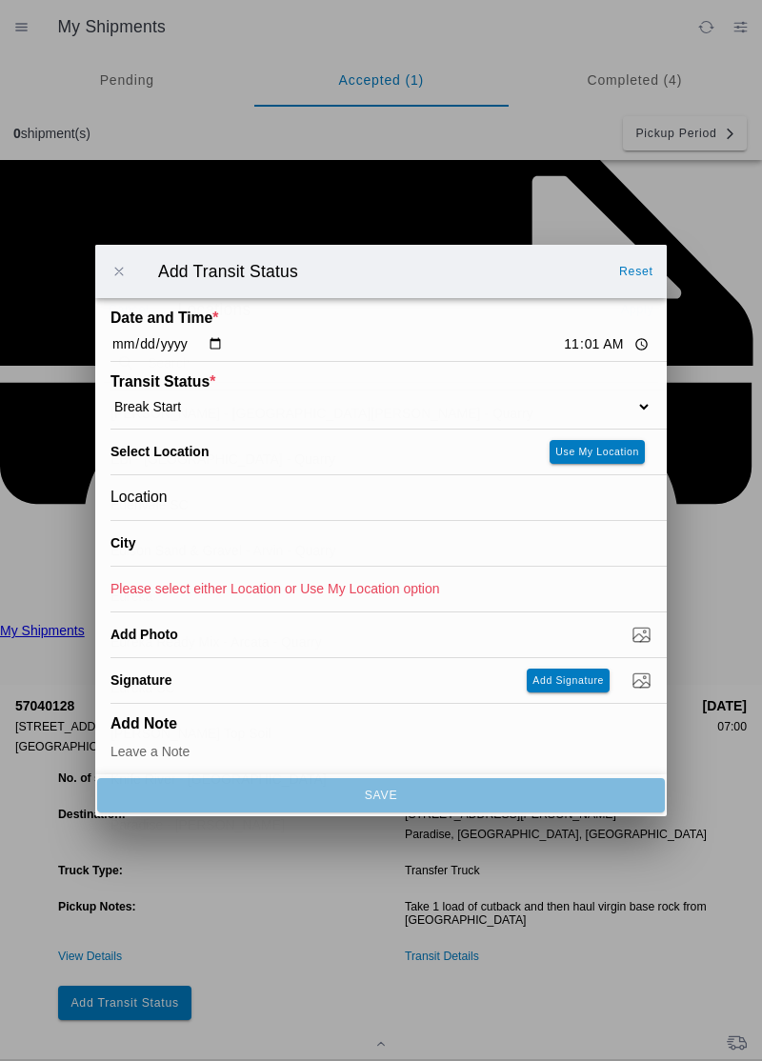
type input "Orland"
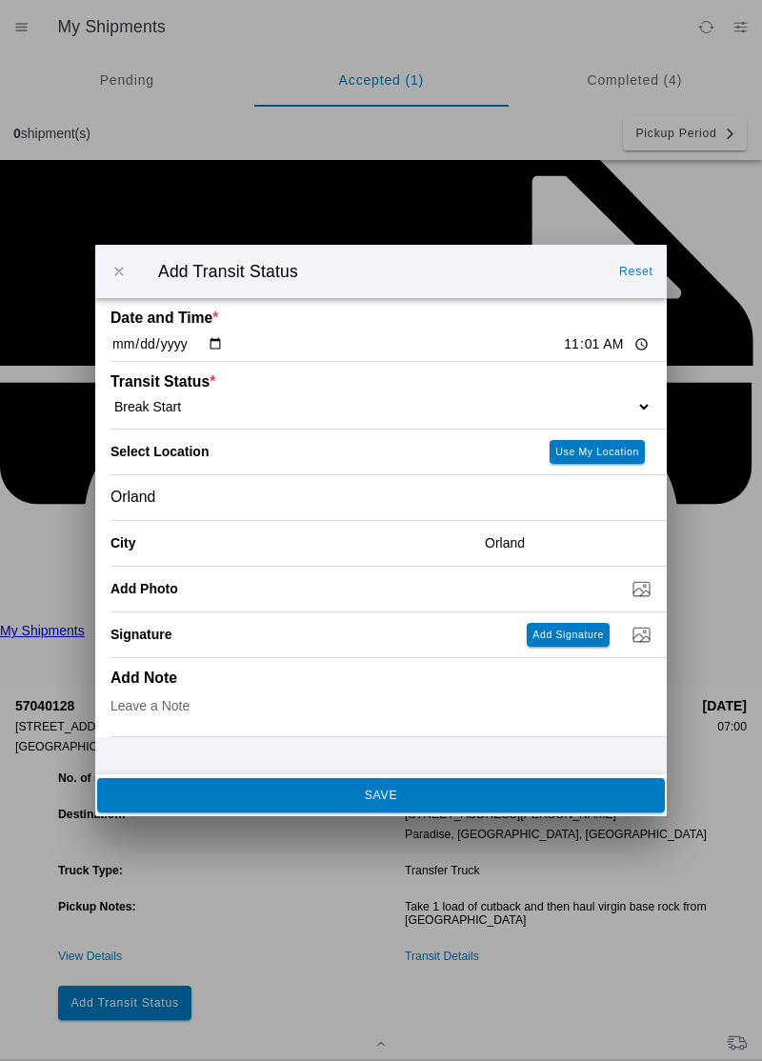
click at [0, 0] on slot "SAVE" at bounding box center [0, 0] width 0 height 0
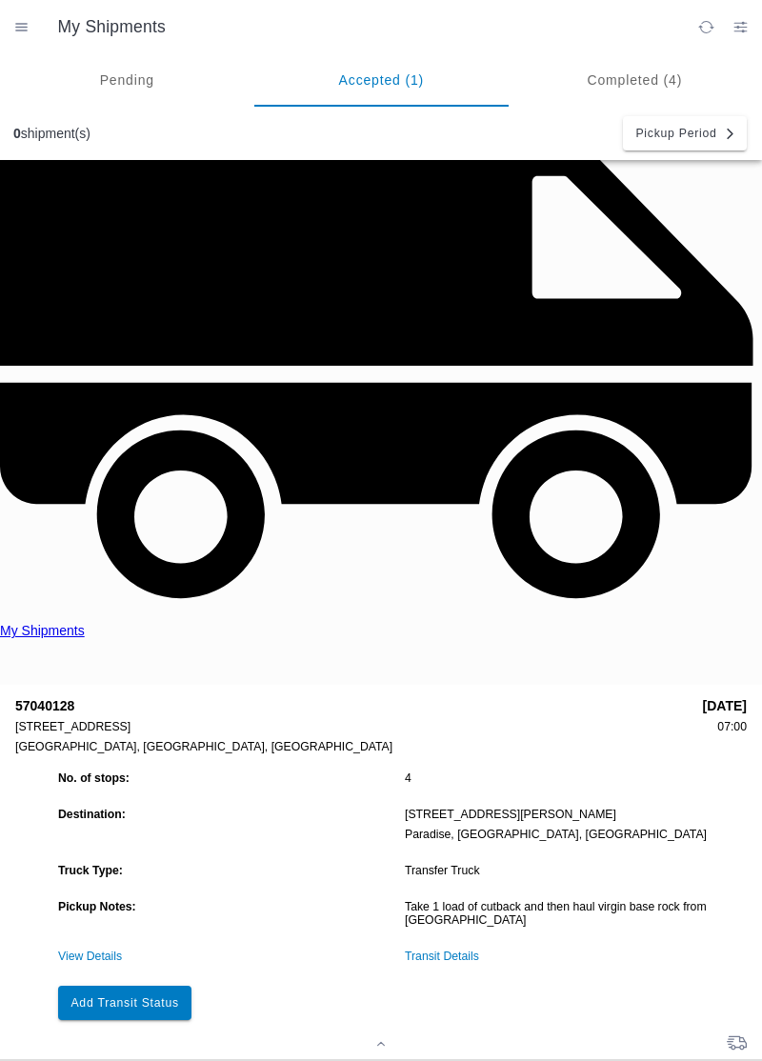
click at [458, 949] on link "Transit Details" at bounding box center [442, 955] width 74 height 13
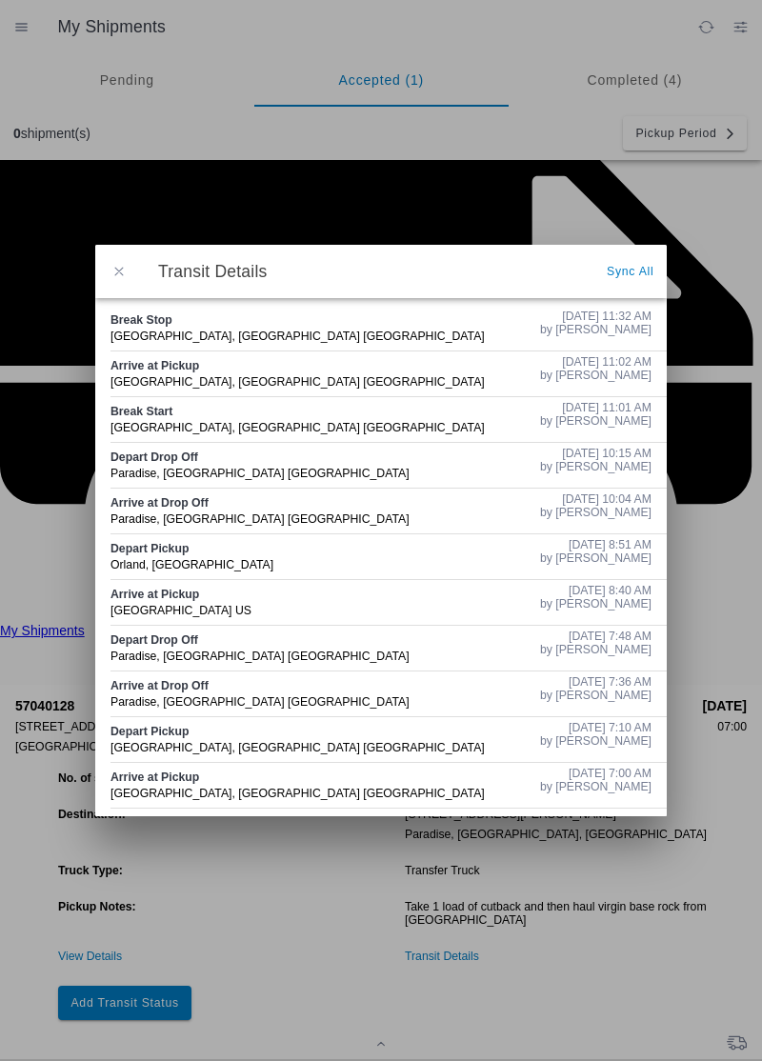
click at [130, 274] on button "button" at bounding box center [119, 271] width 40 height 40
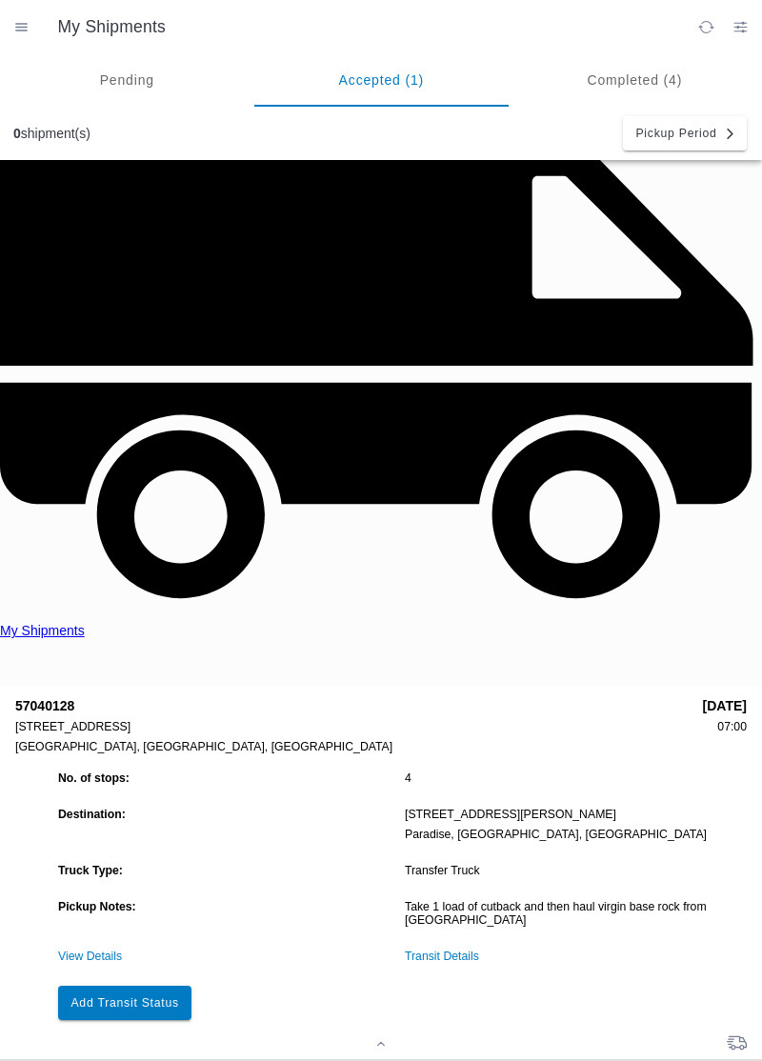
click at [145, 985] on button "Add Transit Status" at bounding box center [124, 1002] width 133 height 34
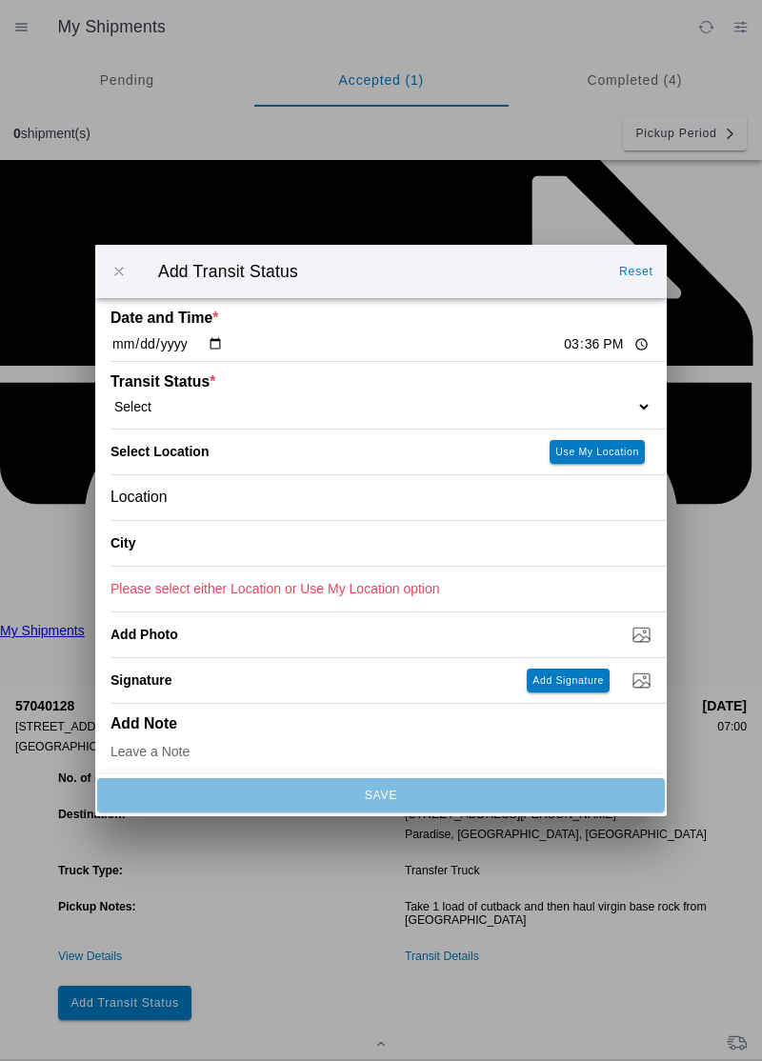
click at [562, 347] on input "15:36" at bounding box center [606, 344] width 89 height 20
type input "11:32"
click at [209, 398] on select "Select Arrive at Drop Off Arrive at Pickup Break Start Break Stop Depart Drop O…" at bounding box center [380, 406] width 541 height 17
select select "DPTPULOC"
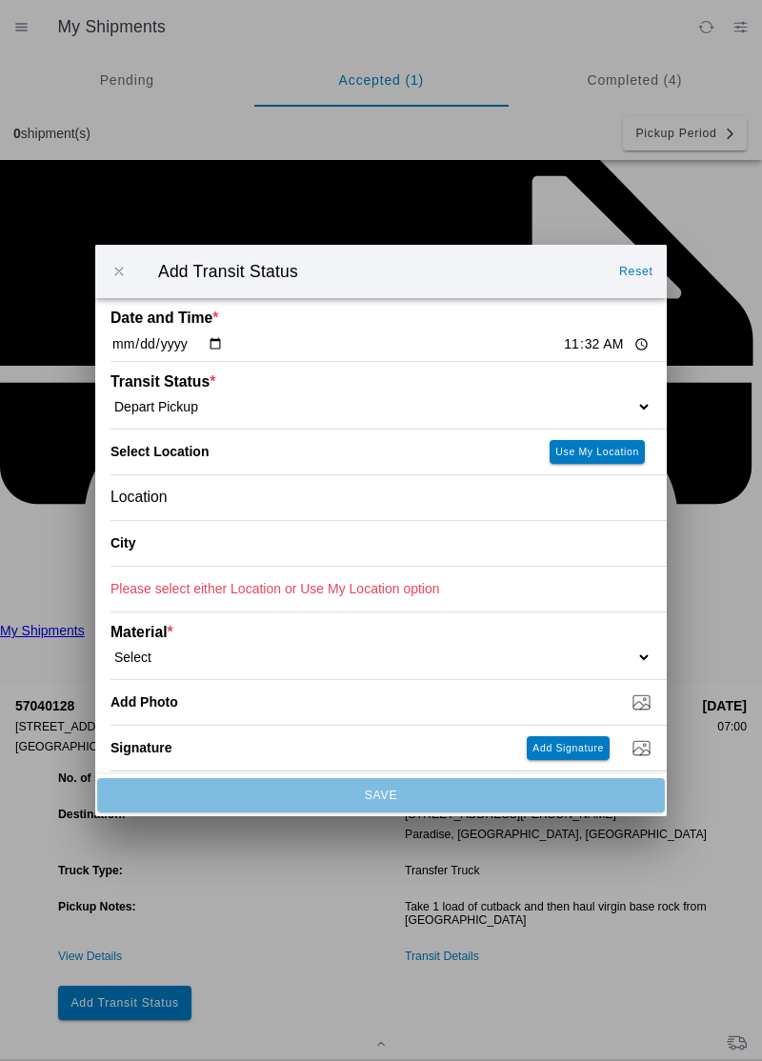
click at [242, 498] on div "Location" at bounding box center [380, 497] width 541 height 45
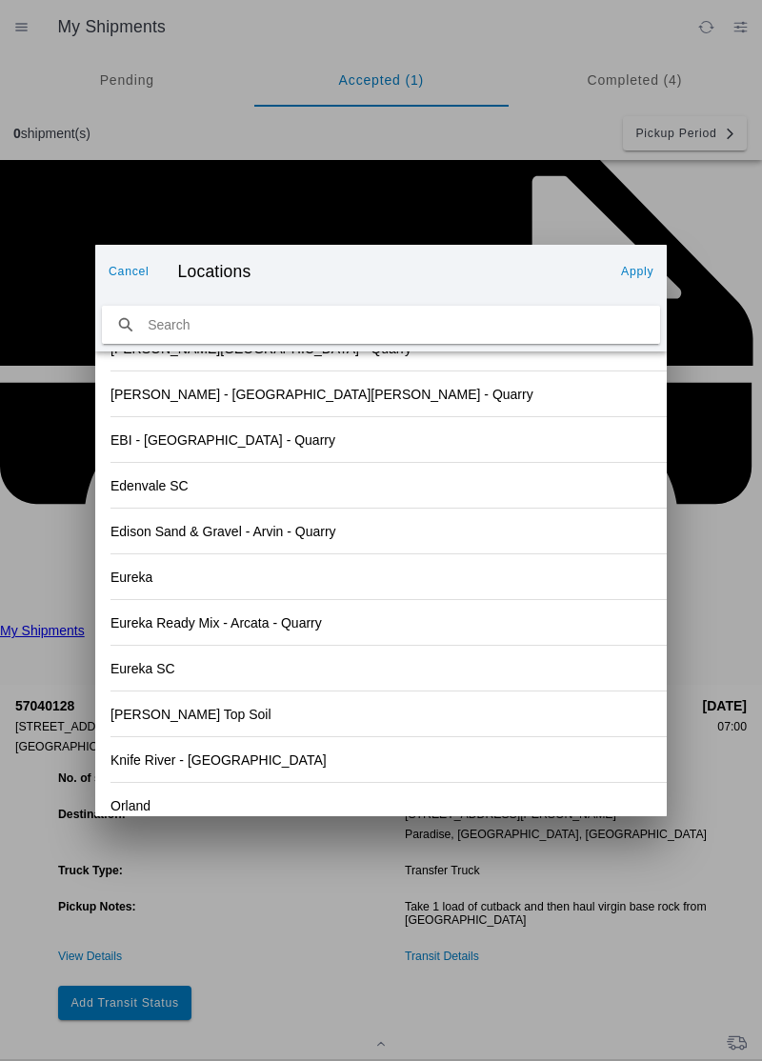
scroll to position [2001, 0]
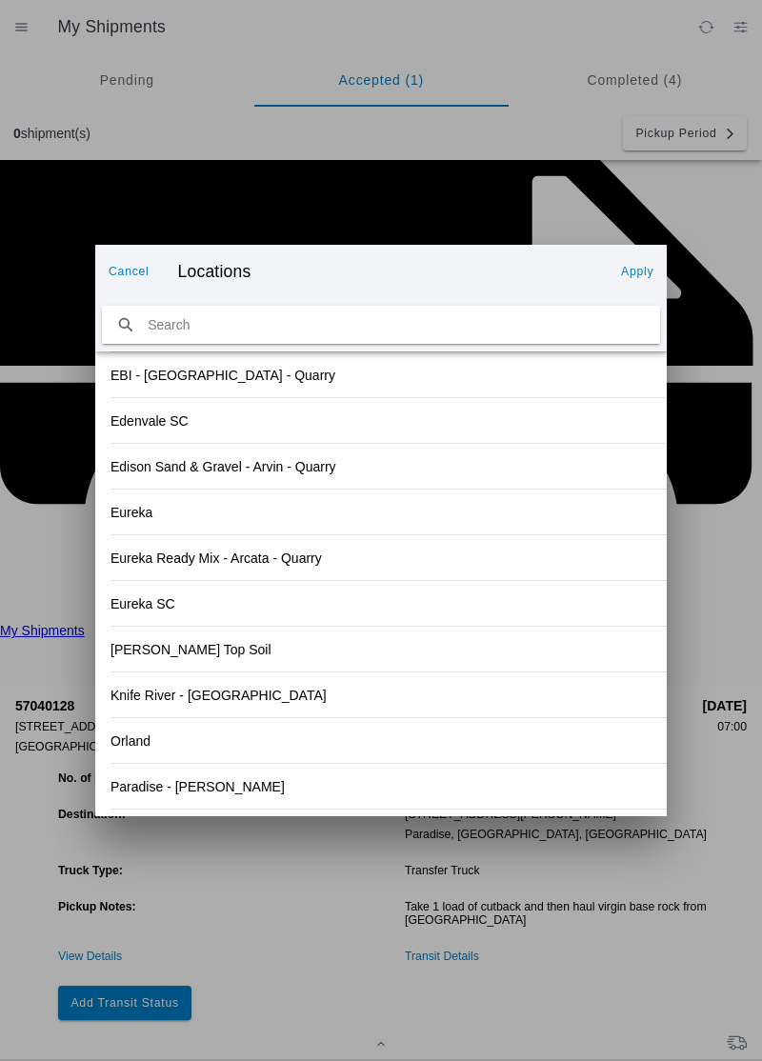
click at [458, 621] on div "Eureka SC" at bounding box center [380, 603] width 541 height 45
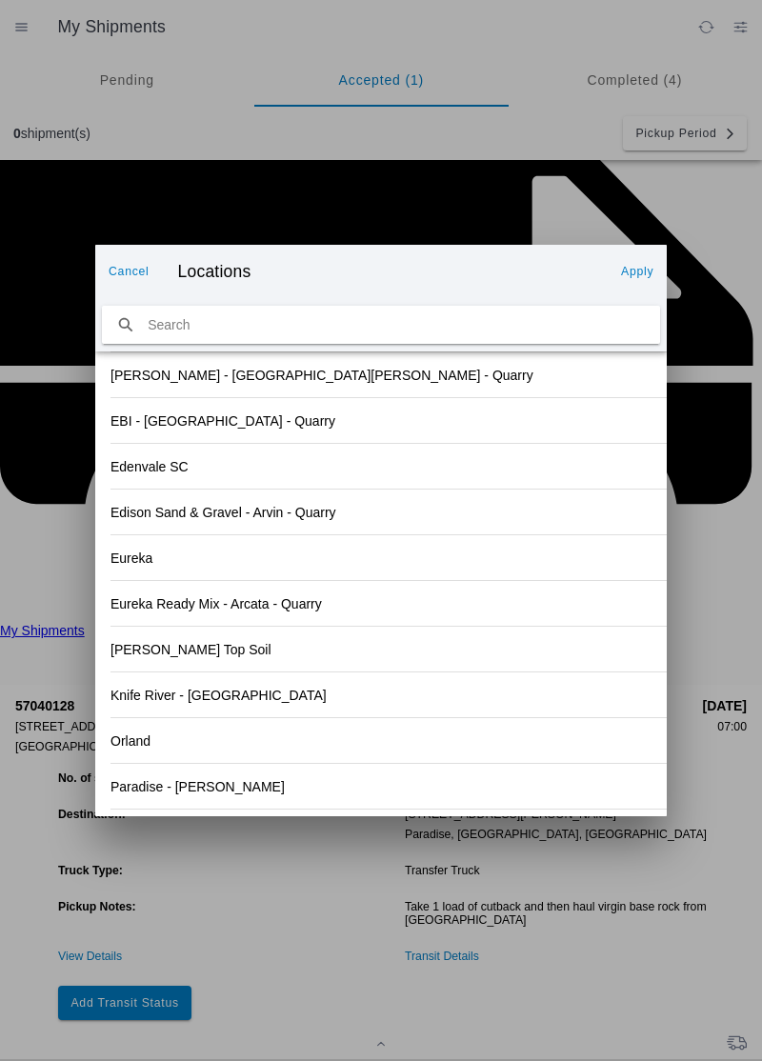
click at [167, 745] on div "Orland" at bounding box center [380, 740] width 541 height 45
click at [649, 282] on button "Apply" at bounding box center [637, 271] width 48 height 30
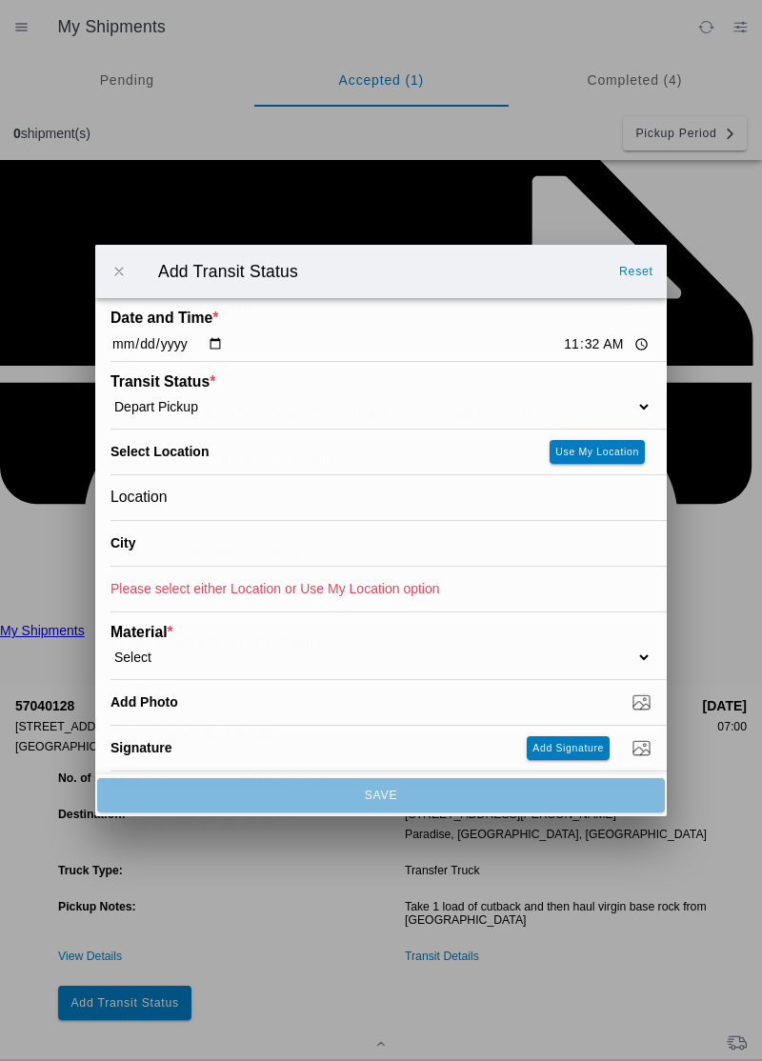
type input "Orland"
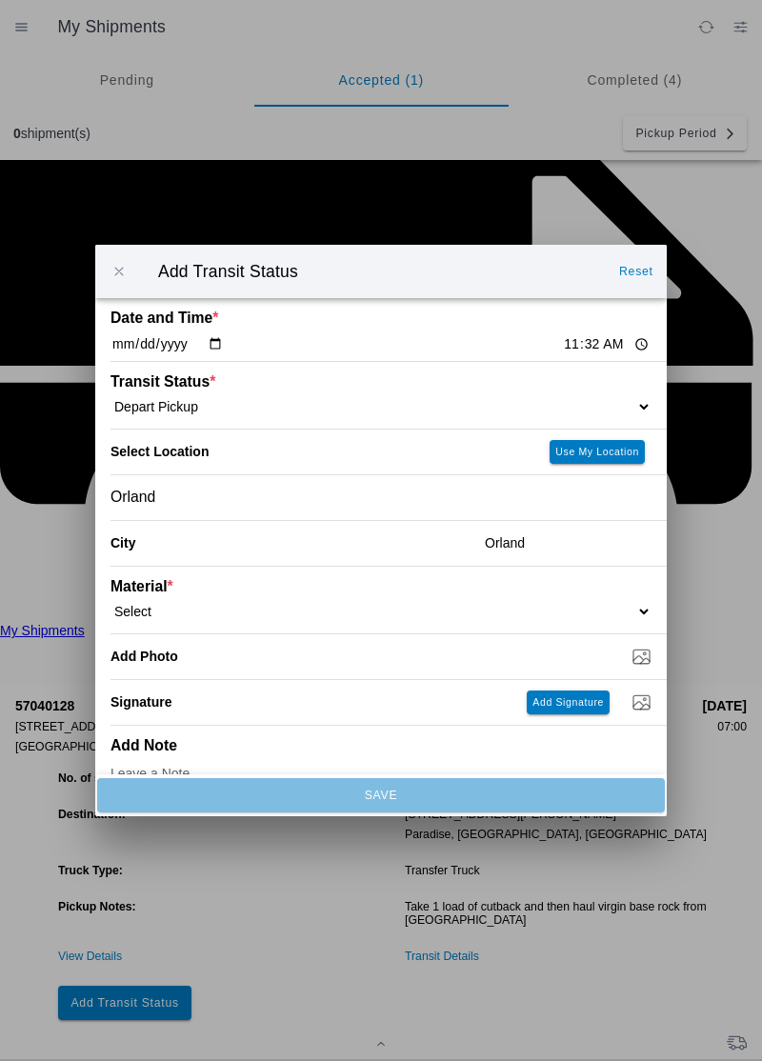
click at [175, 603] on select "Select 1" x 3" Rock 1" x 4" Rock 2" x 4" Rock Asphalt Cold Patch Backfill Spec …" at bounding box center [380, 611] width 541 height 17
select select "708651"
click at [233, 663] on input "Dump / Quarry Tag *" at bounding box center [388, 656] width 556 height 21
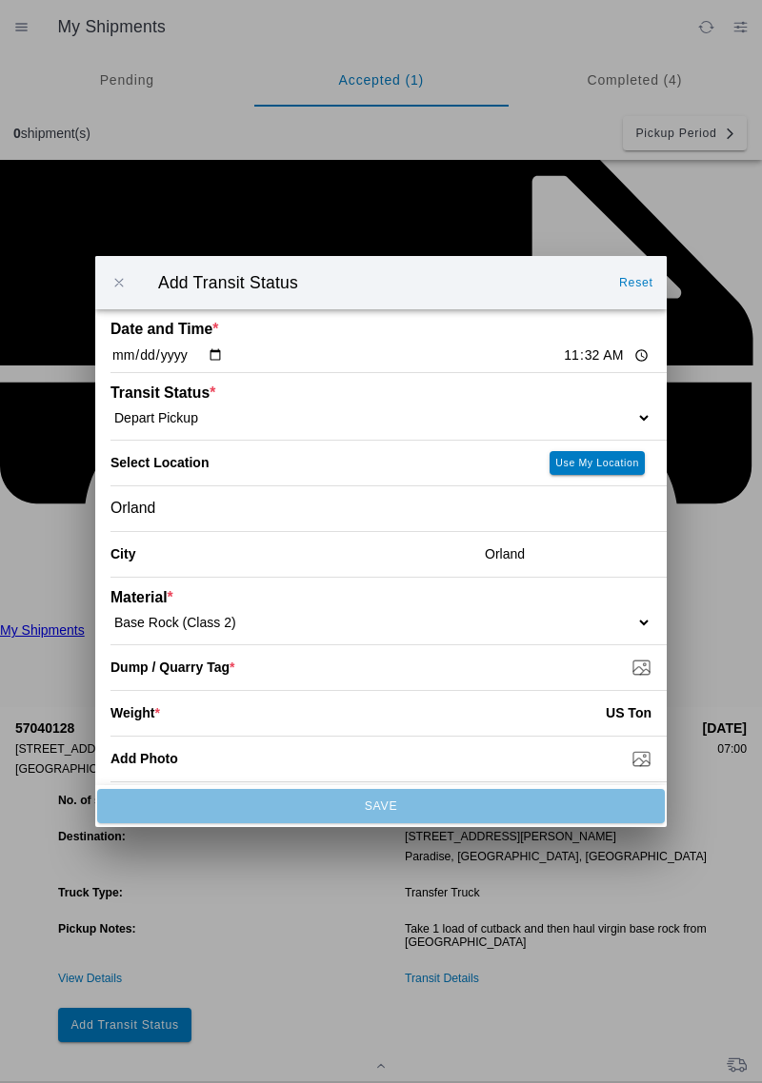
type input "C:\fakepath\1759876608624407029210797953613.jpg"
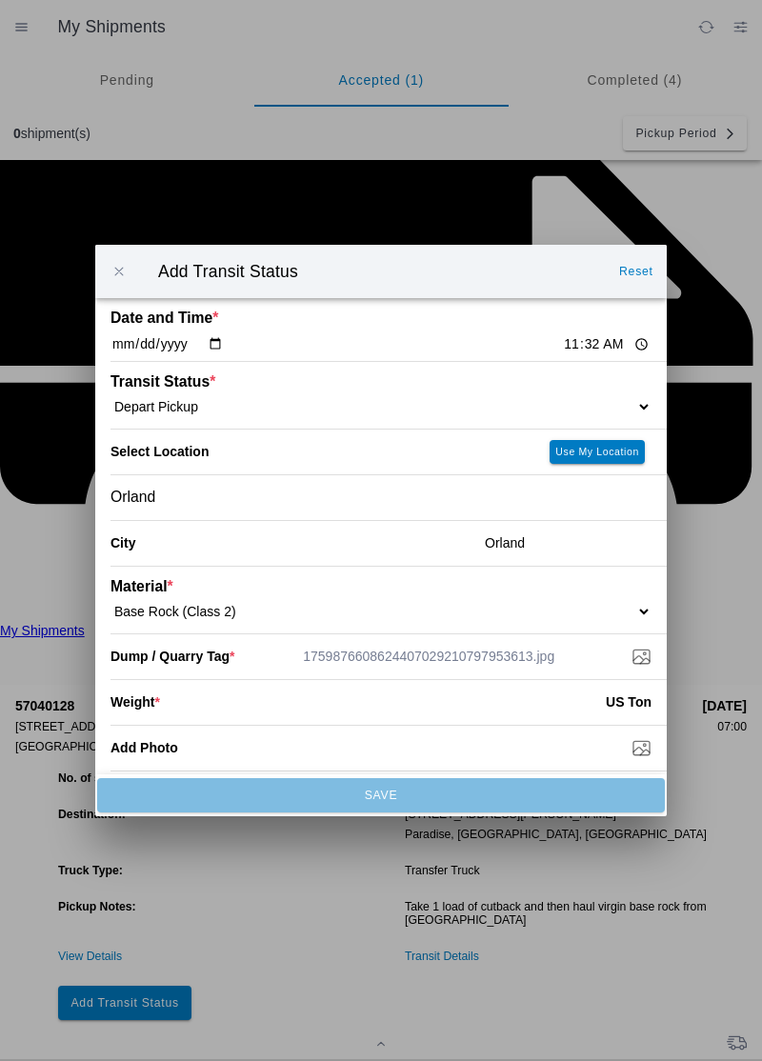
click at [240, 720] on input "number" at bounding box center [383, 702] width 446 height 42
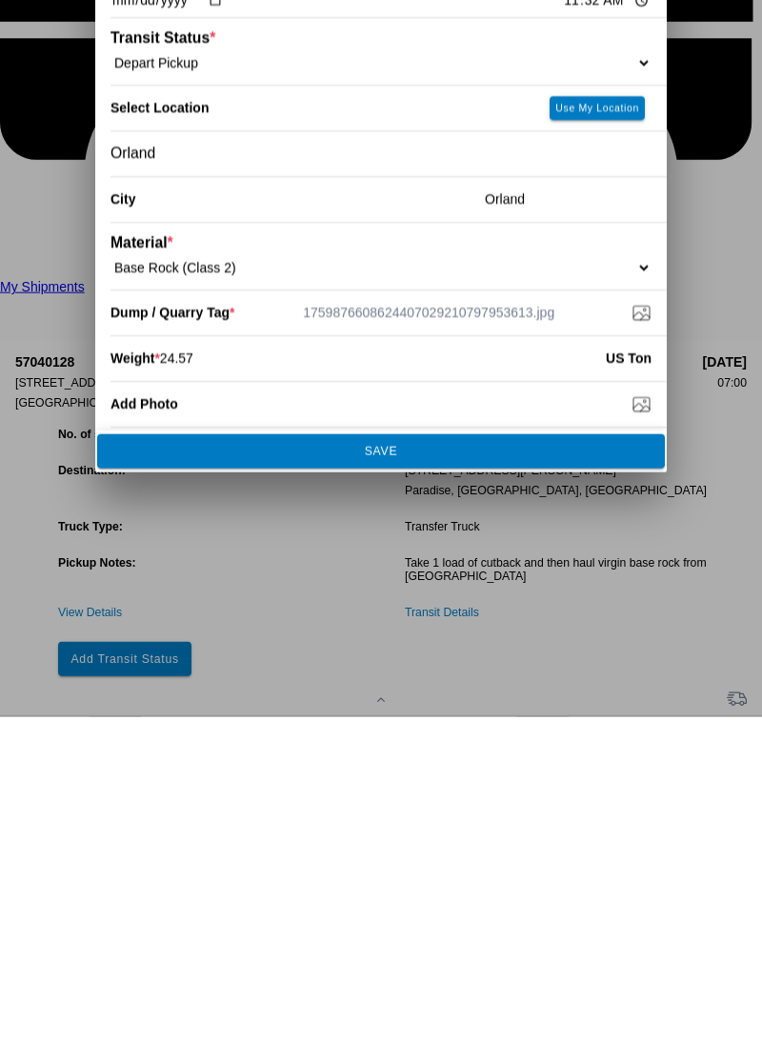
type input "24.57"
click at [416, 803] on button "SAVE" at bounding box center [380, 795] width 567 height 34
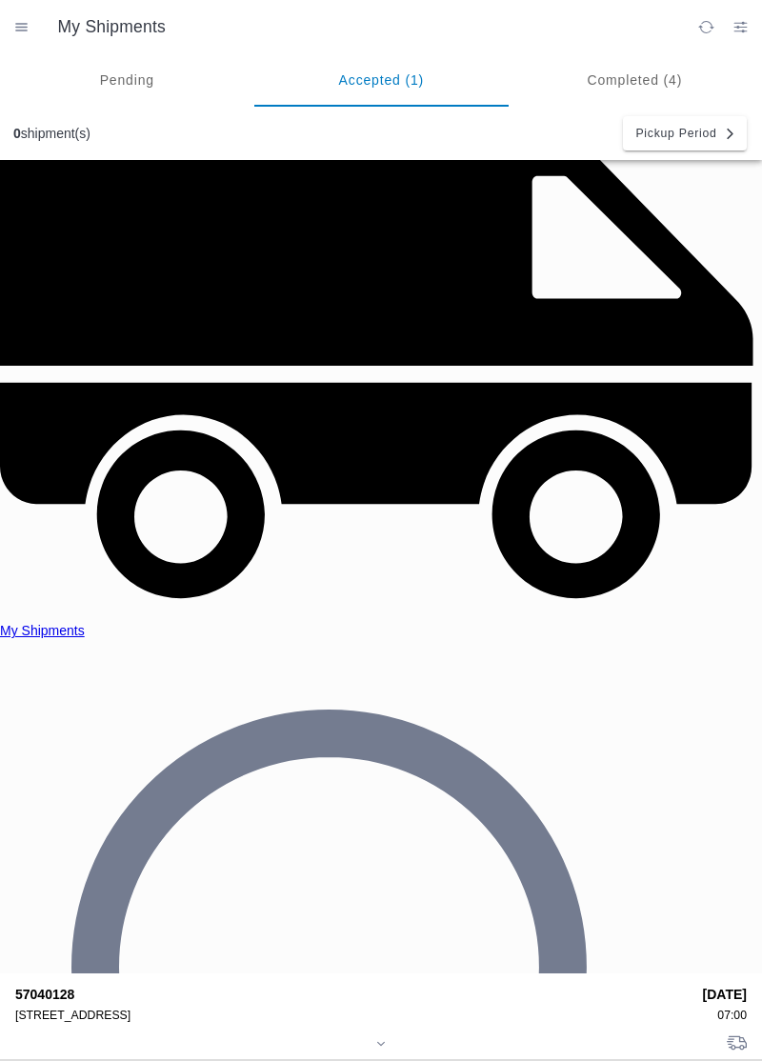
click at [93, 1008] on div "[STREET_ADDRESS]" at bounding box center [352, 1014] width 674 height 13
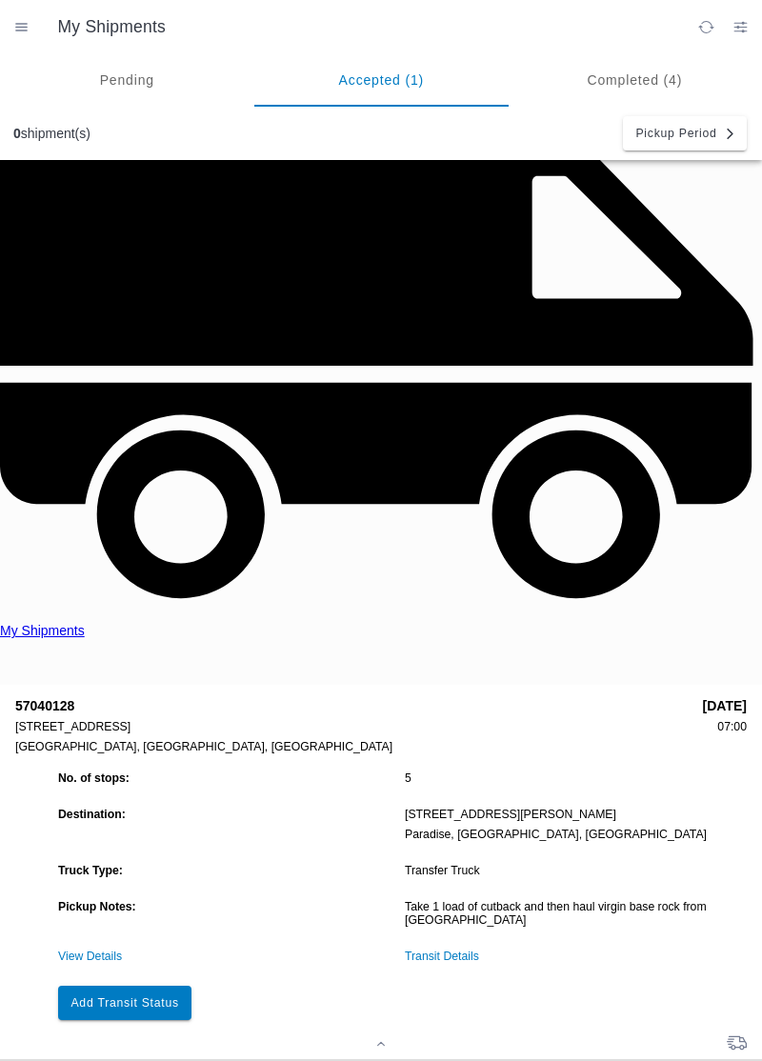
click at [0, 0] on slot "Add Transit Status" at bounding box center [0, 0] width 0 height 0
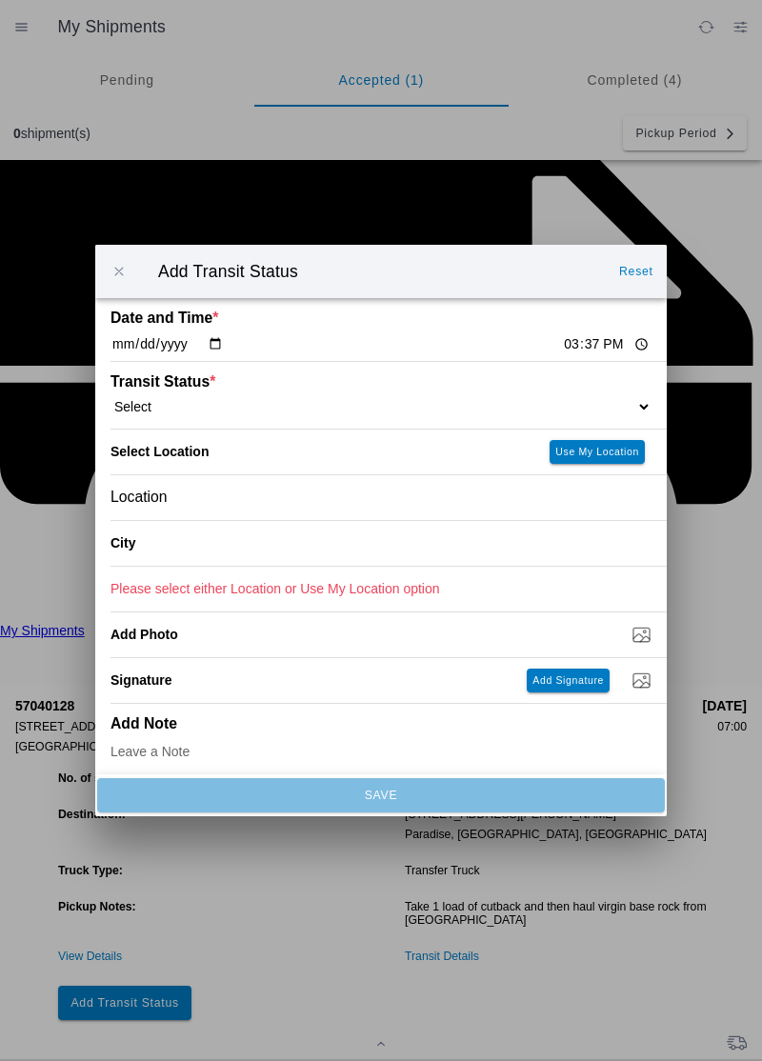
click at [562, 345] on input "15:37" at bounding box center [606, 344] width 89 height 20
type input "12:46"
click at [196, 406] on select "Select Arrive at Drop Off Arrive at Pickup Break Start Break Stop Depart Drop O…" at bounding box center [380, 406] width 541 height 17
select select "ARVDLVLOC"
click at [234, 505] on div "Location" at bounding box center [380, 497] width 541 height 45
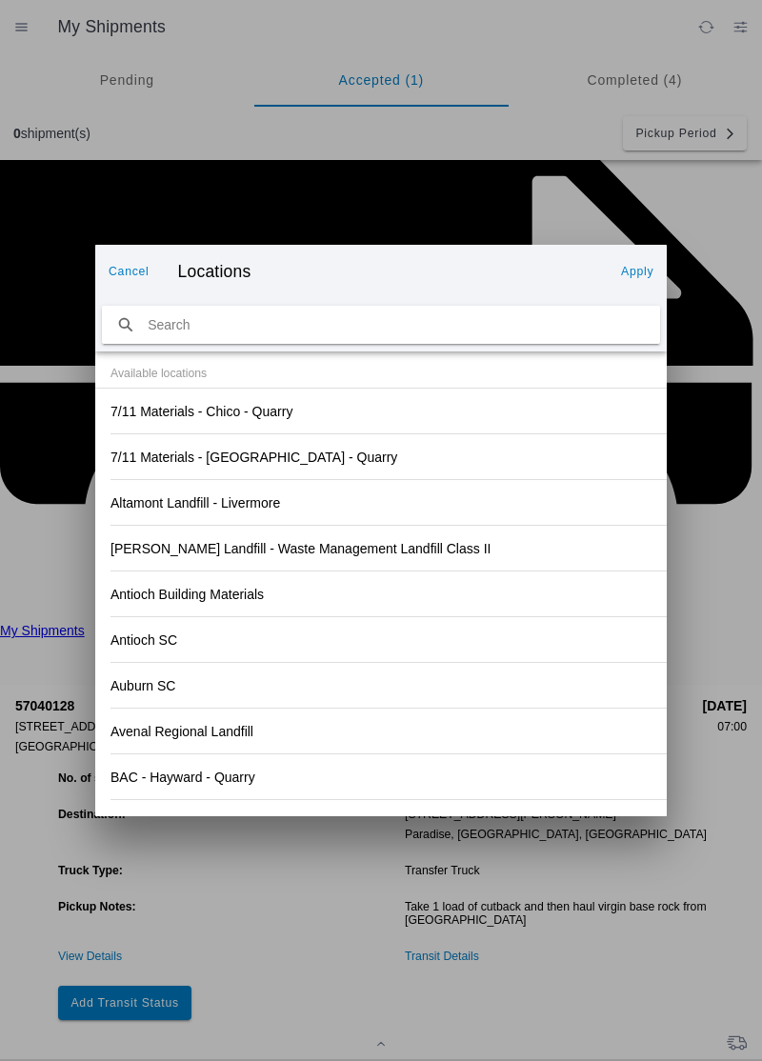
click at [478, 651] on div "Antioch SC" at bounding box center [380, 639] width 541 height 45
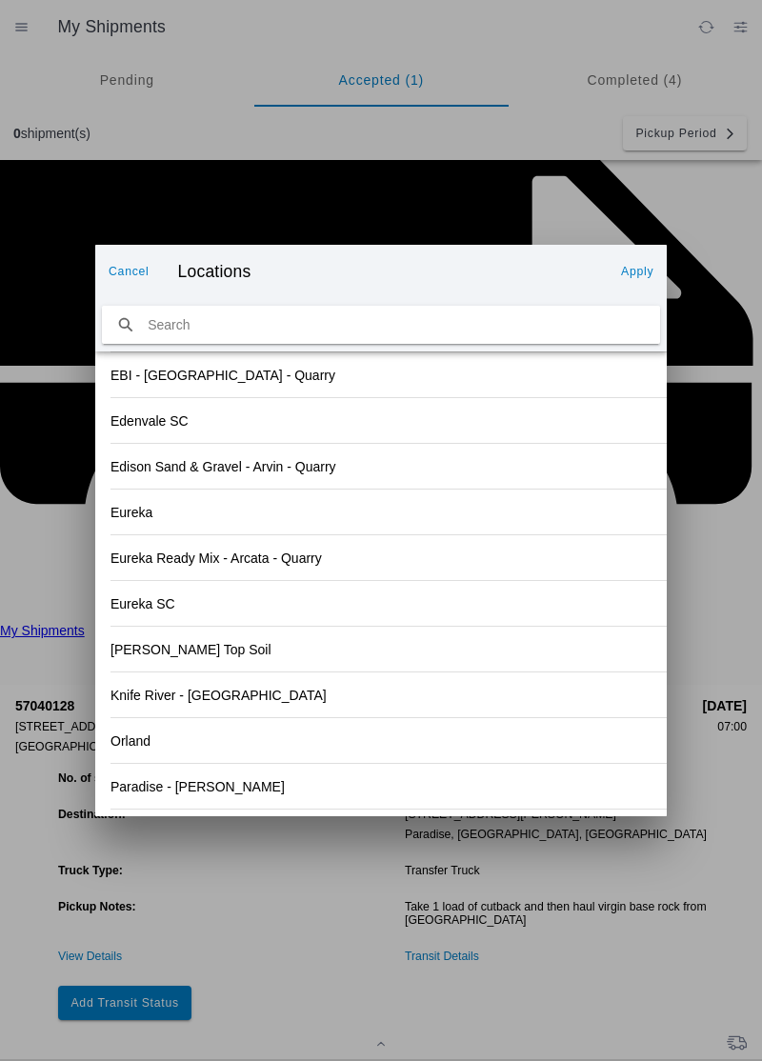
click at [240, 793] on div "Paradise - [PERSON_NAME]" at bounding box center [380, 786] width 541 height 45
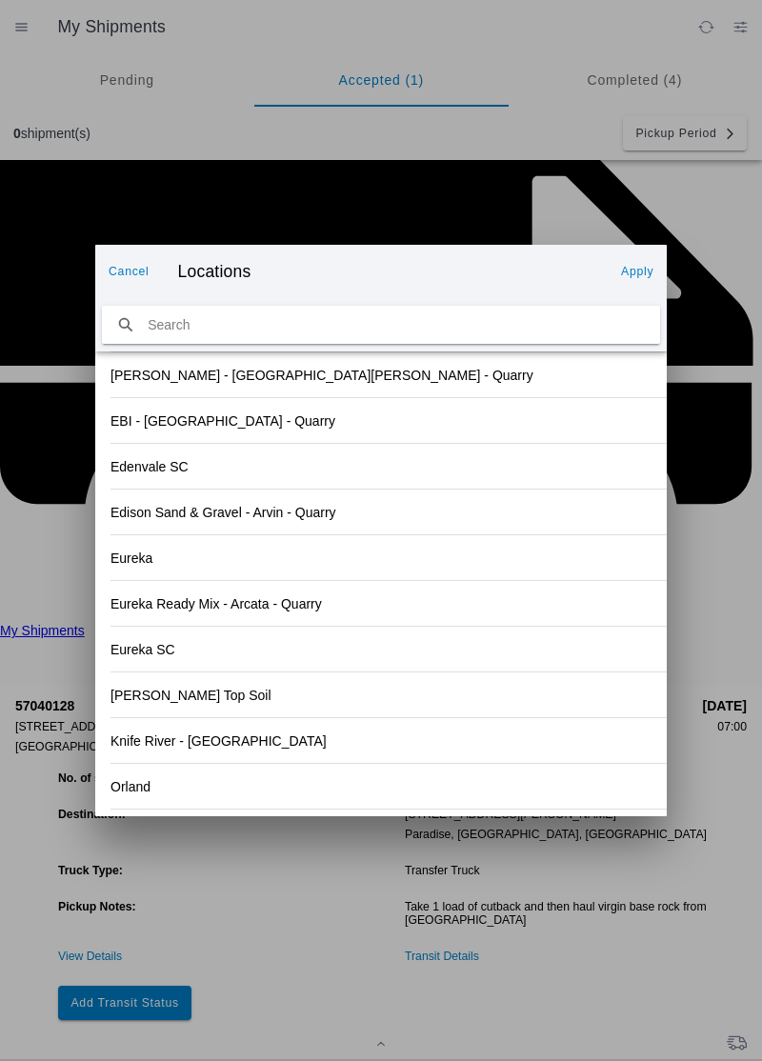
click at [0, 0] on slot "Apply" at bounding box center [0, 0] width 0 height 0
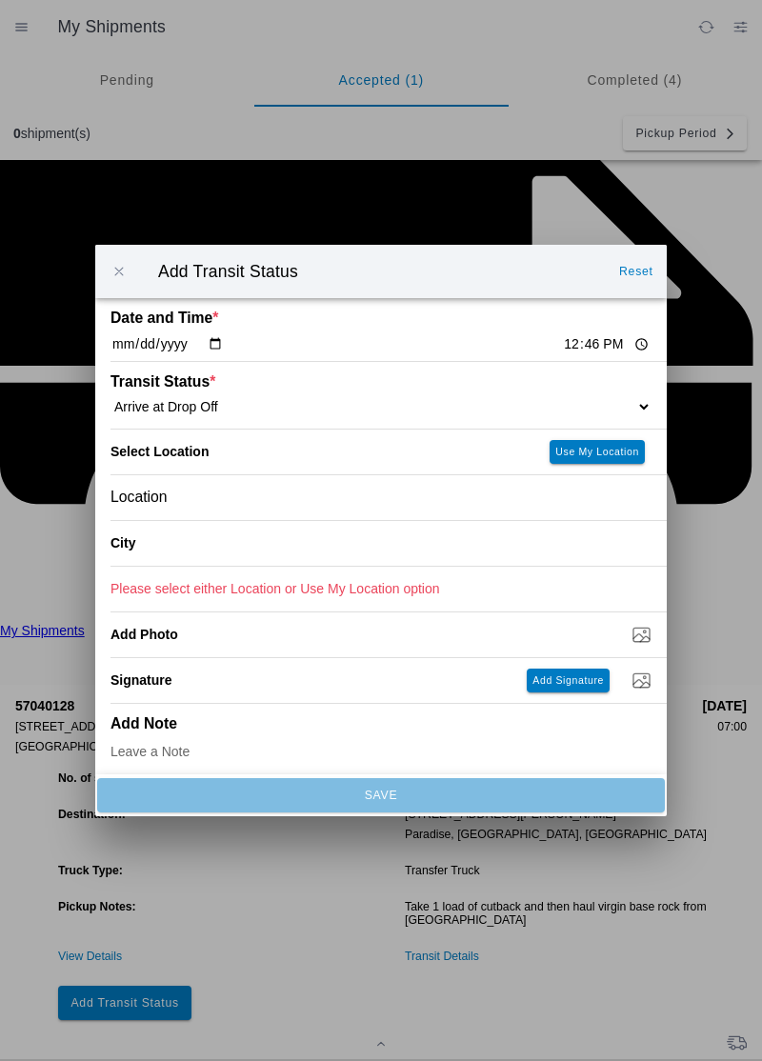
type input "Paradise"
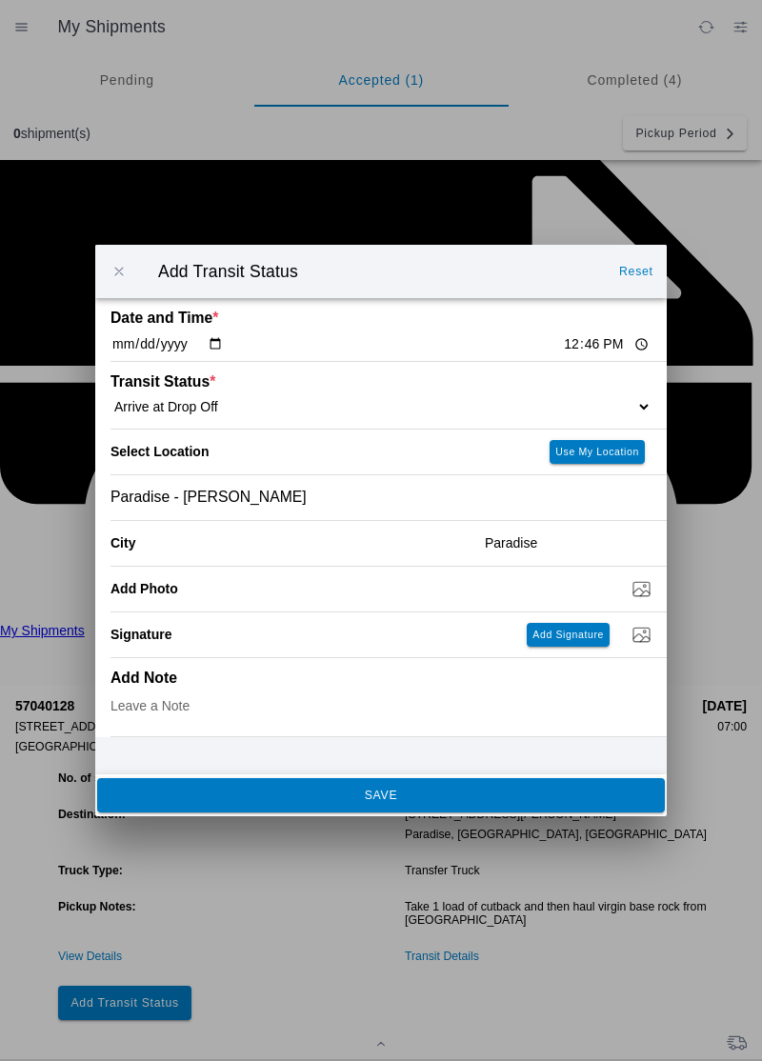
click at [405, 794] on span "SAVE" at bounding box center [380, 794] width 542 height 11
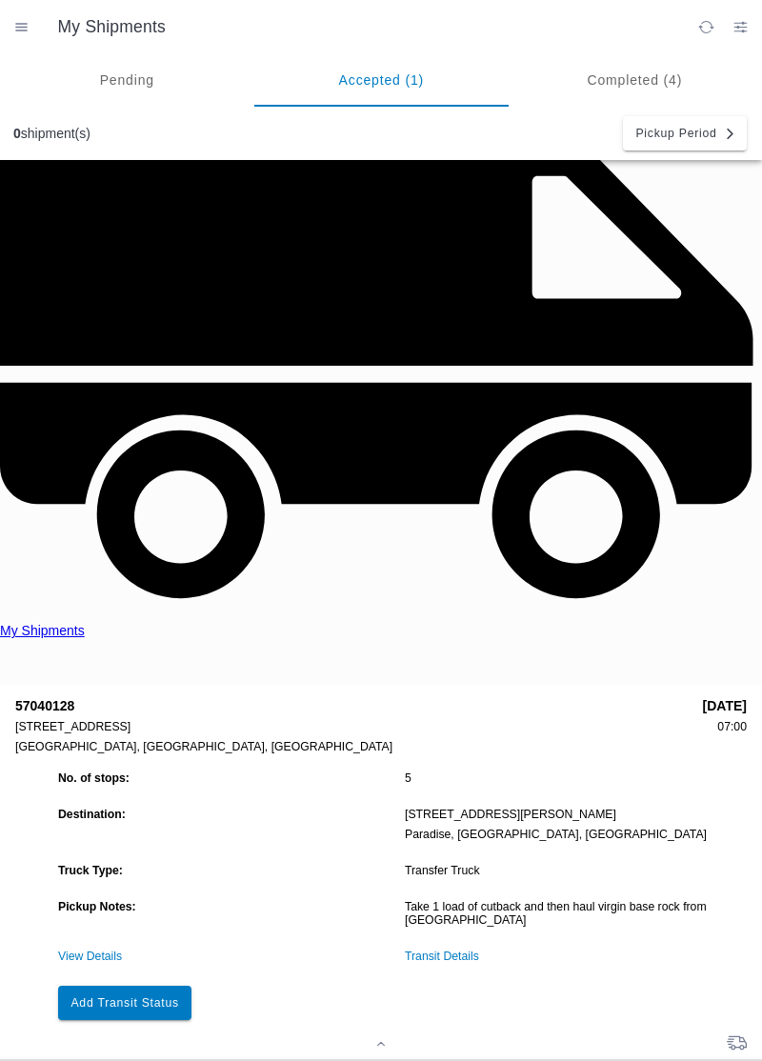
click at [161, 985] on button "Add Transit Status" at bounding box center [124, 1002] width 133 height 34
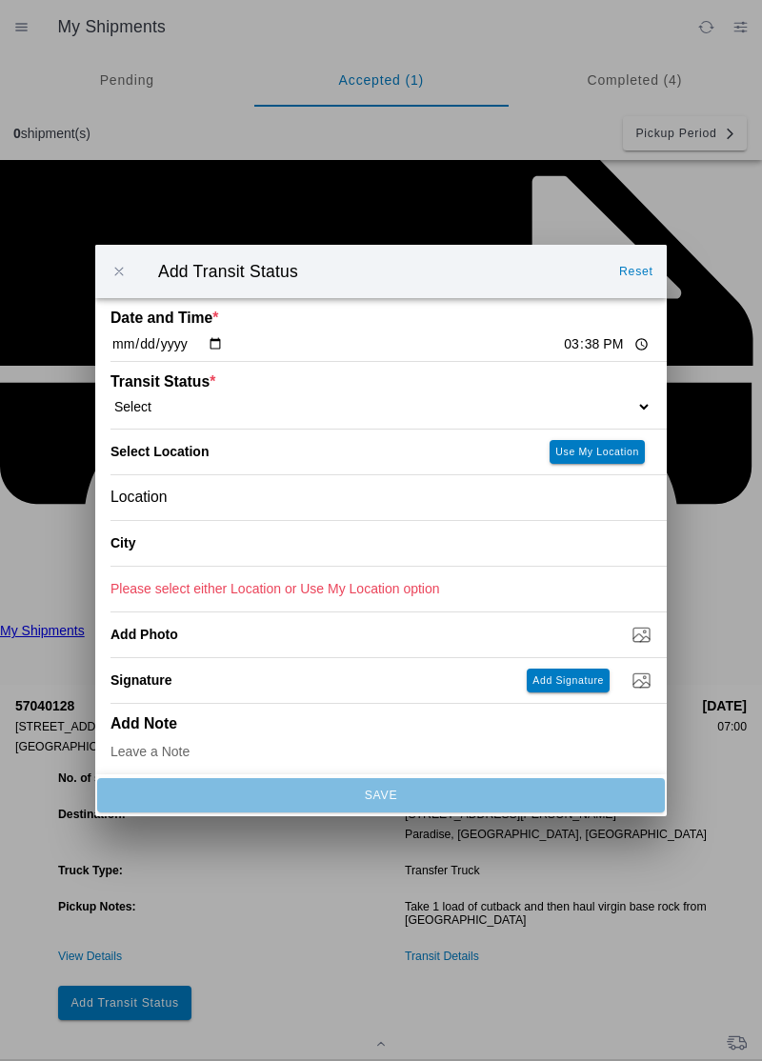
click at [562, 339] on input "15:38" at bounding box center [606, 344] width 89 height 20
type input "12:55"
click at [211, 404] on select "Select Arrive at Drop Off Arrive at Pickup Break Start Break Stop Depart Drop O…" at bounding box center [380, 406] width 541 height 17
select select "DPTDLVLOC"
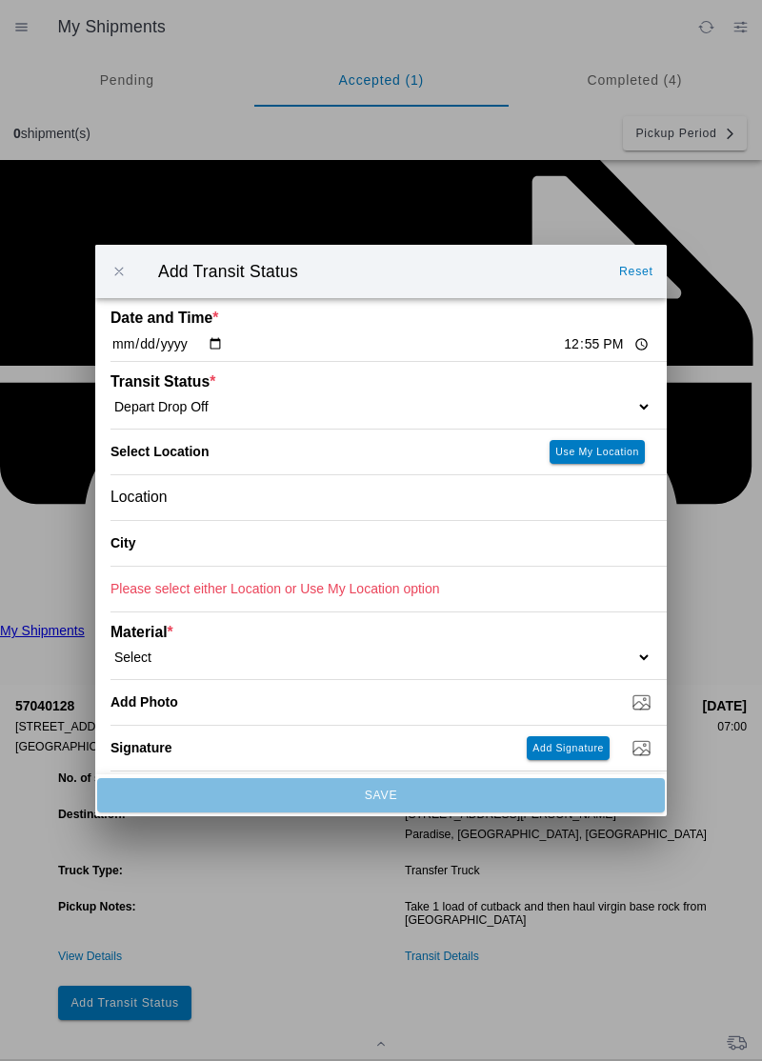
click at [205, 502] on div "Location" at bounding box center [380, 497] width 541 height 45
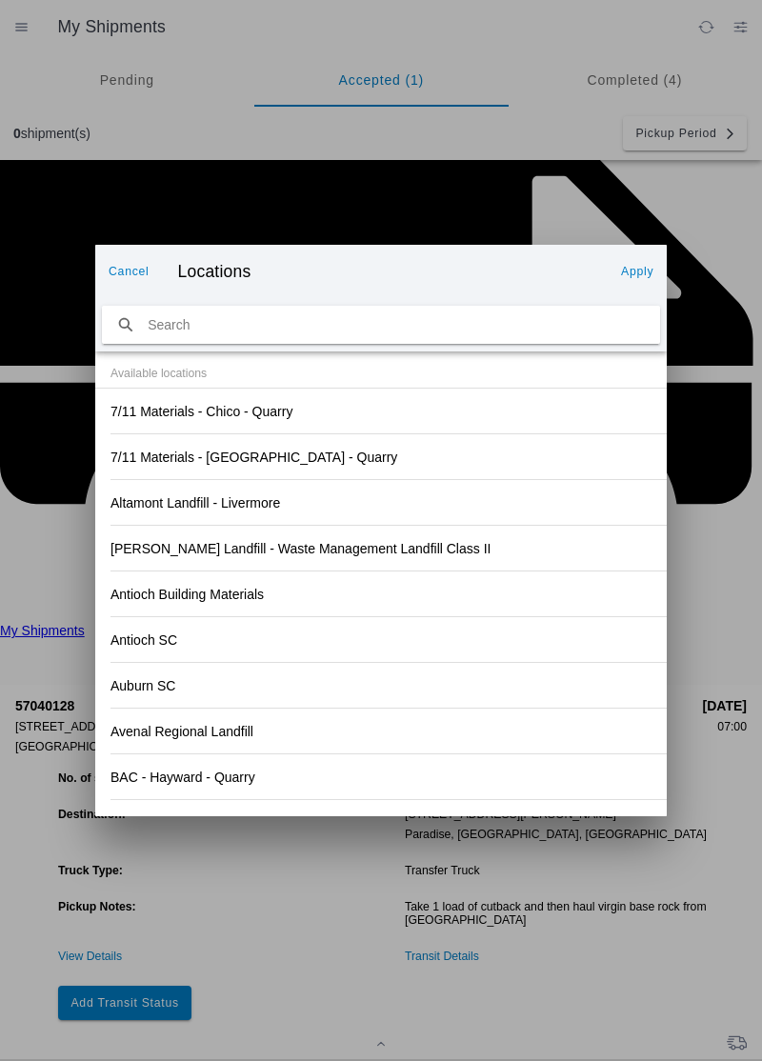
click at [489, 609] on div "Antioch Building Materials" at bounding box center [380, 593] width 541 height 45
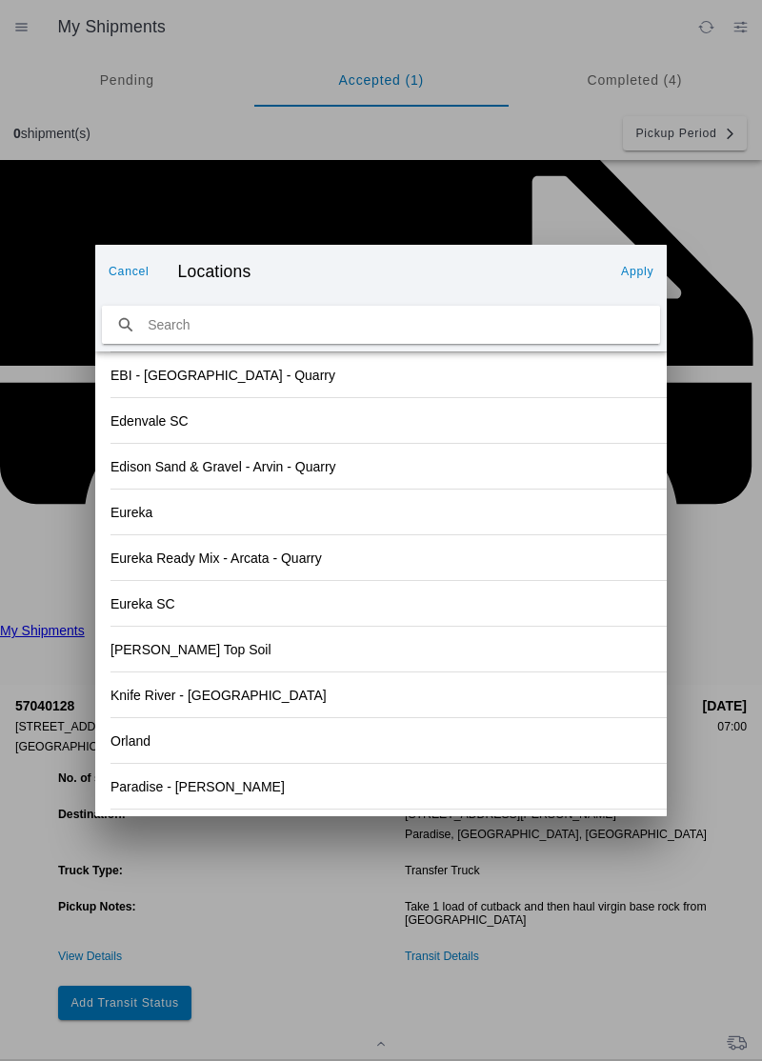
click at [235, 788] on div "Paradise - [PERSON_NAME]" at bounding box center [380, 786] width 541 height 45
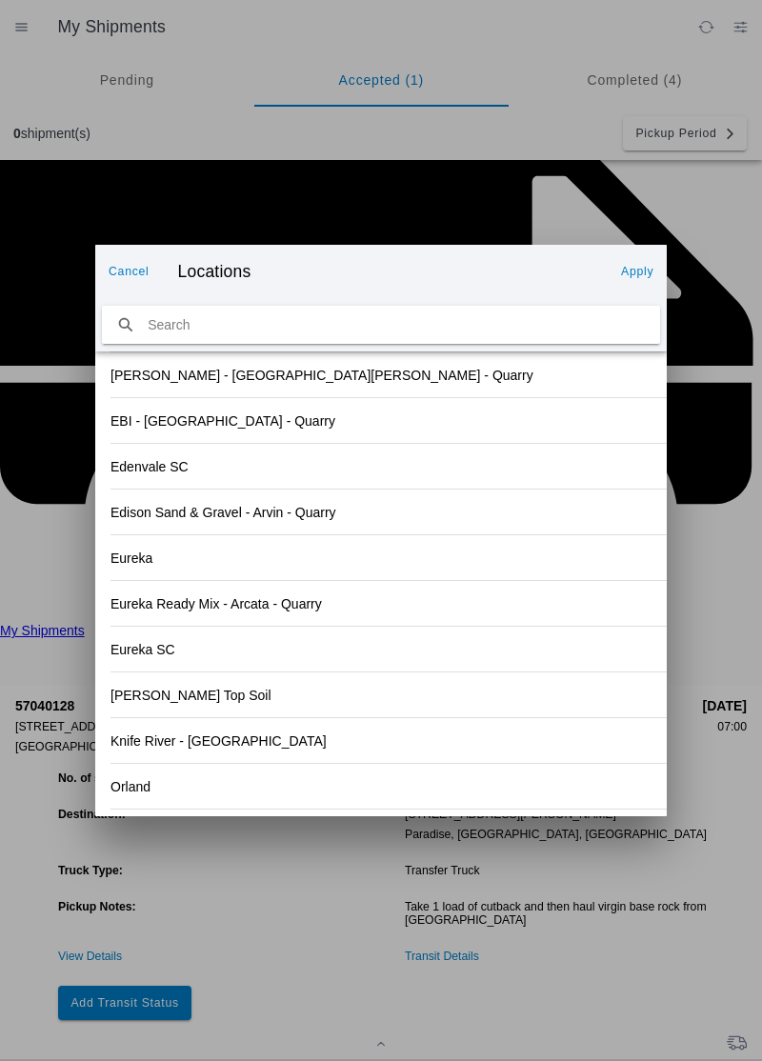
click at [657, 259] on button "Apply" at bounding box center [637, 271] width 48 height 30
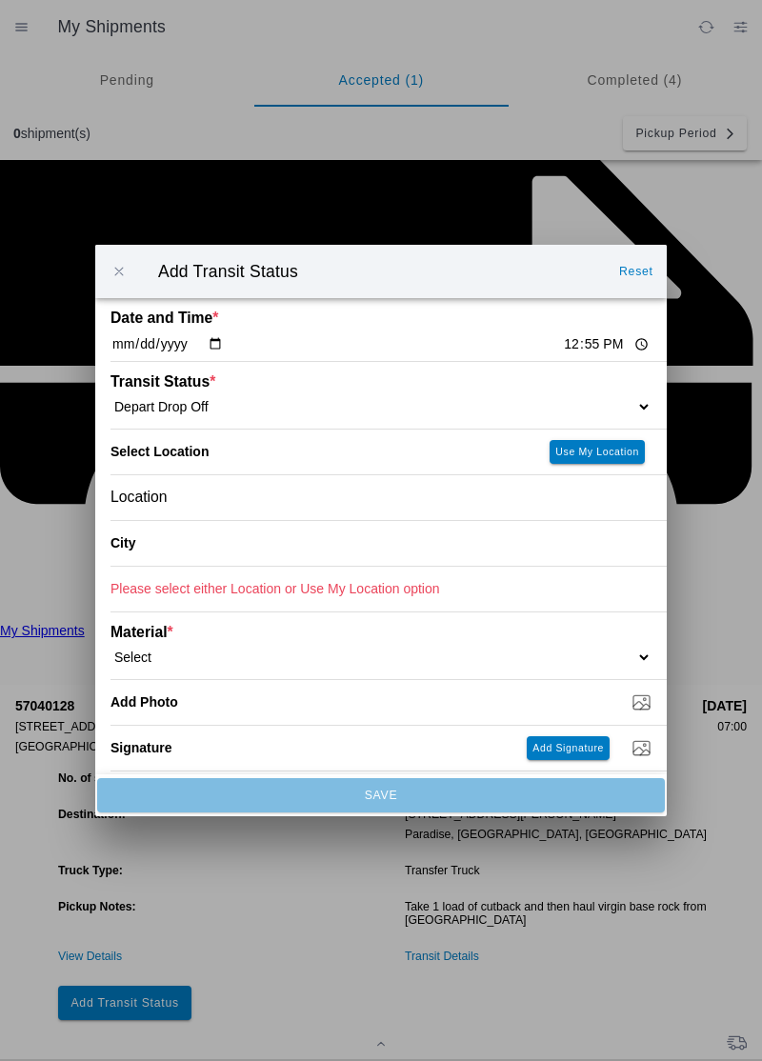
type input "Paradise"
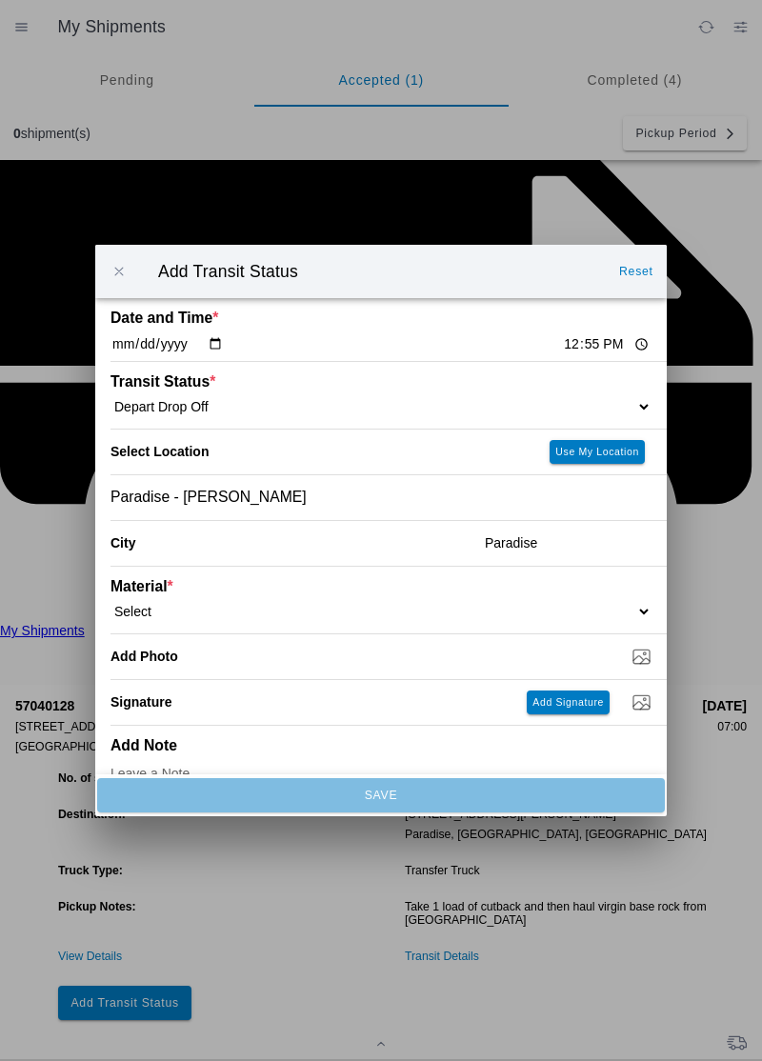
click at [229, 609] on select "Select 1" x 3" Rock 1" x 4" Rock 2" x 4" Rock Asphalt Cold Patch Backfill Spec …" at bounding box center [380, 611] width 541 height 17
select select "708651"
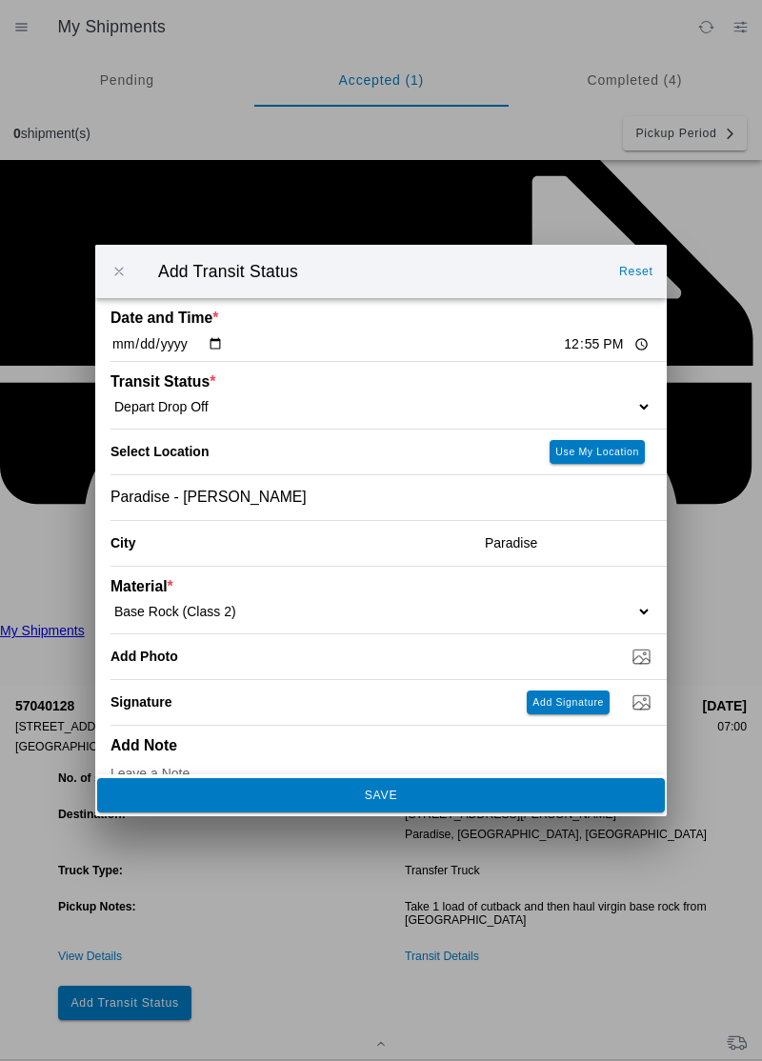
click at [419, 788] on button "SAVE" at bounding box center [380, 795] width 567 height 34
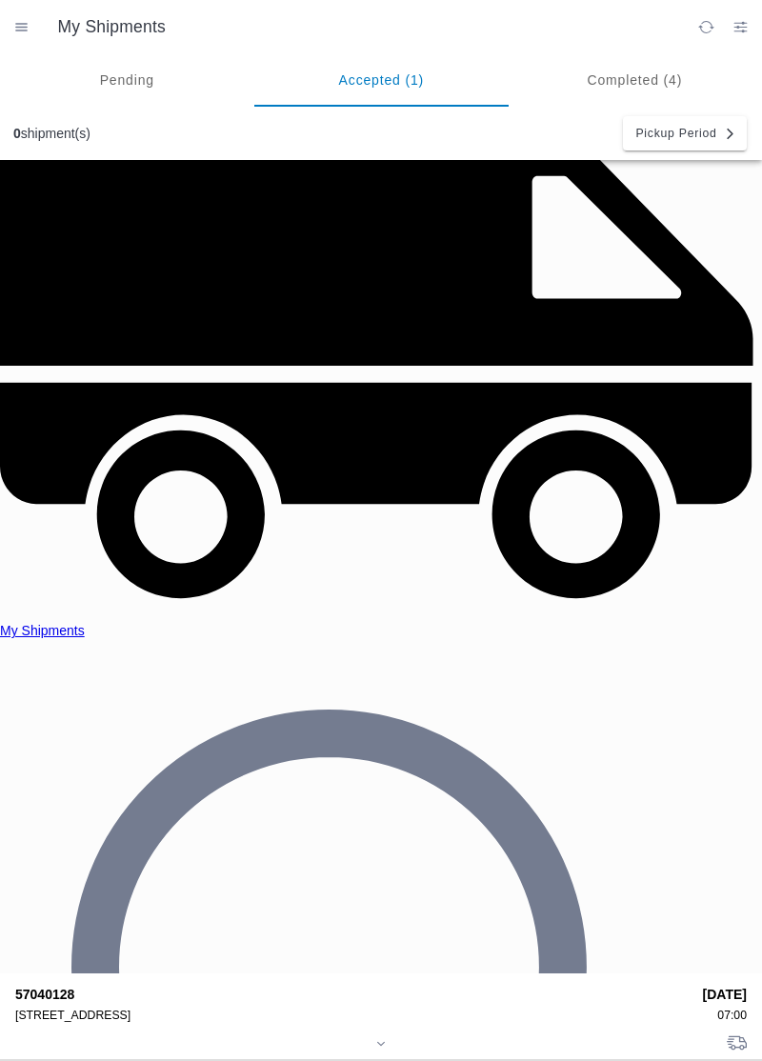
click at [97, 986] on div "57040128 [STREET_ADDRESS]" at bounding box center [352, 1003] width 674 height 35
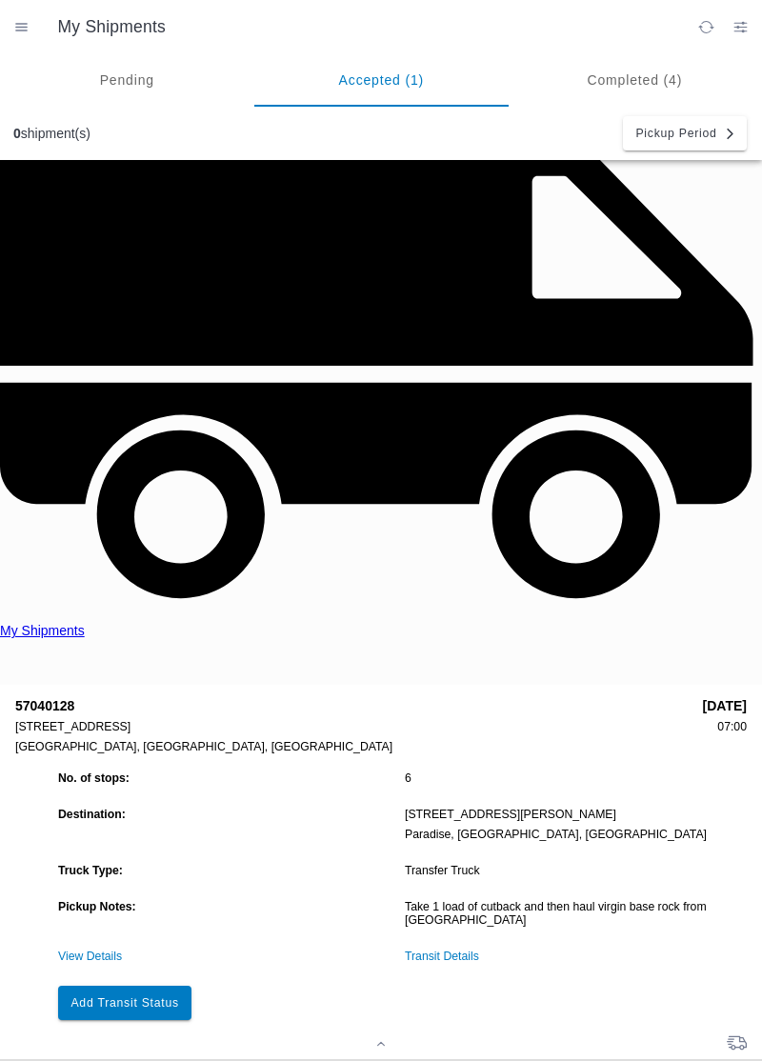
click at [121, 985] on button "Add Transit Status" at bounding box center [124, 1002] width 133 height 34
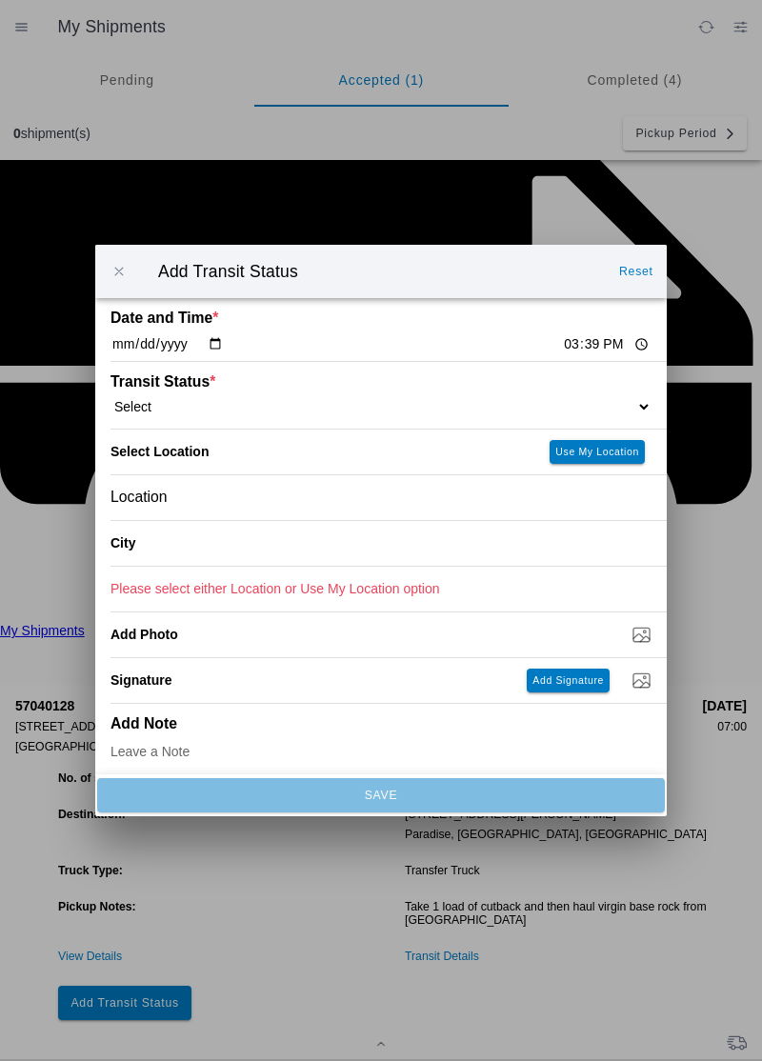
click at [562, 345] on input "15:39" at bounding box center [606, 344] width 89 height 20
type input "14:00"
click at [179, 398] on select "Select Arrive at Drop Off Arrive at Pickup Break Start Break Stop Depart Drop O…" at bounding box center [380, 406] width 541 height 17
select select "ARVPULOC"
click at [209, 499] on div "Location" at bounding box center [380, 497] width 541 height 45
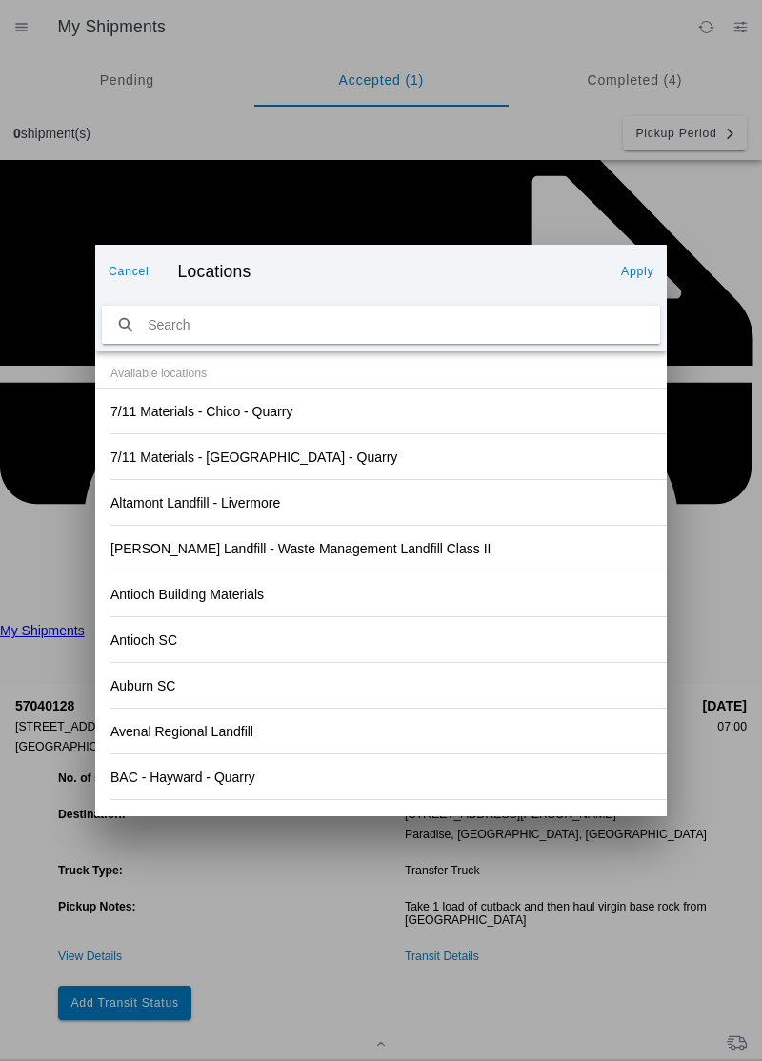
click at [457, 631] on div "Antioch SC" at bounding box center [380, 639] width 541 height 45
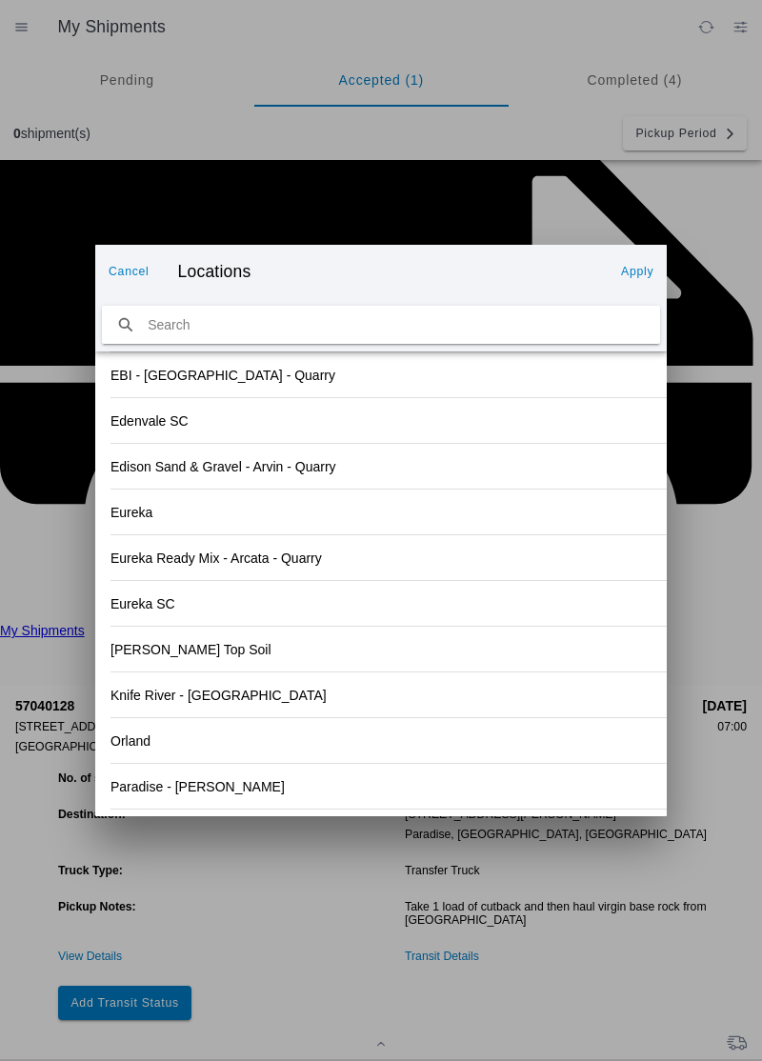
click at [176, 743] on div "Orland" at bounding box center [380, 740] width 541 height 45
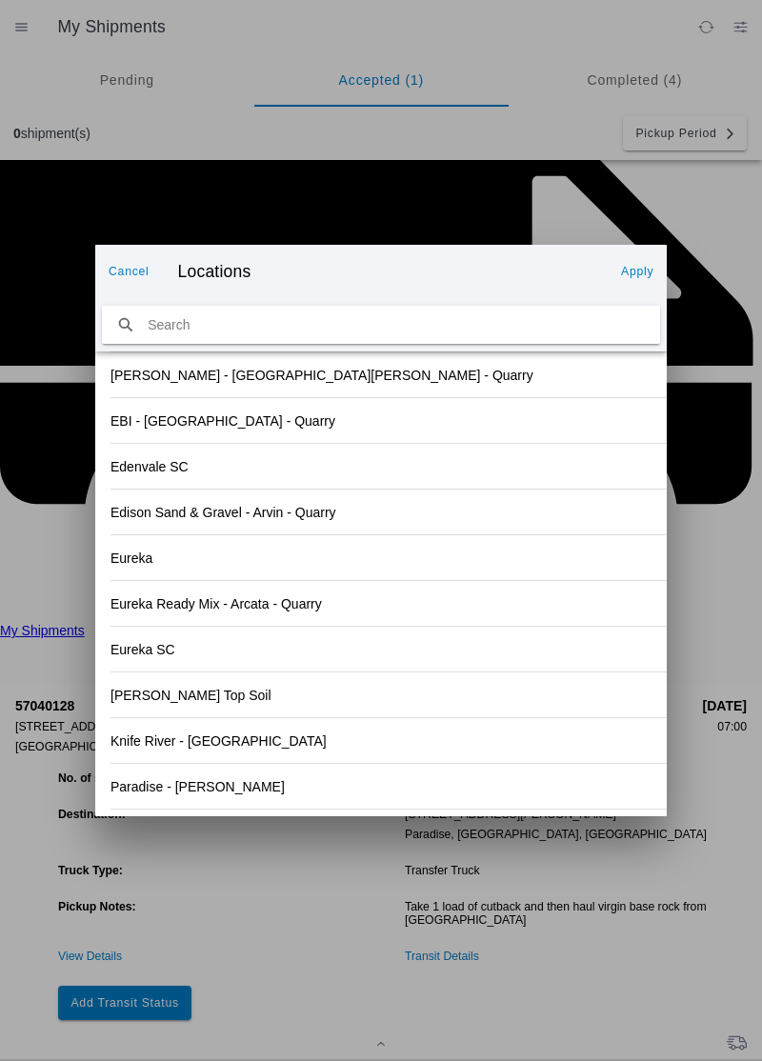
click at [658, 269] on button "Apply" at bounding box center [637, 271] width 48 height 30
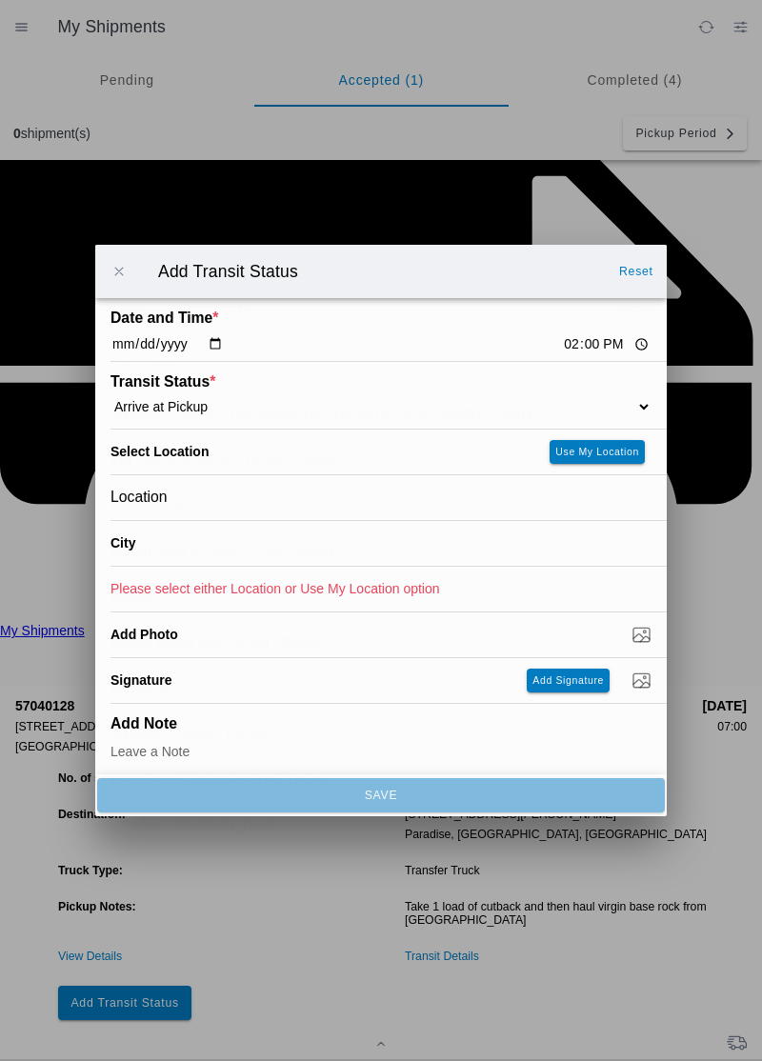
type input "Orland"
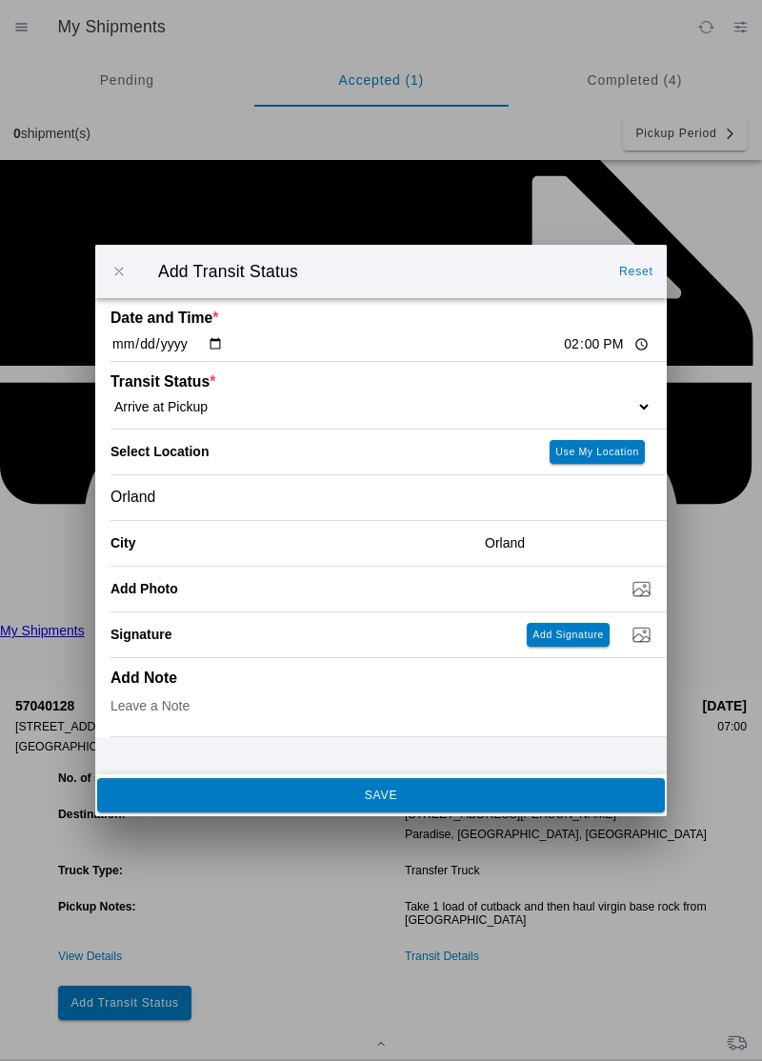
click at [0, 0] on slot "SAVE" at bounding box center [0, 0] width 0 height 0
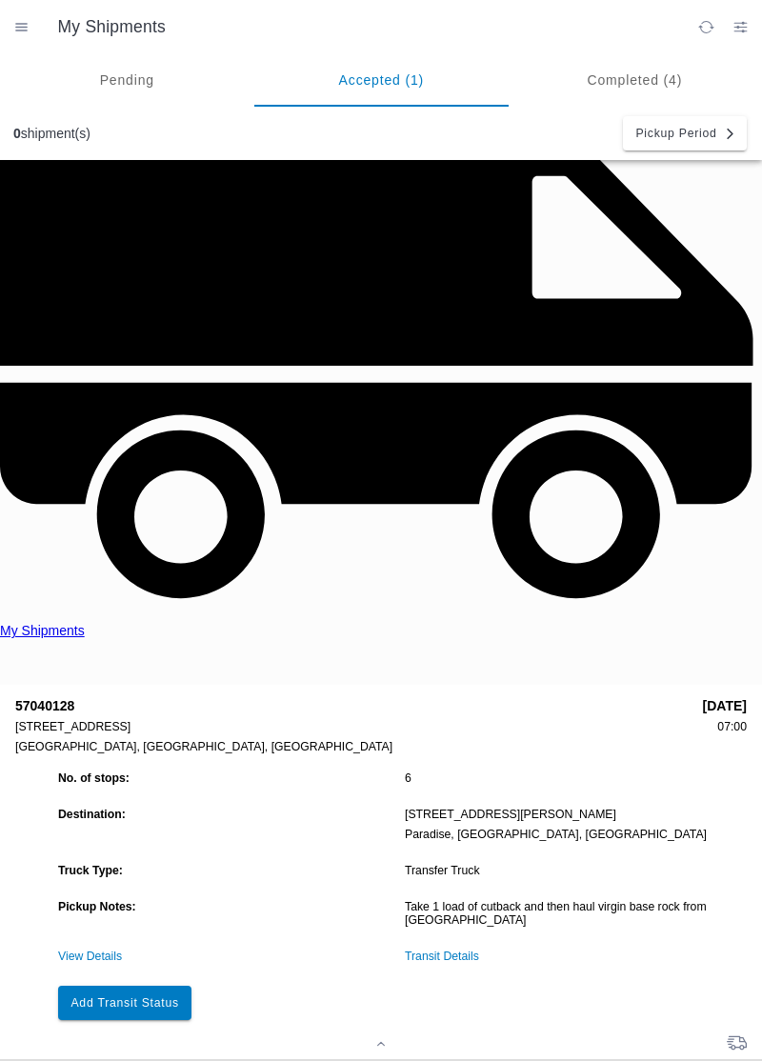
click at [0, 0] on slot "Add Transit Status" at bounding box center [0, 0] width 0 height 0
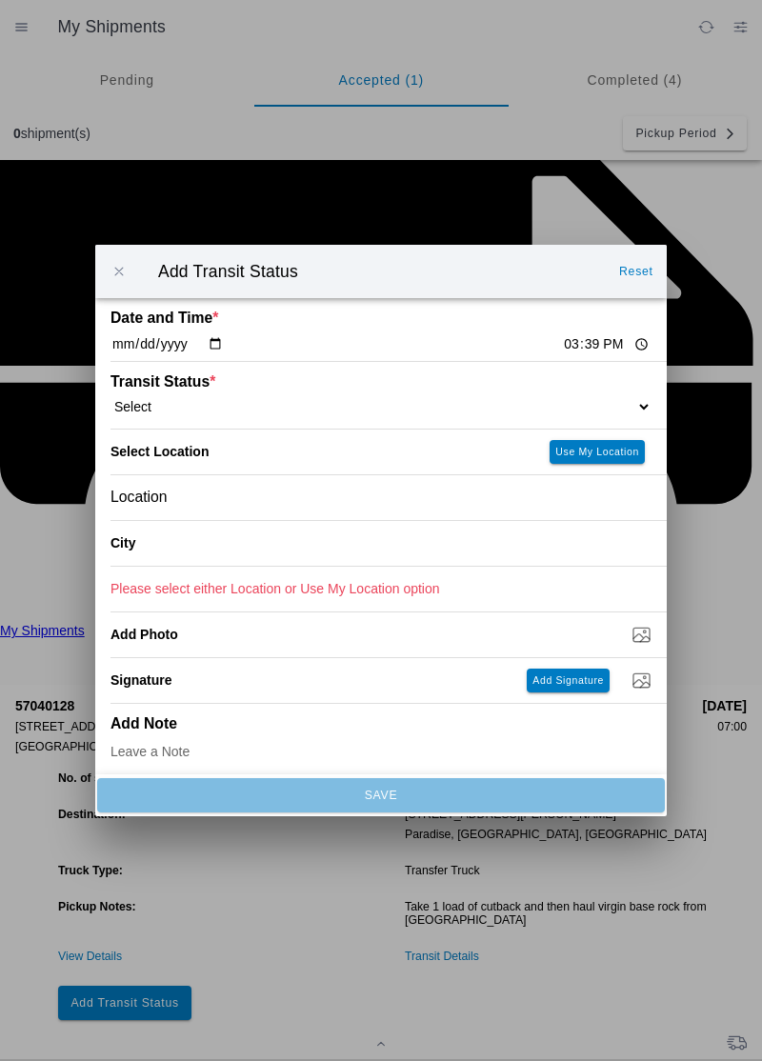
click at [562, 347] on input "15:39" at bounding box center [606, 344] width 89 height 20
type input "02:12"
click at [171, 400] on select "Select Arrive at Drop Off Arrive at Pickup Break Start Break Stop Depart Drop O…" at bounding box center [380, 406] width 541 height 17
select select "DPTPULOC"
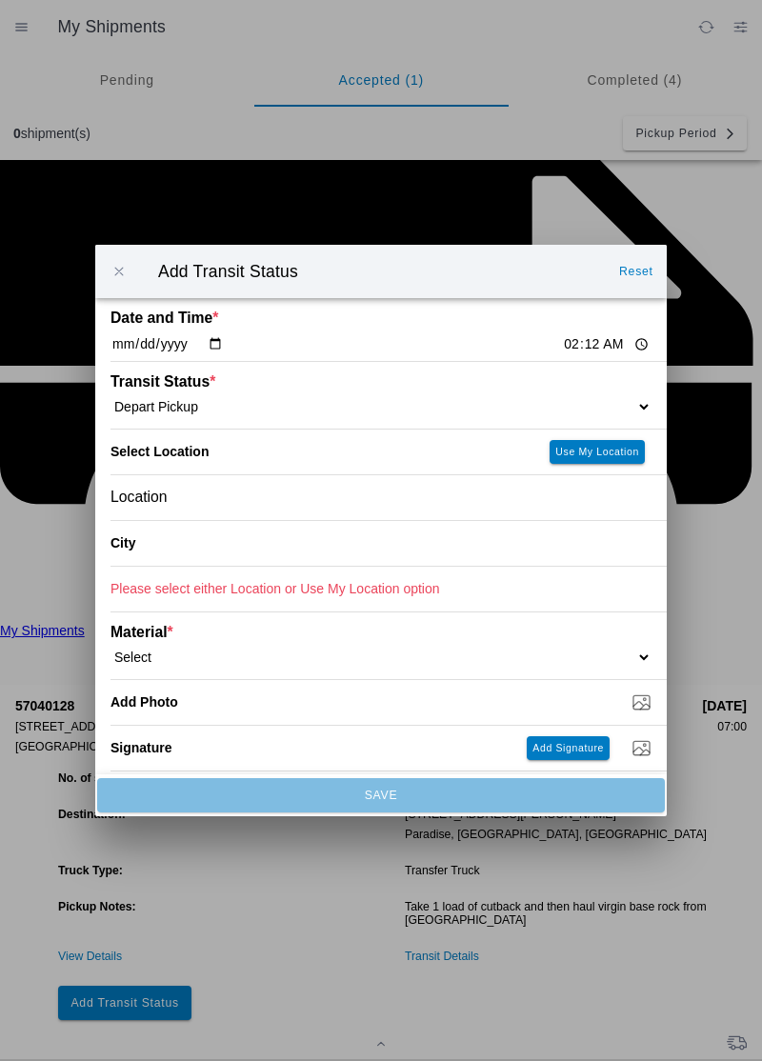
click at [180, 507] on div "Location" at bounding box center [380, 497] width 541 height 45
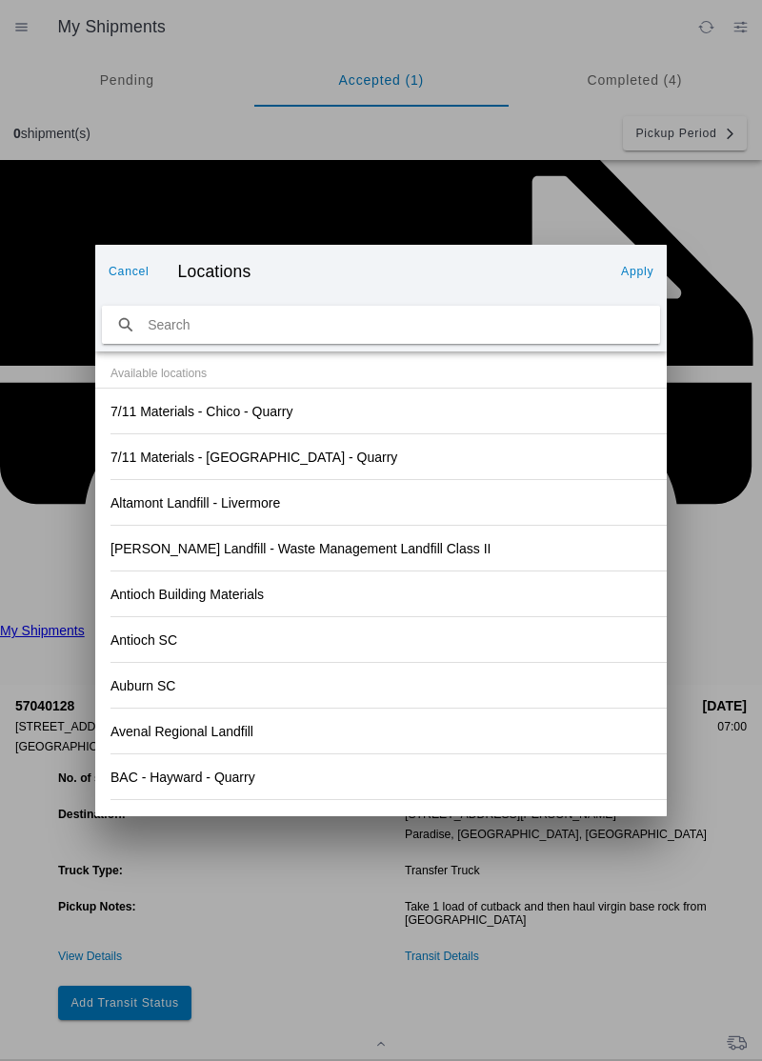
click at [451, 642] on div "Antioch SC" at bounding box center [380, 639] width 541 height 45
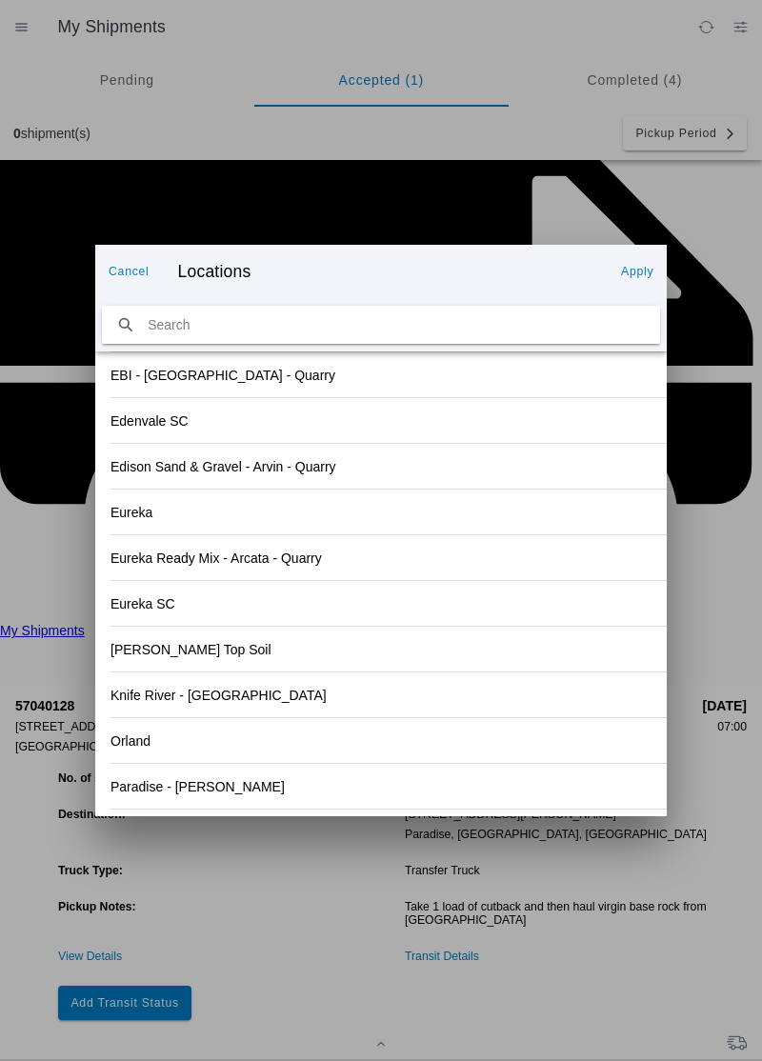
click at [231, 751] on div "Orland" at bounding box center [380, 740] width 541 height 45
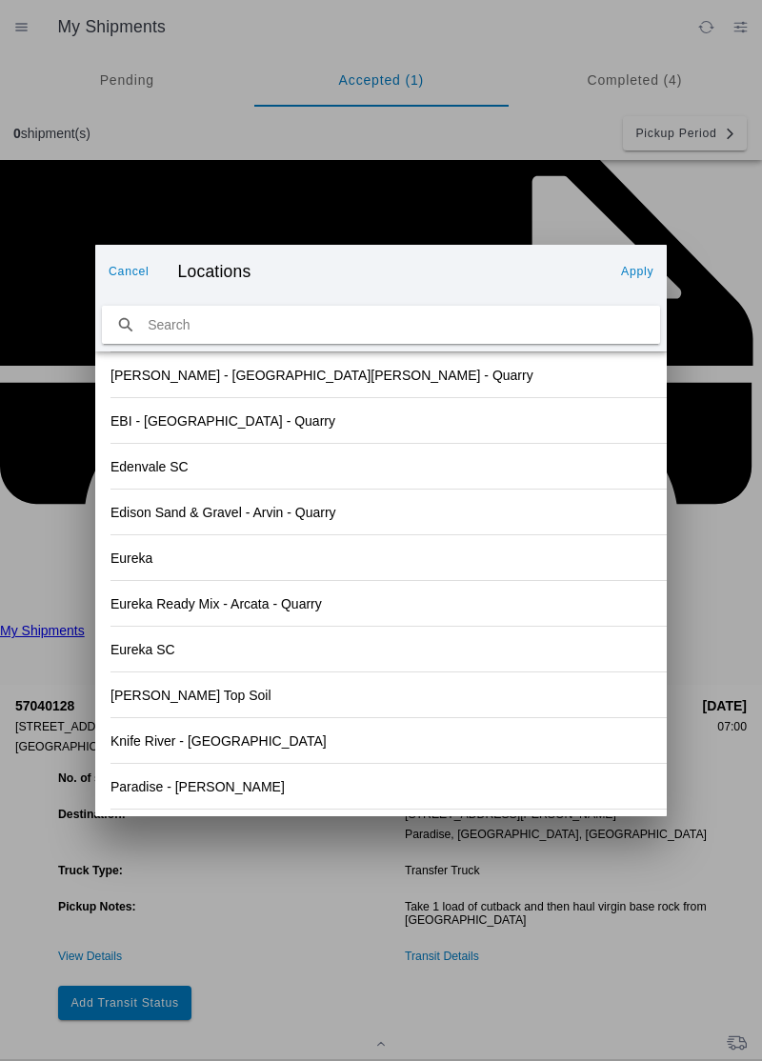
click at [638, 278] on button "Apply" at bounding box center [637, 271] width 48 height 30
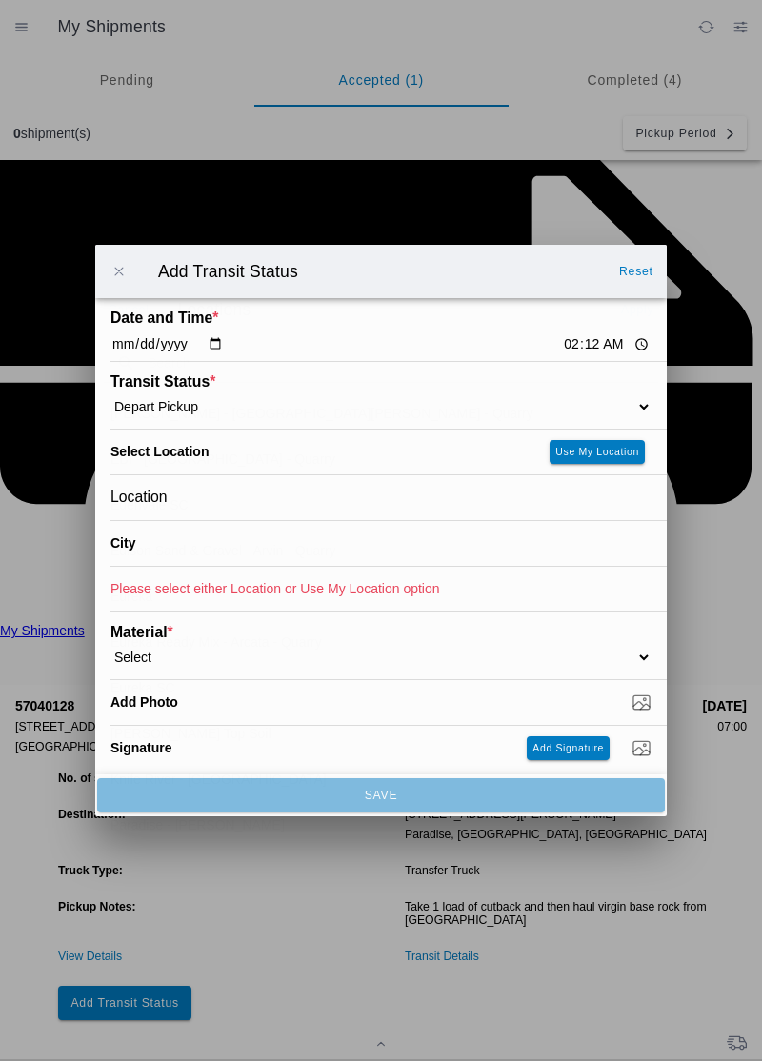
type input "Orland"
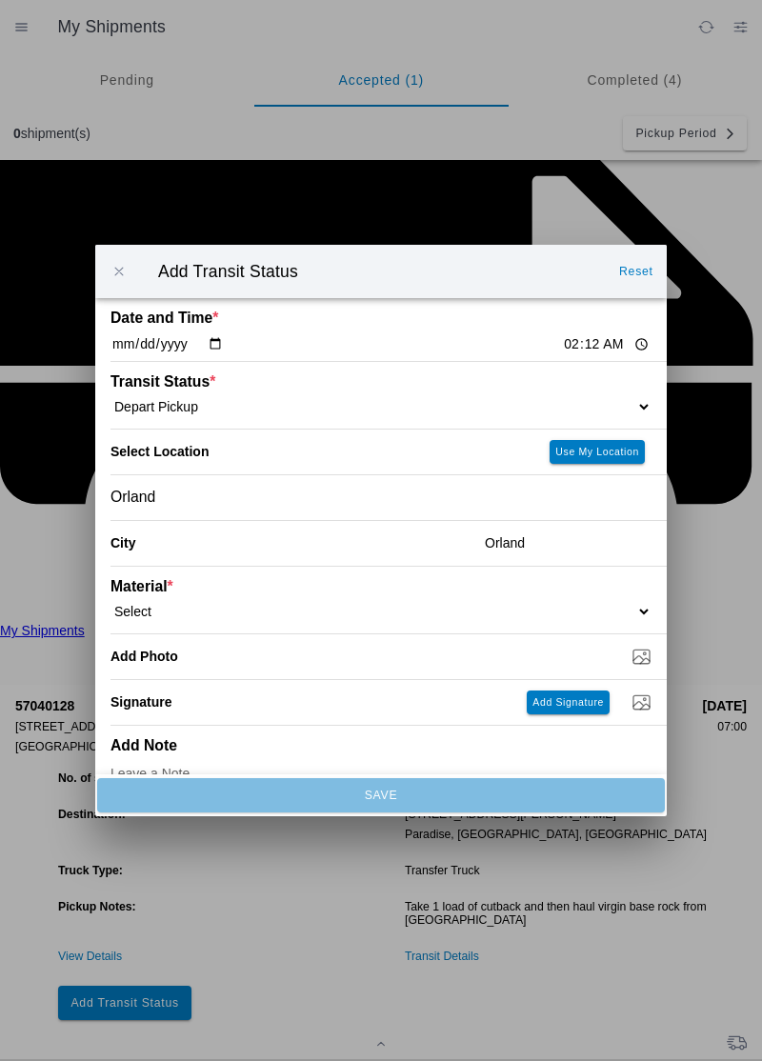
click at [193, 609] on select "Select 1" x 3" Rock 1" x 4" Rock 2" x 4" Rock Asphalt Cold Patch Backfill Spec …" at bounding box center [380, 611] width 541 height 17
select select "708651"
click at [257, 663] on input "Dump / Quarry Tag *" at bounding box center [388, 656] width 556 height 21
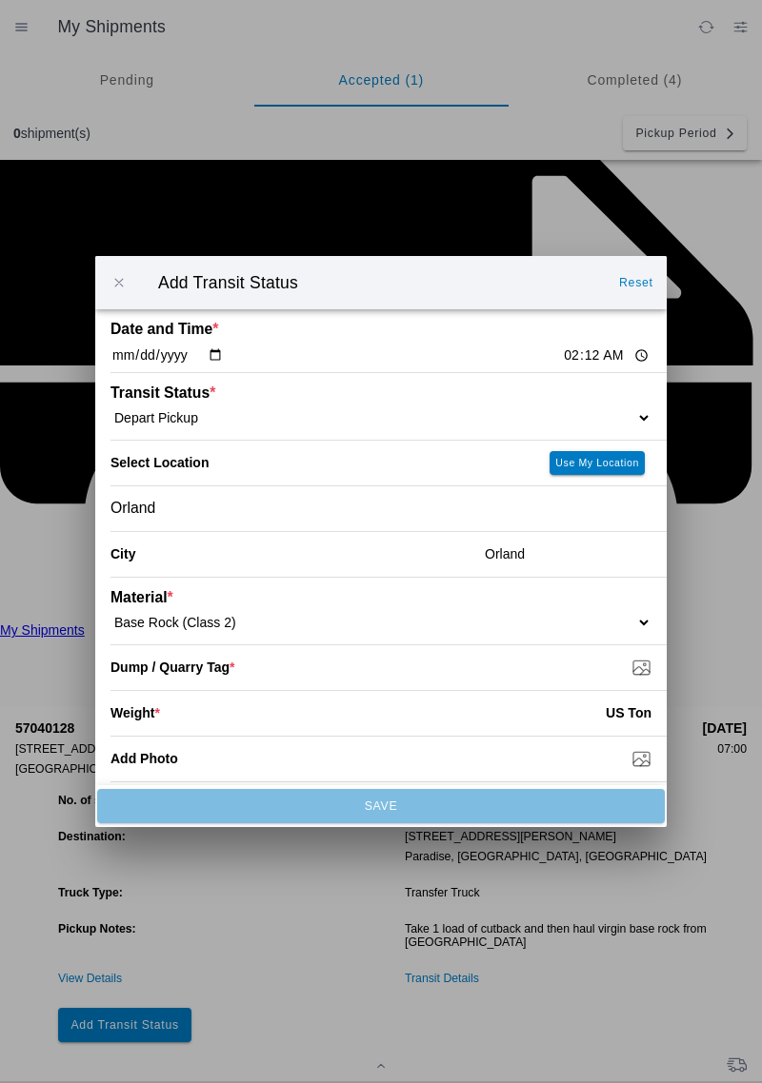
type input "C:\fakepath\17598768543886416044141744054742.jpg"
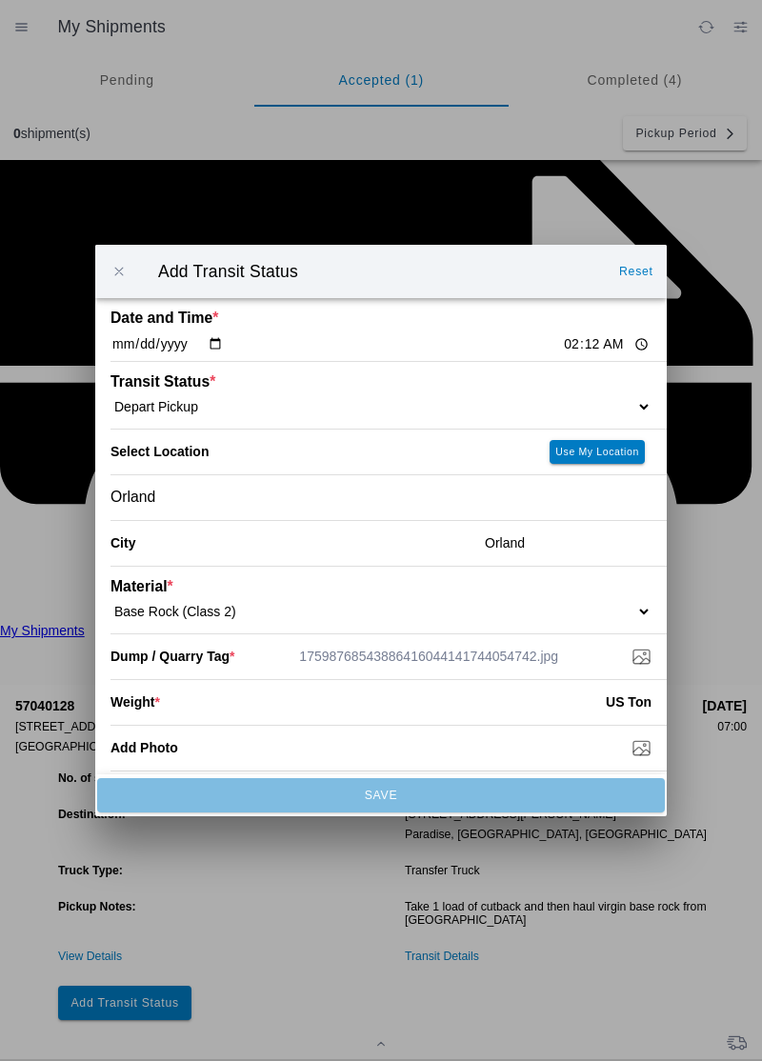
click at [244, 708] on input "number" at bounding box center [383, 702] width 446 height 42
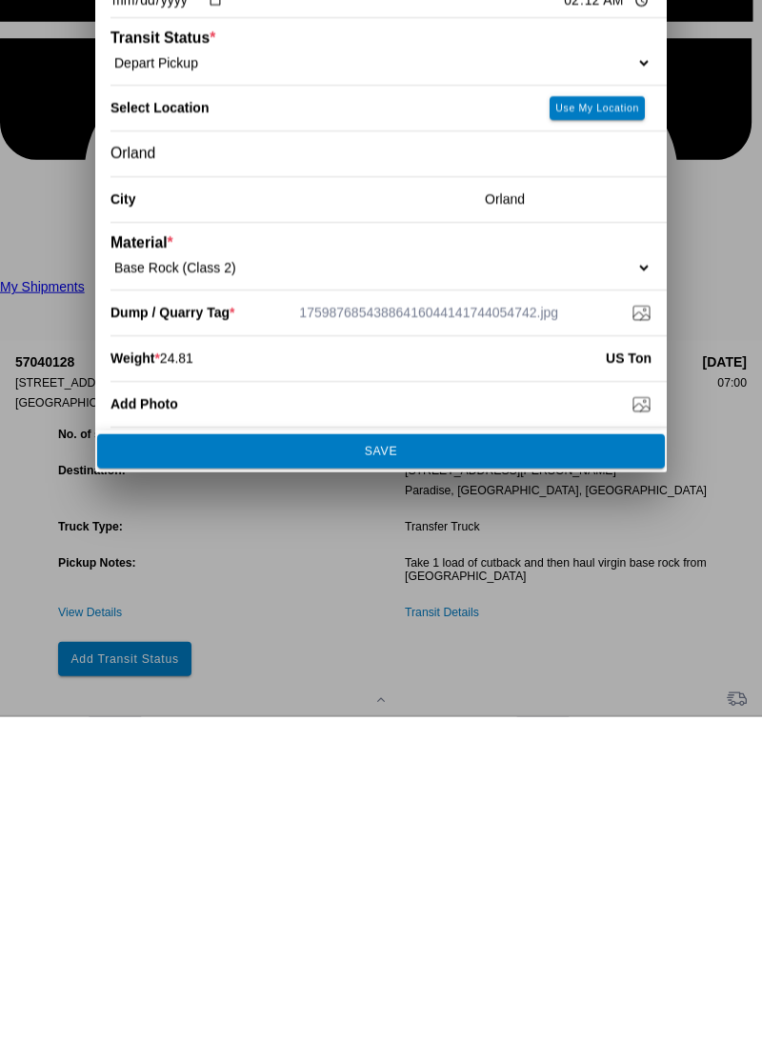
type input "24.81"
click at [472, 807] on button "SAVE" at bounding box center [380, 795] width 567 height 34
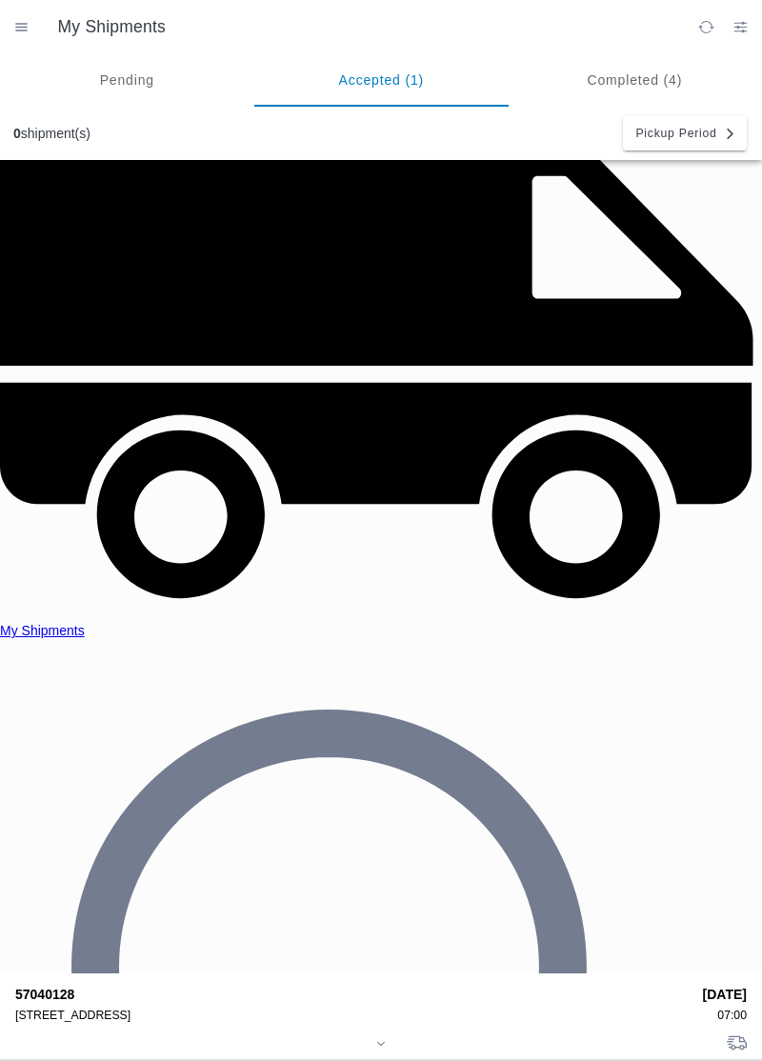
click at [84, 1008] on div "[STREET_ADDRESS]" at bounding box center [352, 1014] width 674 height 13
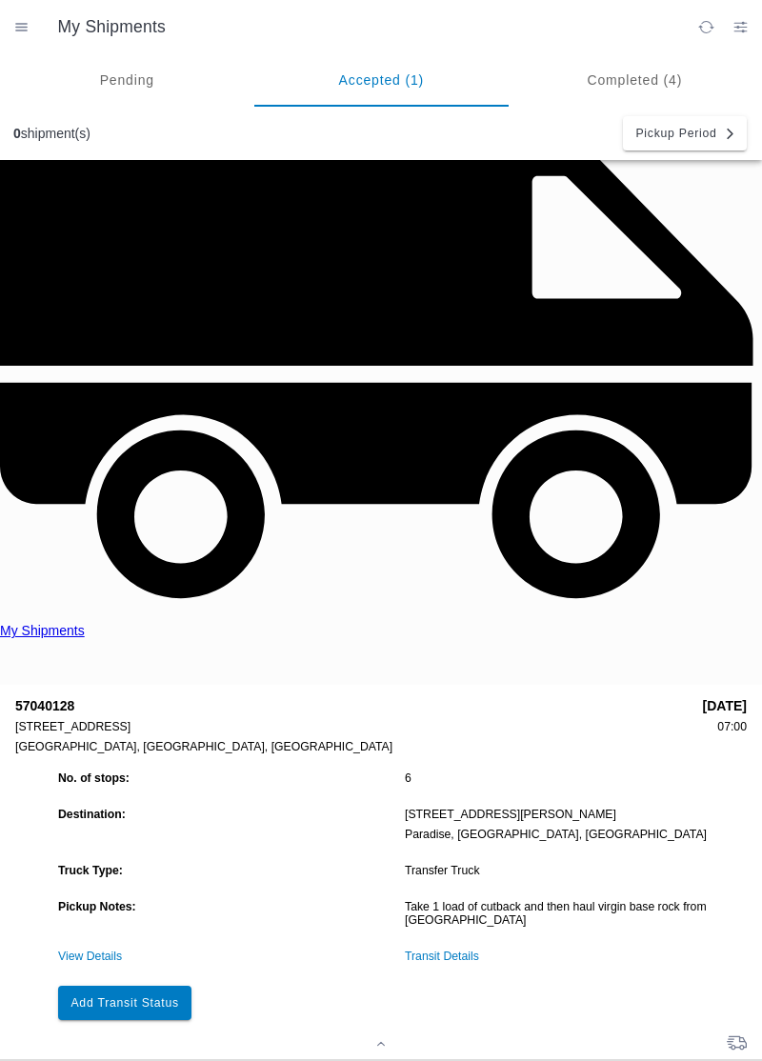
click at [154, 985] on button "Add Transit Status" at bounding box center [124, 1002] width 133 height 34
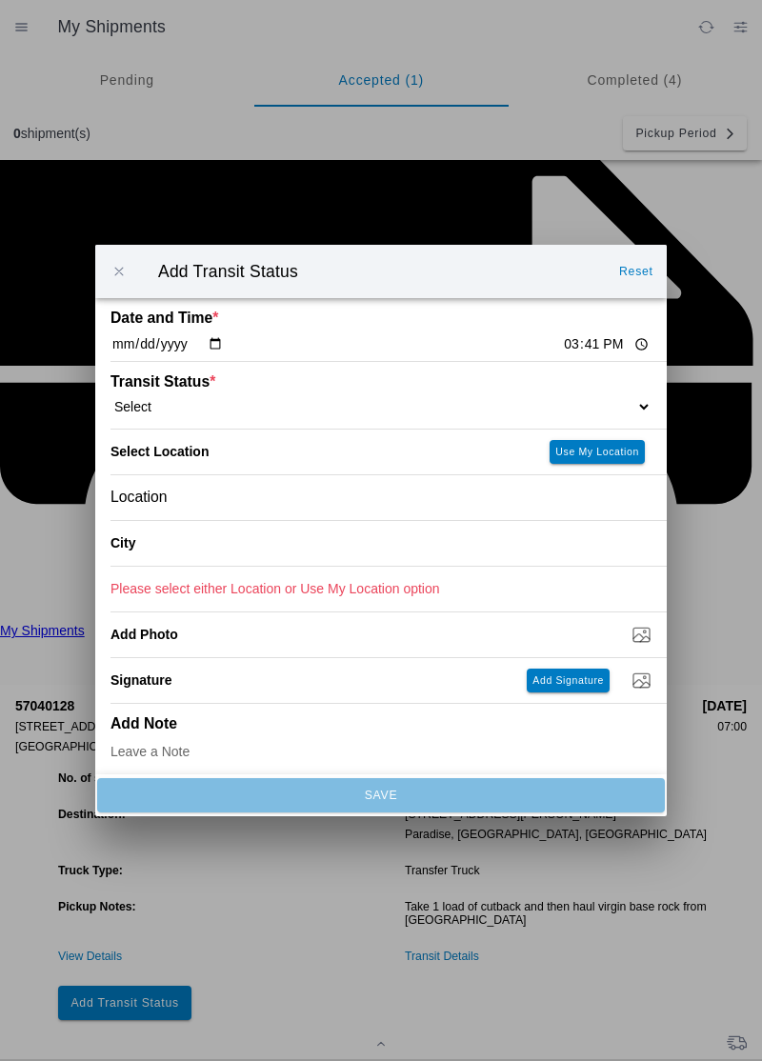
click at [562, 347] on input "15:41" at bounding box center [606, 344] width 89 height 20
type input "15:06"
click at [187, 402] on select "Select Arrive at Drop Off Arrive at Pickup Break Start Break Stop Depart Drop O…" at bounding box center [380, 406] width 541 height 17
select select "ARVDLVLOC"
click at [204, 494] on div "Location" at bounding box center [380, 497] width 541 height 45
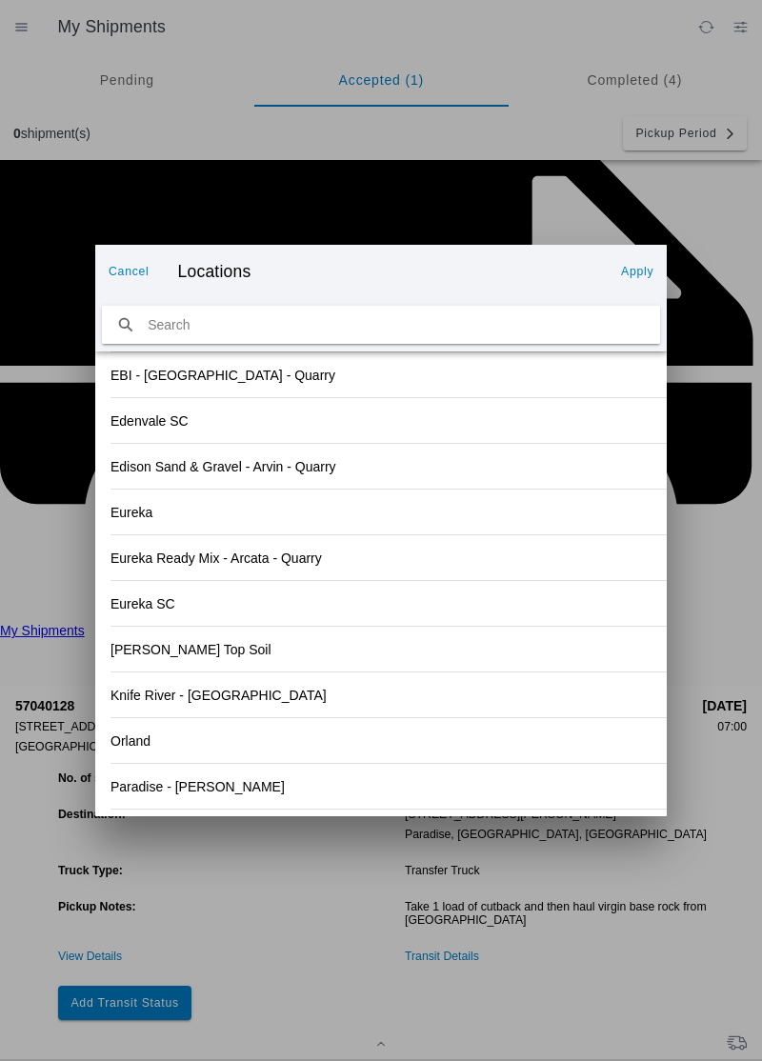
click at [508, 615] on div "Eureka SC" at bounding box center [380, 603] width 541 height 45
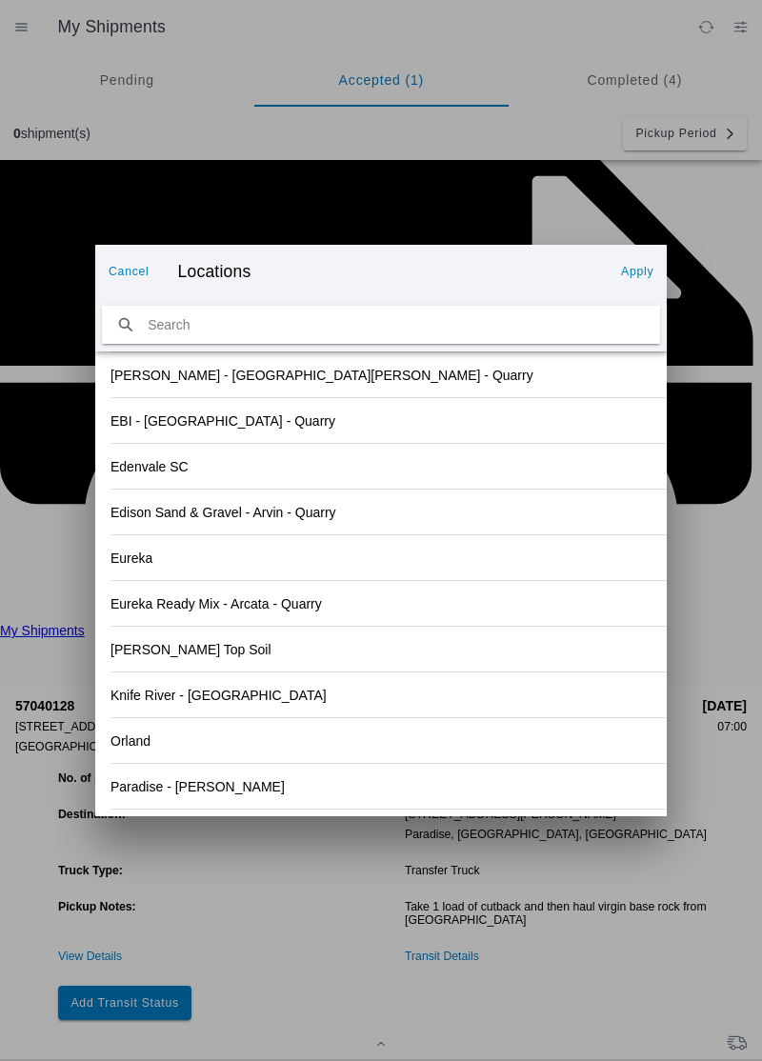
click at [173, 798] on div "Paradise - [PERSON_NAME]" at bounding box center [380, 786] width 541 height 45
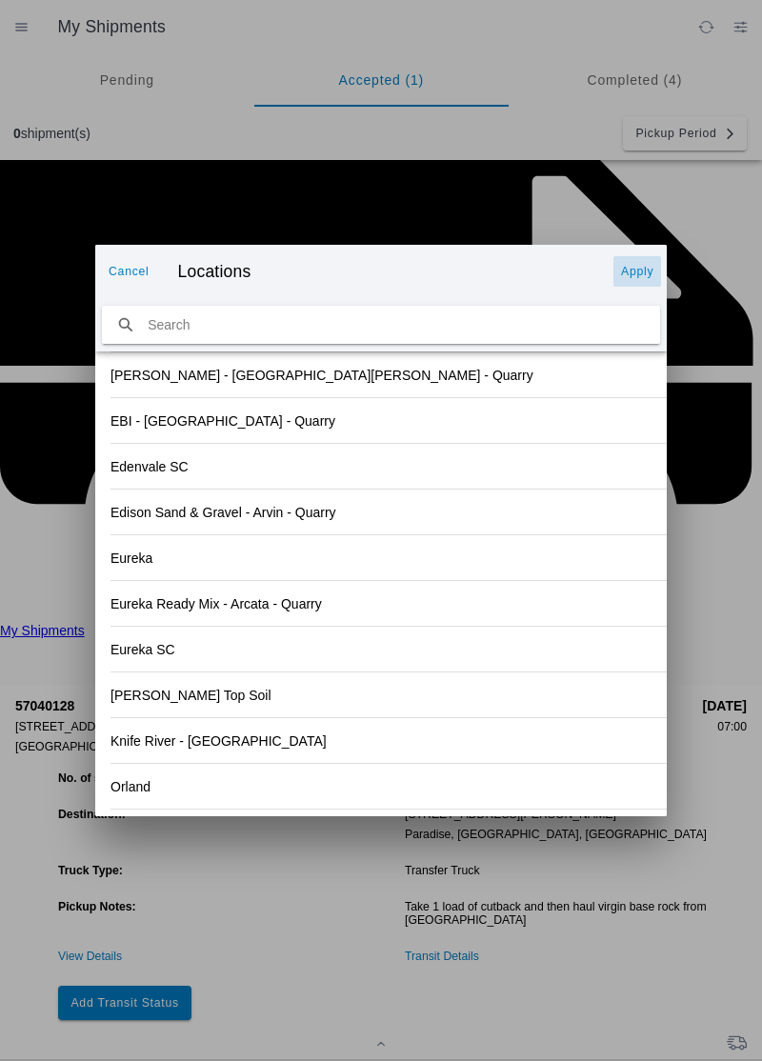
click at [657, 272] on button "Apply" at bounding box center [637, 271] width 48 height 30
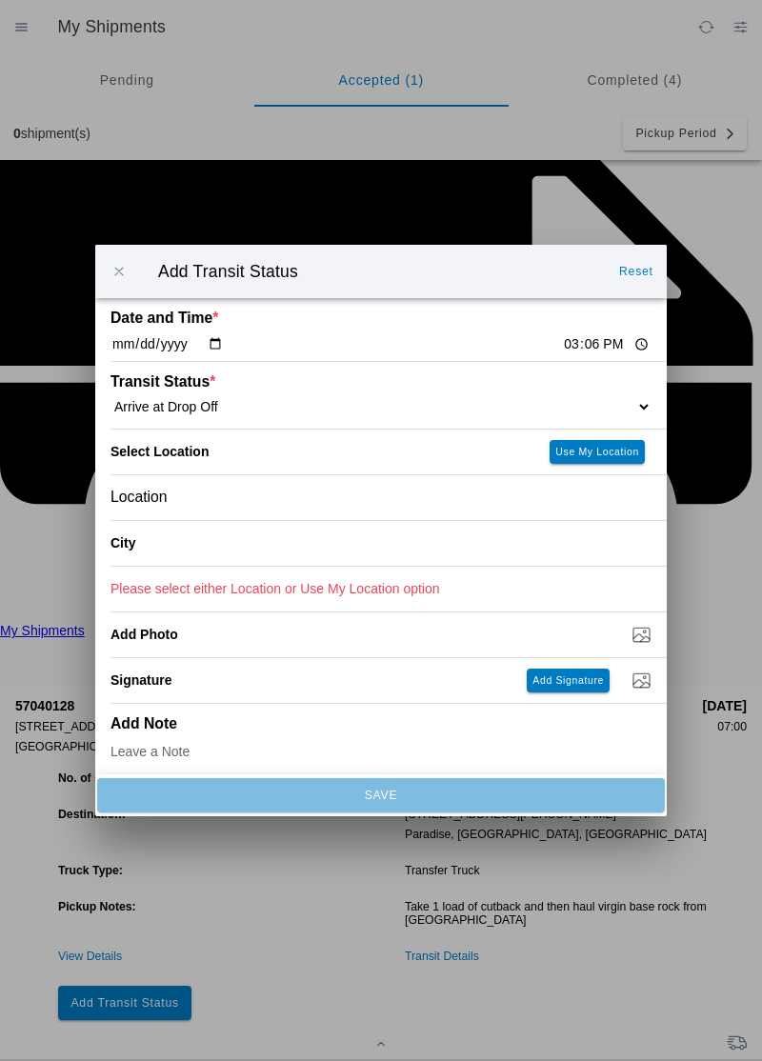
type input "Paradise"
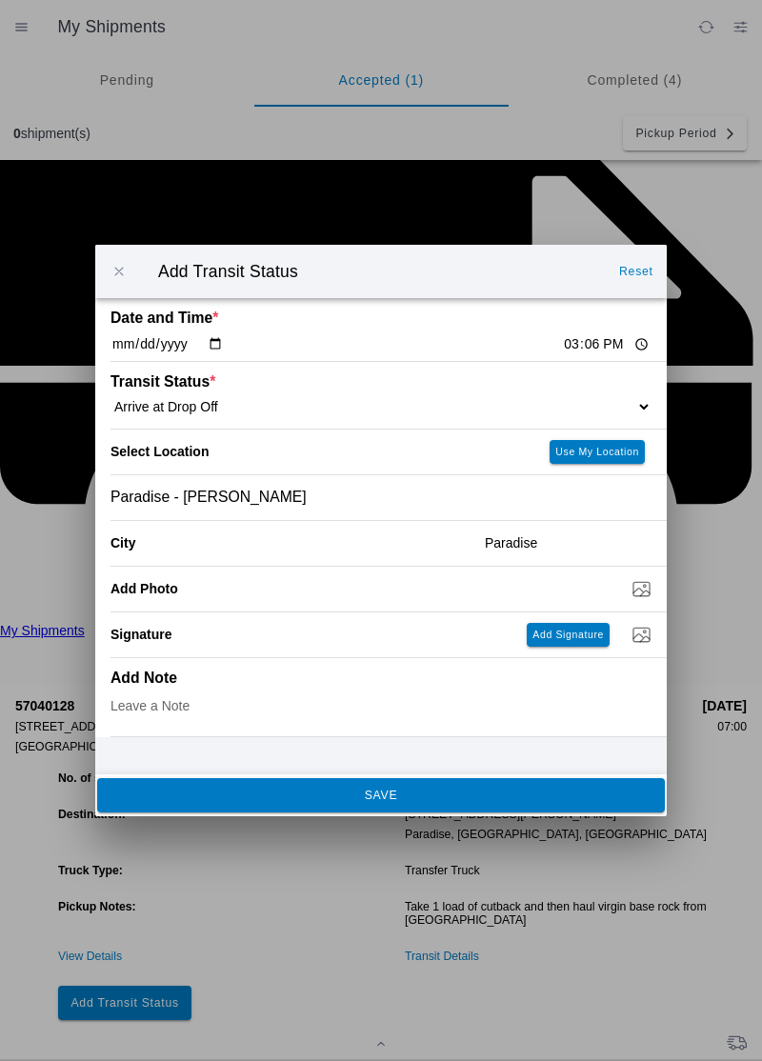
click at [0, 0] on slot "SAVE" at bounding box center [0, 0] width 0 height 0
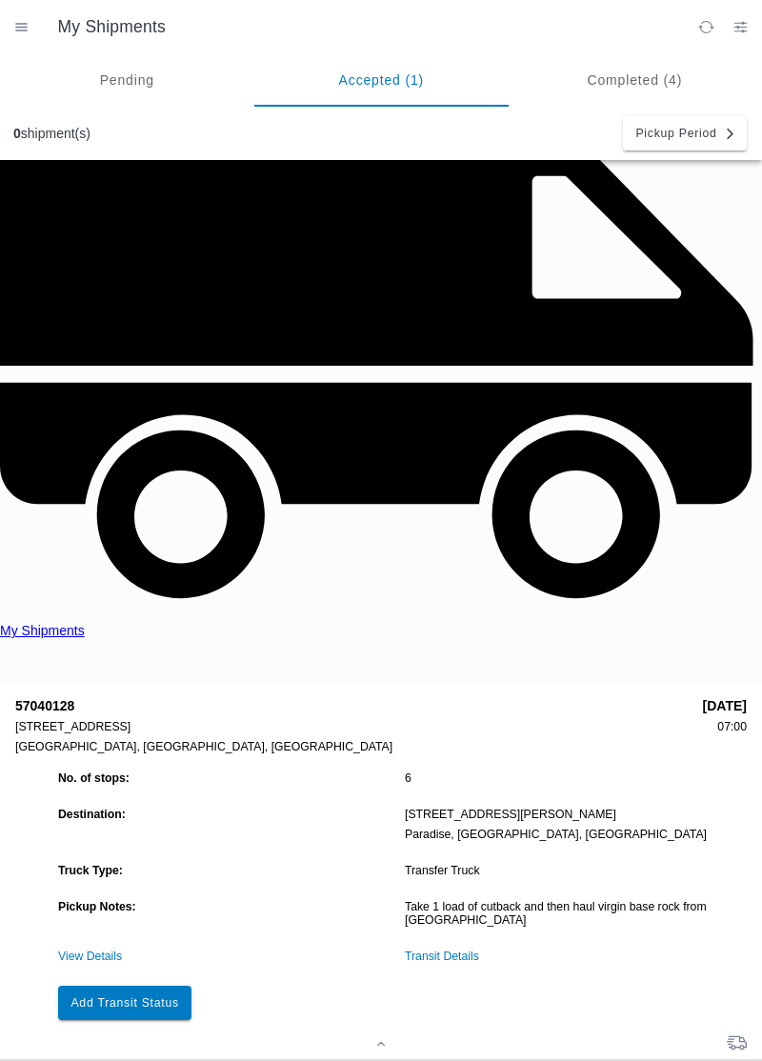
click at [150, 985] on button "Add Transit Status" at bounding box center [124, 1002] width 133 height 34
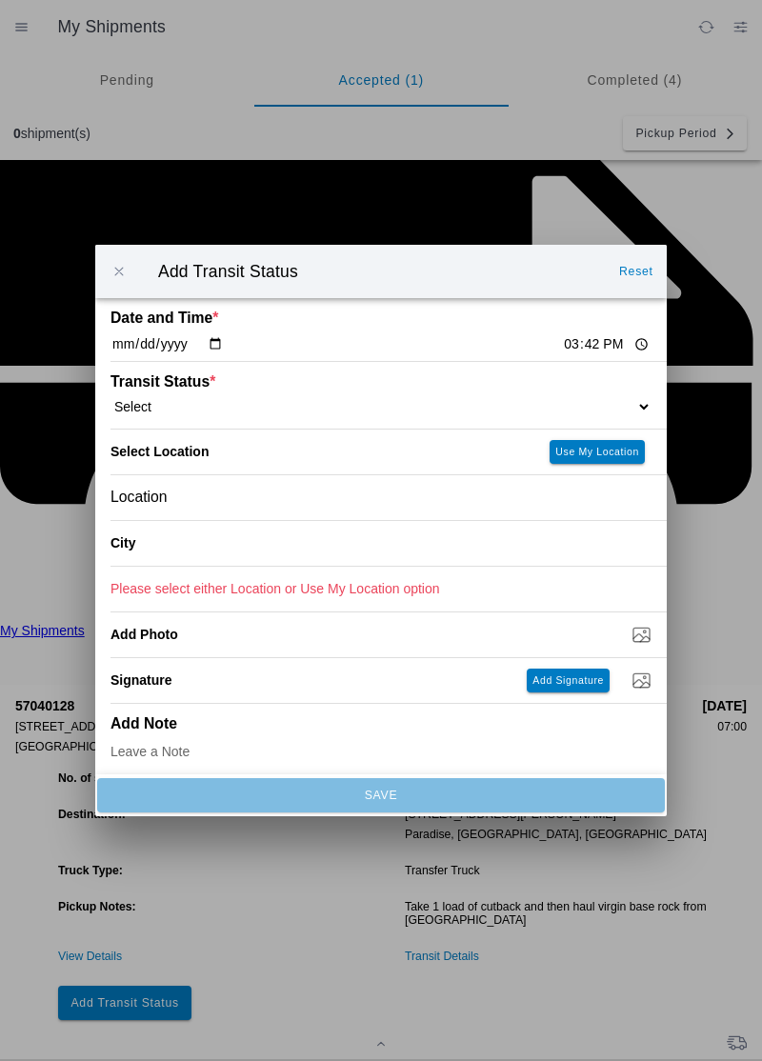
click at [562, 345] on input "15:42" at bounding box center [606, 344] width 89 height 20
type input "15:30"
click at [191, 407] on select "Select Arrive at Drop Off Arrive at Pickup Break Start Break Stop Depart Drop O…" at bounding box center [380, 406] width 541 height 17
select select "DPTDLVLOC"
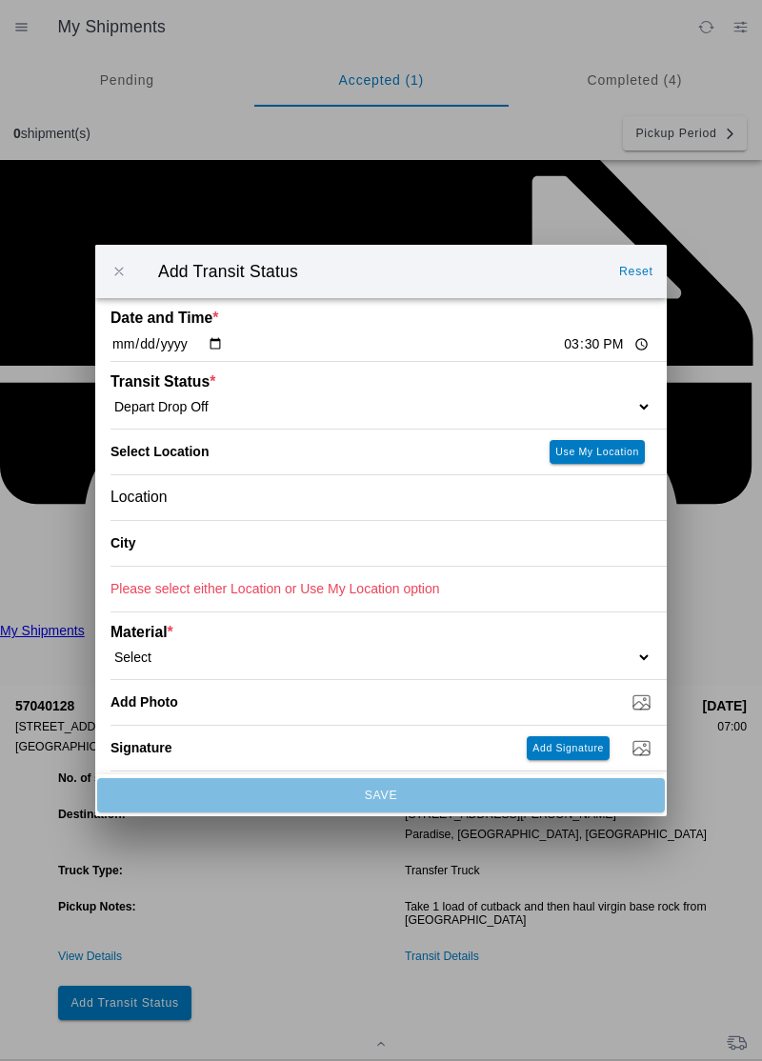
click at [208, 498] on div "Location" at bounding box center [380, 497] width 541 height 45
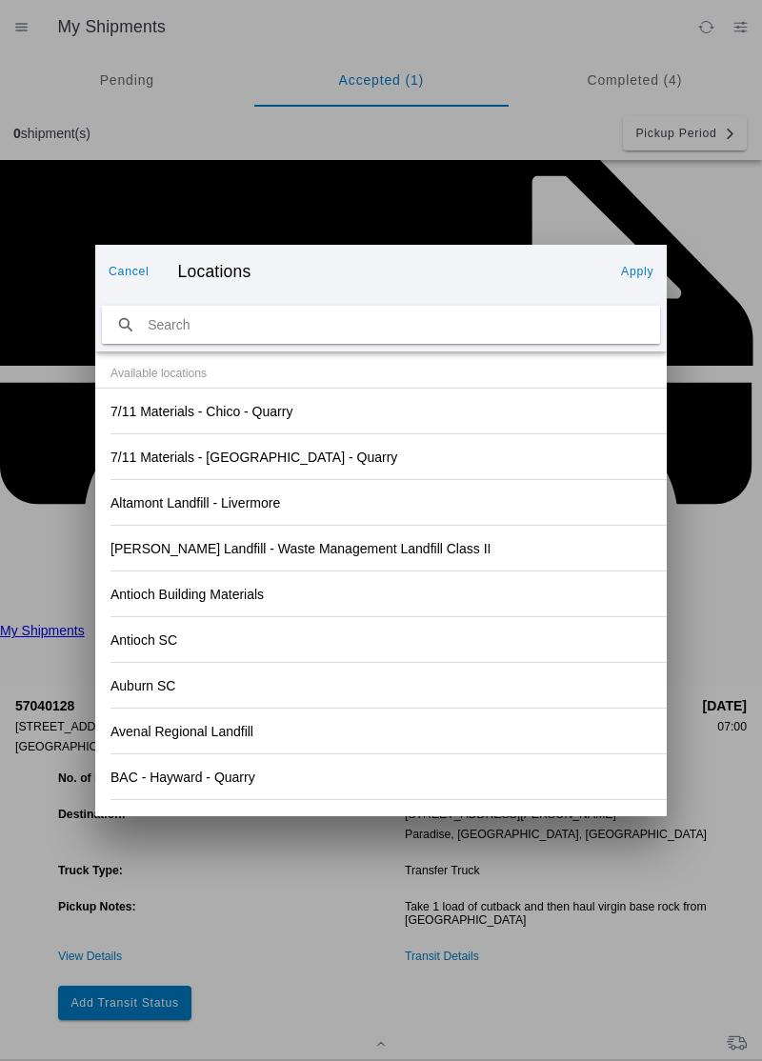
click at [467, 620] on div "Antioch SC" at bounding box center [380, 639] width 541 height 45
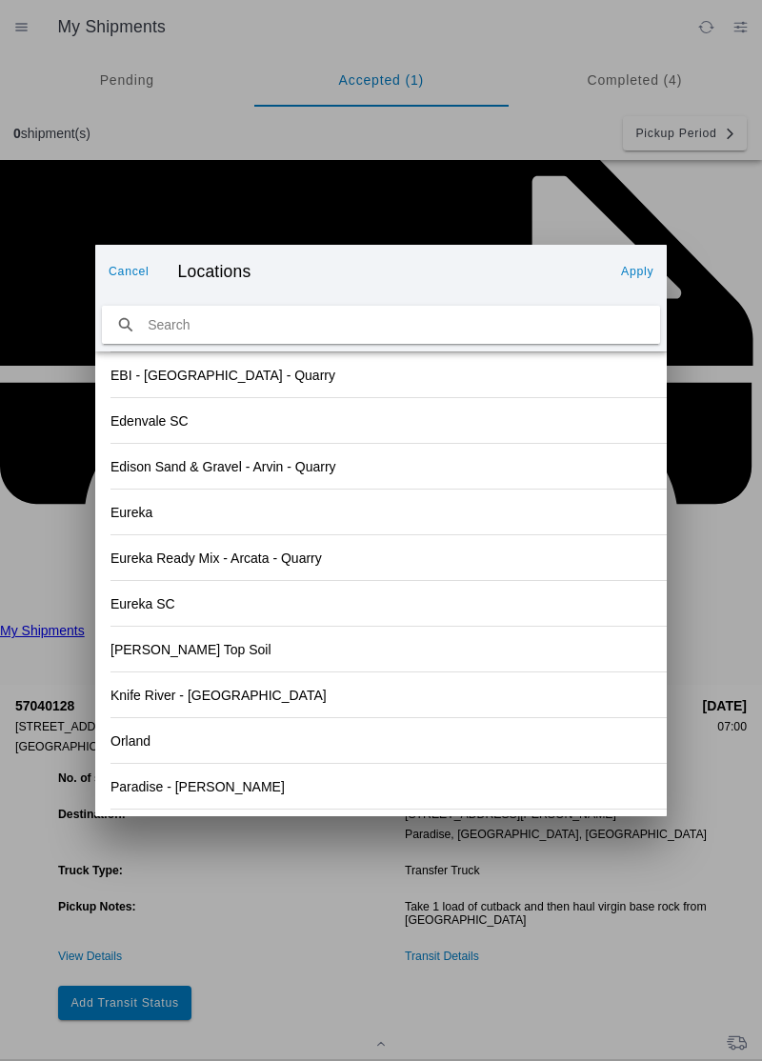
click at [0, 0] on slot "Paradise - [PERSON_NAME]" at bounding box center [0, 0] width 0 height 0
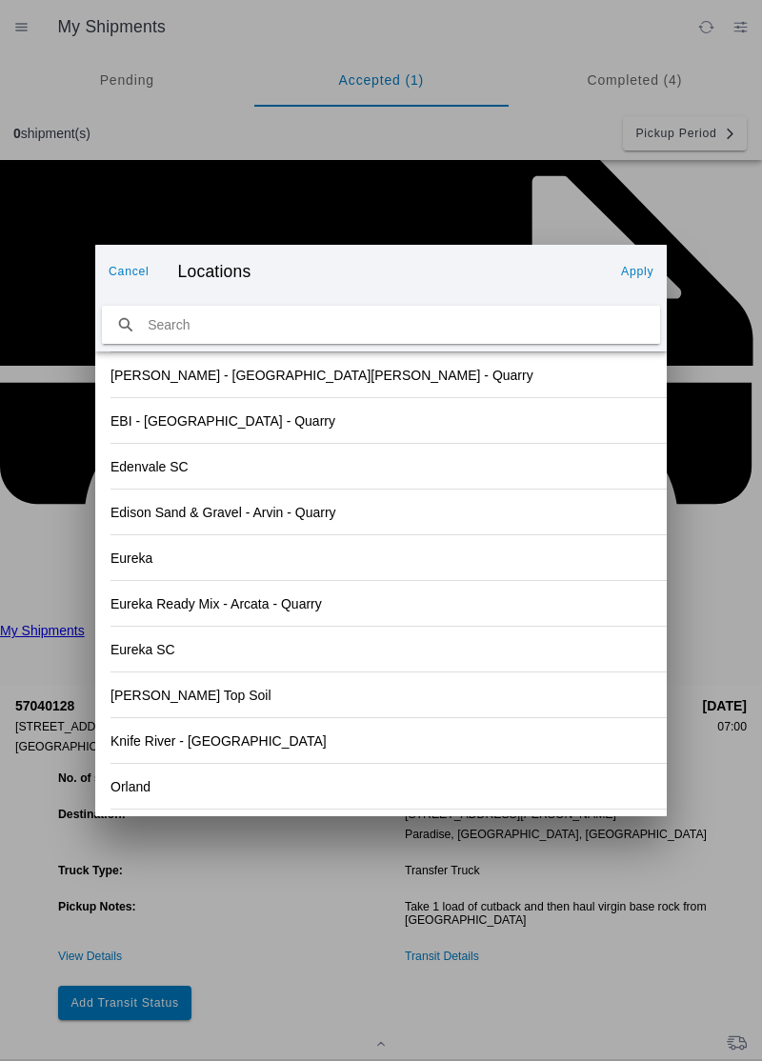
click at [0, 0] on slot "Apply" at bounding box center [0, 0] width 0 height 0
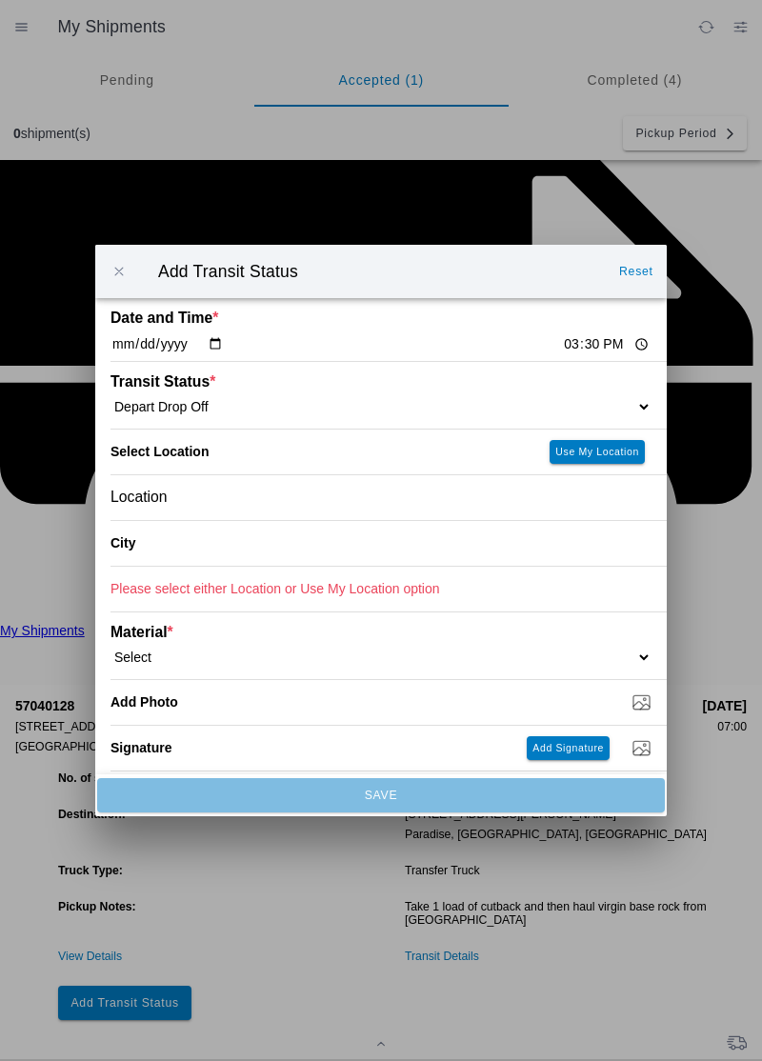
type input "Paradise"
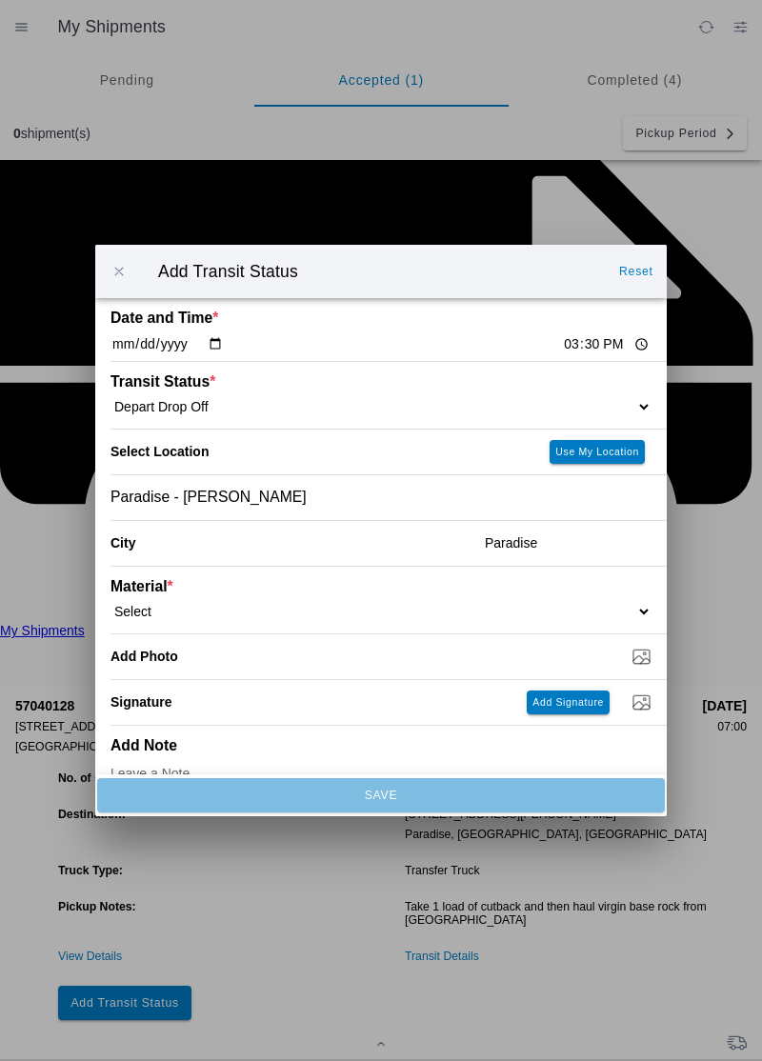
click at [198, 616] on select "Select 1" x 3" Rock 1" x 4" Rock 2" x 4" Rock Asphalt Cold Patch Backfill Spec …" at bounding box center [380, 611] width 541 height 17
select select "708651"
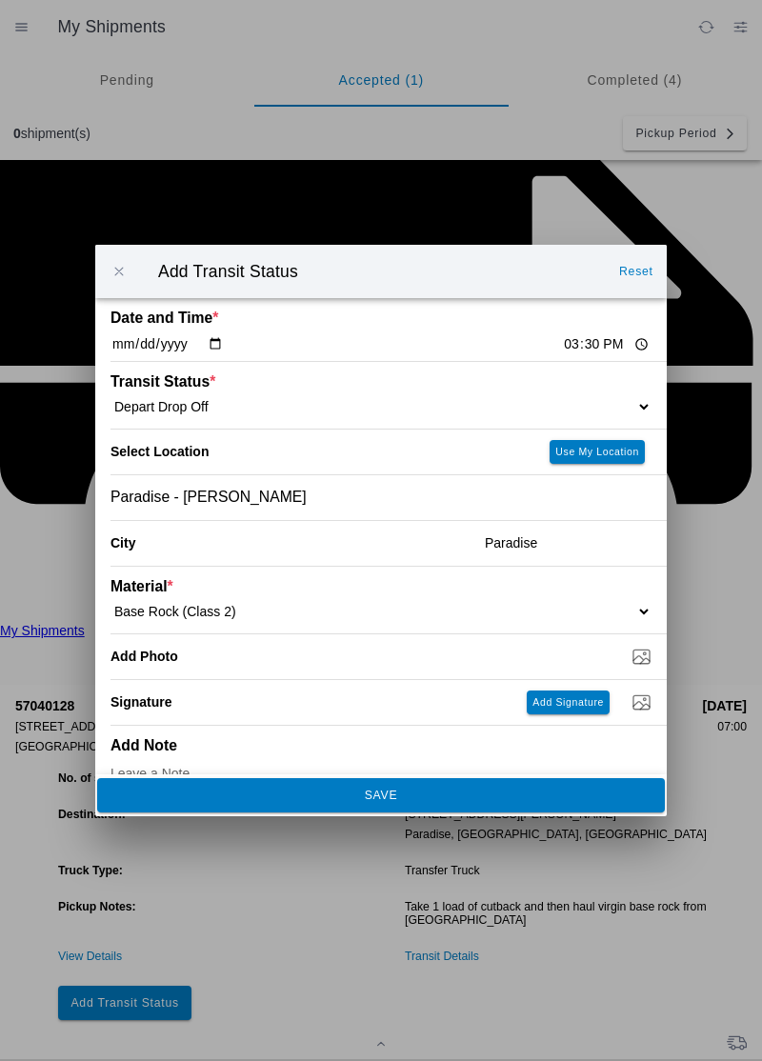
click at [314, 792] on span "SAVE" at bounding box center [380, 794] width 542 height 11
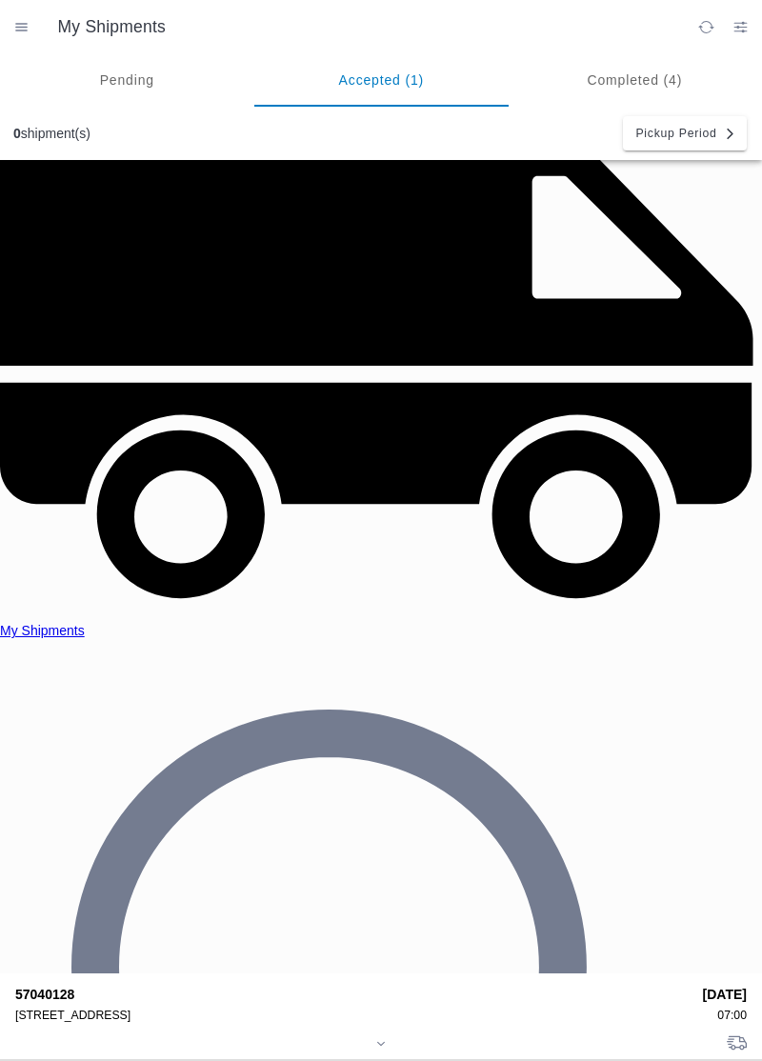
click at [91, 1008] on div "[STREET_ADDRESS]" at bounding box center [352, 1014] width 674 height 13
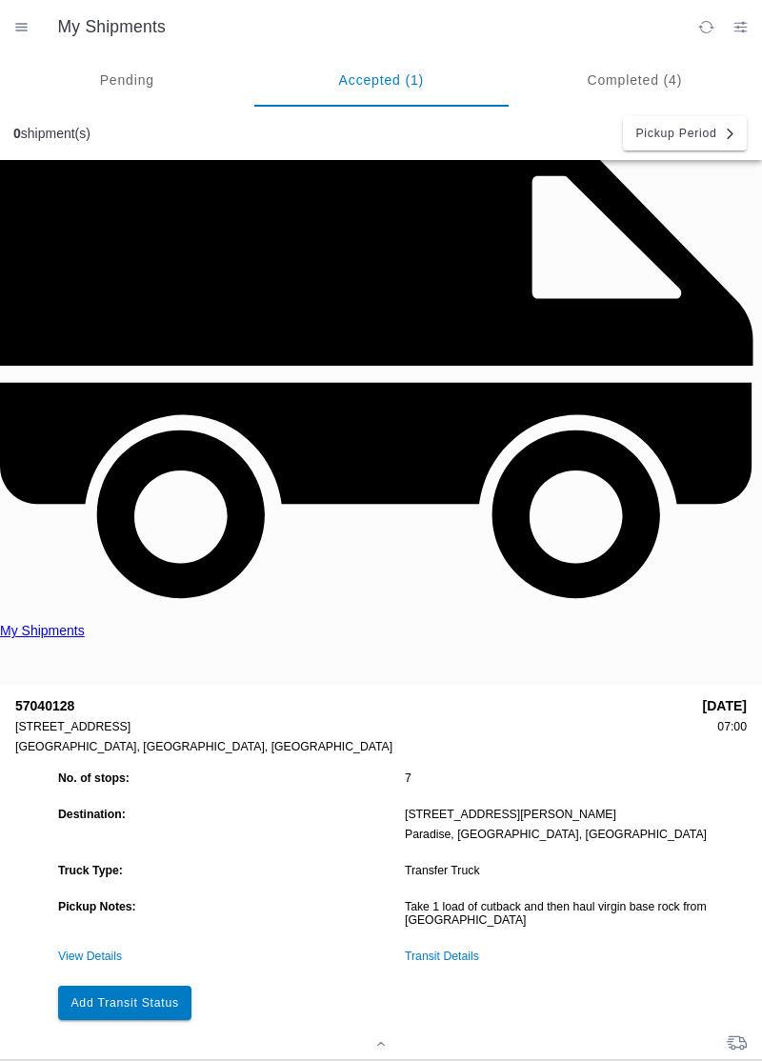
click at [146, 985] on button "Add Transit Status" at bounding box center [124, 1002] width 133 height 34
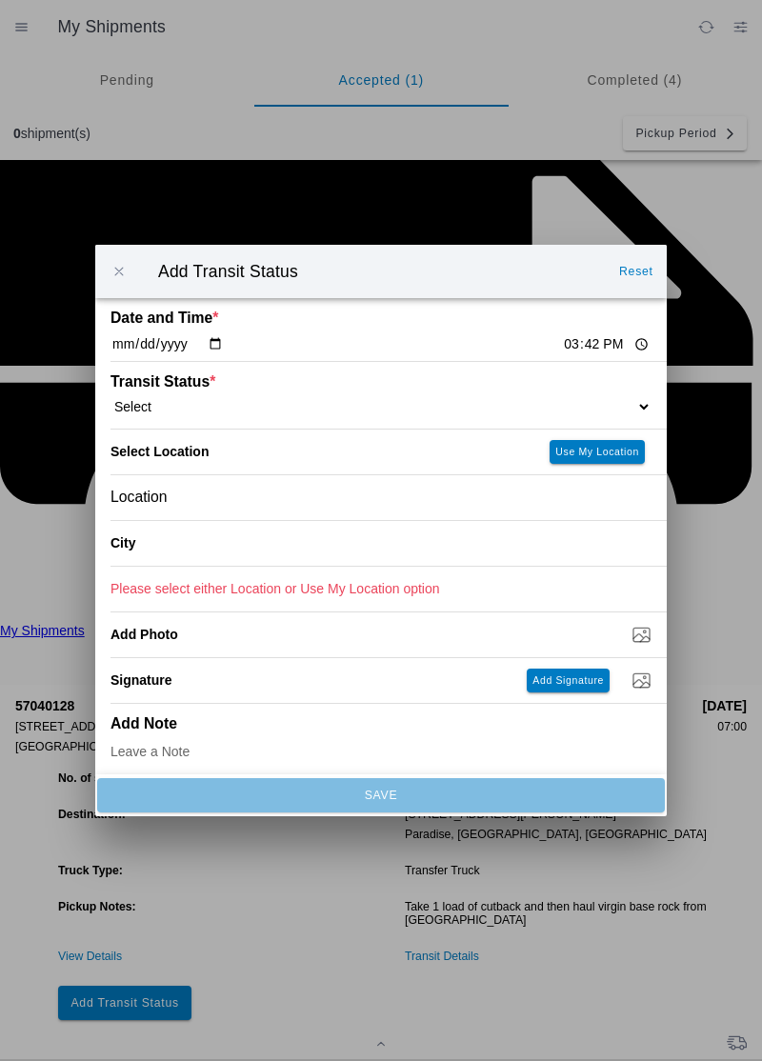
click at [562, 345] on input "15:42" at bounding box center [606, 344] width 89 height 20
type input "16:30"
click at [189, 409] on select "Select Arrive at Drop Off Arrive at Pickup Break Start Break Stop Depart Drop O…" at bounding box center [380, 406] width 541 height 17
select select "DELIVRED"
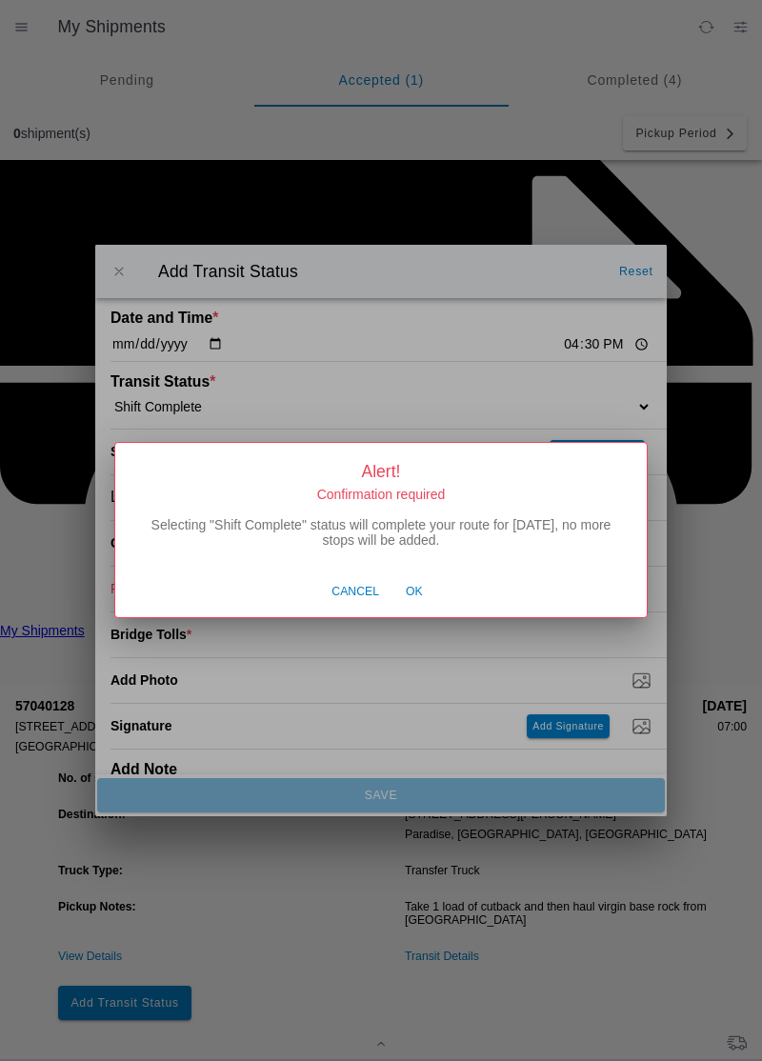
click at [425, 598] on button "Ok" at bounding box center [414, 592] width 36 height 36
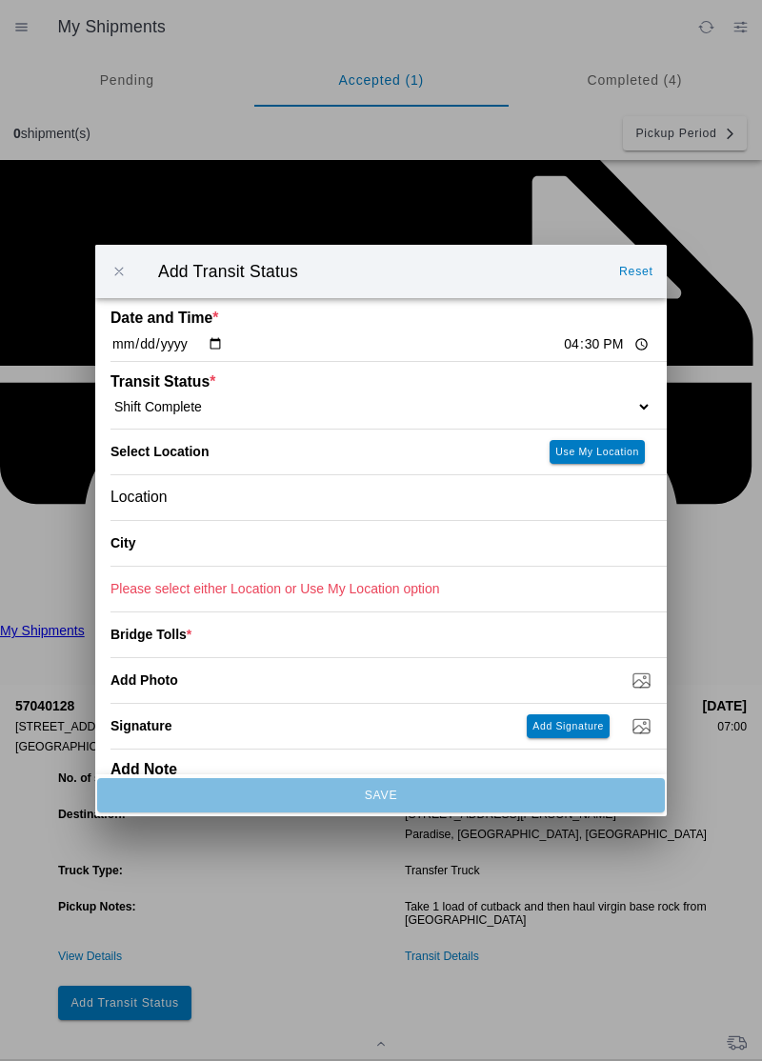
click at [181, 497] on div "Location" at bounding box center [380, 497] width 541 height 45
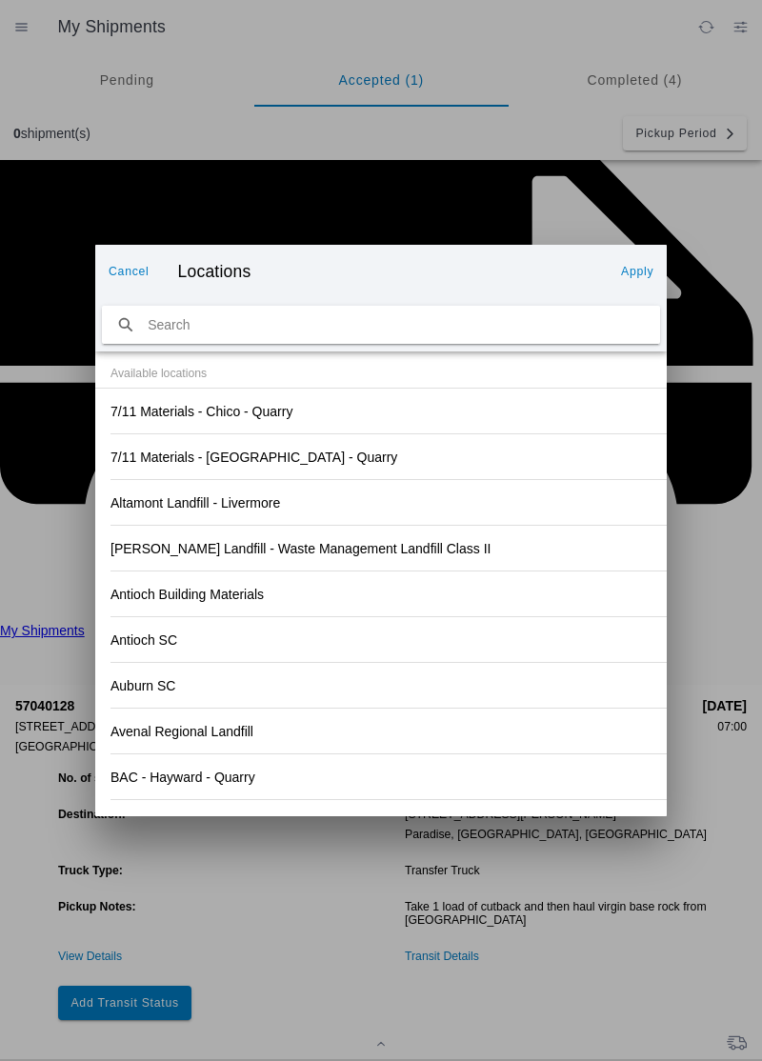
click at [432, 666] on div "Auburn SC" at bounding box center [380, 685] width 541 height 45
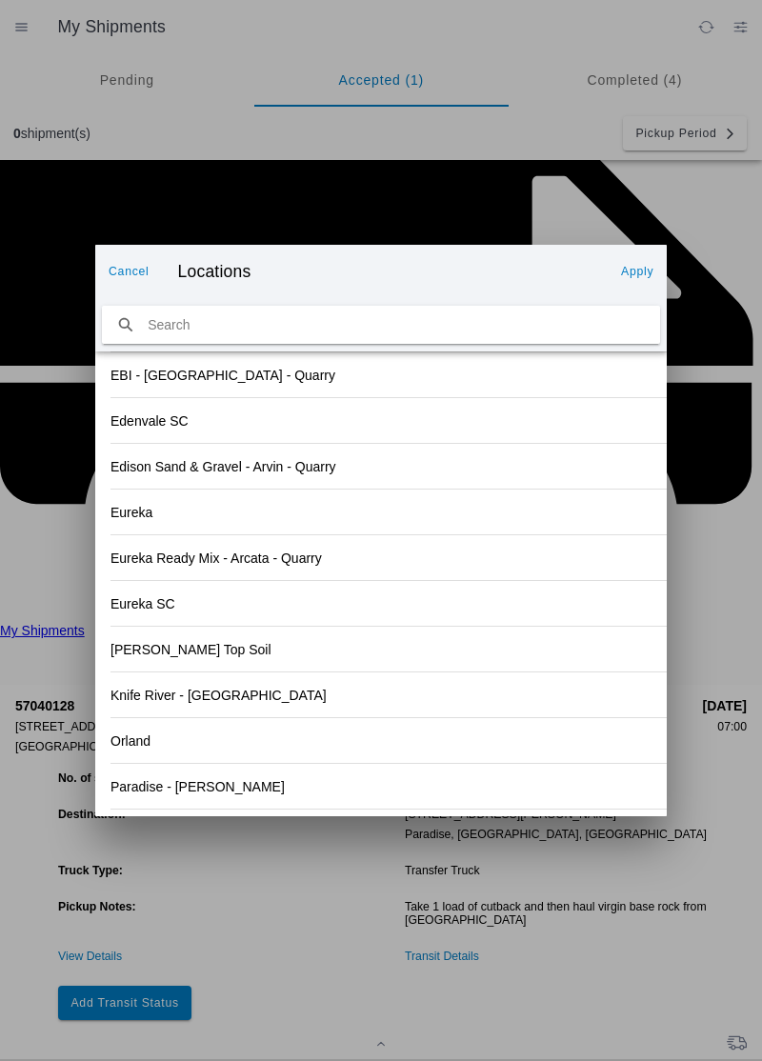
click at [160, 746] on div "Orland" at bounding box center [380, 740] width 541 height 45
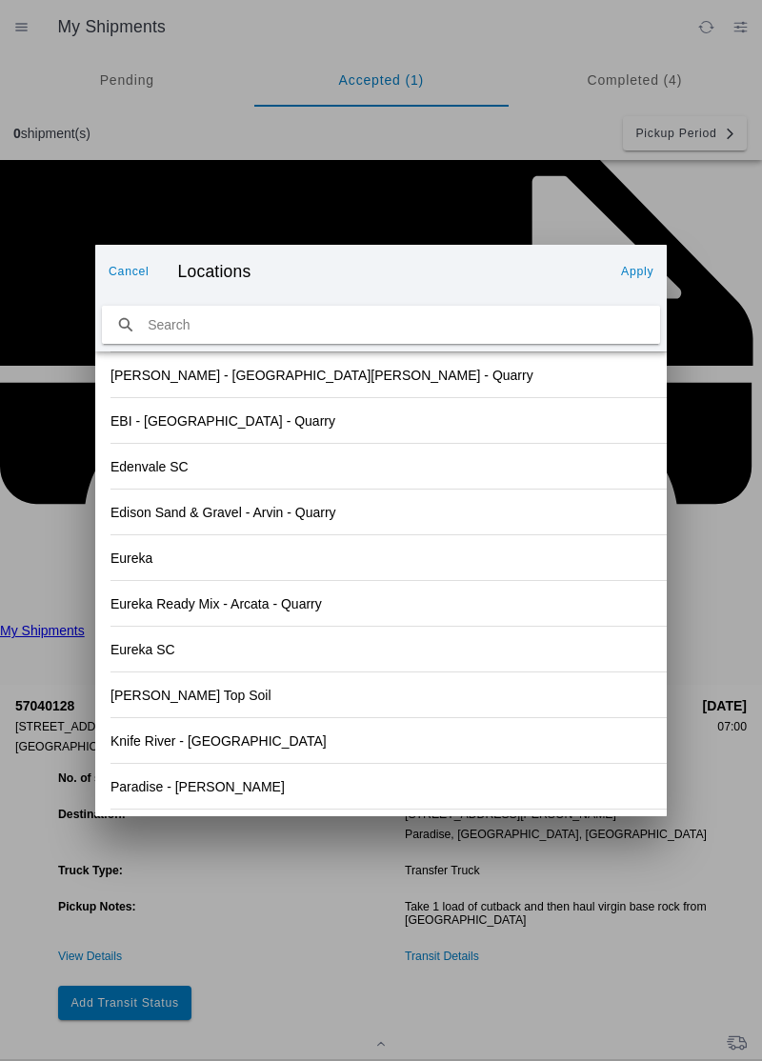
click at [642, 286] on button "Apply" at bounding box center [637, 271] width 48 height 30
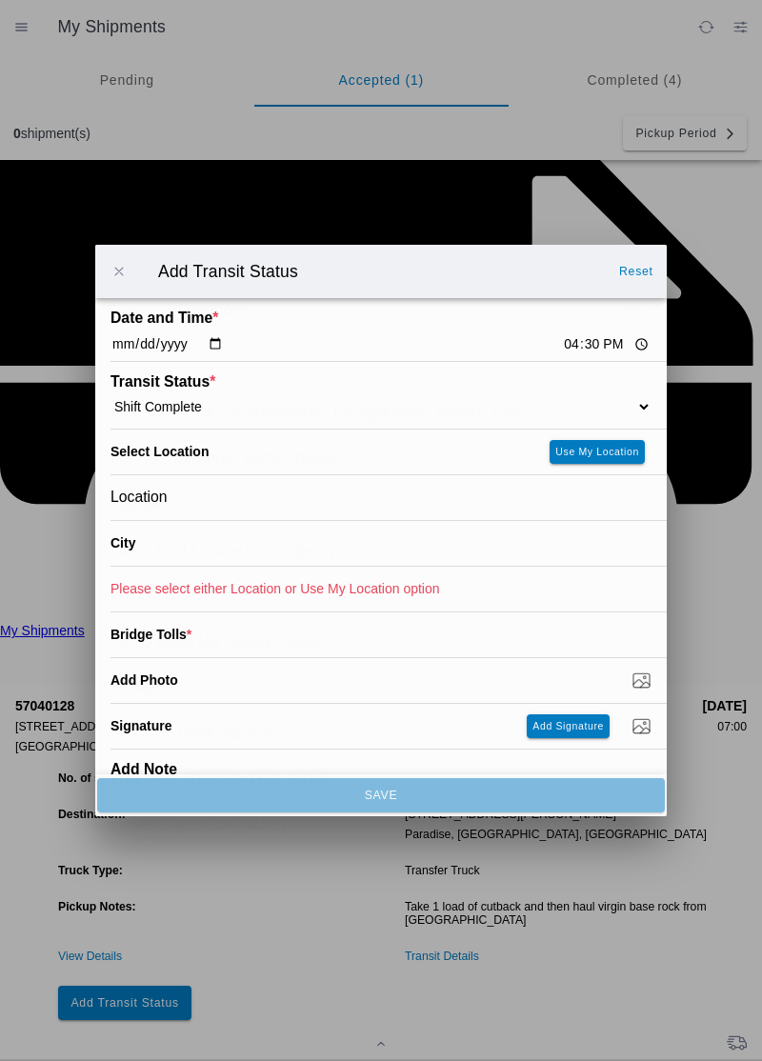
type input "Orland"
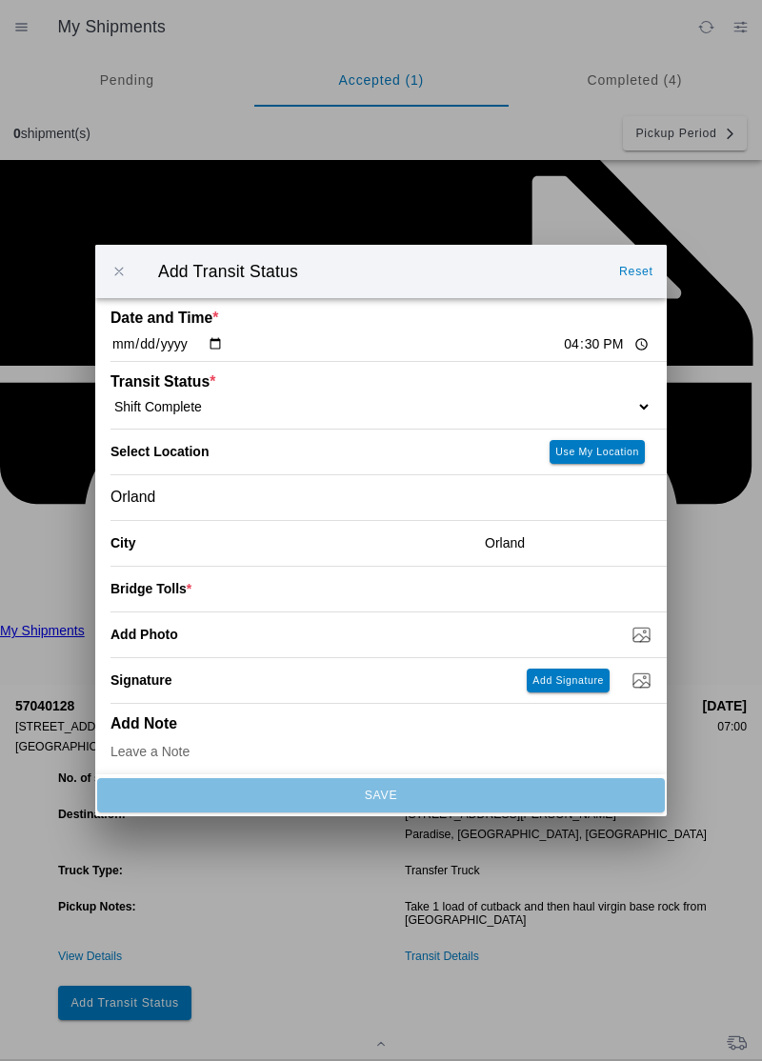
click at [211, 602] on input "number" at bounding box center [421, 588] width 460 height 42
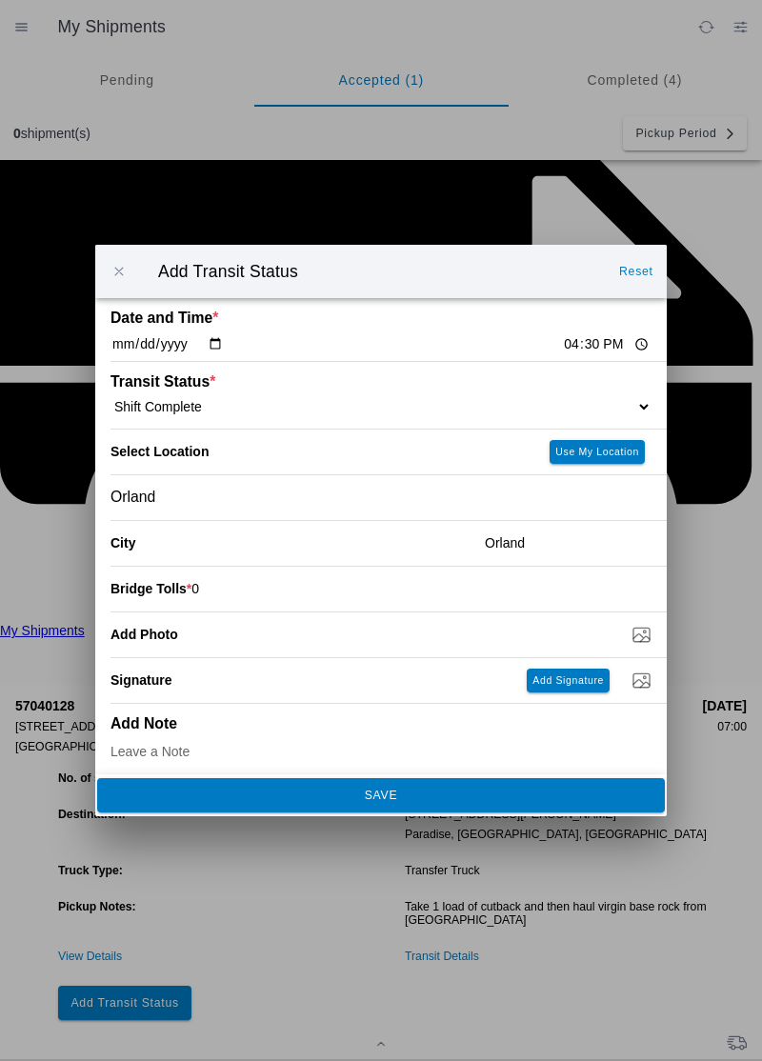
type input "0"
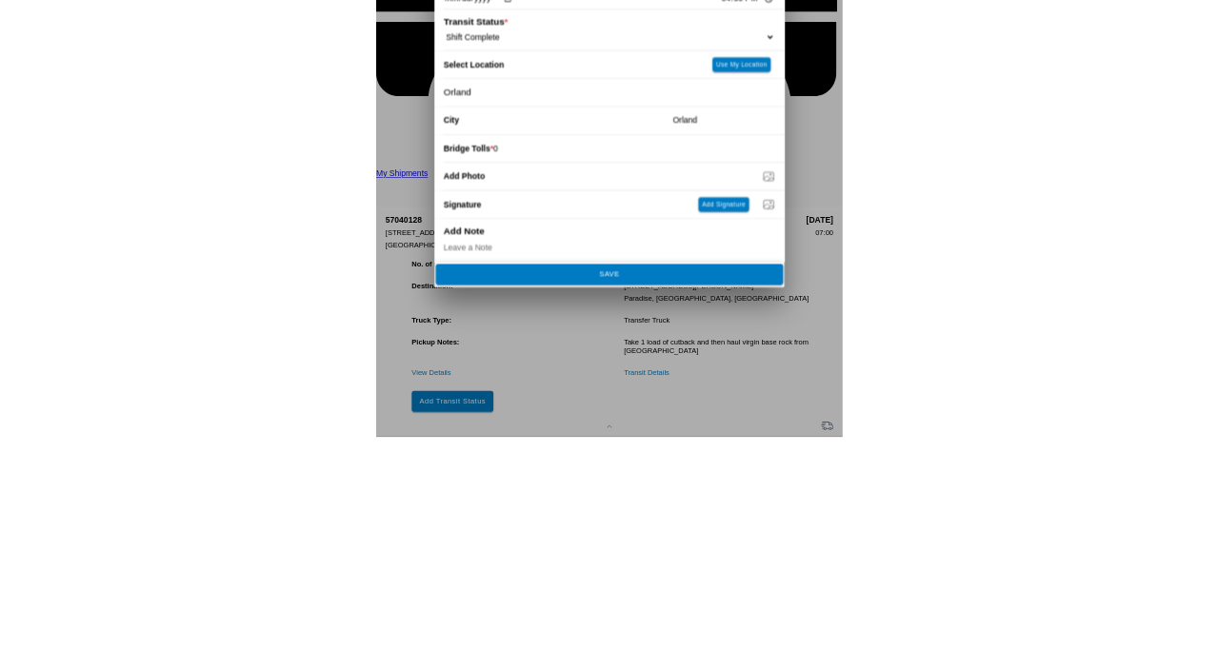
scroll to position [8, 0]
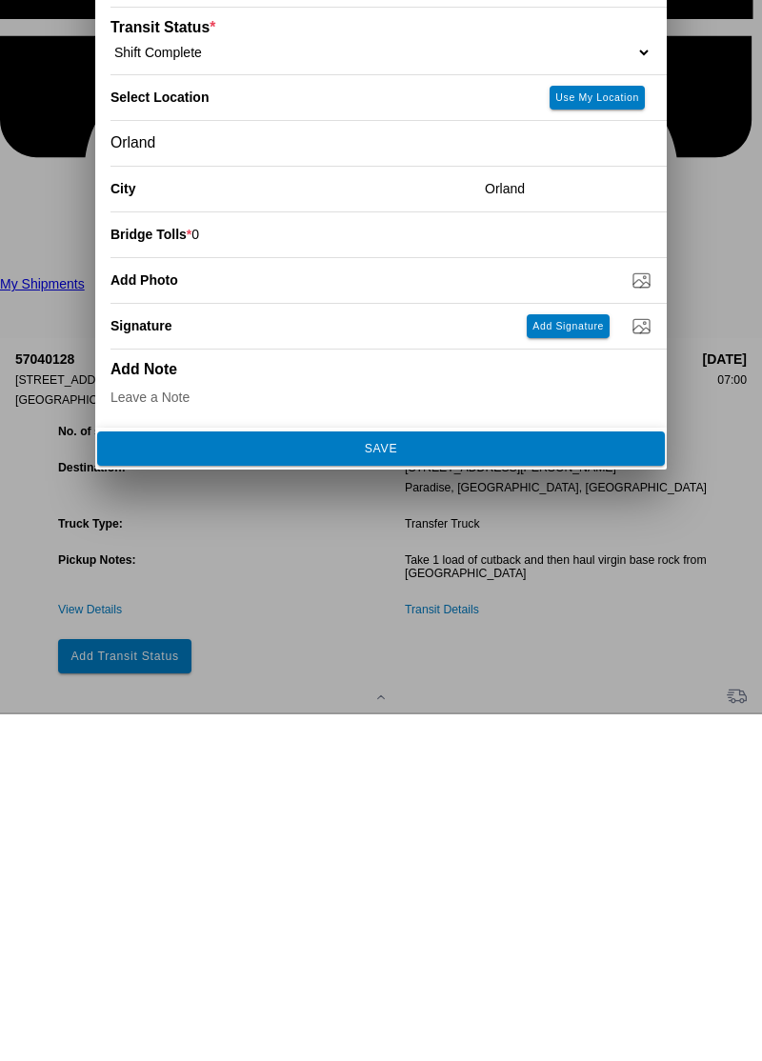
click at [428, 802] on button "SAVE" at bounding box center [380, 795] width 567 height 34
